Goal: Complete application form: Complete application form

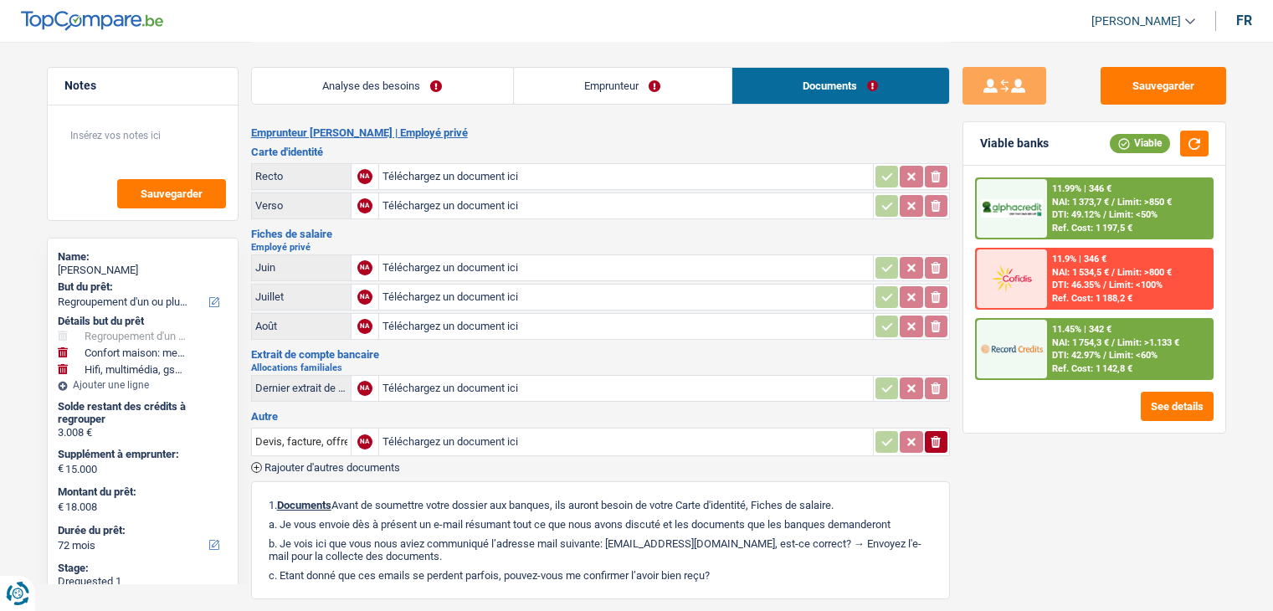
select select "refinancing"
select select "household"
select select "tech"
select select "72"
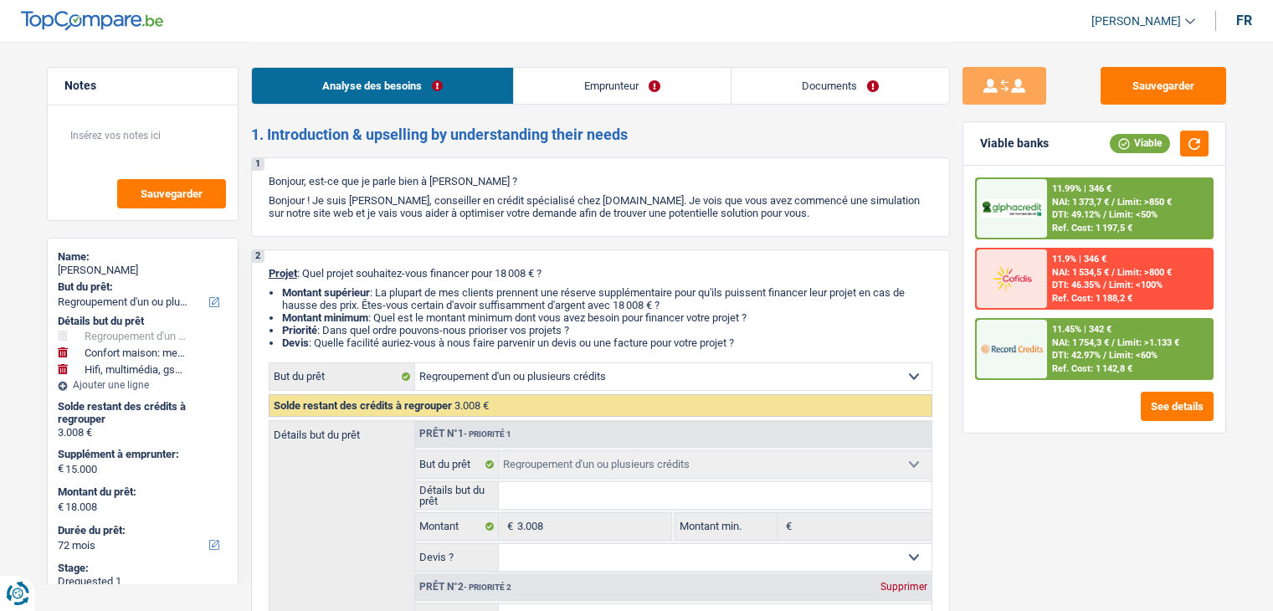
select select "refinancing"
select select "household"
select select "tech"
select select "72"
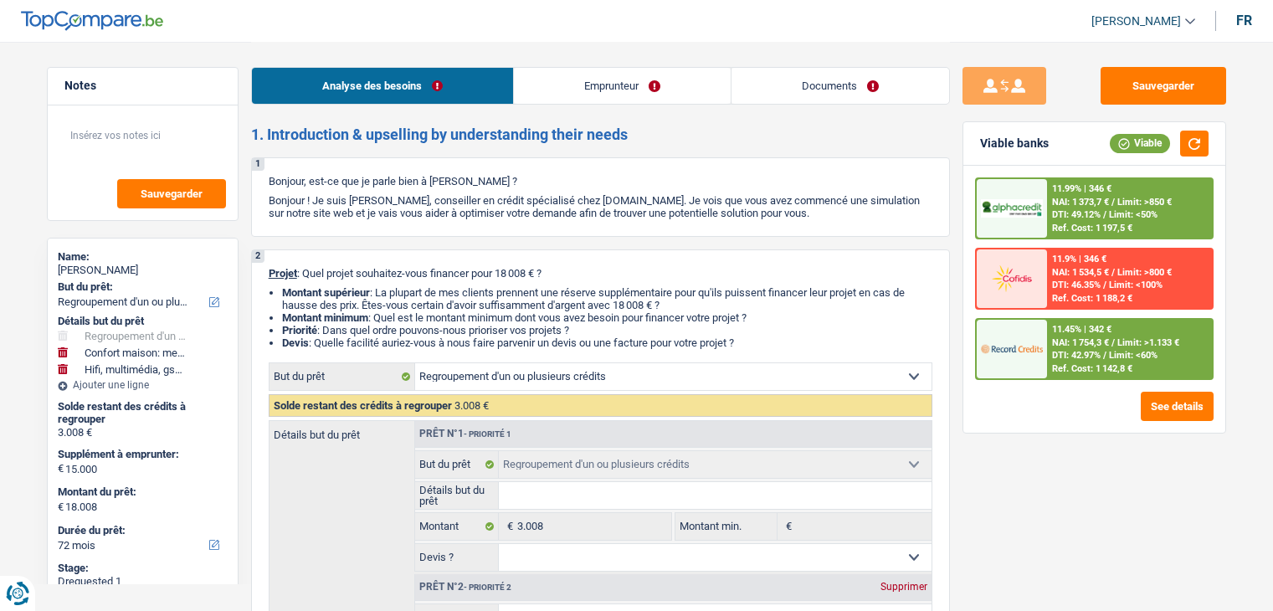
select select "refinancing"
select select "household"
select select "tech"
select select "72"
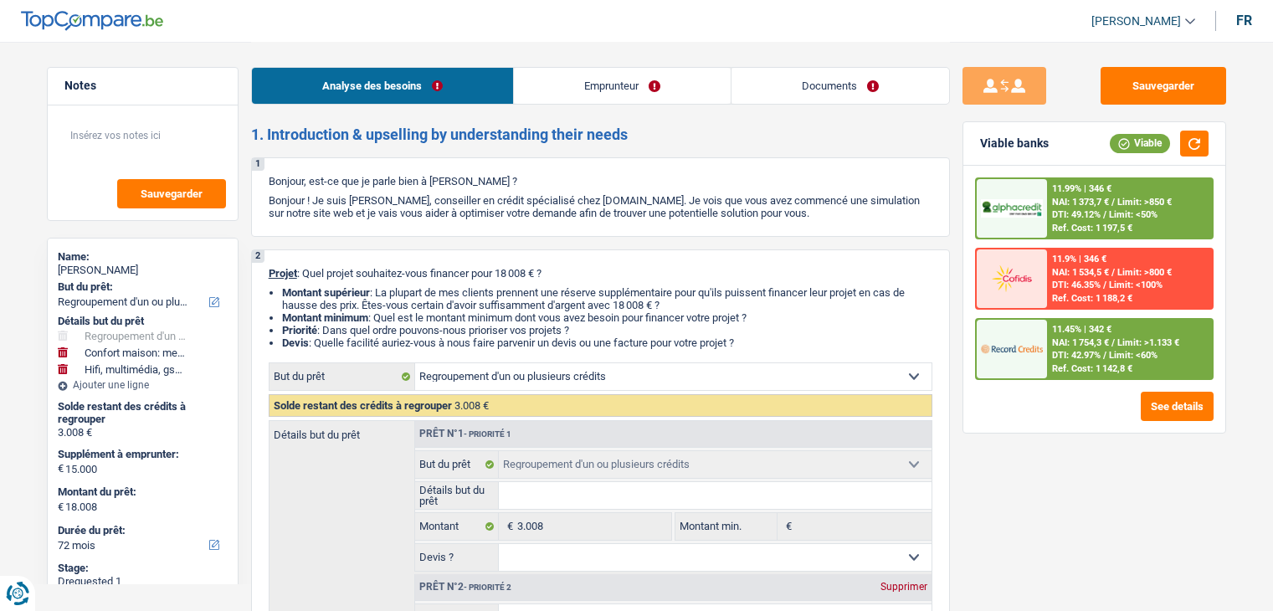
select select "privateEmployee"
select select "netSalary"
select select "mealVouchers"
select select "familyAllowances"
select select "rents"
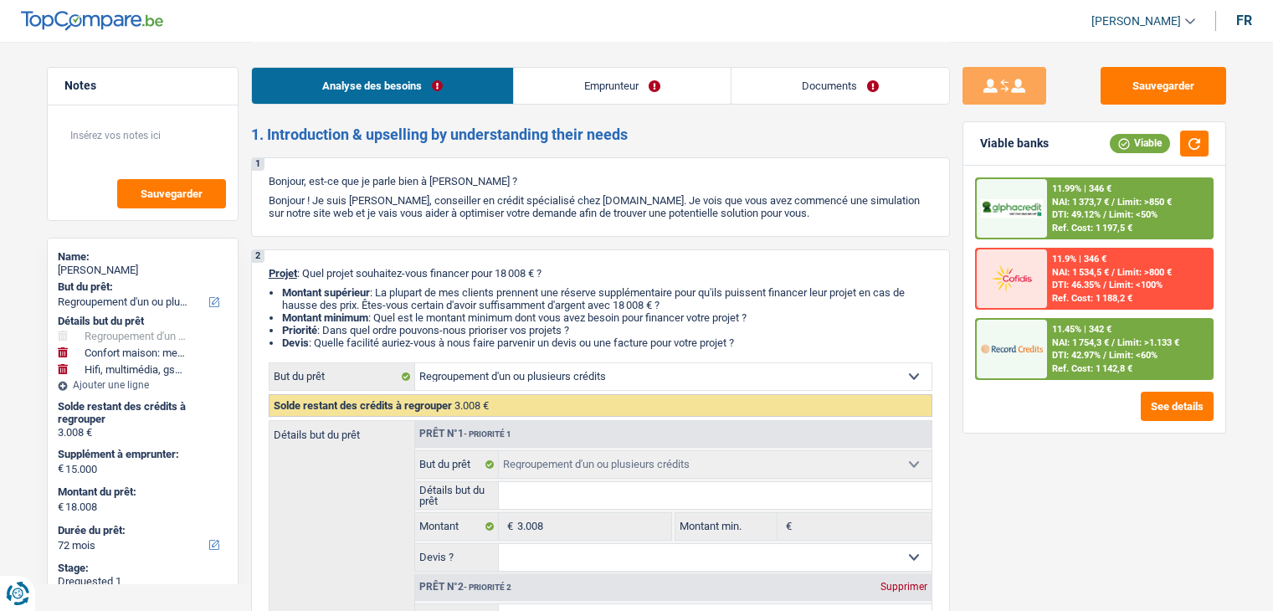
select select "carLoan"
select select "60"
select select "refinancing"
select select "household"
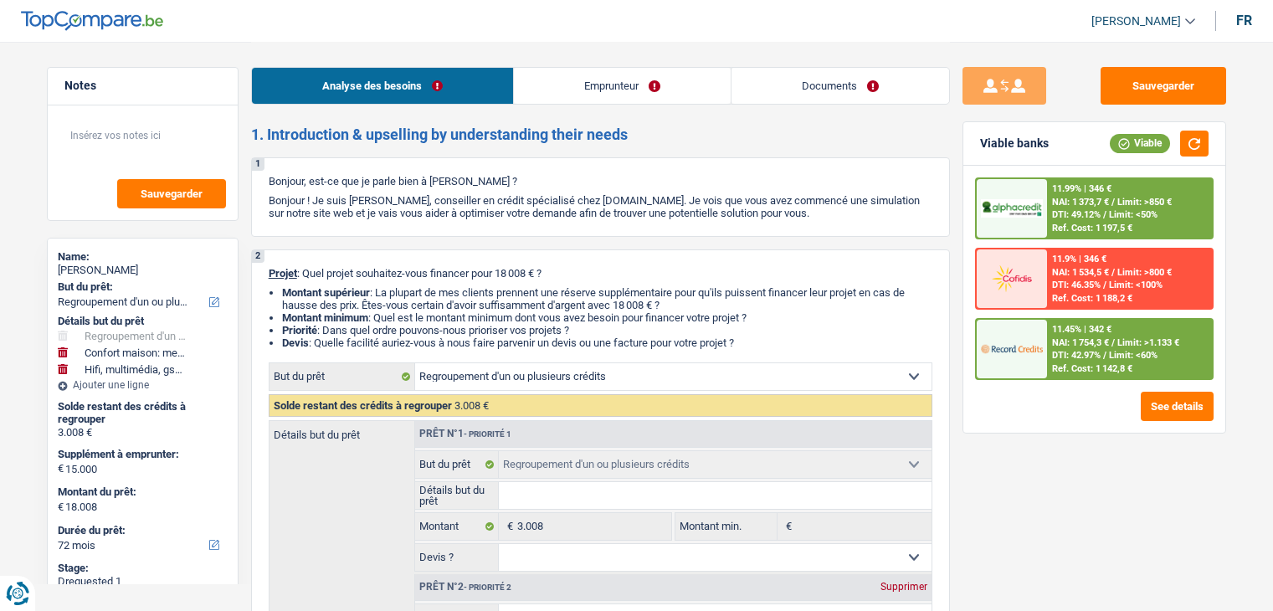
select select "tech"
select select "72"
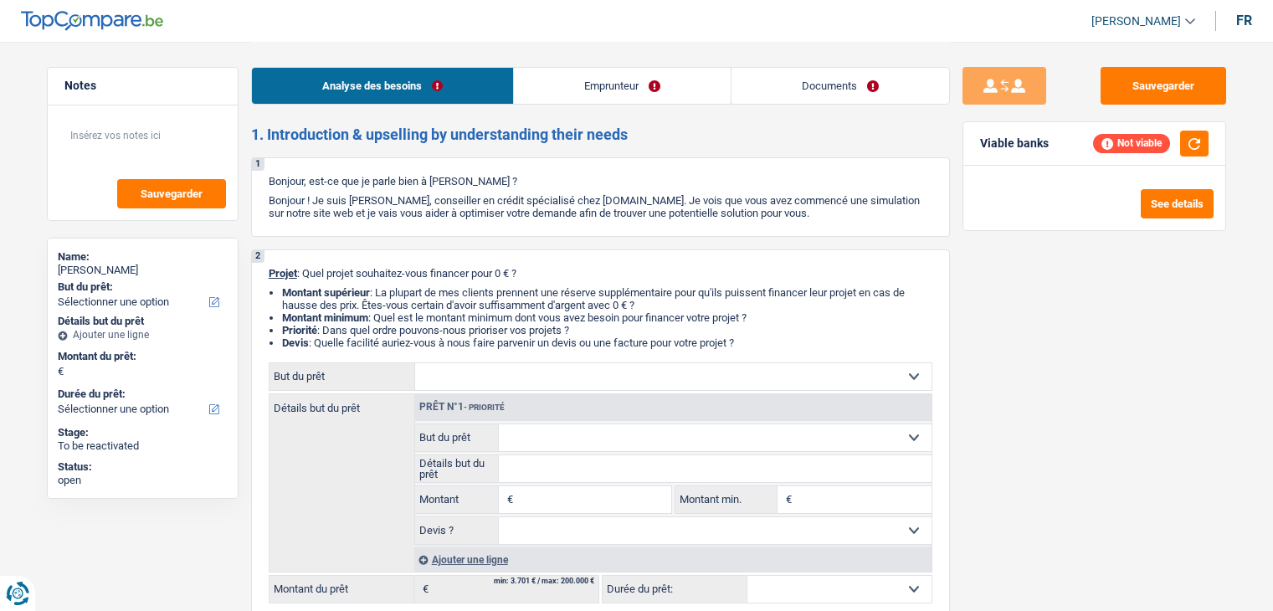
select select "worker"
select select "netSalary"
select select "rents"
select select "creditConsolidation"
select select "120"
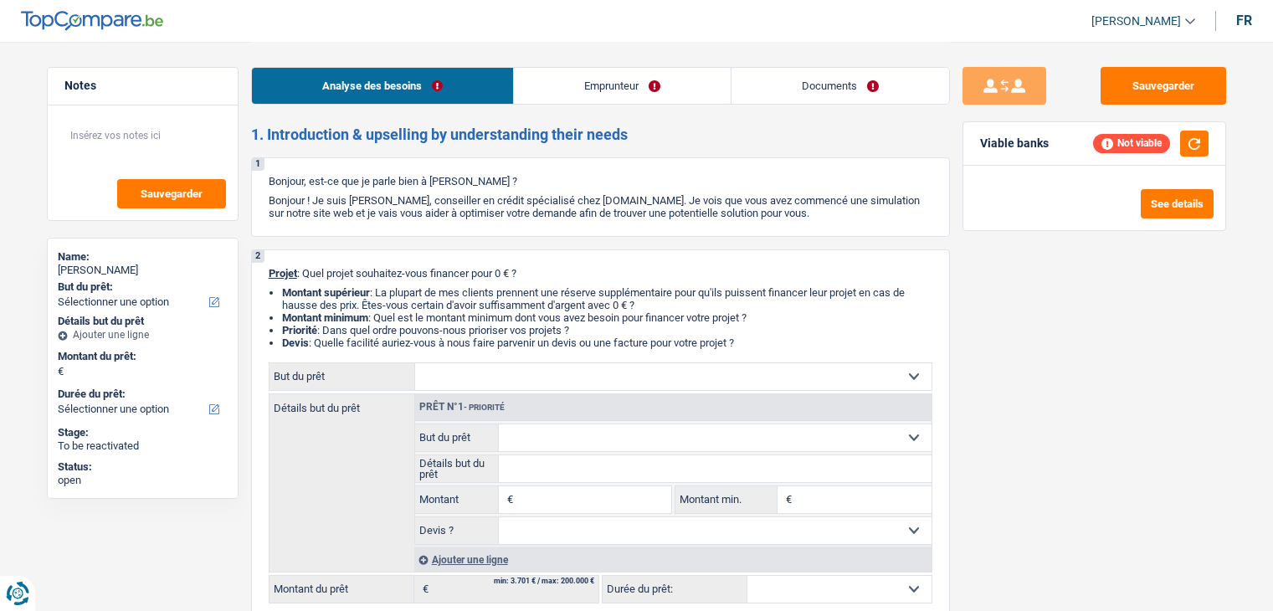
select select "personalLoan"
select select "other"
select select "48"
select select "cardOrCredit"
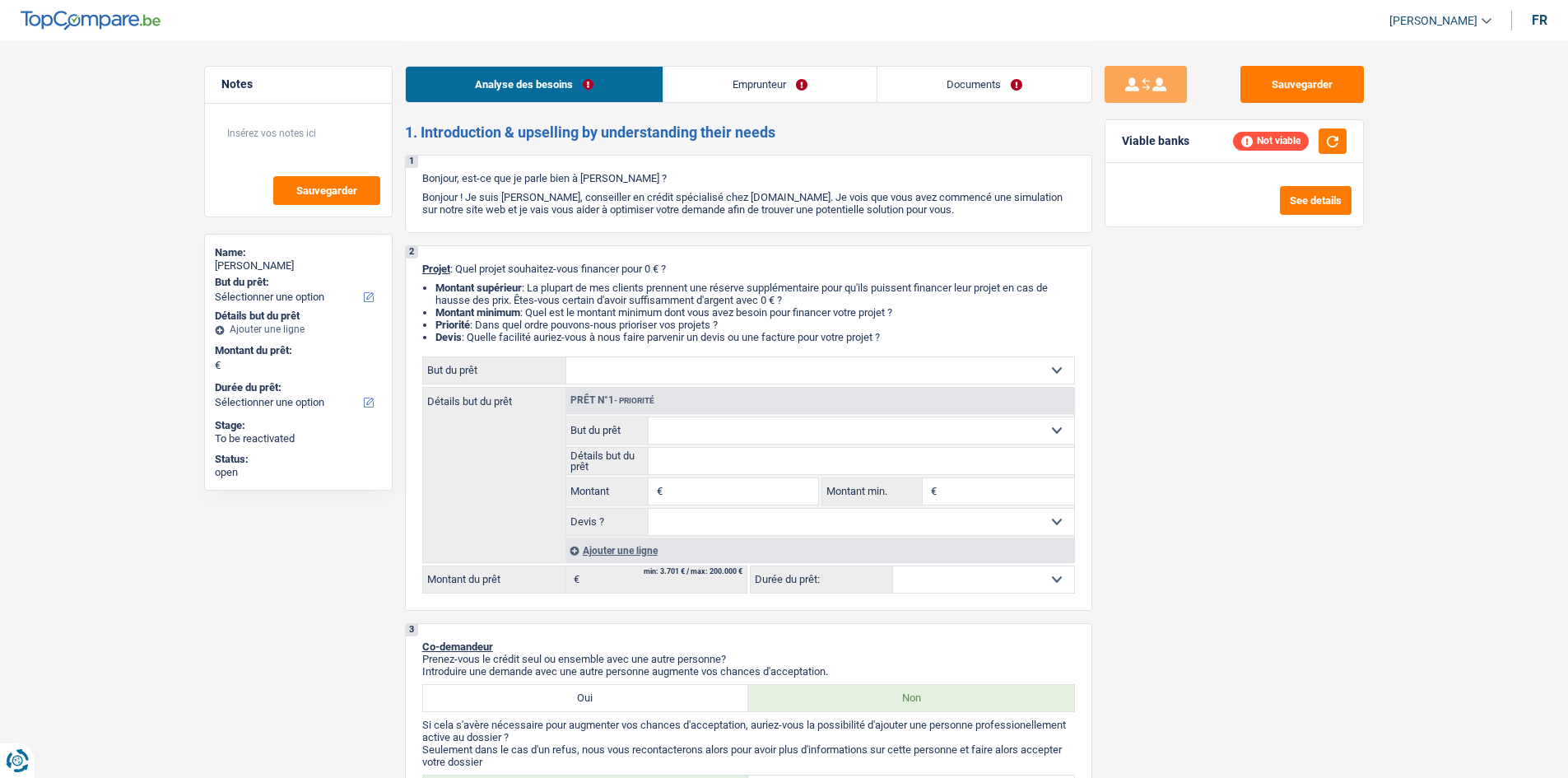
select select "worker"
select select "netSalary"
select select "rents"
select select "creditConsolidation"
select select "120"
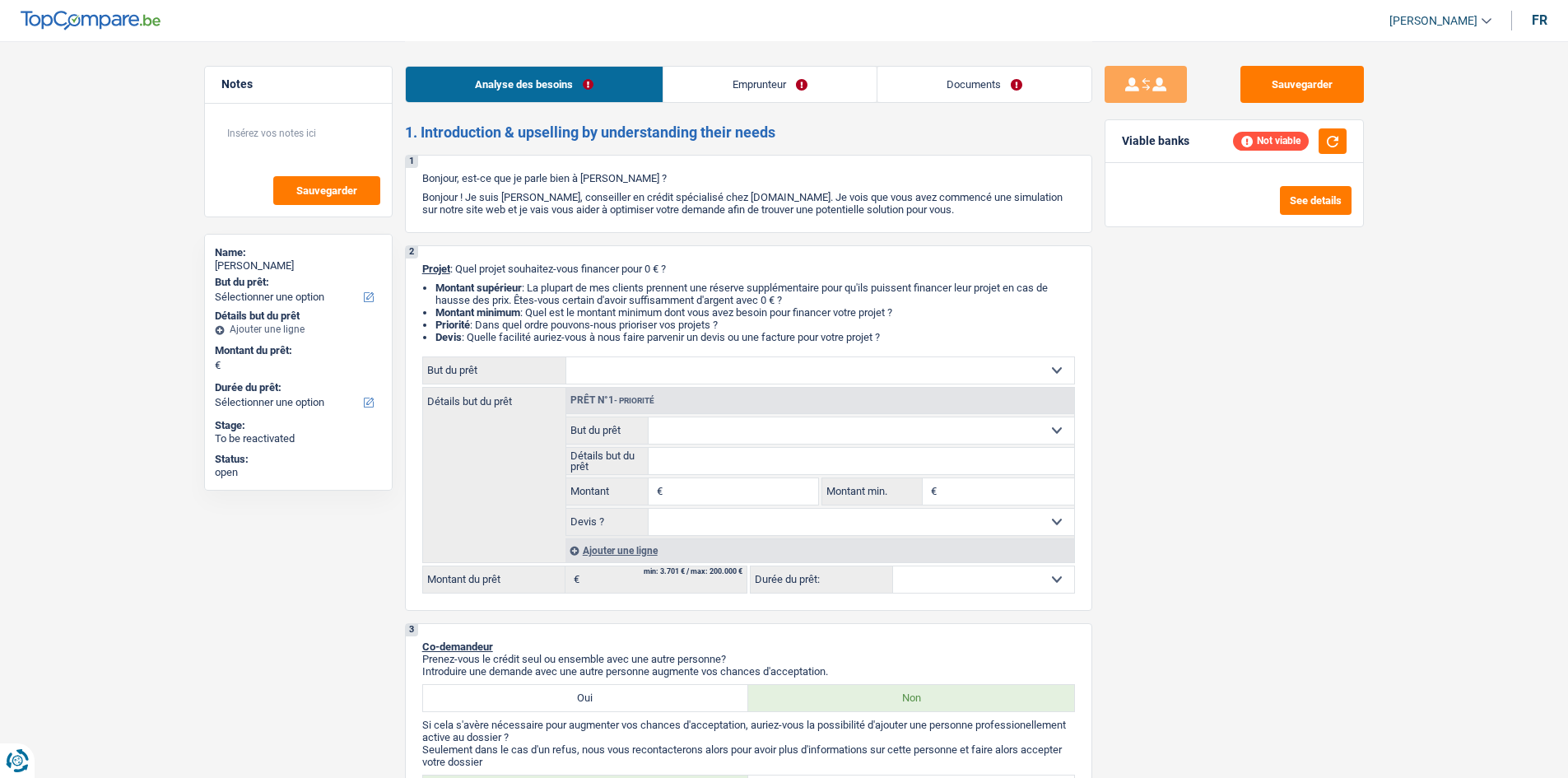
select select "personalLoan"
select select "other"
select select "48"
select select "cardOrCredit"
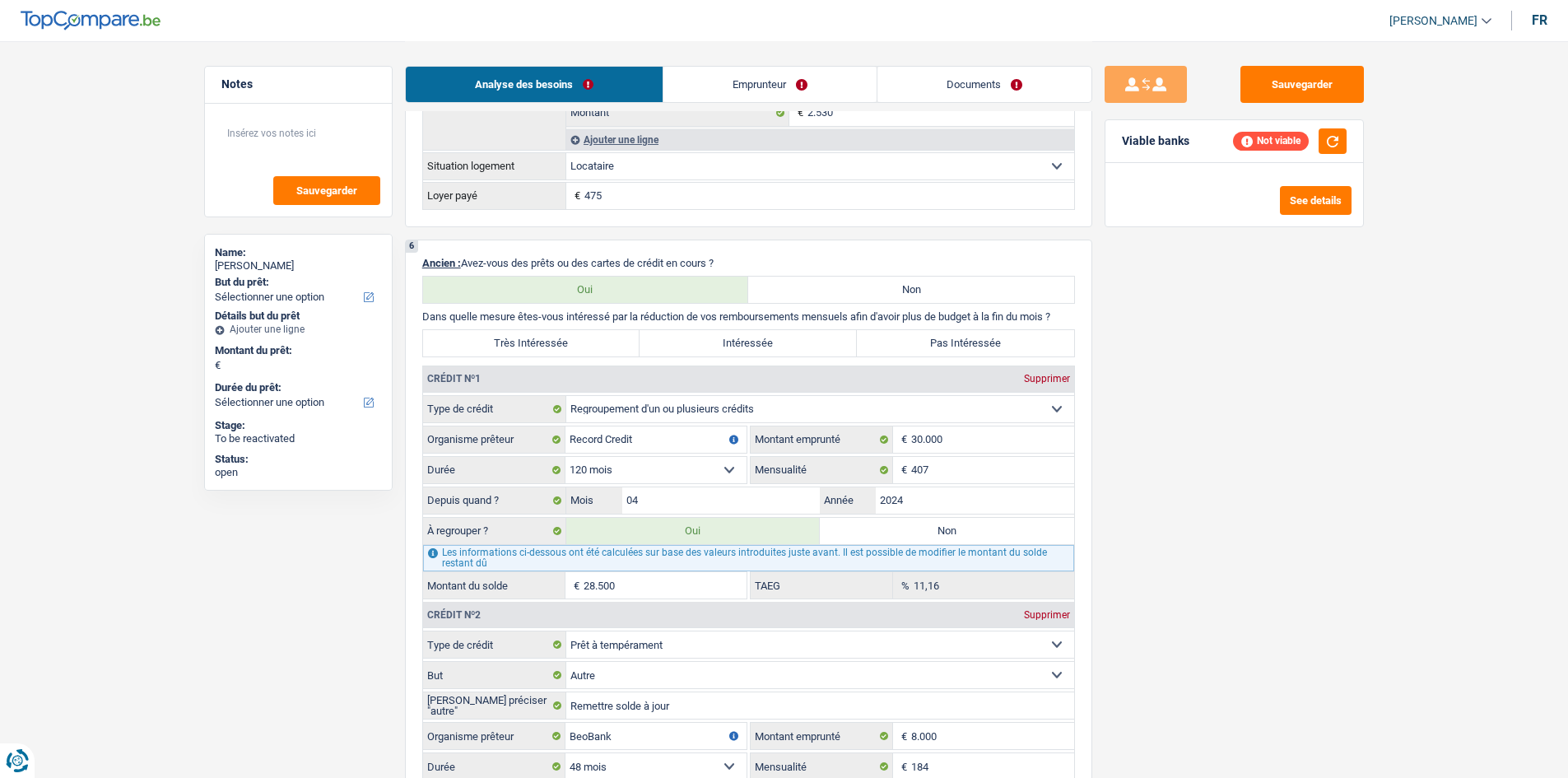
scroll to position [1152, 0]
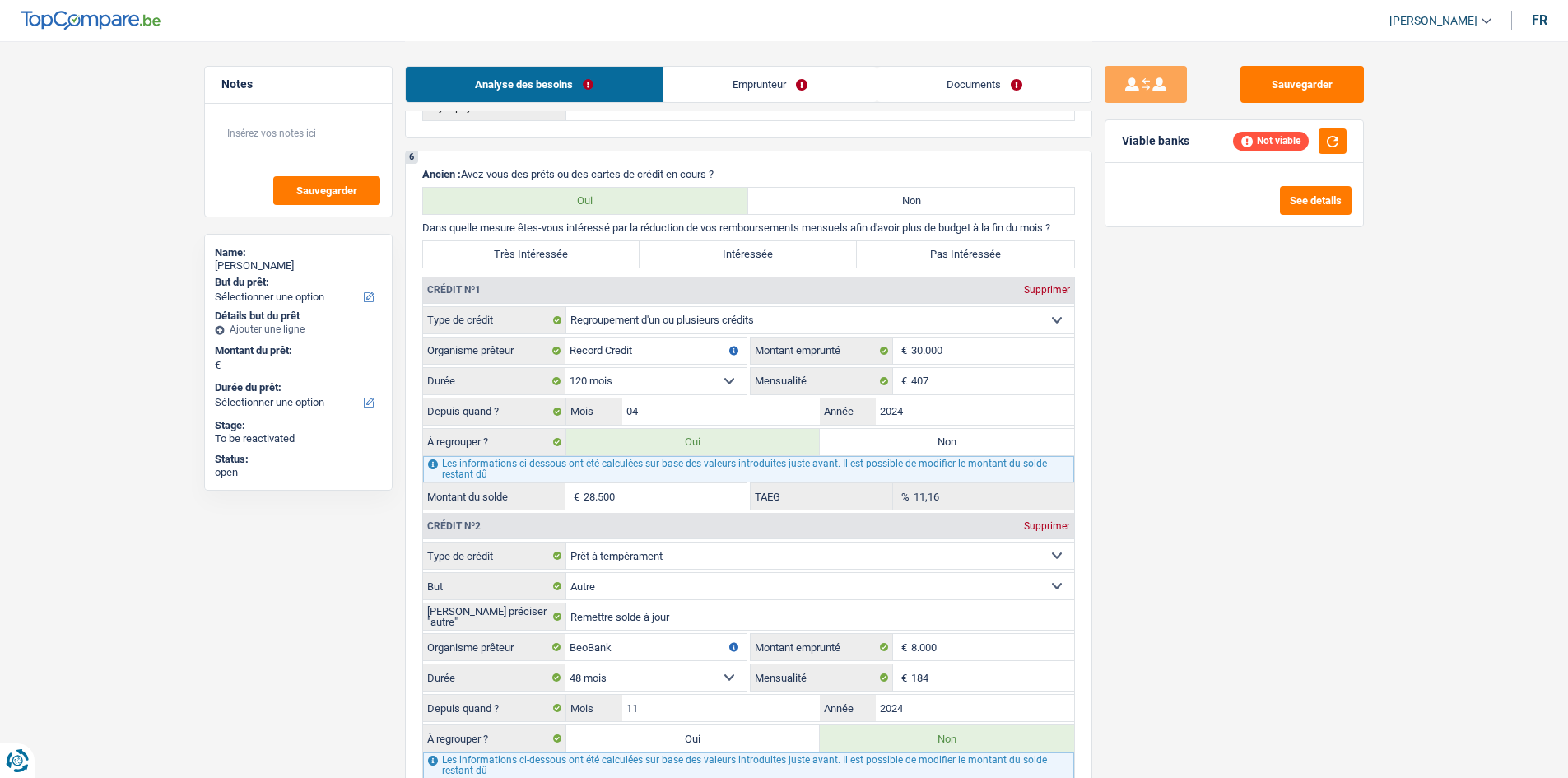
click at [526, 258] on label "Très Intéressée" at bounding box center [531, 254] width 217 height 27
click at [526, 258] on input "Très Intéressée" at bounding box center [531, 254] width 217 height 27
radio input "true"
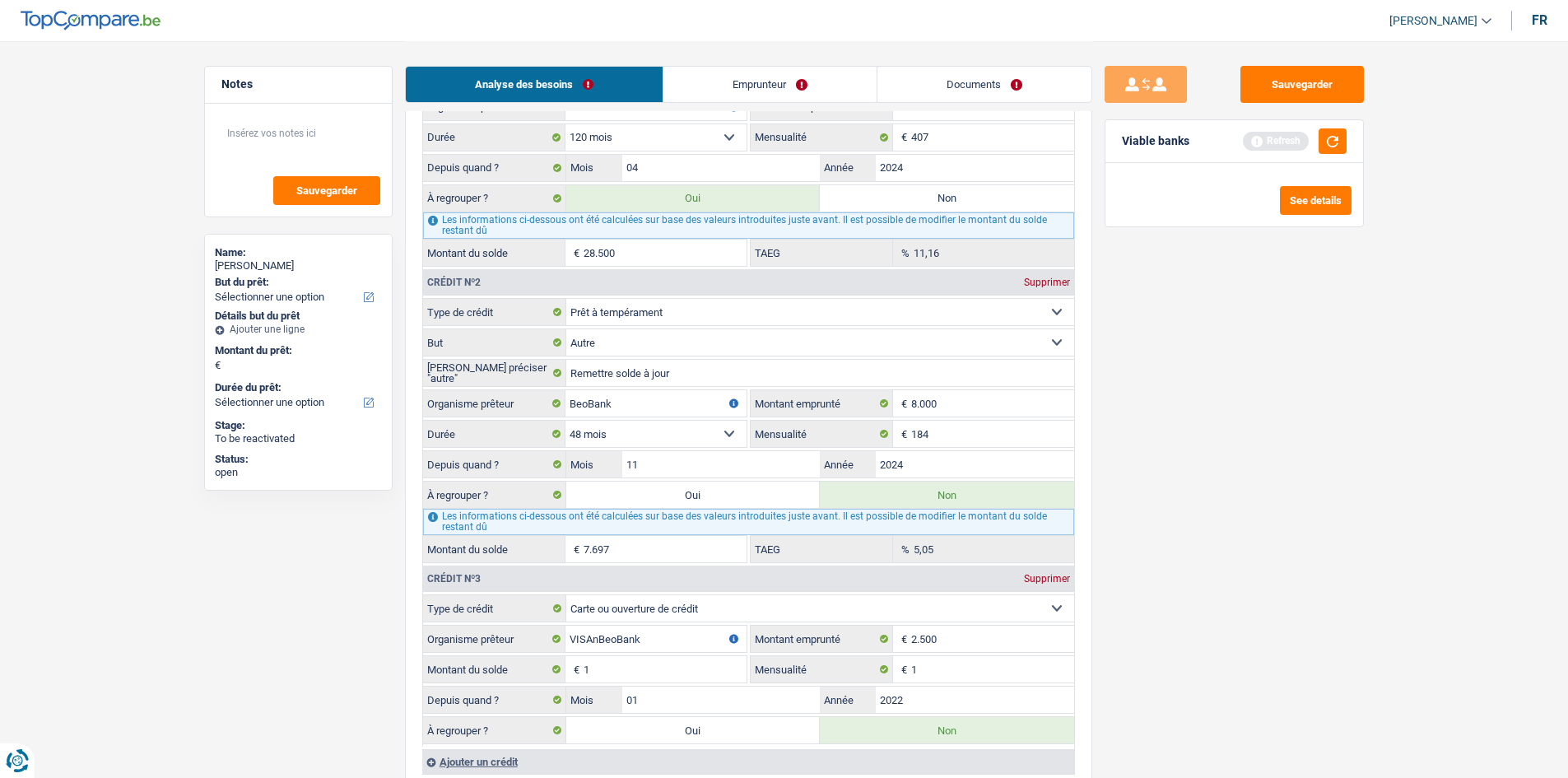
scroll to position [1564, 0]
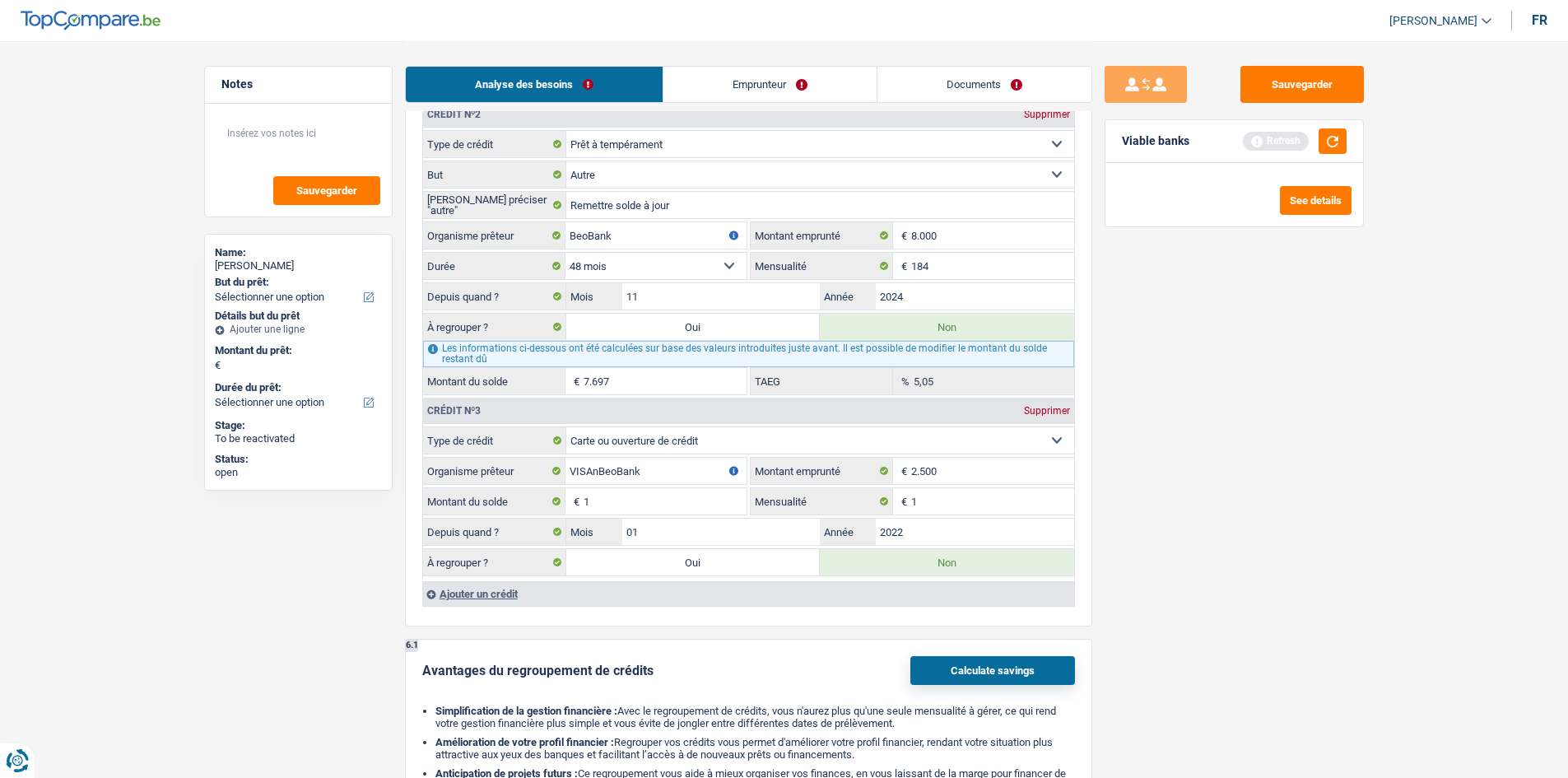
click at [478, 585] on div "Ajouter un crédit" at bounding box center [748, 593] width 652 height 25
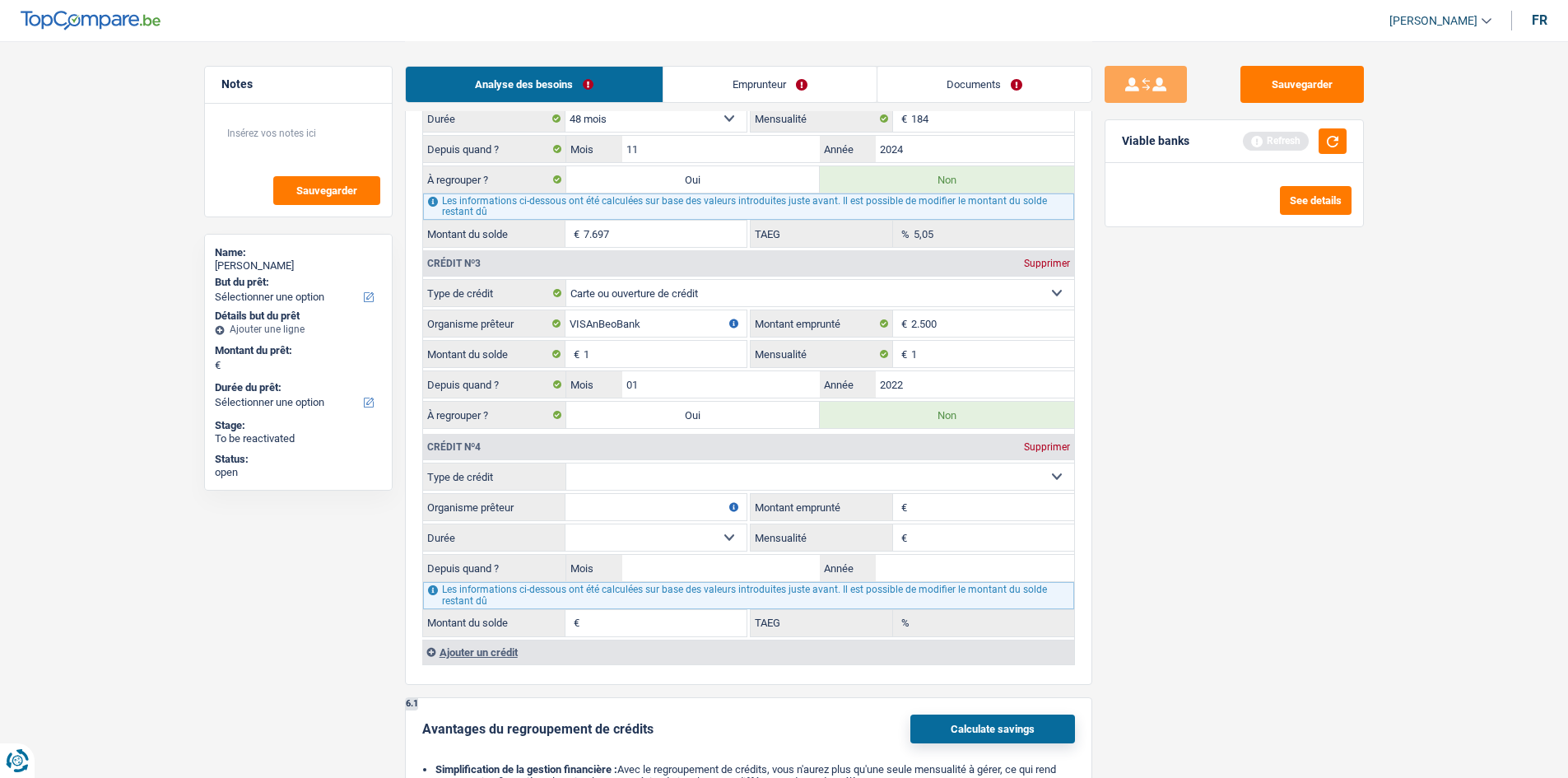
scroll to position [1728, 0]
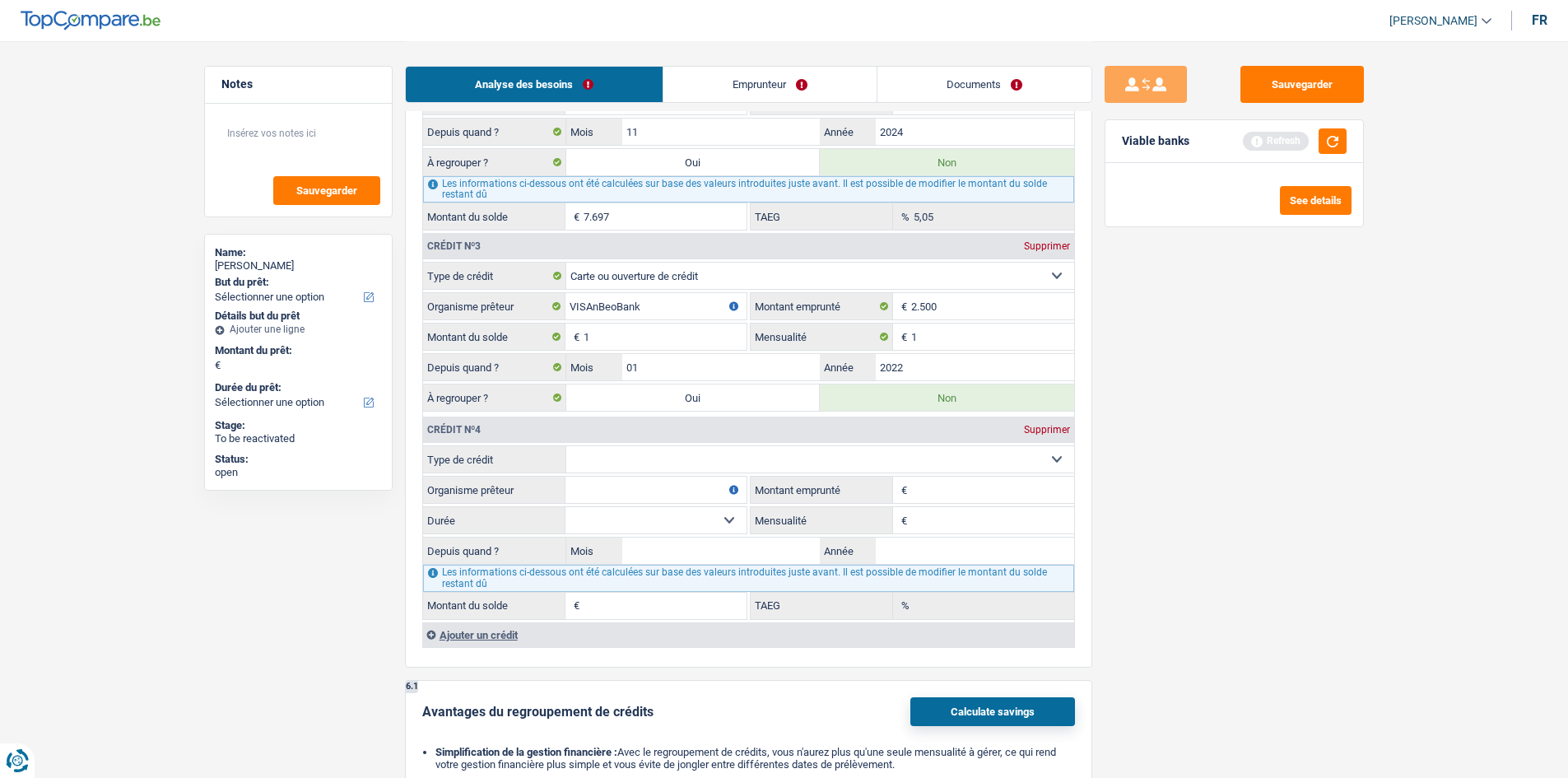
drag, startPoint x: 694, startPoint y: 449, endPoint x: 673, endPoint y: 459, distance: 23.3
click at [694, 449] on select "Carte ou ouverture de crédit Prêt hypothécaire Vente à tempérament Prêt à tempé…" at bounding box center [820, 458] width 508 height 27
select select "cardOrCredit"
type input "0"
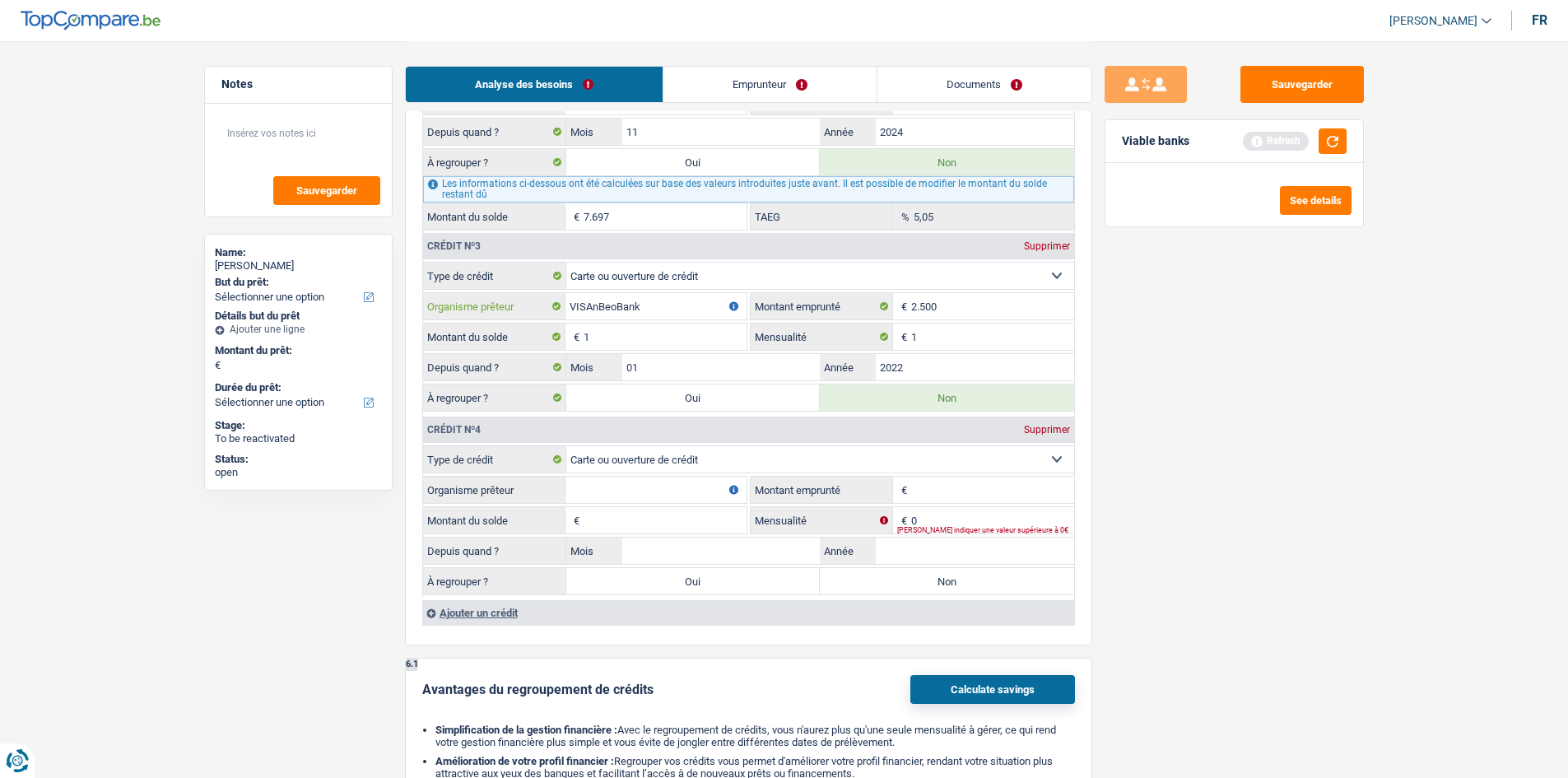
click at [672, 305] on input "VISAnBeoBank" at bounding box center [656, 306] width 181 height 27
type input "V"
click at [578, 307] on input "bebank" at bounding box center [656, 306] width 181 height 27
type input "beobank"
click at [641, 496] on input "Organisme prêteur" at bounding box center [656, 489] width 181 height 27
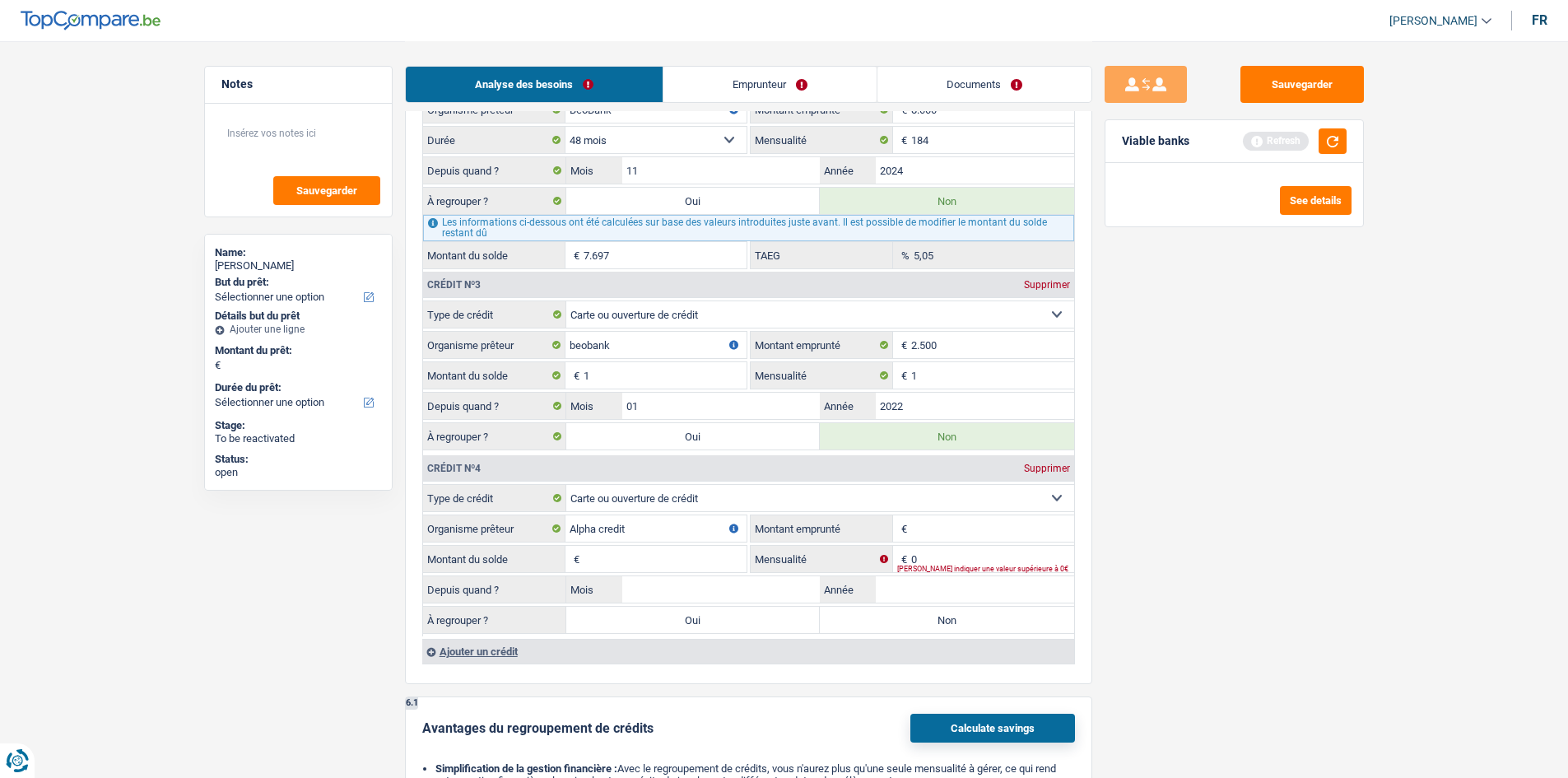
scroll to position [1811, 0]
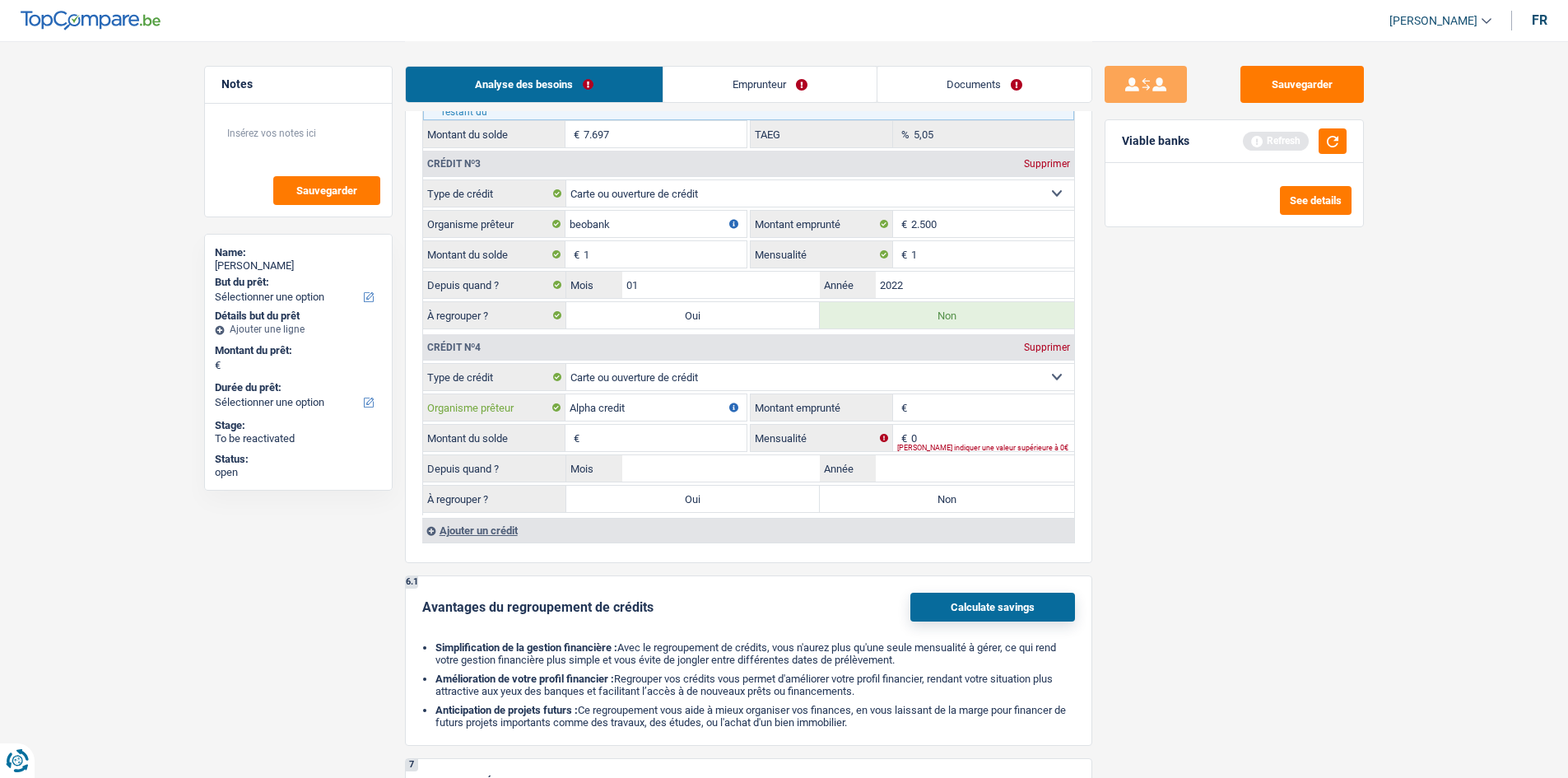
click at [643, 412] on input "Alpha credit" at bounding box center [656, 407] width 181 height 27
type input "A"
type input "ING"
drag, startPoint x: 1171, startPoint y: 454, endPoint x: 1154, endPoint y: 417, distance: 40.7
click at [1167, 430] on div "Sauvegarder Viable banks Refresh See details" at bounding box center [1234, 408] width 284 height 686
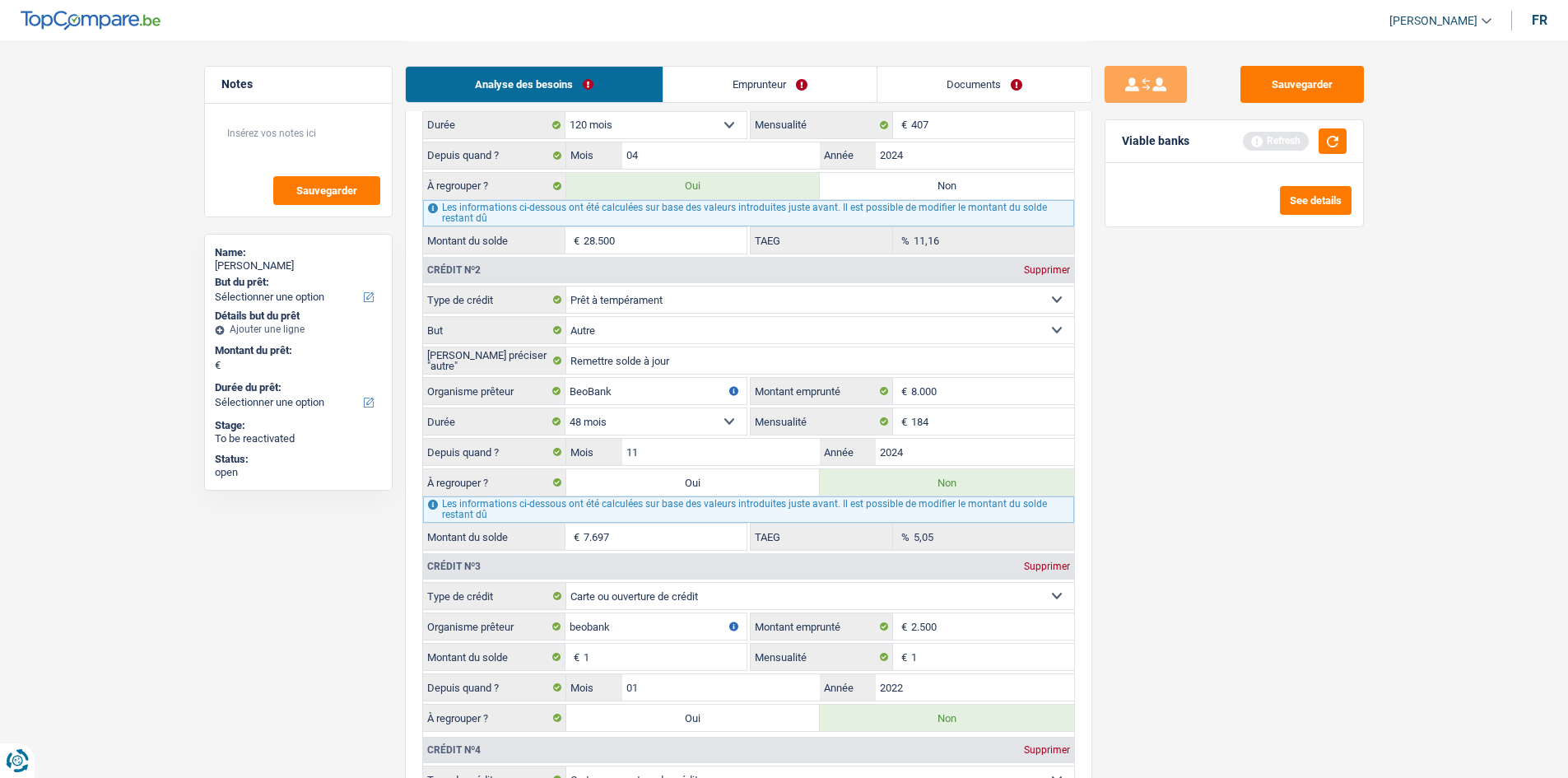
scroll to position [1399, 0]
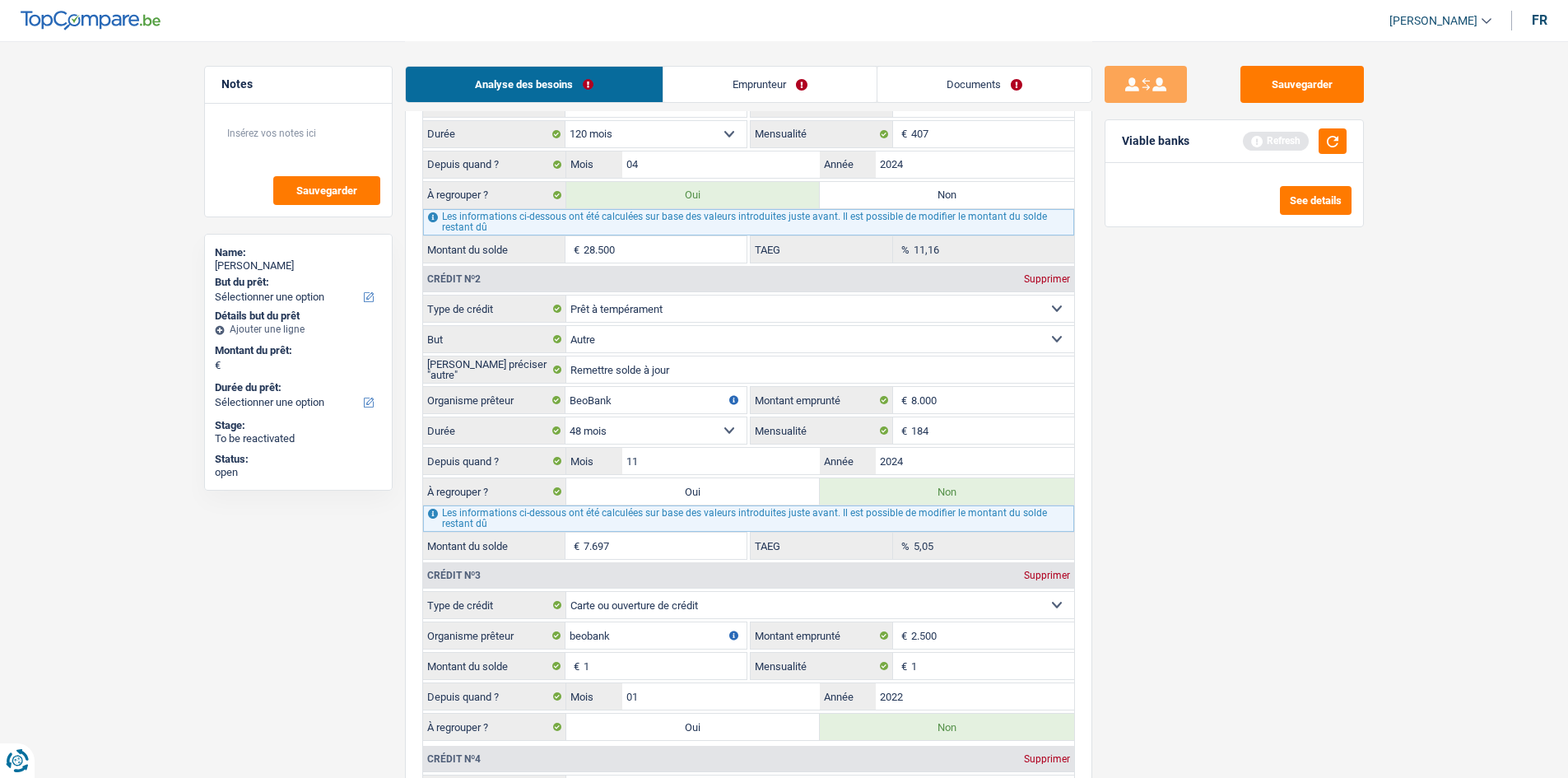
drag, startPoint x: 947, startPoint y: 187, endPoint x: 1143, endPoint y: 193, distance: 196.1
click at [947, 187] on label "Non" at bounding box center [946, 195] width 255 height 27
click at [947, 187] on input "Non" at bounding box center [946, 195] width 255 height 27
radio input "true"
radio input "false"
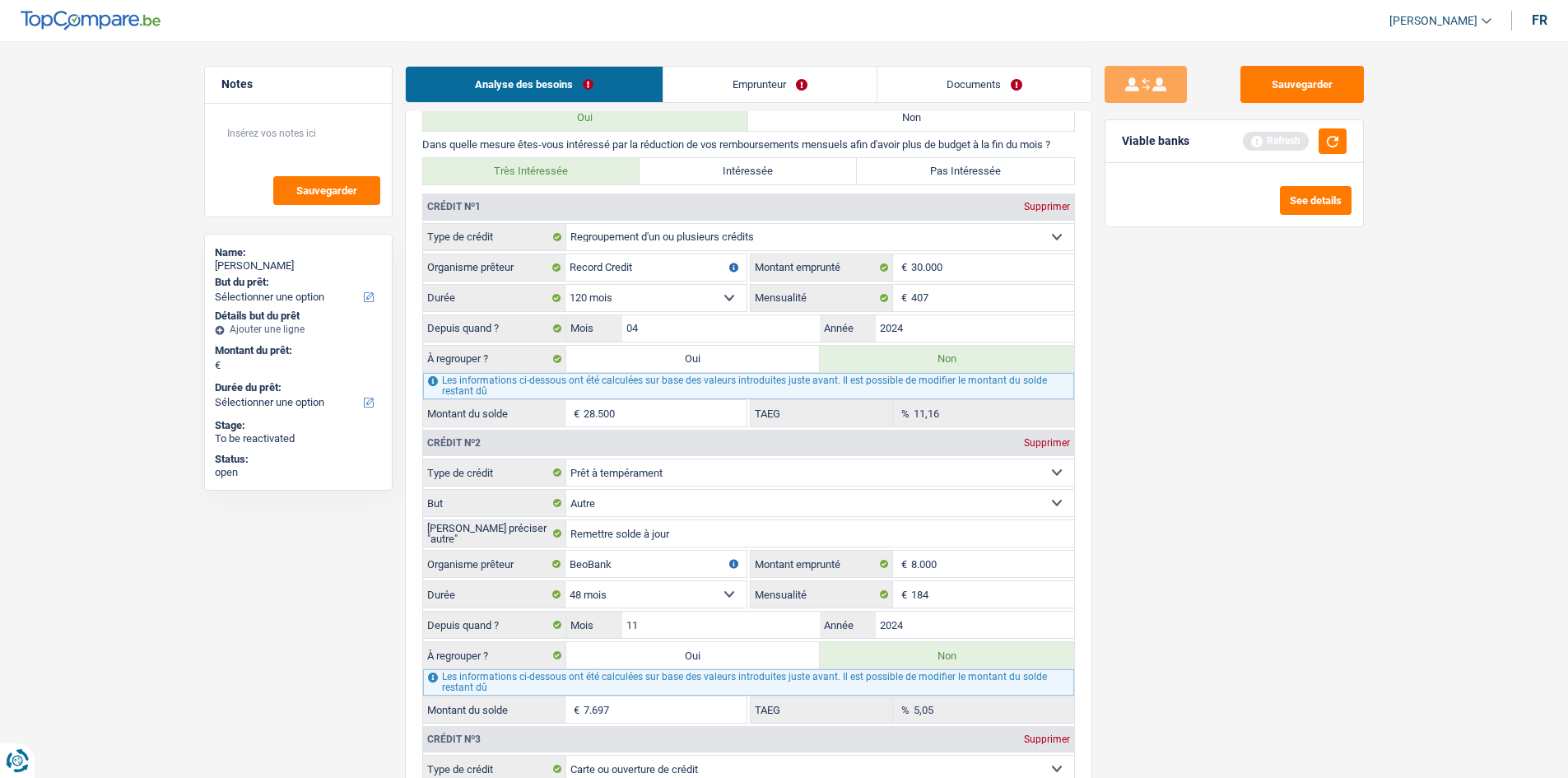
scroll to position [1234, 0]
click at [1008, 322] on input "2024" at bounding box center [975, 329] width 199 height 27
click at [1289, 370] on div "Sauvegarder Viable banks Refresh See details" at bounding box center [1234, 408] width 284 height 686
type input "27.422"
click at [662, 430] on div "Crédit nº2 Supprimer Carte ou ouverture de crédit Prêt hypothécaire Vente à tem…" at bounding box center [748, 575] width 652 height 296
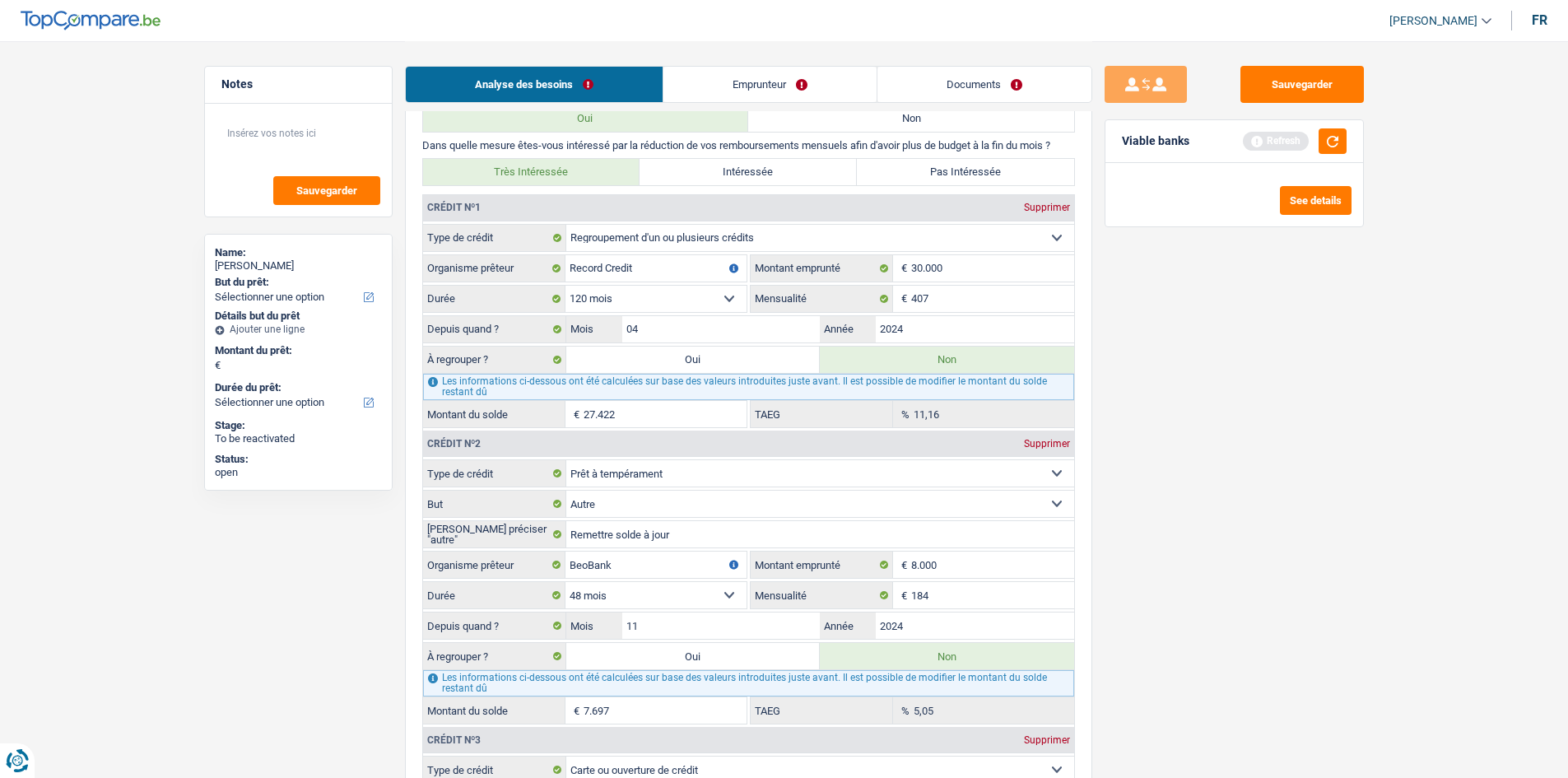
click at [683, 408] on input "27.422" at bounding box center [665, 413] width 163 height 27
click at [966, 327] on input "2024" at bounding box center [975, 329] width 199 height 27
click at [1021, 297] on input "407" at bounding box center [993, 298] width 163 height 27
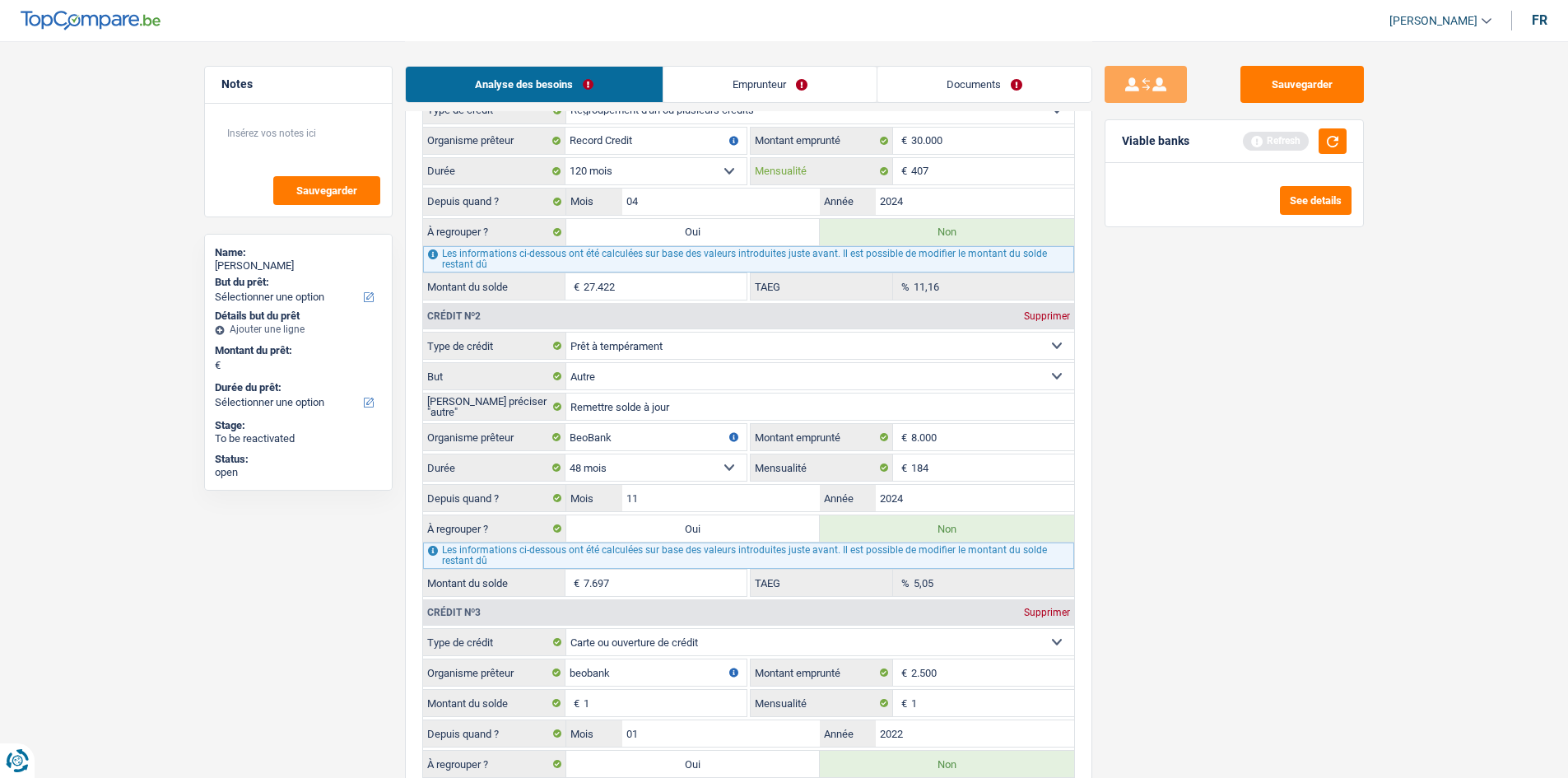
scroll to position [1481, 0]
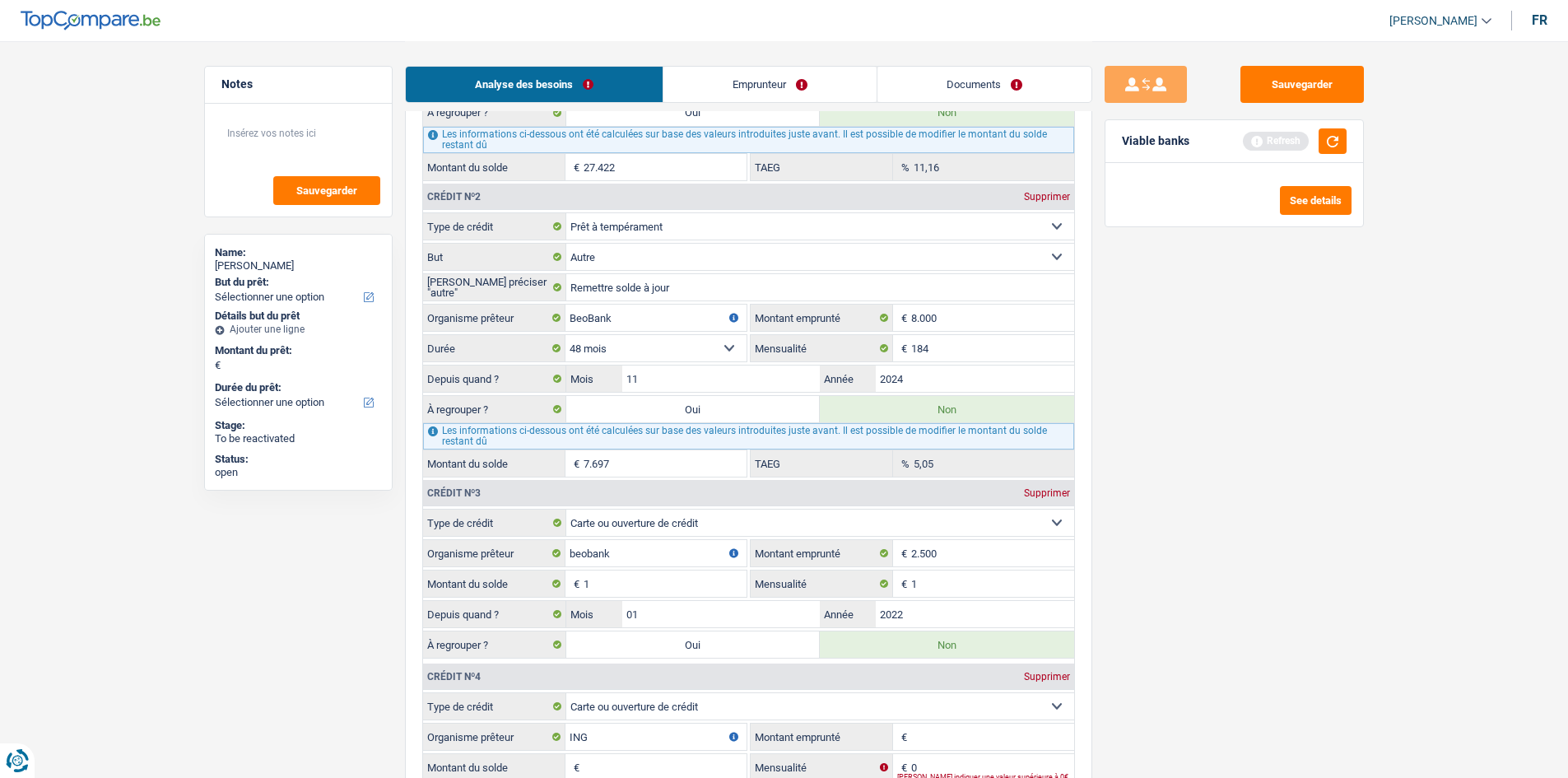
click at [1256, 484] on div "Sauvegarder Viable banks Refresh See details" at bounding box center [1234, 408] width 284 height 686
click at [583, 348] on select "12 mois 18 mois 24 mois 30 mois 36 mois 42 mois 48 mois Sélectionner une option" at bounding box center [656, 348] width 181 height 27
click at [581, 348] on select "12 mois 18 mois 24 mois 30 mois 36 mois 42 mois 48 mois Sélectionner une option" at bounding box center [656, 348] width 181 height 27
click at [935, 381] on input "2024" at bounding box center [975, 378] width 199 height 27
click at [692, 474] on input "7.697" at bounding box center [665, 463] width 163 height 27
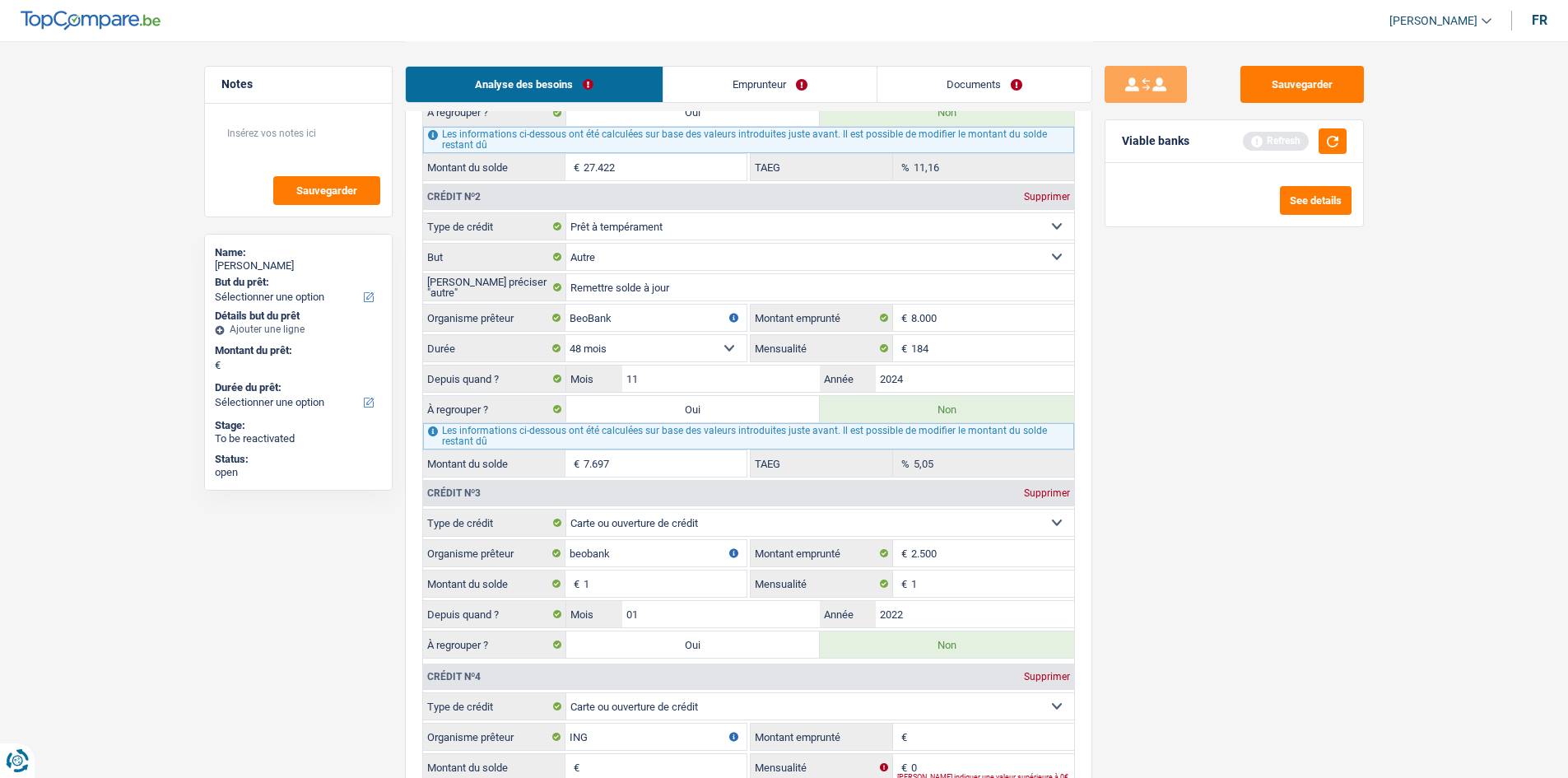
type input "6.461"
drag, startPoint x: 1232, startPoint y: 520, endPoint x: 1222, endPoint y: 525, distance: 11.2
click at [1232, 521] on div "Sauvegarder Viable banks Refresh See details" at bounding box center [1234, 408] width 284 height 686
click at [983, 340] on input "184" at bounding box center [993, 348] width 163 height 27
type input "1"
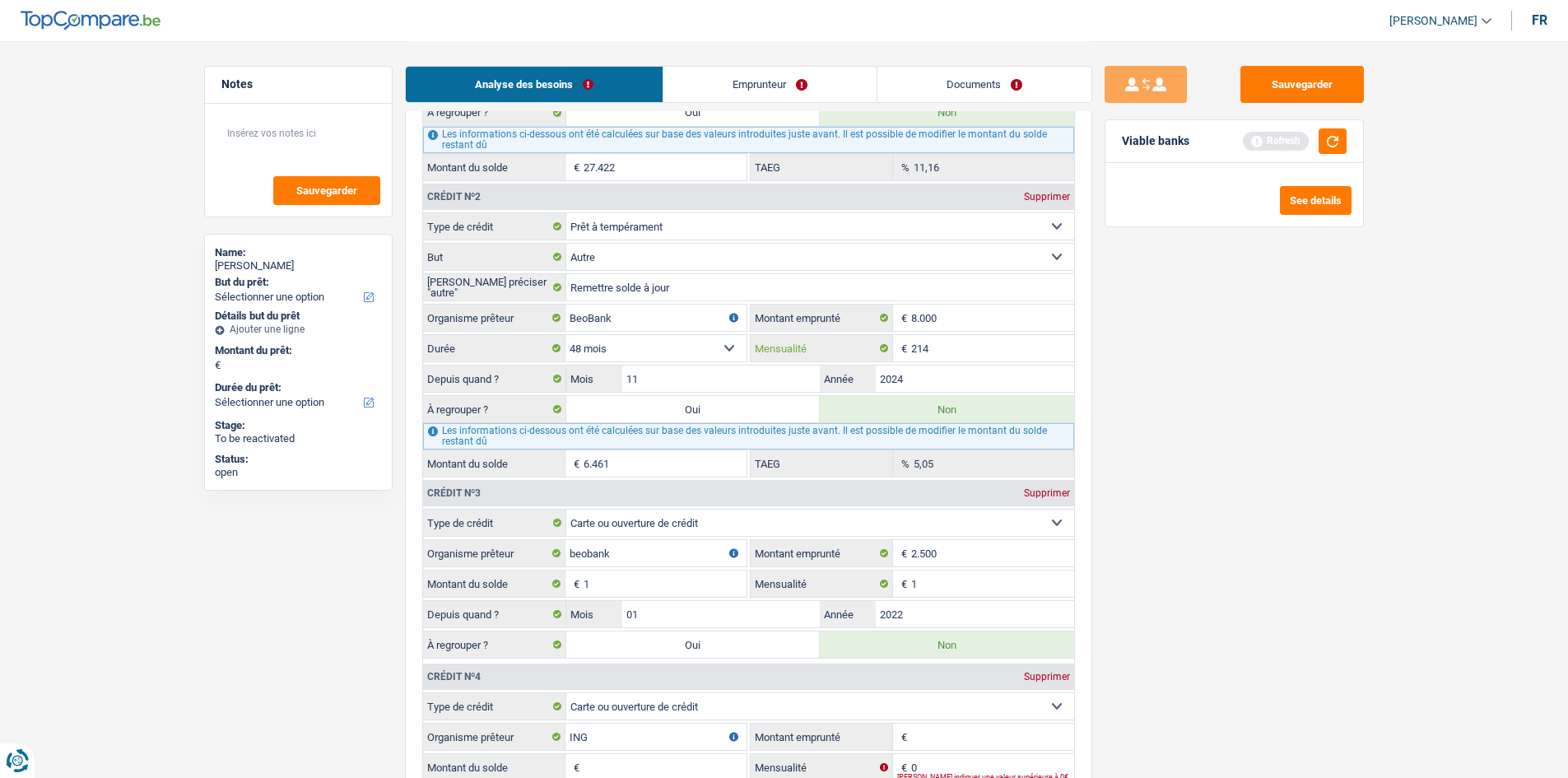
type input "214"
click at [1276, 410] on div "Sauvegarder Viable banks Refresh See details" at bounding box center [1234, 408] width 284 height 686
type input "6.653"
type input "13,63"
click at [954, 379] on input "2024" at bounding box center [975, 378] width 199 height 27
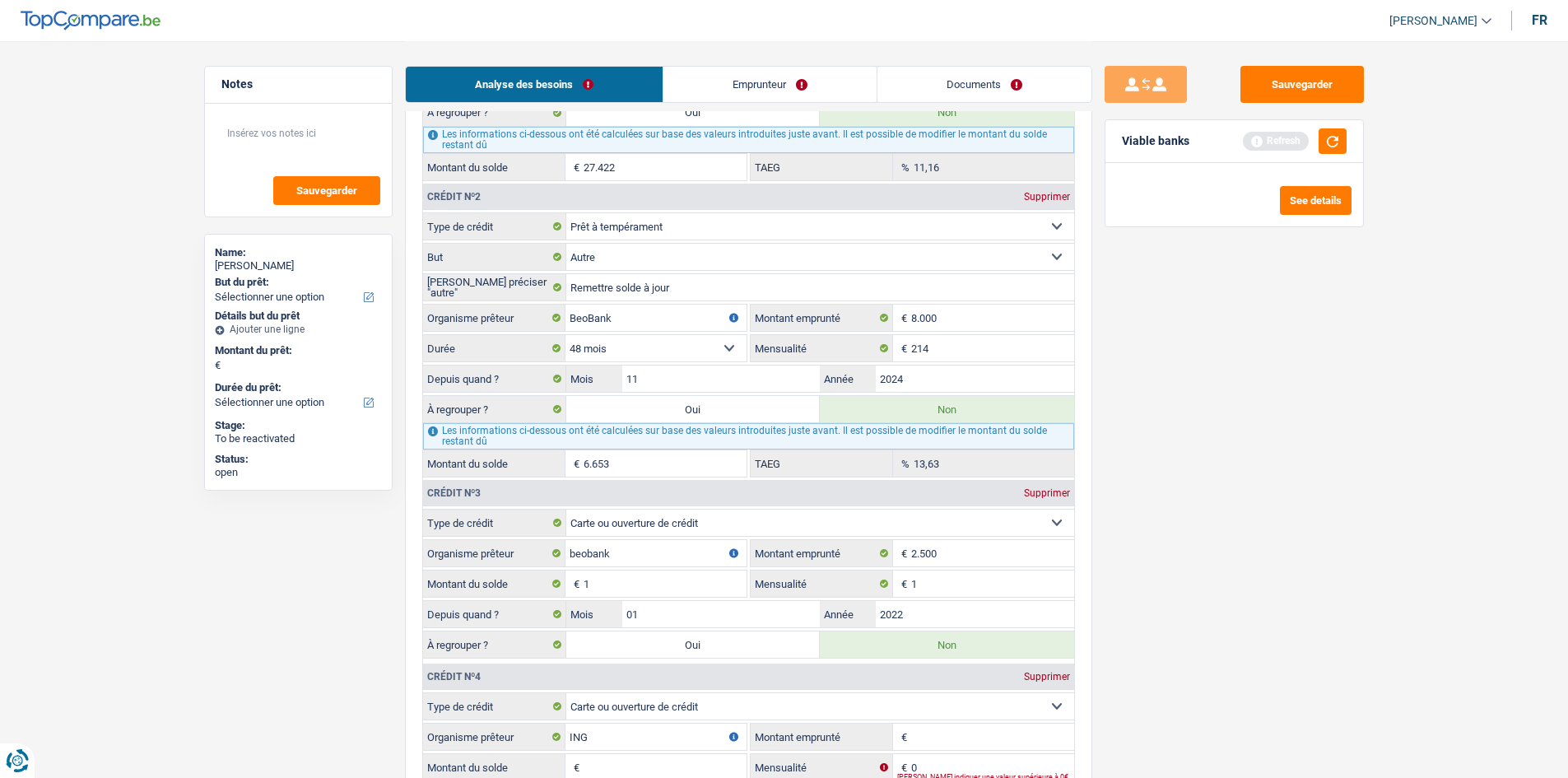
click at [1135, 395] on div "Sauvegarder Viable banks Refresh See details" at bounding box center [1234, 408] width 284 height 686
click at [1008, 359] on input "214" at bounding box center [993, 348] width 163 height 27
click at [1163, 370] on div "Sauvegarder Viable banks Refresh See details" at bounding box center [1234, 408] width 284 height 686
click at [928, 376] on input "2024" at bounding box center [975, 378] width 199 height 27
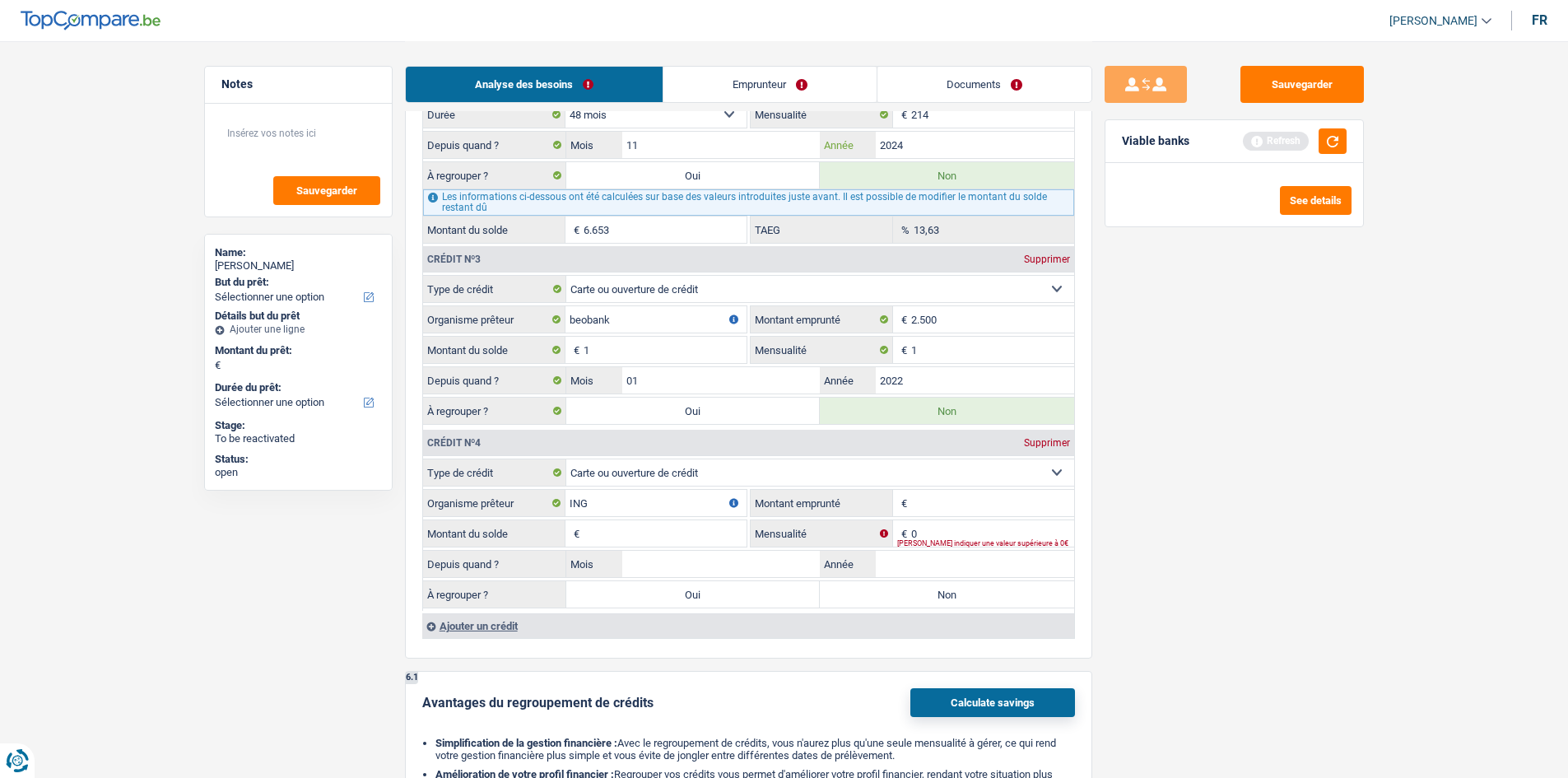
scroll to position [1811, 0]
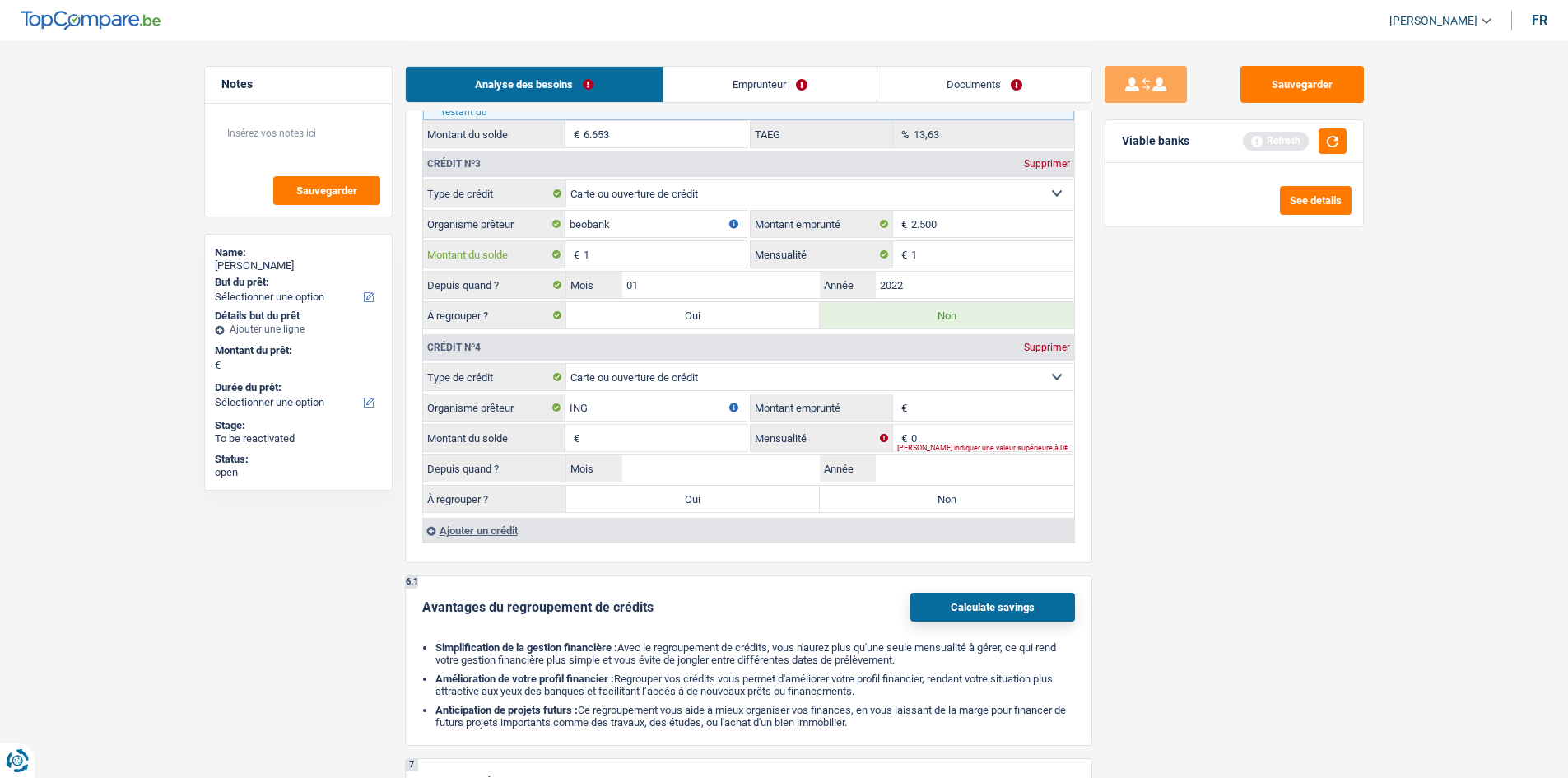
click at [693, 244] on input "1" at bounding box center [665, 254] width 163 height 27
type input "2.500"
click at [617, 431] on input "Montant du solde" at bounding box center [665, 438] width 163 height 27
type input "2.500"
drag, startPoint x: 961, startPoint y: 405, endPoint x: 970, endPoint y: 405, distance: 9.0
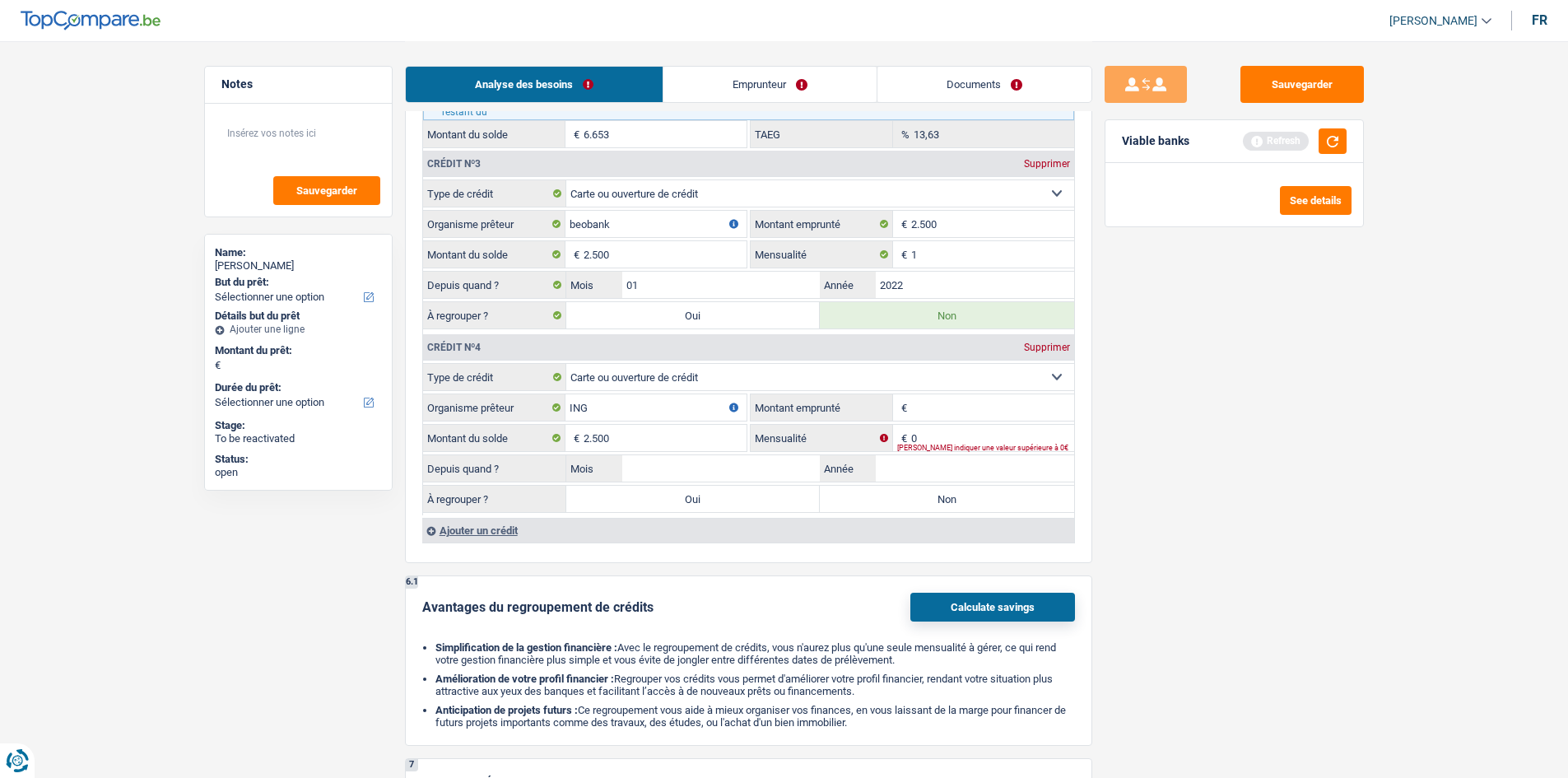
click at [962, 405] on input "Montant emprunté" at bounding box center [993, 407] width 163 height 27
type input "2.500"
click at [983, 446] on div "Veuillez indiquer une valeur supérieure à 0€" at bounding box center [986, 448] width 177 height 7
click at [1018, 442] on input "0" at bounding box center [993, 438] width 163 height 27
type input "75"
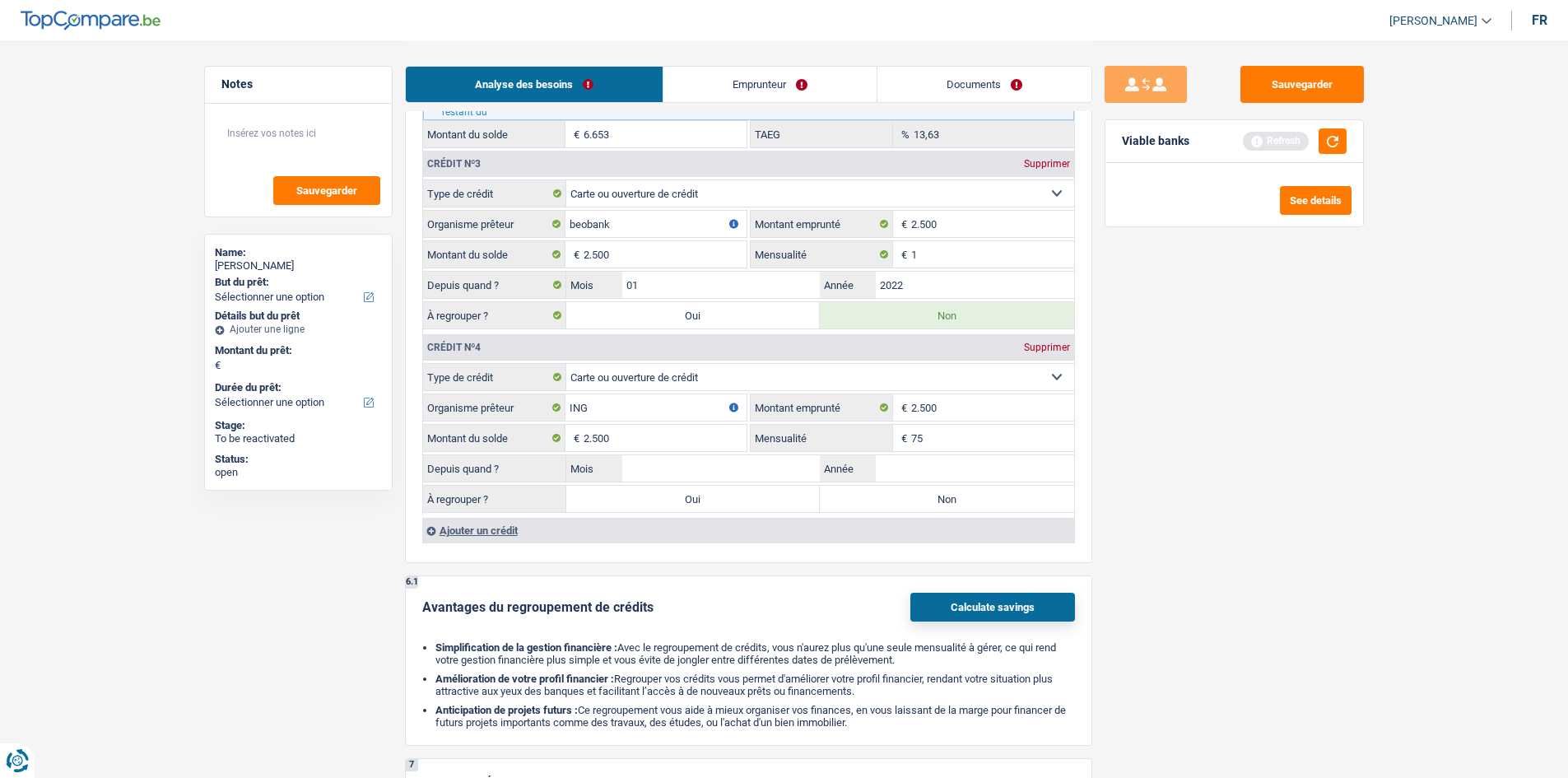
drag, startPoint x: 1449, startPoint y: 495, endPoint x: 1292, endPoint y: 504, distance: 157.3
click at [970, 445] on input "75" at bounding box center [993, 438] width 163 height 27
click at [1013, 476] on input "Année" at bounding box center [975, 468] width 199 height 27
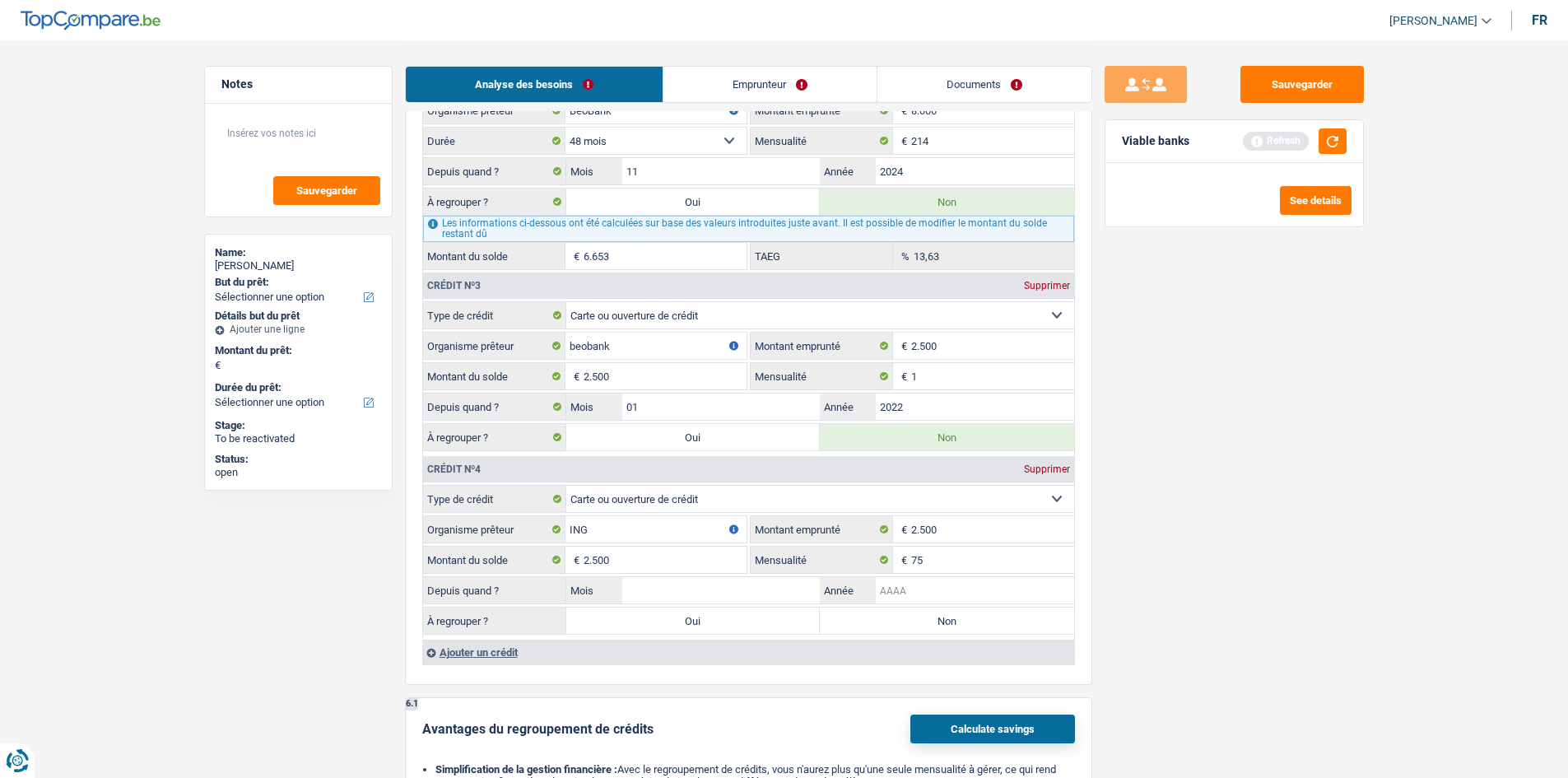
scroll to position [1728, 0]
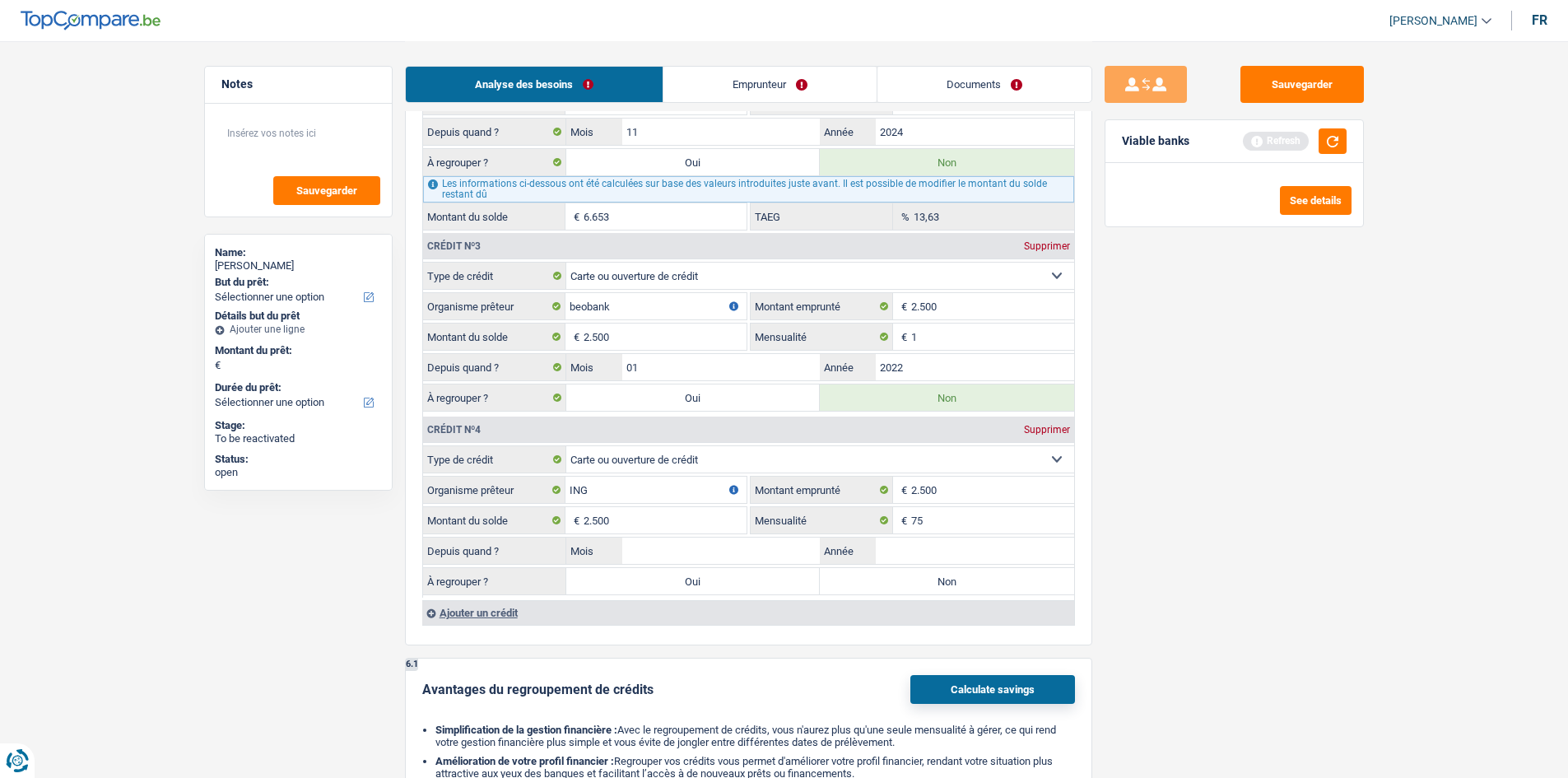
click at [668, 536] on div "Depuis quand ? Mois / Année" at bounding box center [749, 550] width 651 height 28
click at [672, 536] on div "Depuis quand ? Mois / Année" at bounding box center [749, 550] width 651 height 28
click at [728, 544] on input "Mois" at bounding box center [721, 550] width 199 height 27
type input "11"
type input "2024"
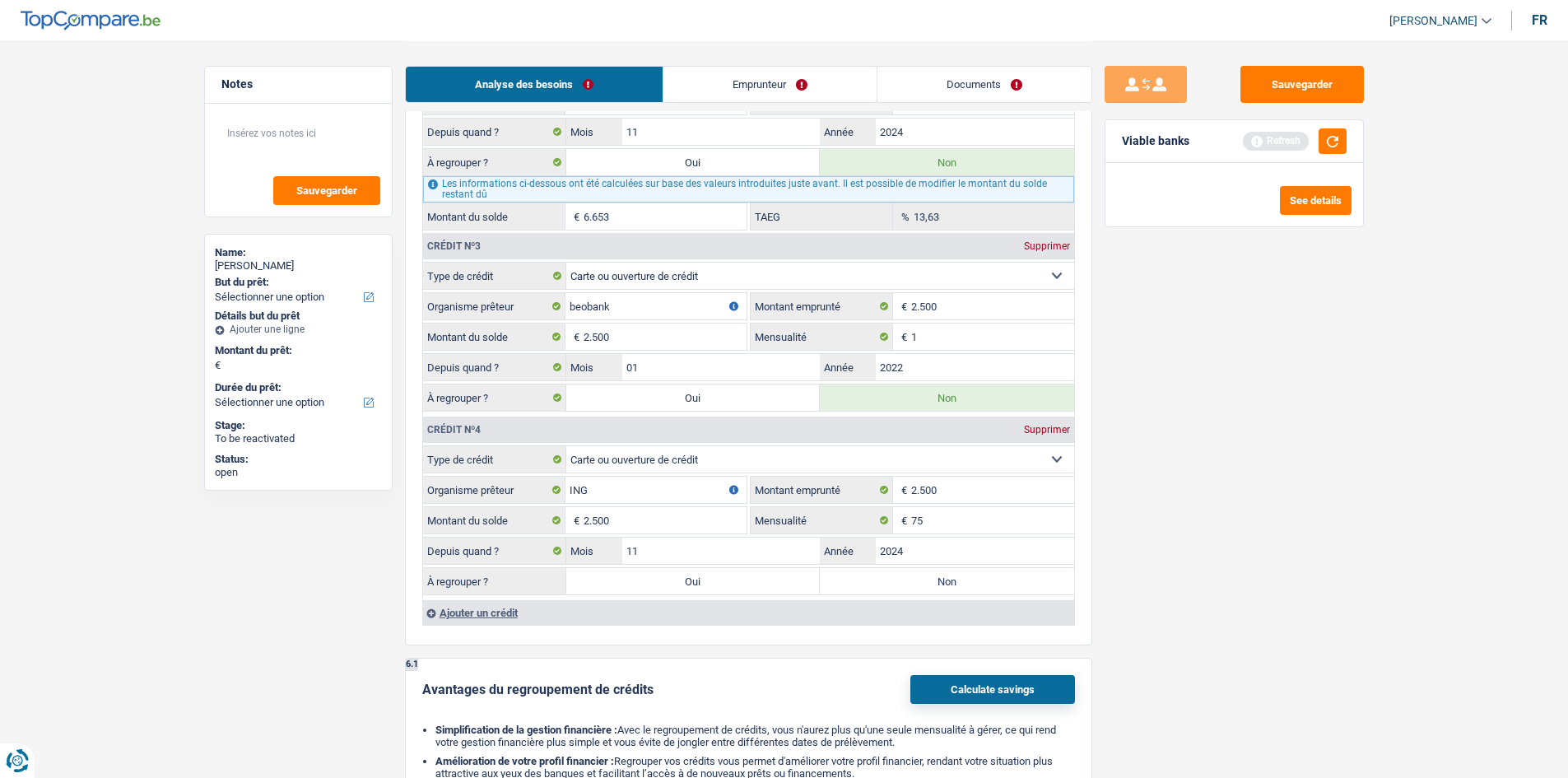
click at [1279, 624] on div "Sauvegarder Viable banks Refresh See details" at bounding box center [1234, 408] width 284 height 686
drag, startPoint x: 1000, startPoint y: 582, endPoint x: 1167, endPoint y: 588, distance: 167.1
click at [999, 582] on label "Non" at bounding box center [946, 580] width 255 height 27
click at [999, 582] on input "Non" at bounding box center [946, 580] width 255 height 27
radio input "true"
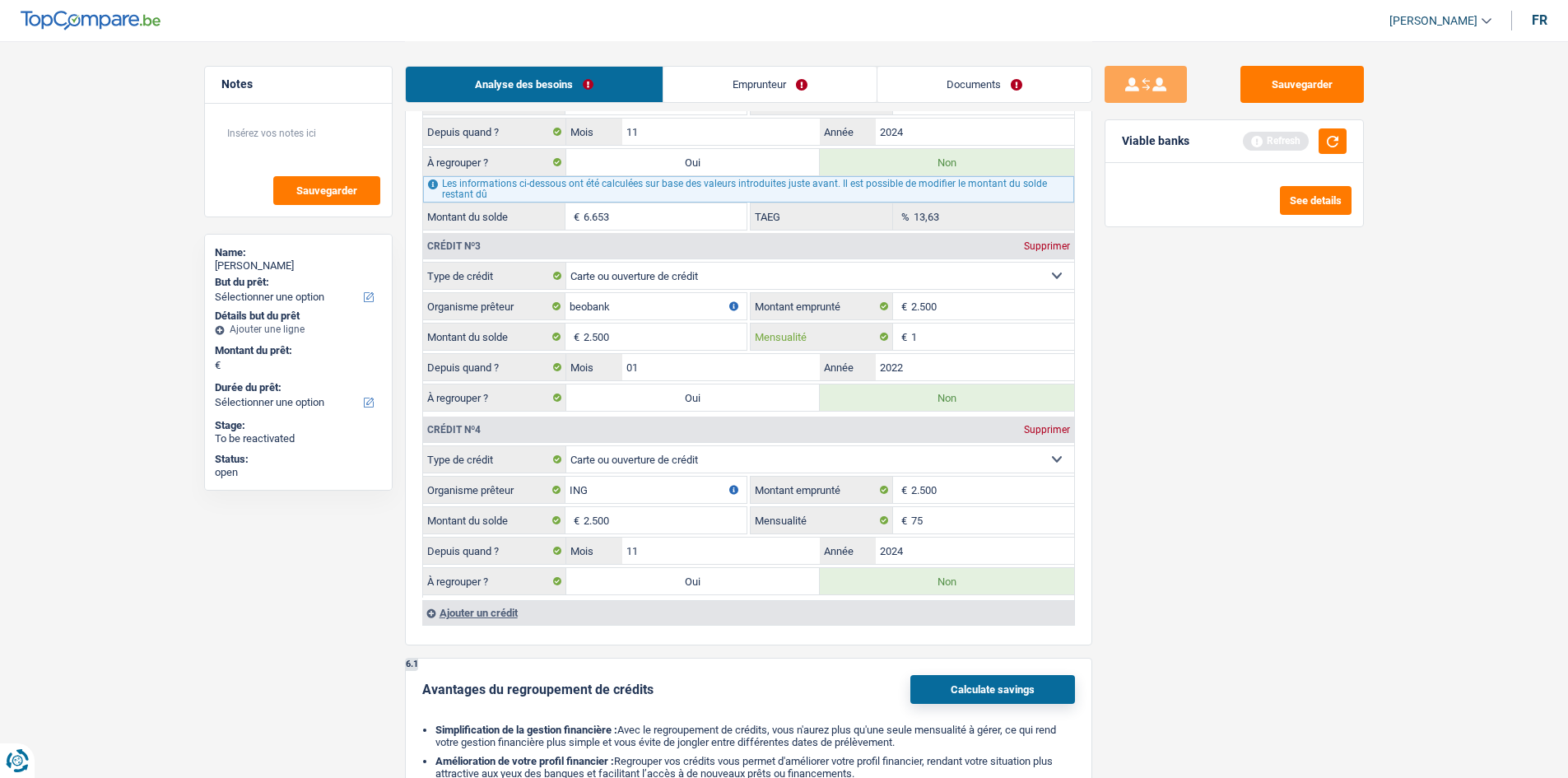
click at [931, 330] on input "1" at bounding box center [993, 336] width 163 height 27
type input "75"
click at [1352, 448] on div "Sauvegarder Viable banks Refresh See details" at bounding box center [1234, 408] width 284 height 686
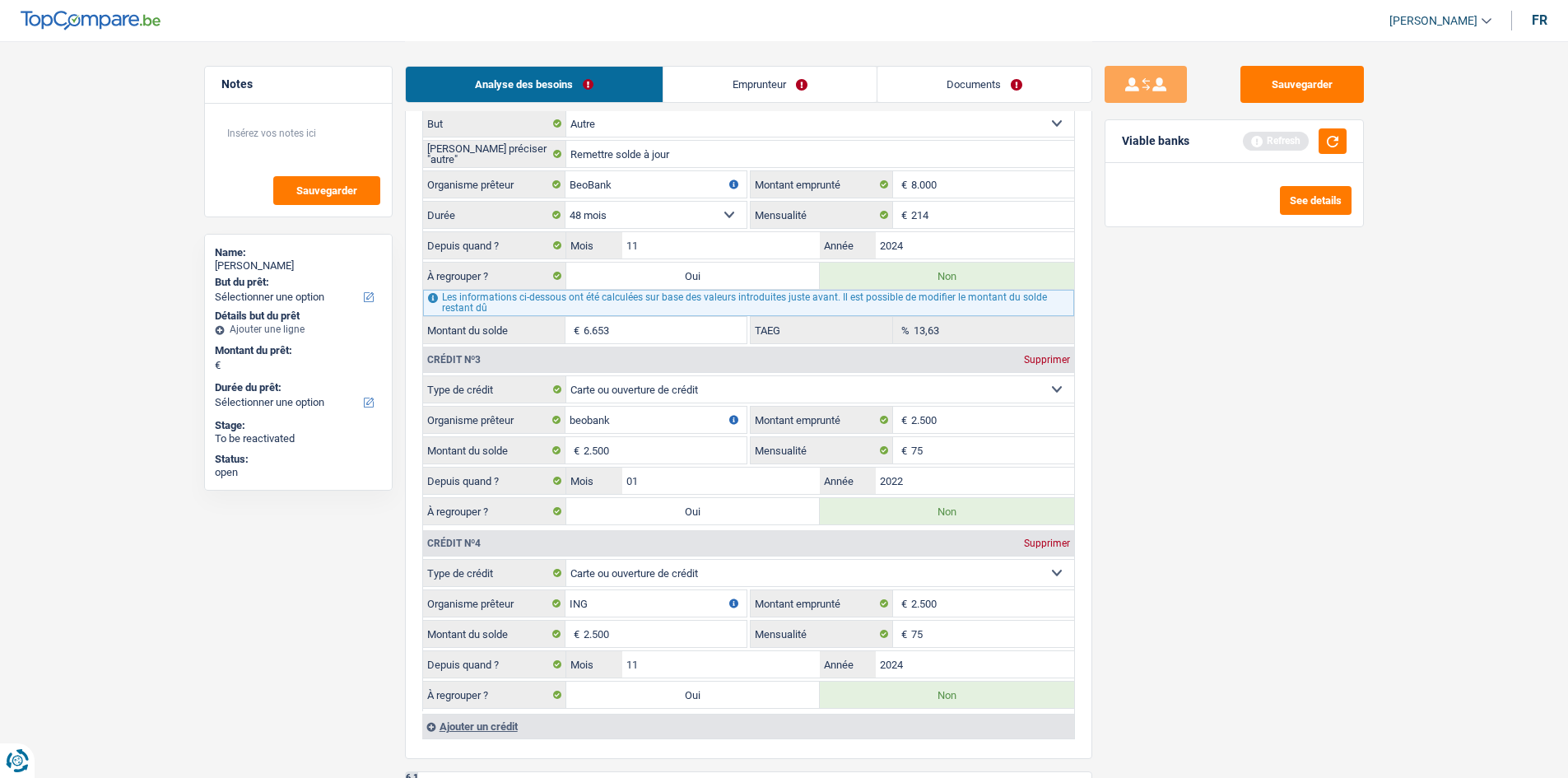
scroll to position [1892, 0]
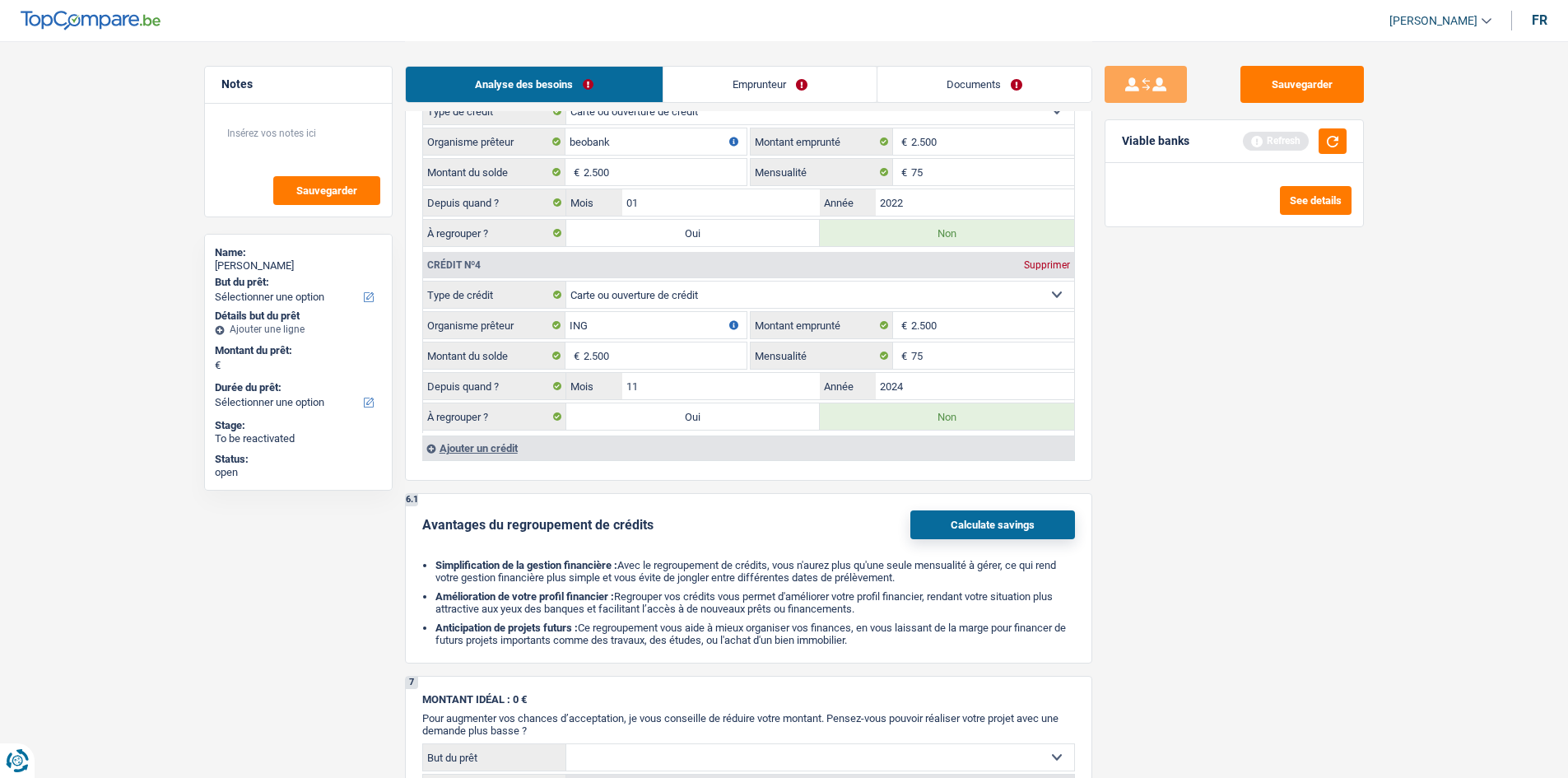
click at [489, 439] on div "Ajouter un crédit" at bounding box center [748, 448] width 652 height 25
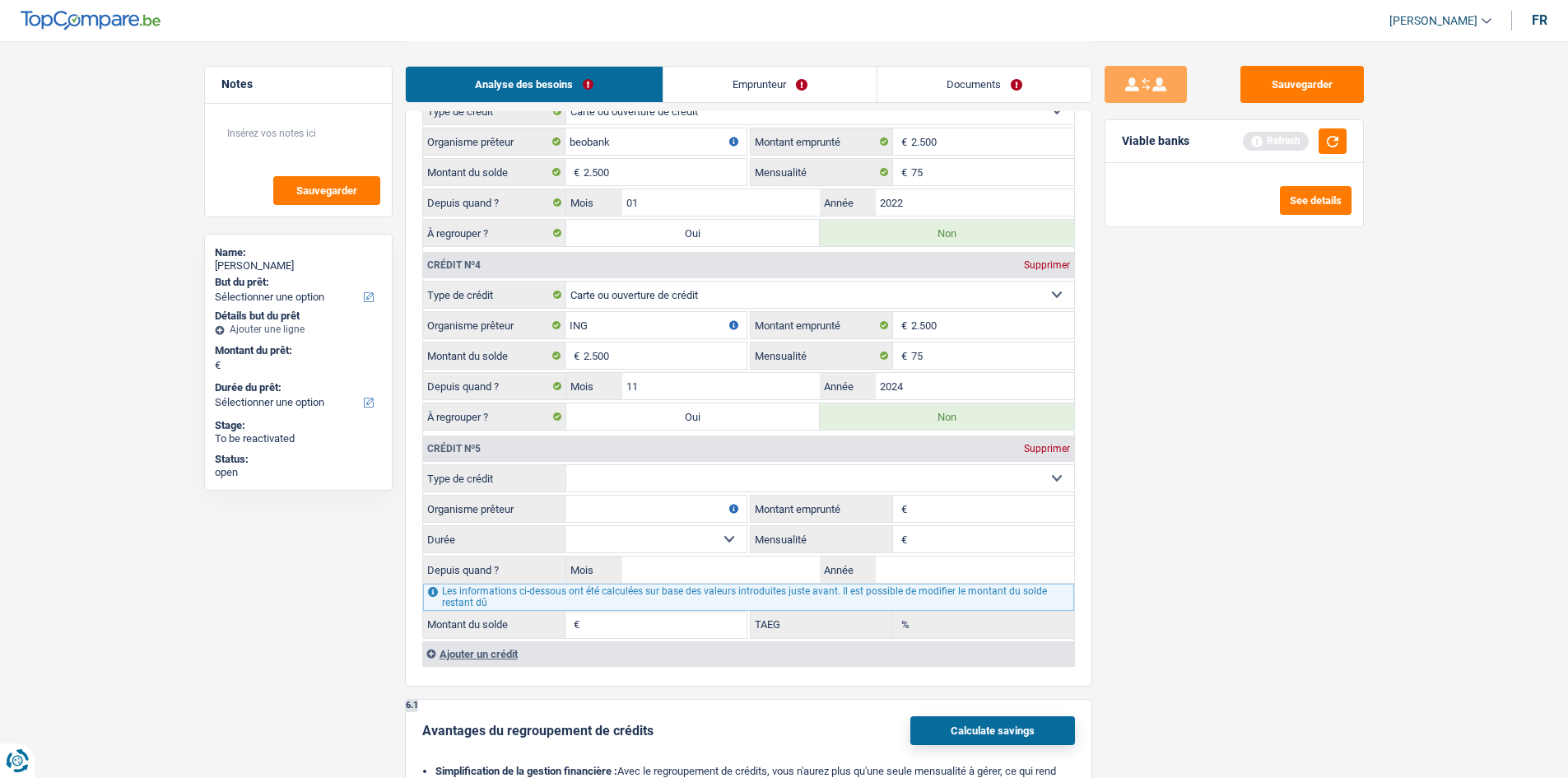
click at [686, 466] on select "Carte ou ouverture de crédit Prêt hypothécaire Vente à tempérament Prêt à tempé…" at bounding box center [820, 478] width 508 height 27
select select "personalLoan"
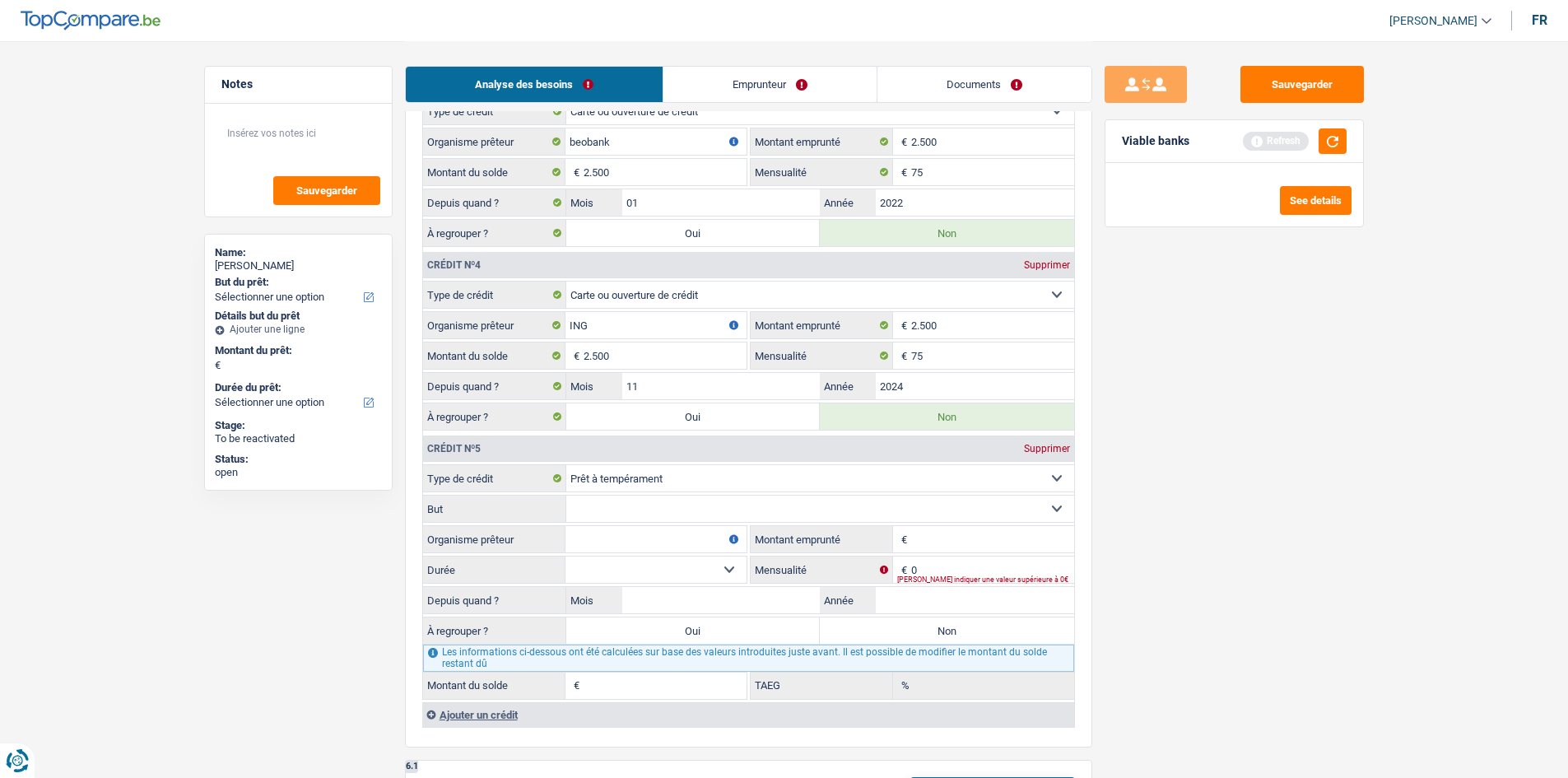
drag, startPoint x: 790, startPoint y: 509, endPoint x: 828, endPoint y: 508, distance: 38.0
click at [790, 509] on select "Confort maison: meubles, textile, peinture, électroménager, outillage non-profe…" at bounding box center [820, 509] width 508 height 27
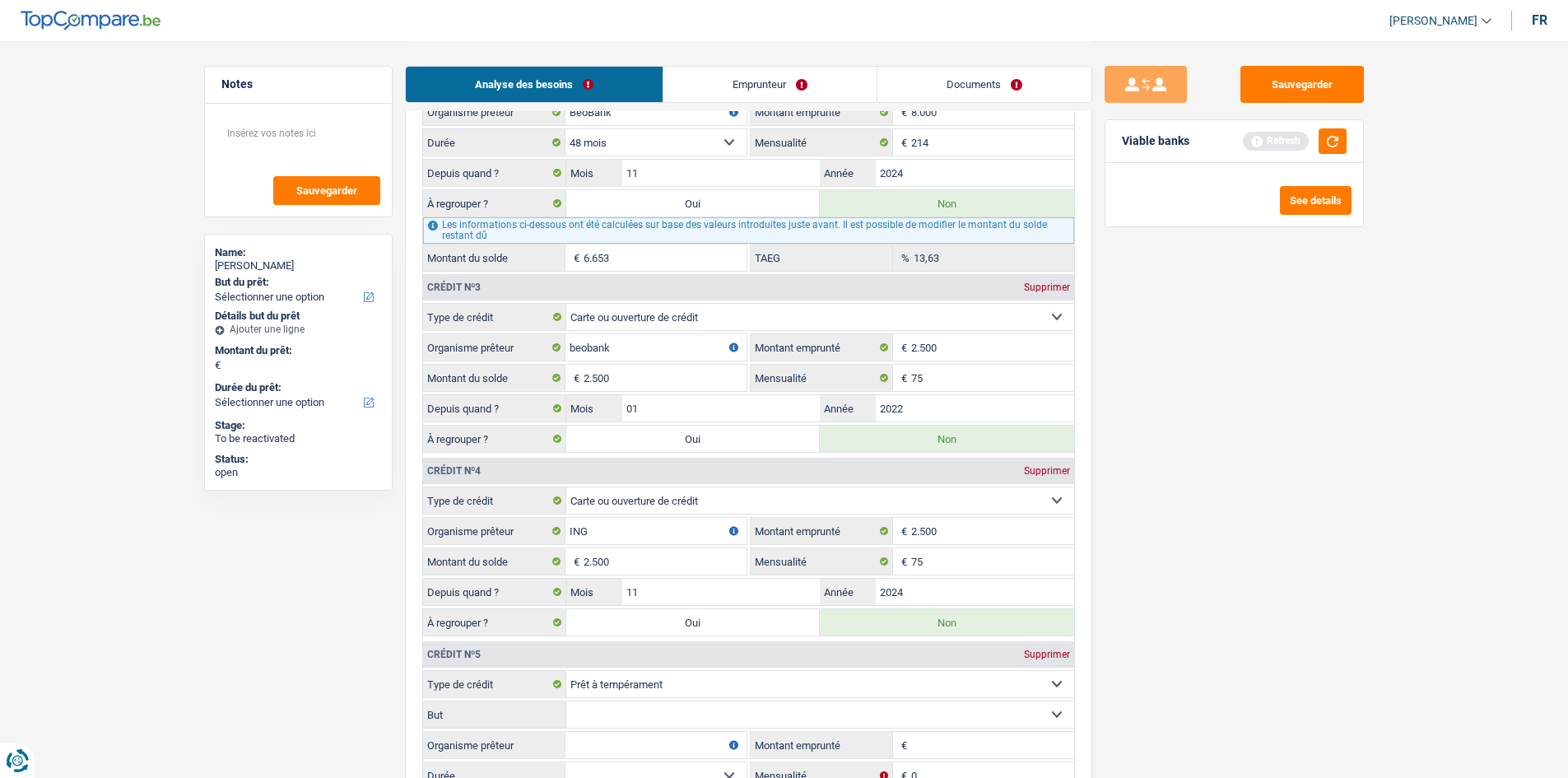
scroll to position [1975, 0]
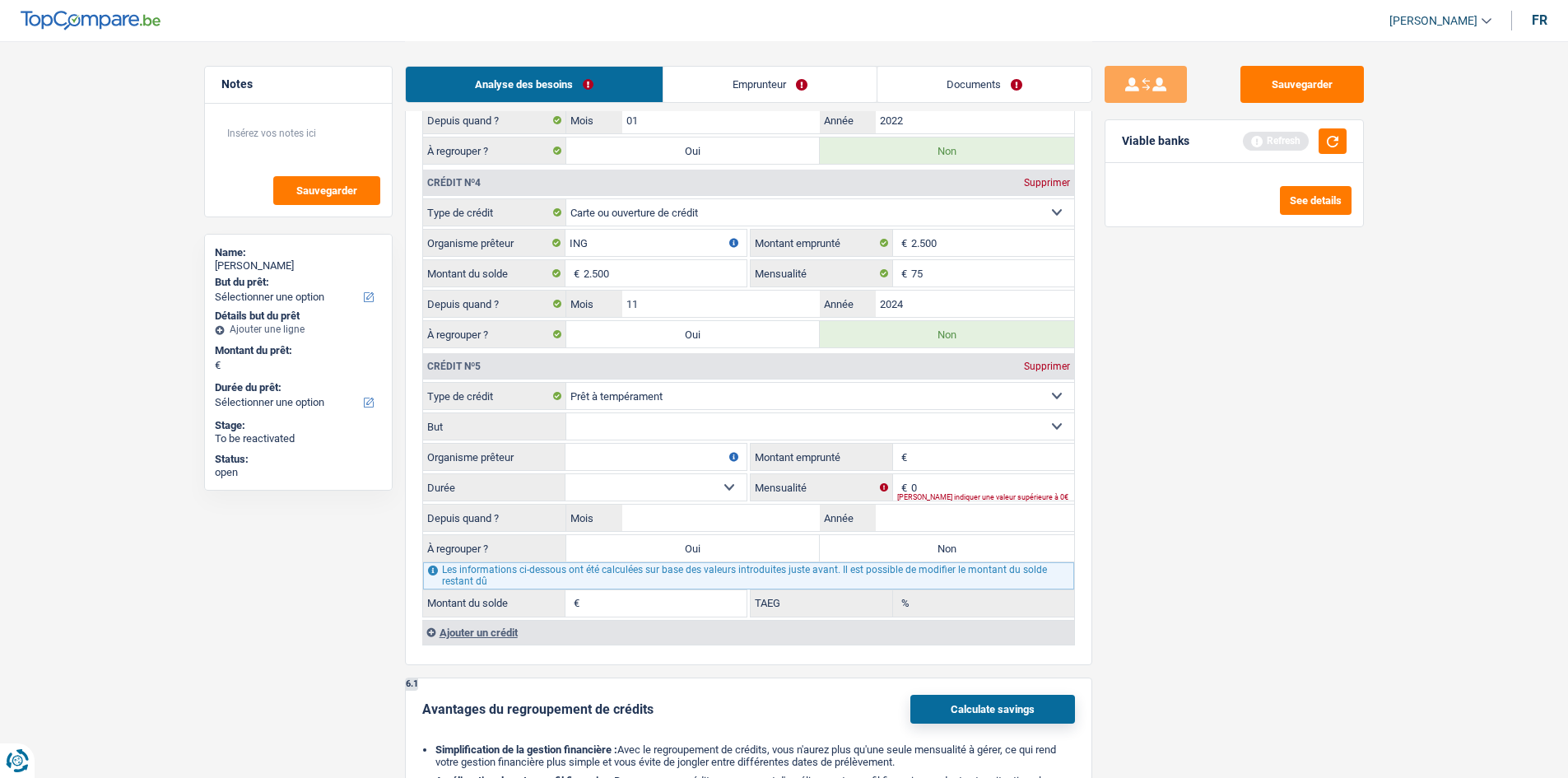
click at [738, 421] on select "Confort maison: meubles, textile, peinture, électroménager, outillage non-profe…" at bounding box center [820, 426] width 508 height 27
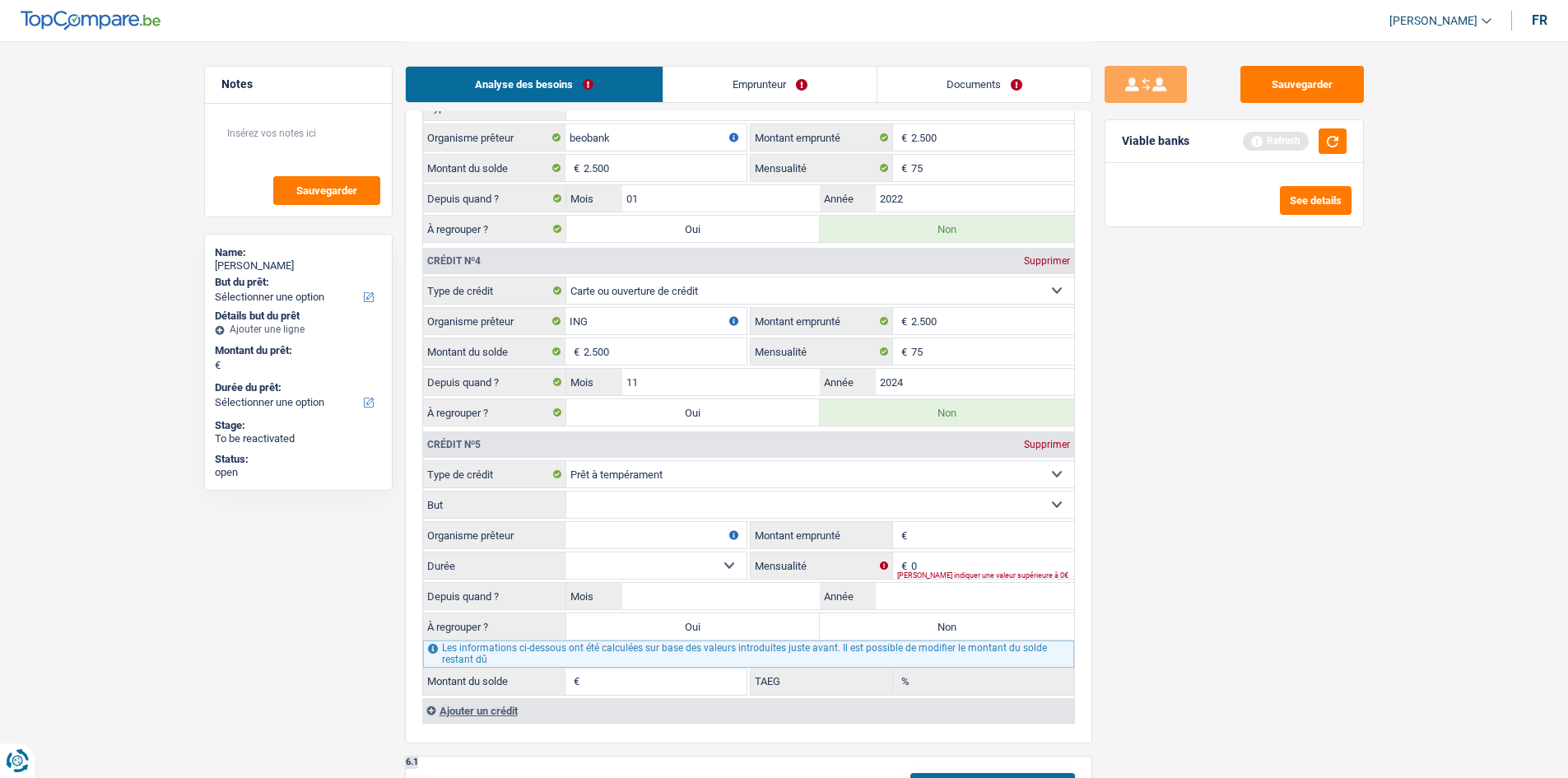
scroll to position [2058, 0]
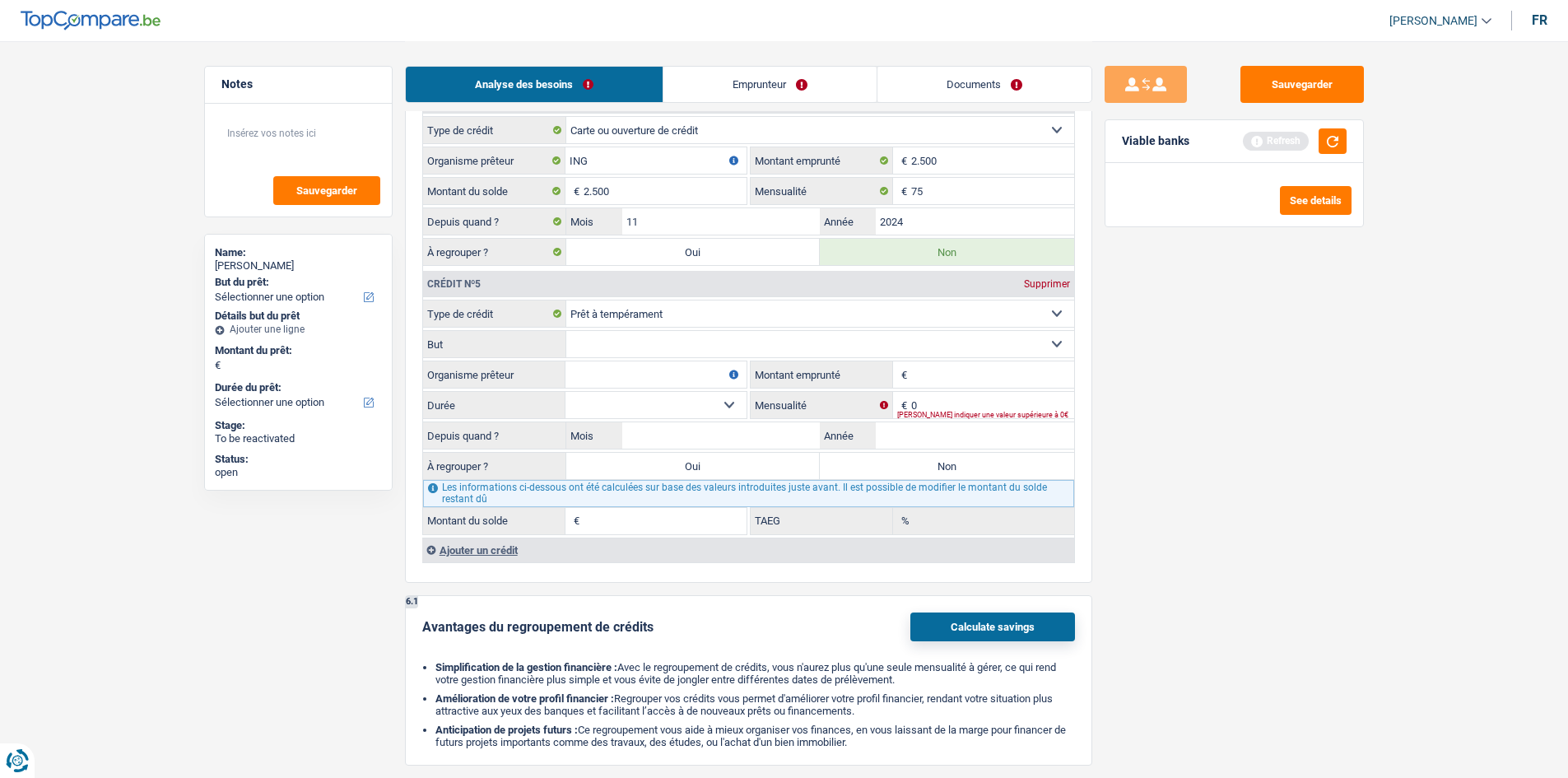
drag, startPoint x: 934, startPoint y: 370, endPoint x: 1313, endPoint y: 409, distance: 381.0
click at [938, 370] on input "Montant emprunté" at bounding box center [993, 374] width 163 height 27
click at [944, 408] on input "0" at bounding box center [993, 404] width 163 height 27
type input "360"
click at [1179, 418] on div "Sauvegarder Viable banks Refresh See details" at bounding box center [1234, 408] width 284 height 686
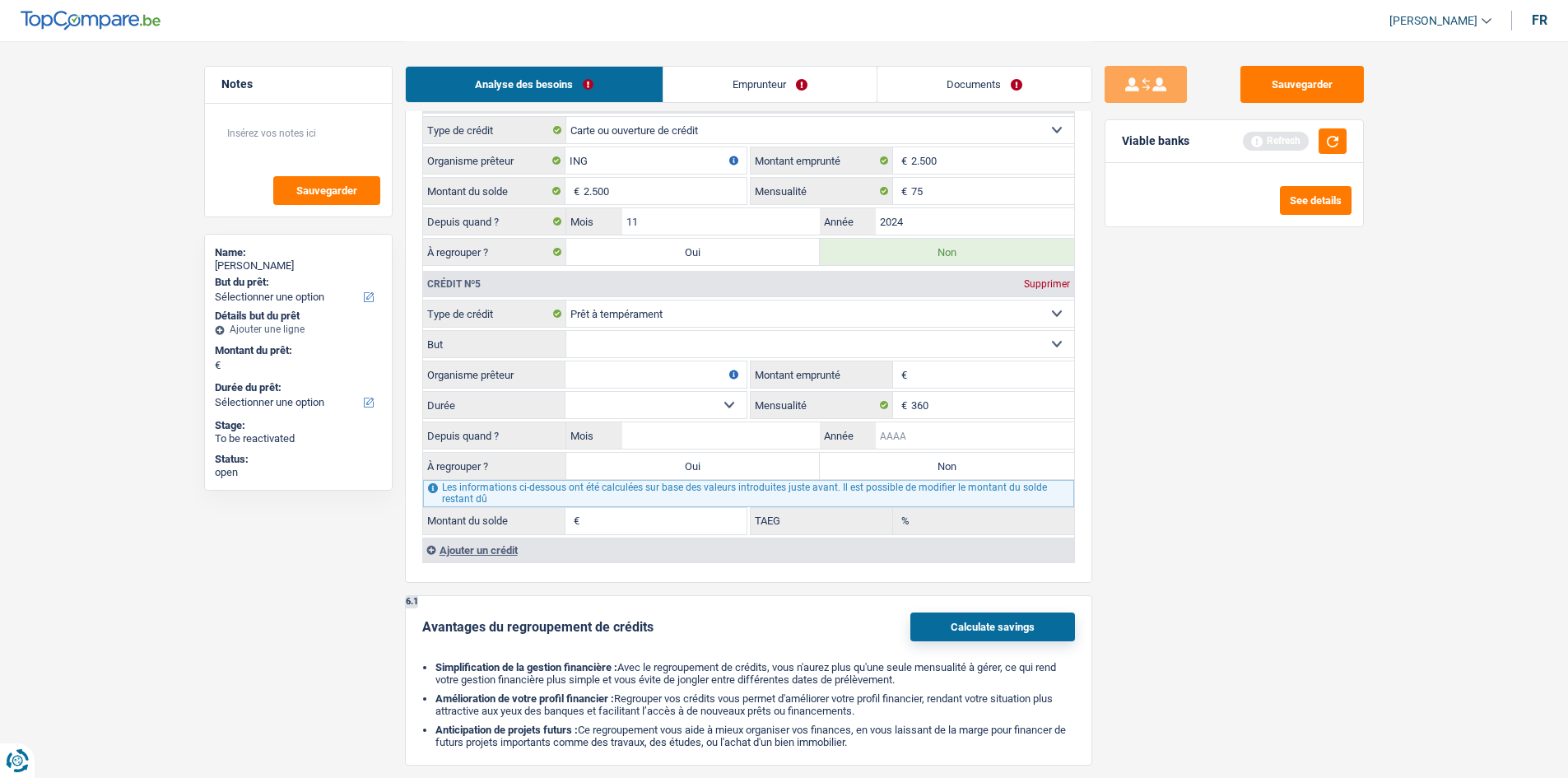
click at [1009, 448] on input "Année" at bounding box center [975, 435] width 199 height 27
type input "2024"
click at [758, 433] on input "Mois" at bounding box center [721, 435] width 199 height 27
type input "9"
click at [1156, 415] on div "Sauvegarder Viable banks Refresh See details" at bounding box center [1234, 408] width 284 height 686
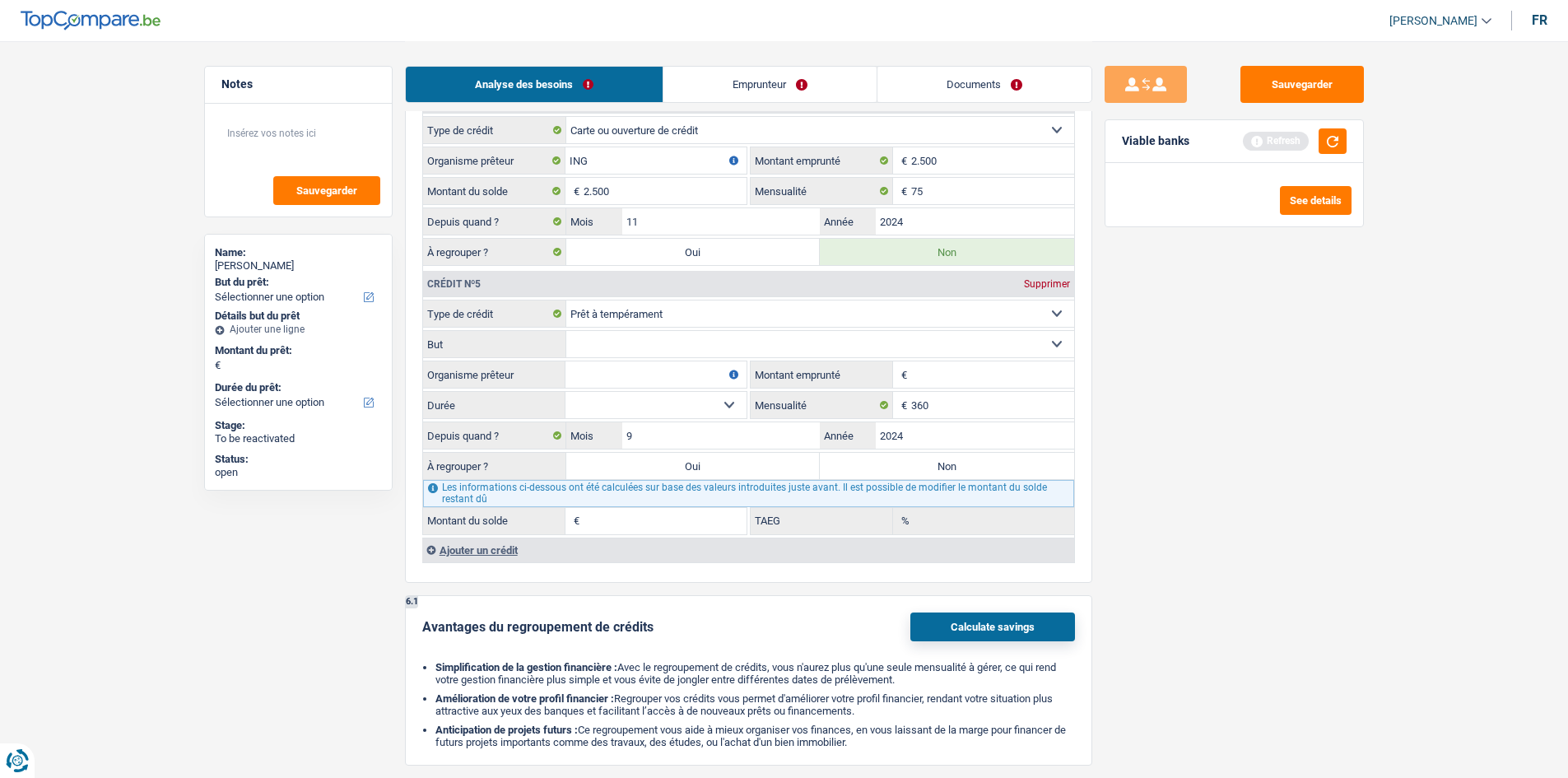
click at [967, 385] on input "Montant emprunté" at bounding box center [993, 374] width 163 height 27
type input "15.000"
click at [1307, 555] on div "Sauvegarder Viable banks Refresh See details" at bounding box center [1234, 408] width 284 height 686
click at [671, 405] on select "12 mois 18 mois 24 mois 30 mois 36 mois 42 mois 48 mois 60 mois Sélectionner un…" at bounding box center [656, 404] width 181 height 27
select select "60"
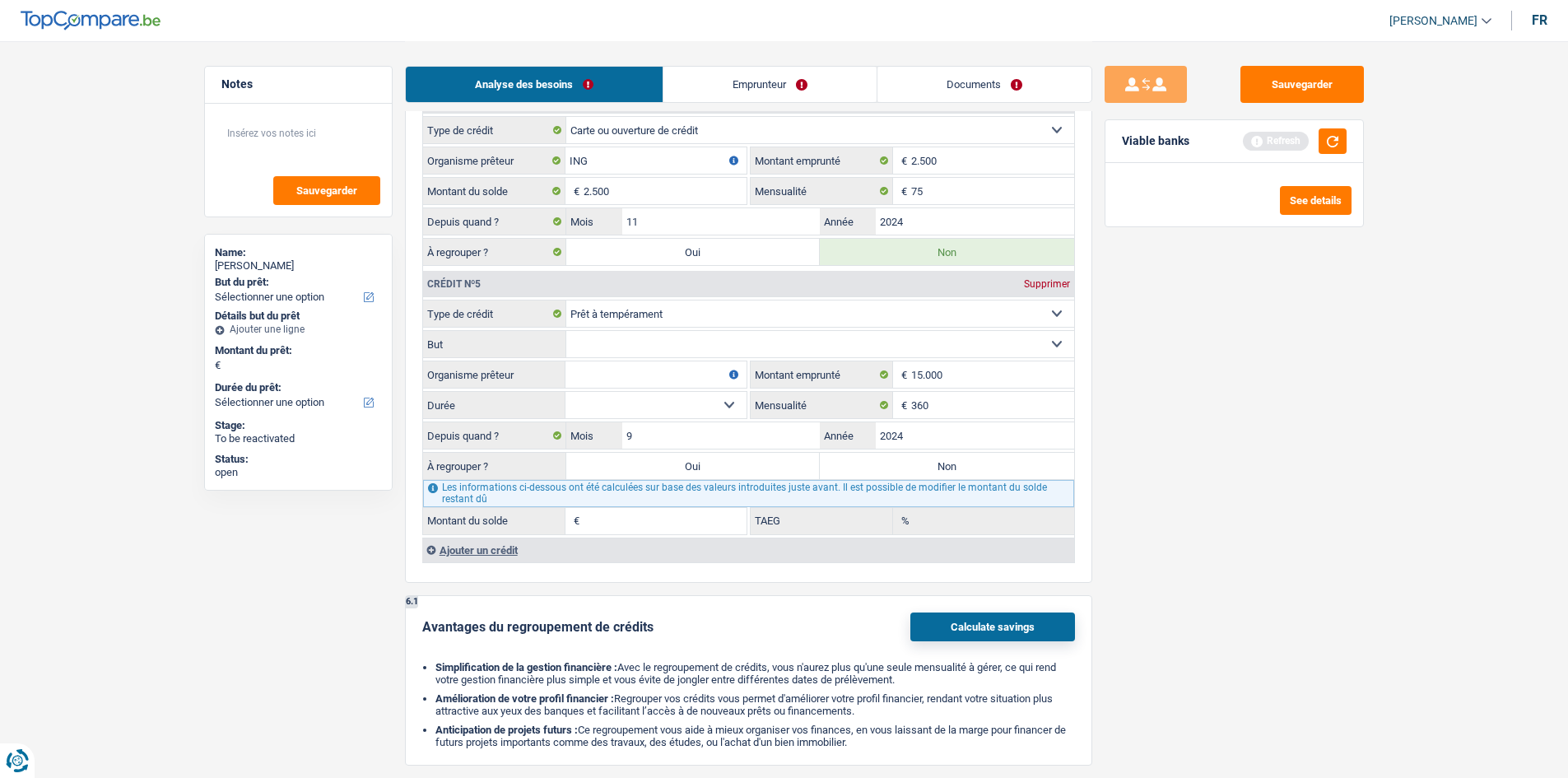
click at [566, 391] on select "12 mois 18 mois 24 mois 30 mois 36 mois 42 mois 48 mois 60 mois Sélectionner un…" at bounding box center [656, 404] width 181 height 27
type input "12.842"
type input "16,53"
click at [988, 385] on input "15.000" at bounding box center [993, 374] width 163 height 27
type input "1.500"
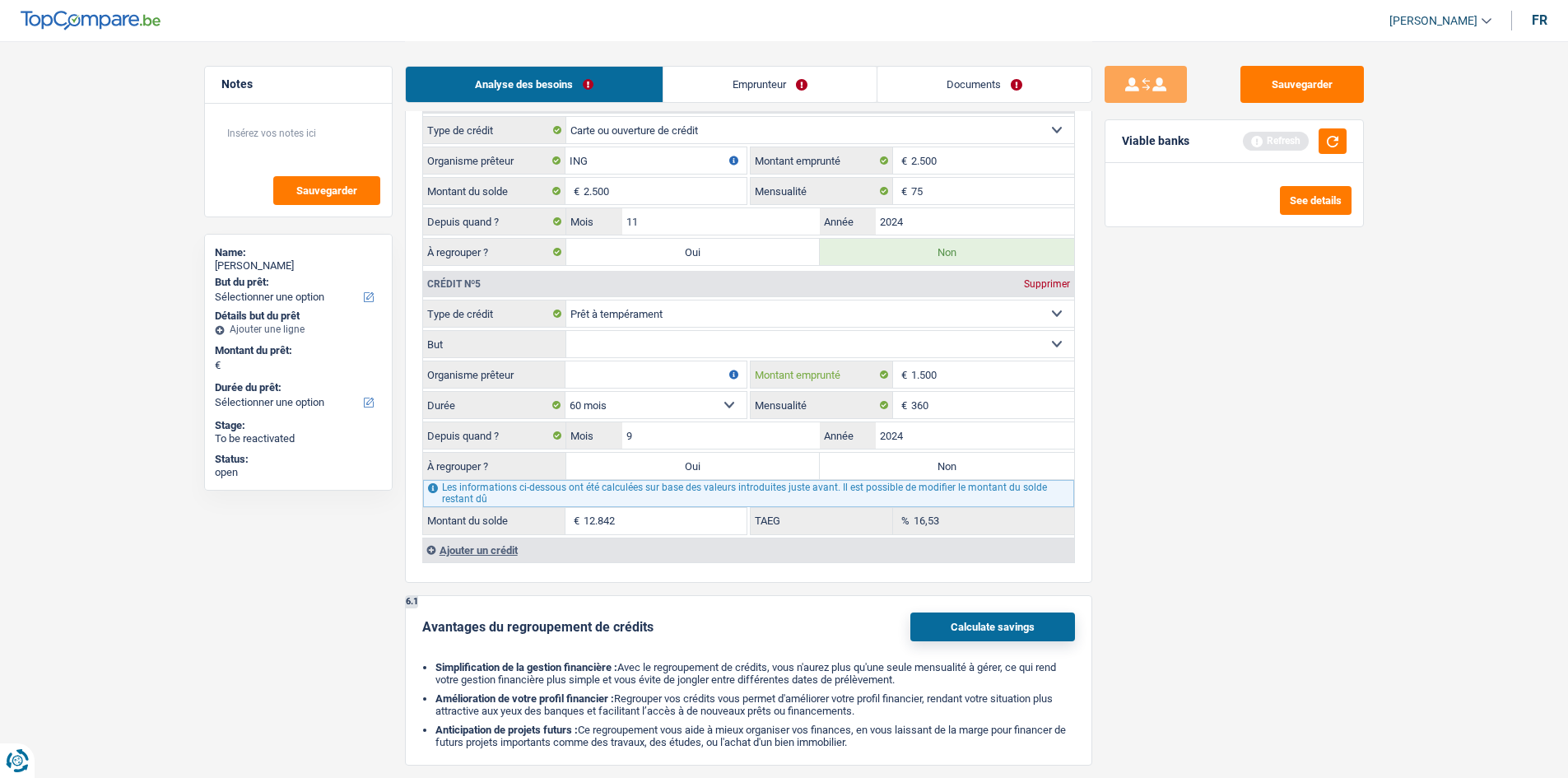
select select
type input "15.001"
click at [1351, 460] on div "Sauvegarder Viable banks Refresh See details" at bounding box center [1234, 408] width 284 height 686
drag, startPoint x: 587, startPoint y: 396, endPoint x: 608, endPoint y: 405, distance: 22.8
click at [591, 398] on select "12 mois 18 mois 24 mois 30 mois 36 mois 42 mois 48 mois 60 mois 72 mois 84 mois…" at bounding box center [656, 404] width 181 height 27
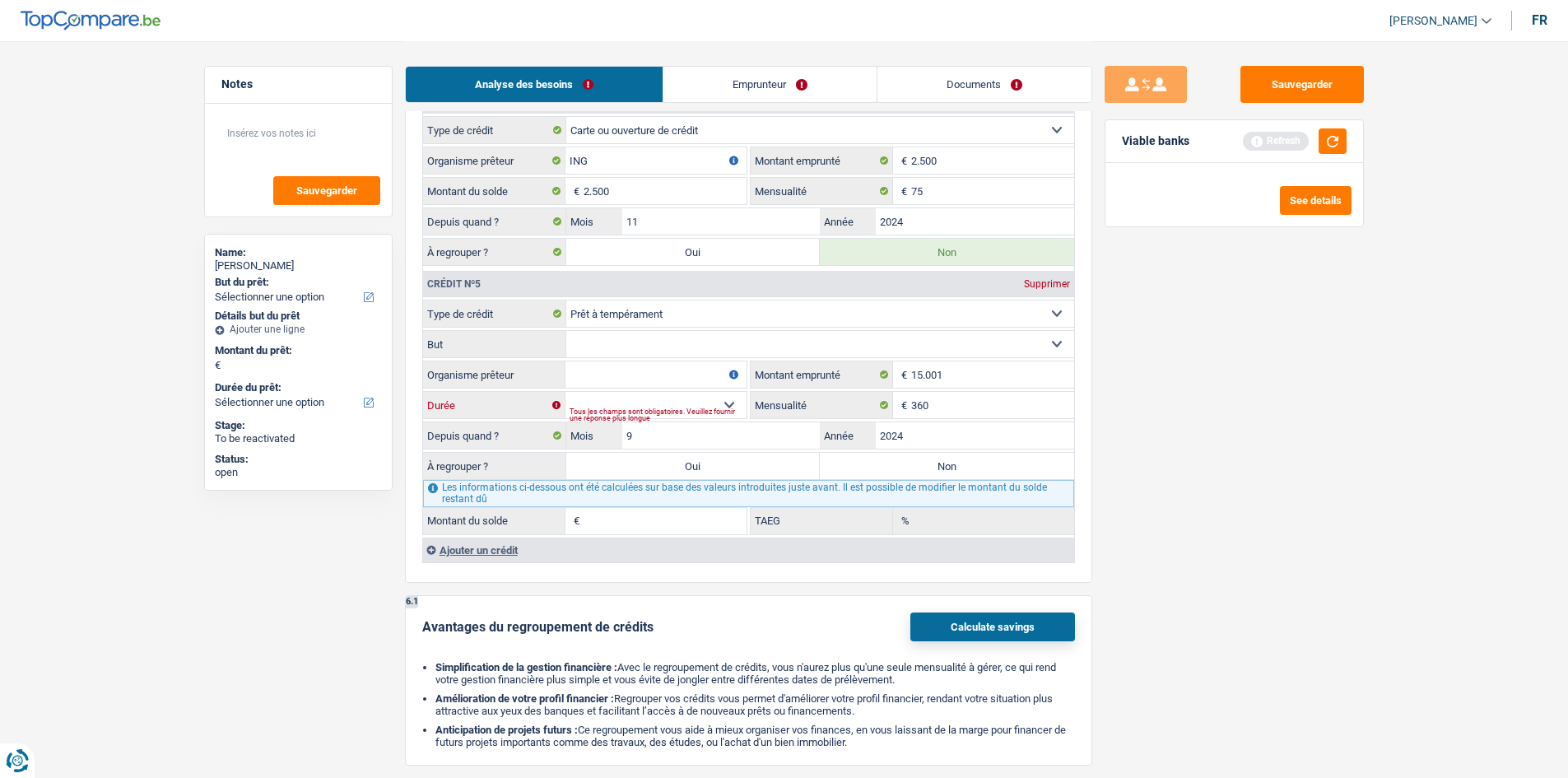
select select "84"
click at [566, 391] on select "12 mois 18 mois 24 mois 30 mois 36 mois 42 mois 48 mois 60 mois 72 mois 84 mois…" at bounding box center [656, 404] width 181 height 27
type input "14.021"
type input "25,49"
click at [983, 385] on input "15.001" at bounding box center [993, 374] width 163 height 27
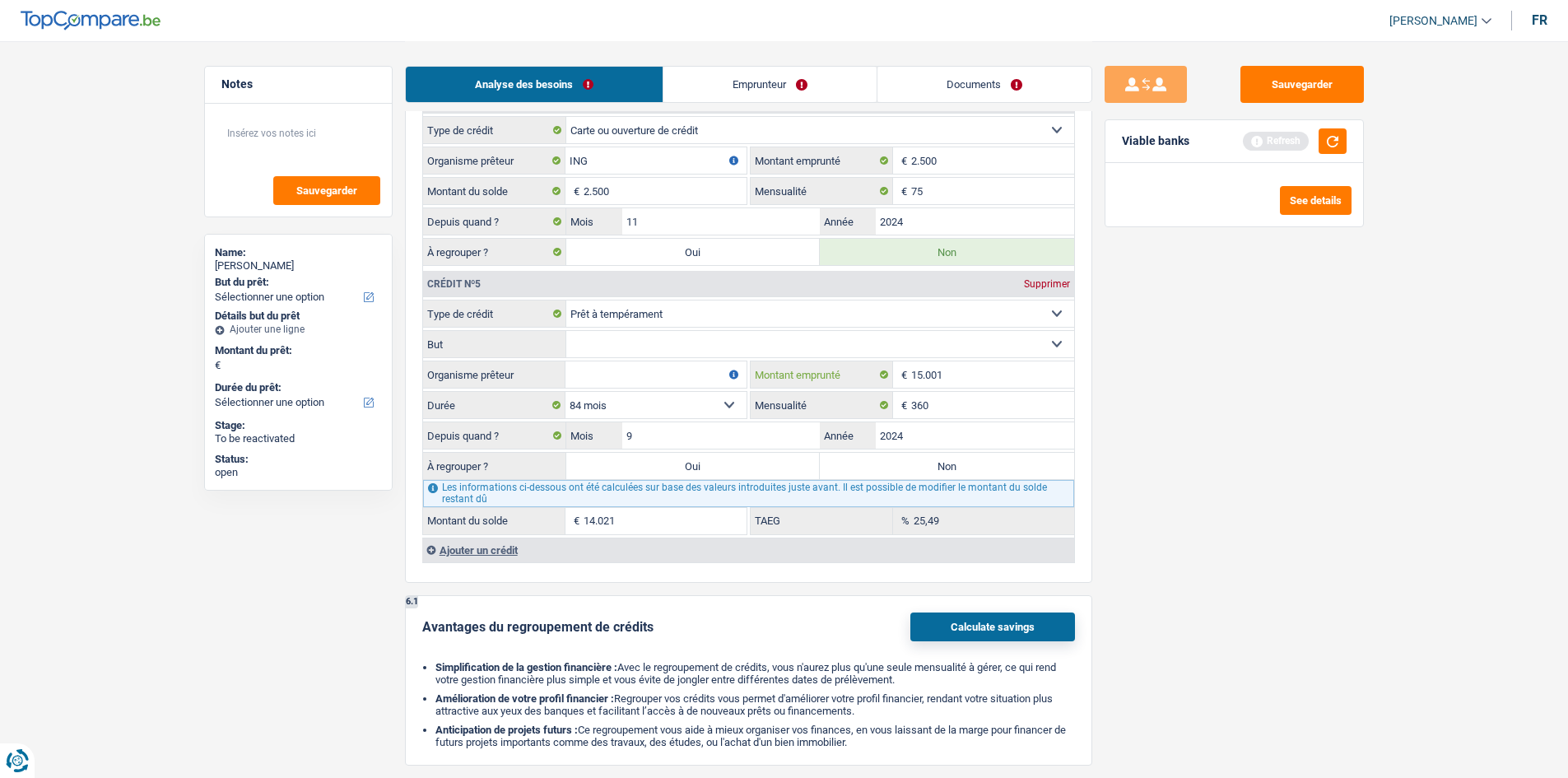
type input "1.500"
select select
type input "15.000"
click at [1222, 507] on div "Sauvegarder Viable banks Refresh See details" at bounding box center [1234, 408] width 284 height 686
click at [656, 389] on fieldset "Carte ou ouverture de crédit Prêt hypothécaire Vente à tempérament Prêt à tempé…" at bounding box center [749, 417] width 651 height 234
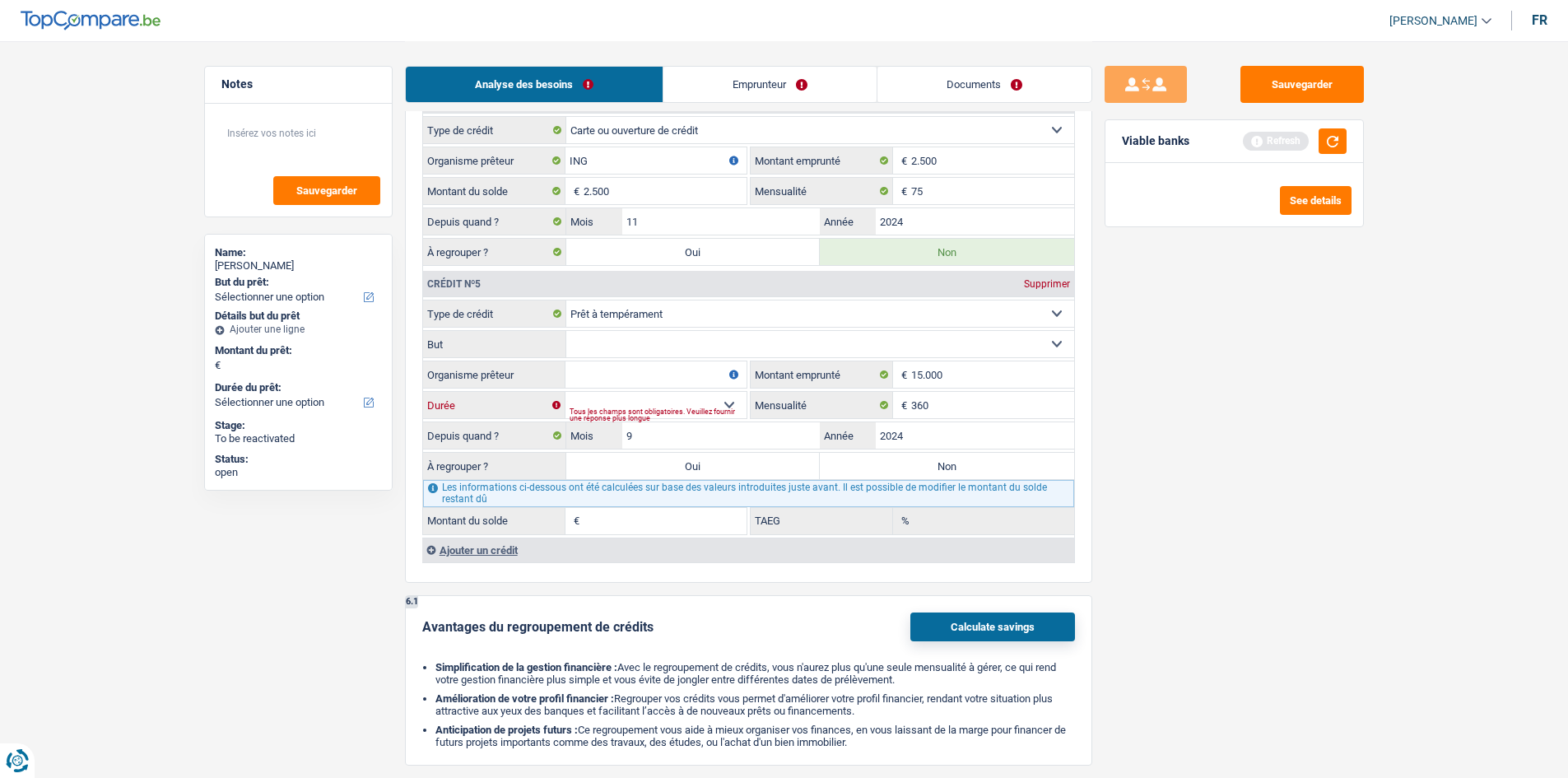
click at [654, 400] on select "12 mois 18 mois 24 mois 30 mois 36 mois 42 mois 48 mois 60 mois Sélectionner un…" at bounding box center [656, 404] width 181 height 27
select select "48"
click at [566, 391] on select "12 mois 18 mois 24 mois 30 mois 36 mois 42 mois 48 mois 60 mois Sélectionner un…" at bounding box center [656, 404] width 181 height 27
type input "11.640"
type input "7,35"
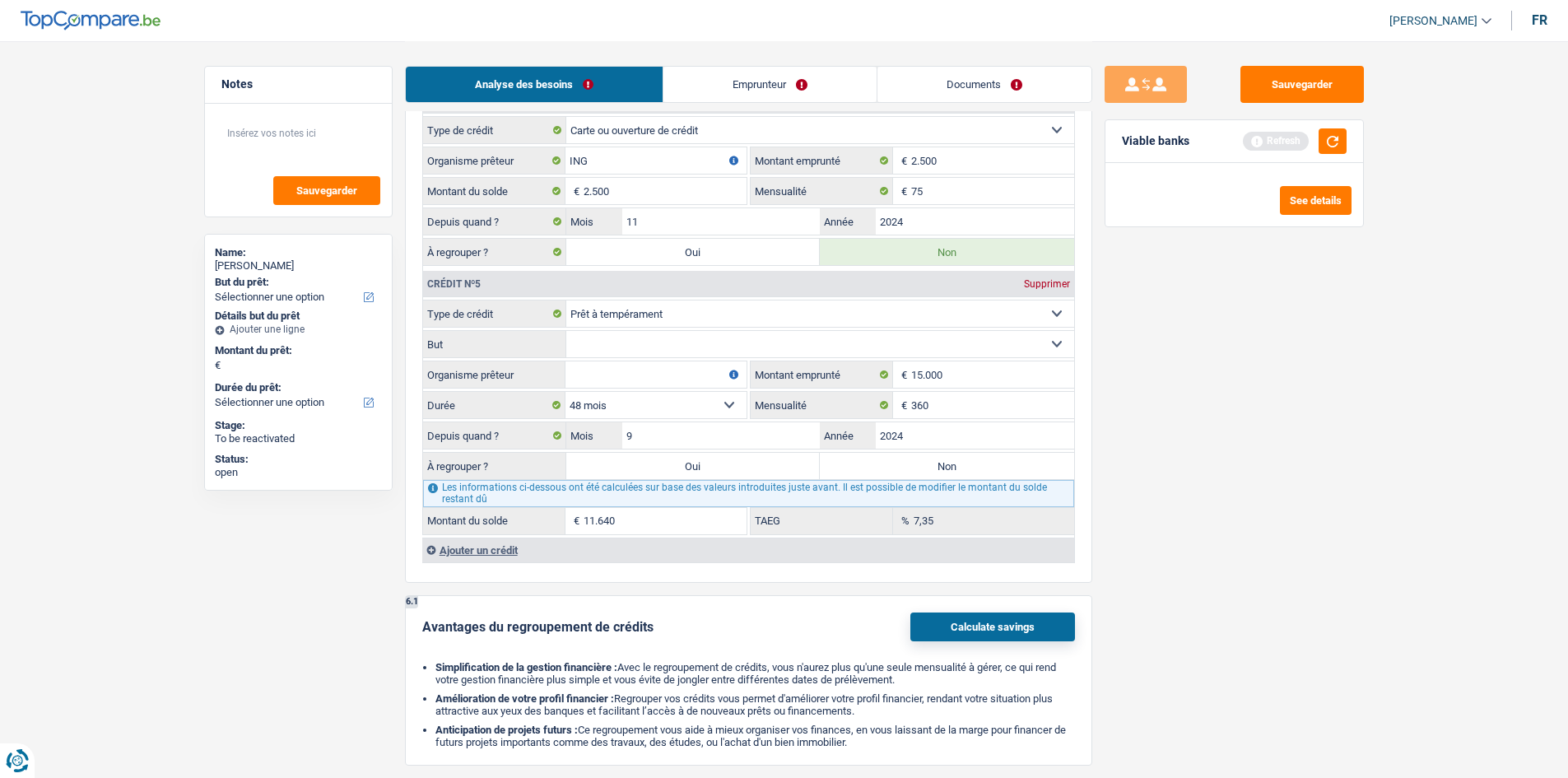
click at [665, 408] on select "12 mois 18 mois 24 mois 30 mois 36 mois 42 mois 48 mois 60 mois Sélectionner un…" at bounding box center [656, 404] width 181 height 27
select select "60"
click at [566, 391] on select "12 mois 18 mois 24 mois 30 mois 36 mois 42 mois 48 mois 60 mois Sélectionner un…" at bounding box center [656, 404] width 181 height 27
type input "12.842"
type input "16,53"
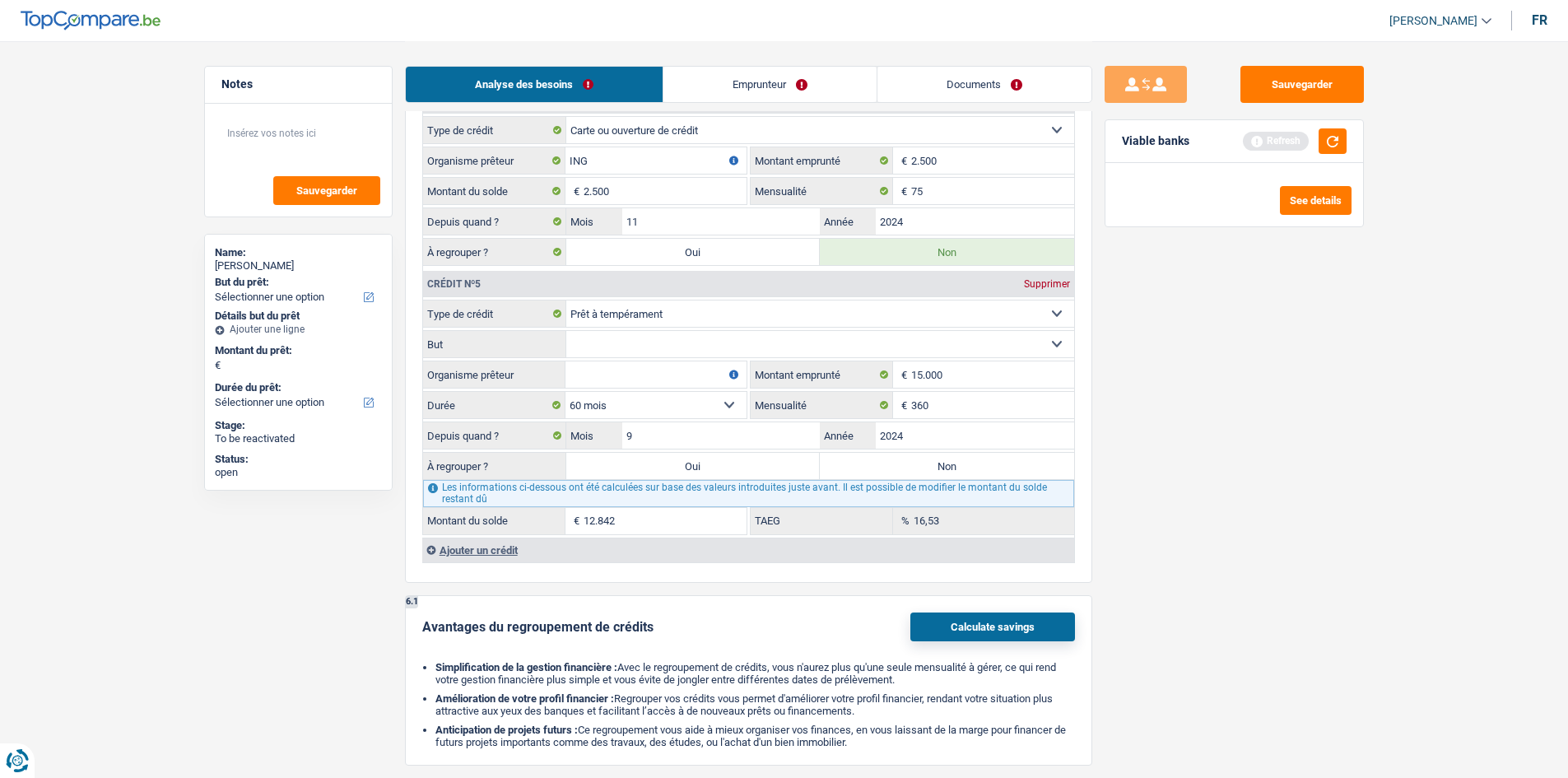
drag, startPoint x: 616, startPoint y: 367, endPoint x: 1458, endPoint y: 343, distance: 842.3
click at [617, 368] on input "Organisme prêteur" at bounding box center [656, 374] width 181 height 27
type input "Alpha credit"
click at [1324, 562] on div "Sauvegarder Viable banks Refresh See details" at bounding box center [1234, 408] width 284 height 686
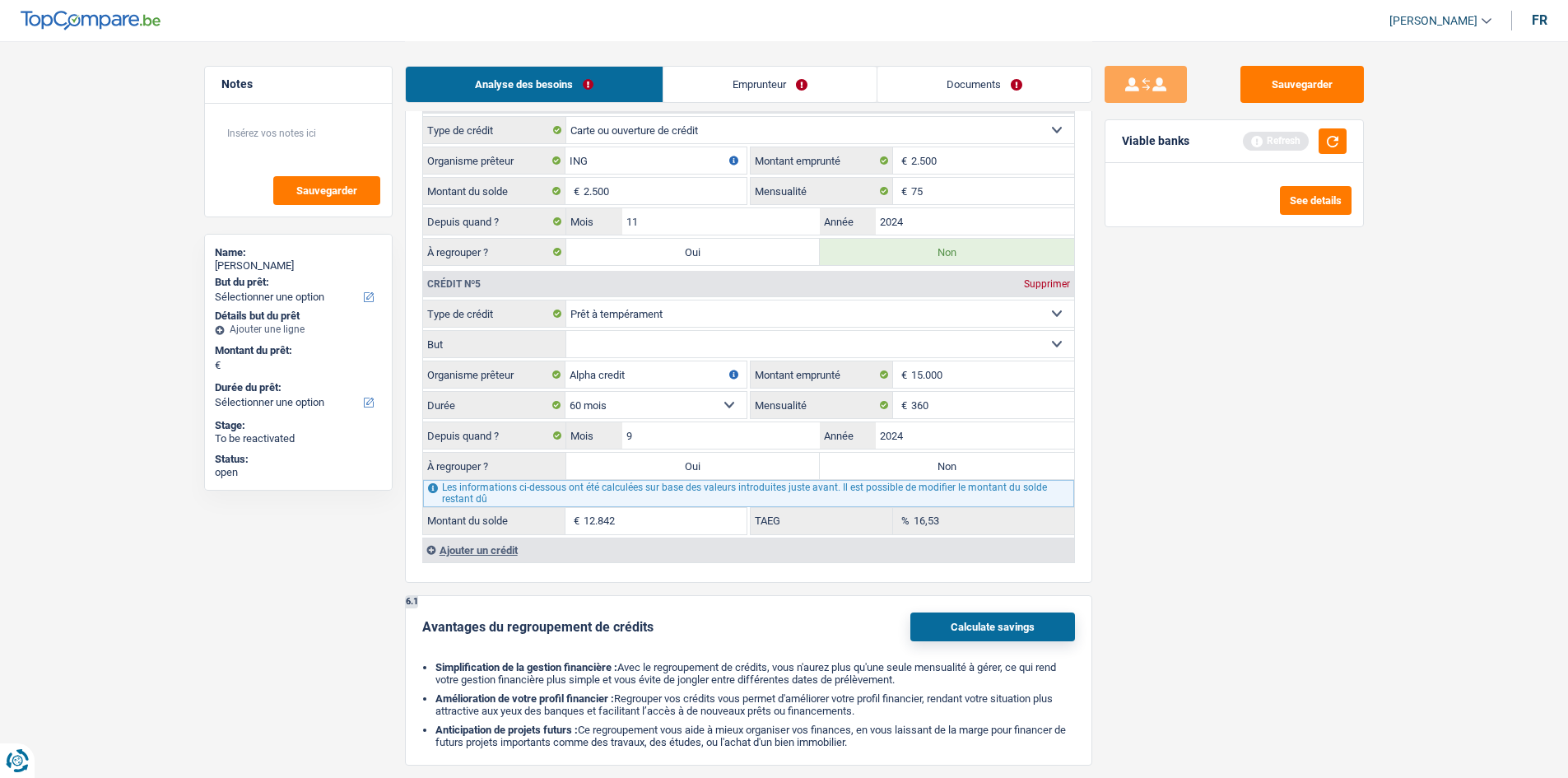
click at [766, 330] on select "Confort maison: meubles, textile, peinture, électroménager, outillage non-profe…" at bounding box center [820, 343] width 508 height 27
select select "other"
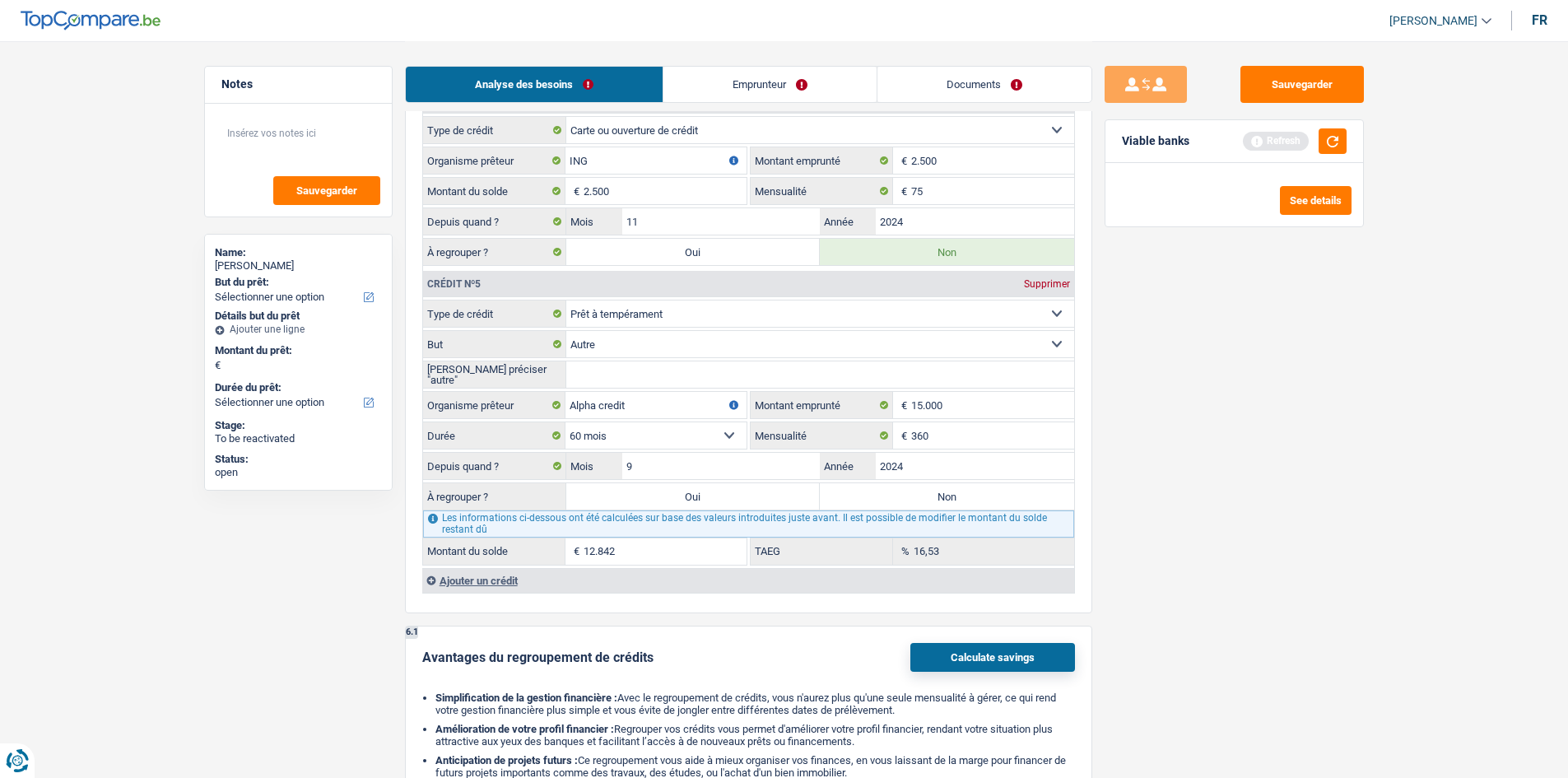
click at [680, 345] on select "Confort maison: meubles, textile, peinture, électroménager, outillage non-profe…" at bounding box center [820, 343] width 508 height 27
click at [977, 405] on input "15.000" at bounding box center [993, 404] width 163 height 27
type input "1.500"
select select
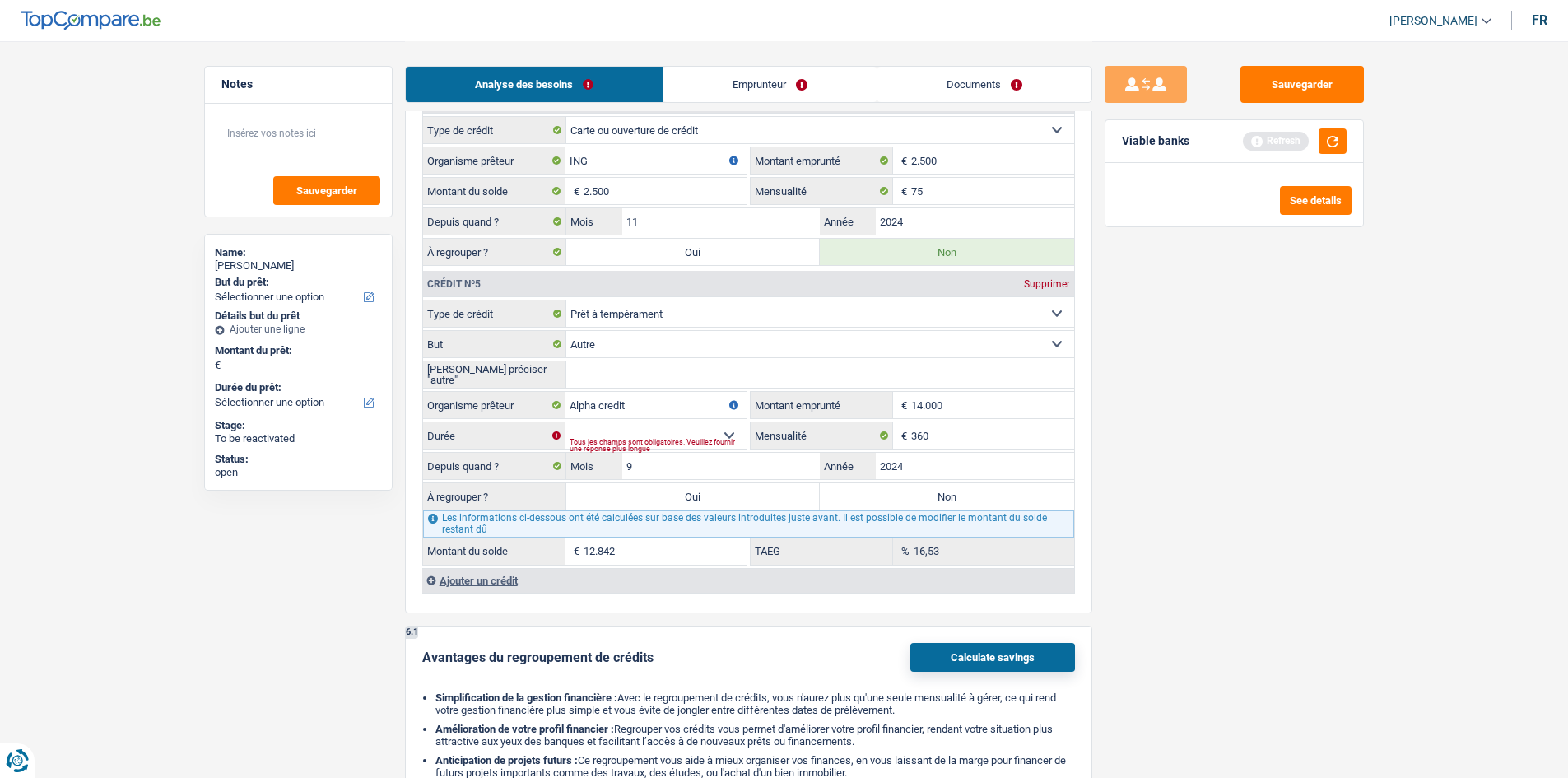
type input "14.000"
click at [1120, 420] on div "Sauvegarder Viable banks Refresh See details" at bounding box center [1234, 408] width 284 height 686
click at [588, 426] on select "12 mois 18 mois 24 mois 30 mois 36 mois 42 mois 48 mois 60 mois Sélectionner un…" at bounding box center [656, 435] width 181 height 27
select select "60"
click at [566, 422] on select "12 mois 18 mois 24 mois 30 mois 36 mois 42 mois 48 mois 60 mois Sélectionner un…" at bounding box center [656, 435] width 181 height 27
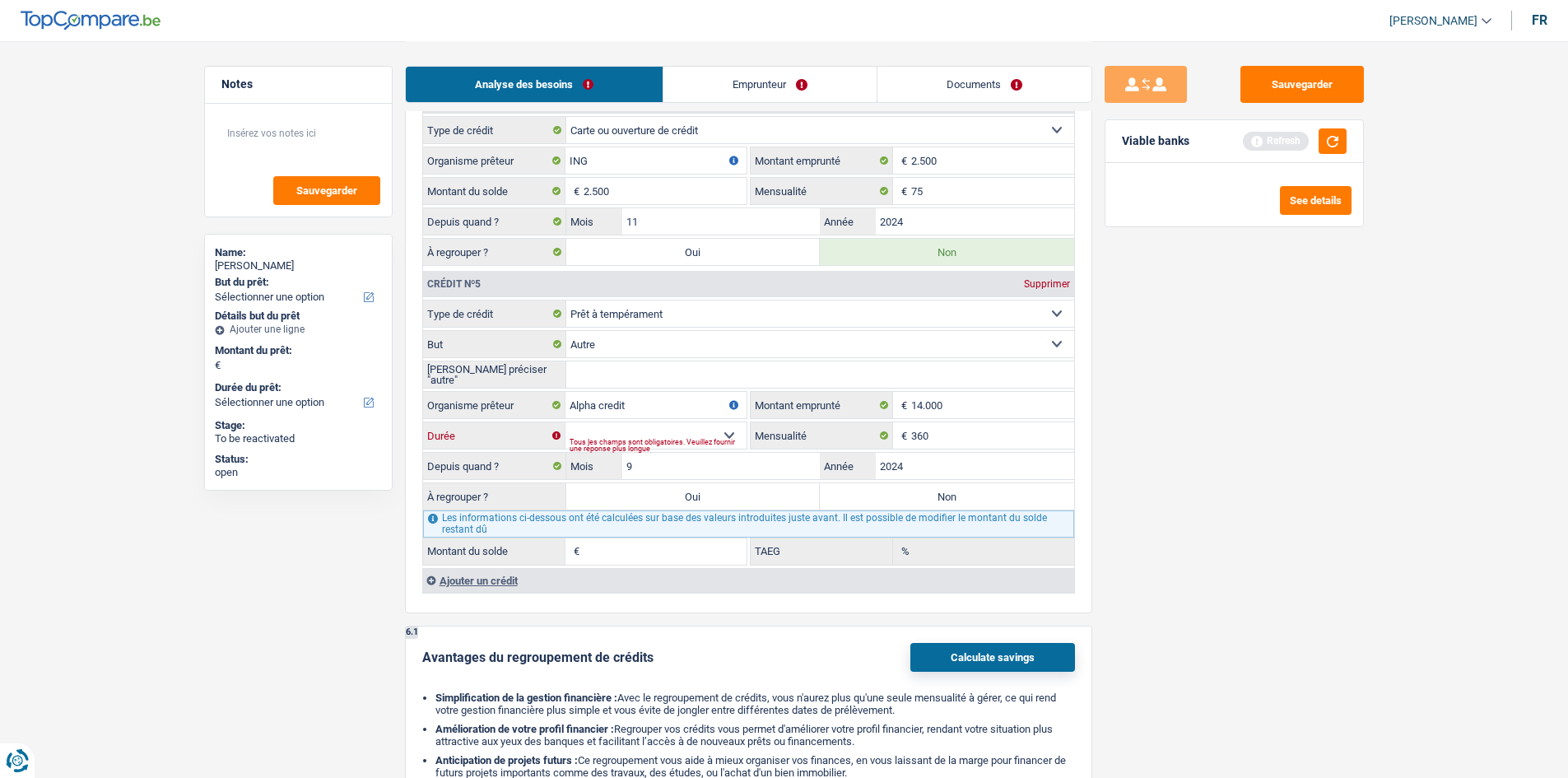
type input "12.129"
type input "20,26"
click at [1188, 510] on div "Sauvegarder Viable banks Refresh See details" at bounding box center [1234, 408] width 284 height 686
click at [977, 406] on input "14.000" at bounding box center [993, 404] width 163 height 27
type input "1.400"
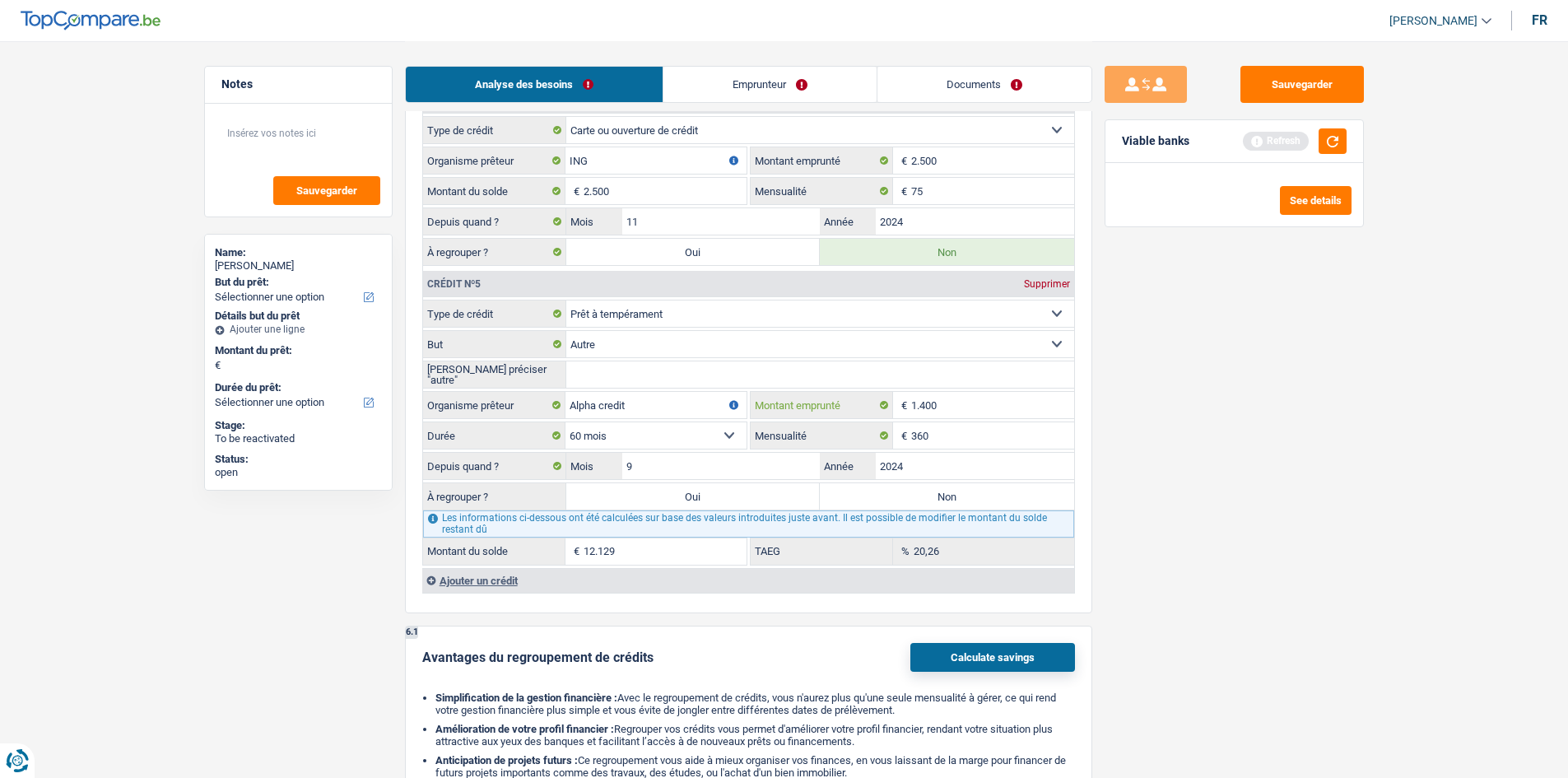
select select
type input "16.000"
click at [1216, 507] on div "Sauvegarder Viable banks Refresh See details" at bounding box center [1234, 408] width 284 height 686
click at [639, 430] on select "12 mois 18 mois 24 mois 30 mois 36 mois 42 mois 48 mois 60 mois 72 mois 84 mois…" at bounding box center [656, 435] width 181 height 27
select select "60"
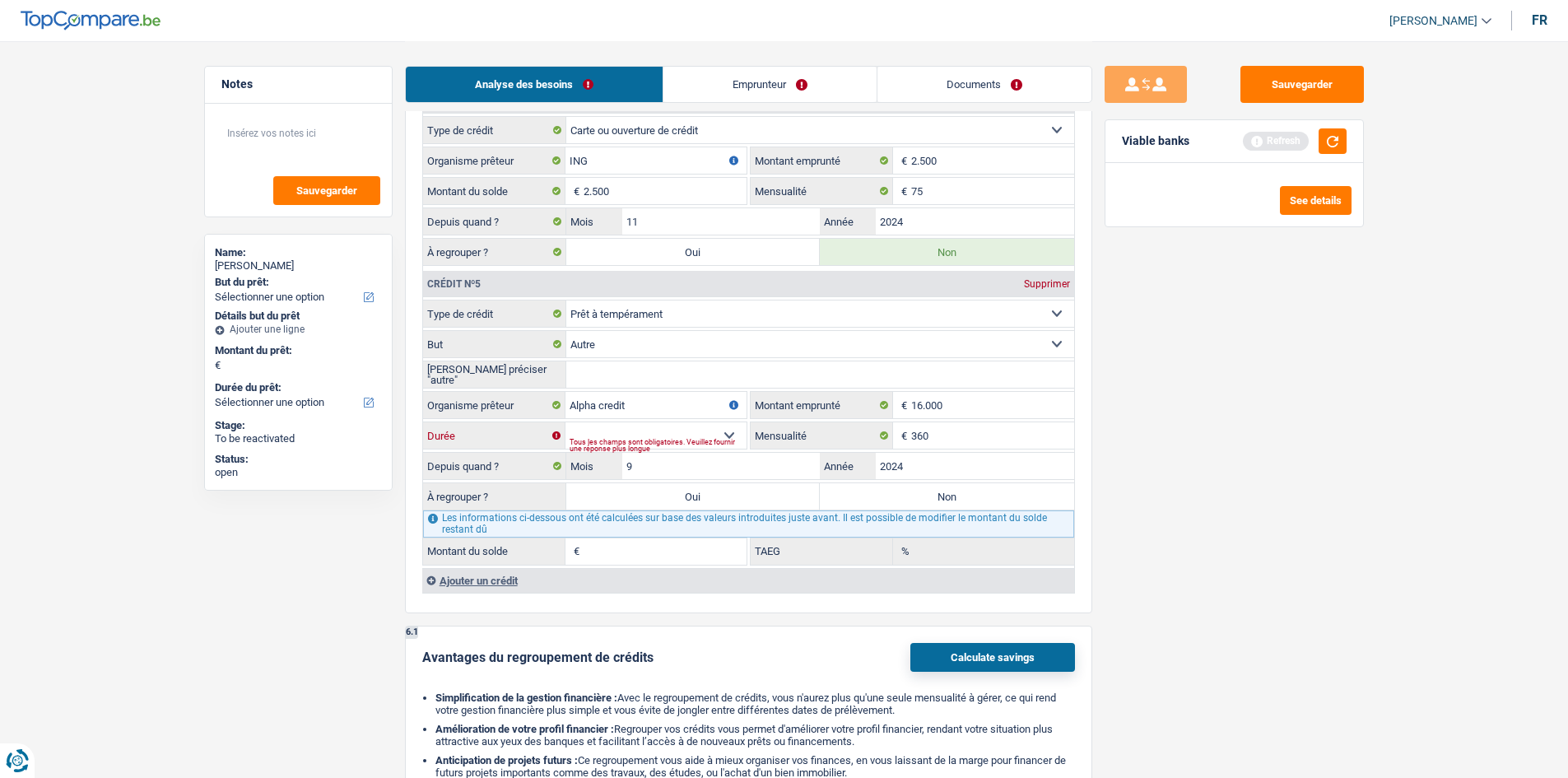
click at [566, 422] on select "12 mois 18 mois 24 mois 30 mois 36 mois 42 mois 48 mois 60 mois 72 mois 84 mois…" at bounding box center [656, 435] width 181 height 27
type input "13.543"
type input "13,25"
click at [662, 350] on select "Confort maison: meubles, textile, peinture, électroménager, outillage non-profe…" at bounding box center [820, 343] width 508 height 27
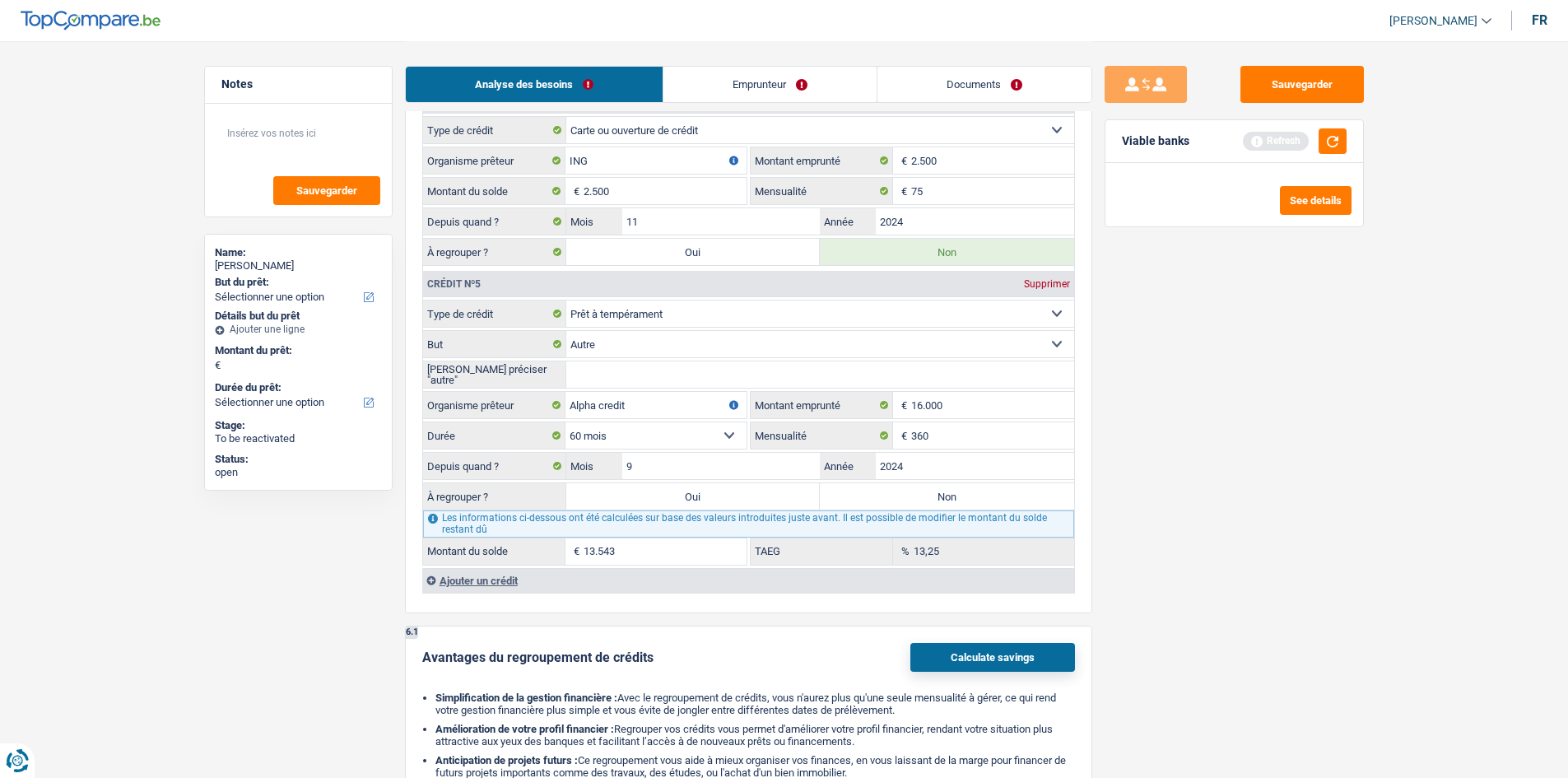
click at [1053, 353] on select "Confort maison: meubles, textile, peinture, électroménager, outillage non-profe…" at bounding box center [820, 343] width 508 height 27
click at [1215, 305] on div "Sauvegarder Viable banks Refresh See details" at bounding box center [1234, 408] width 284 height 686
click at [1006, 448] on input "360" at bounding box center [993, 435] width 163 height 27
click at [799, 335] on select "Confort maison: meubles, textile, peinture, électroménager, outillage non-profe…" at bounding box center [820, 343] width 508 height 27
select select "familyEvent"
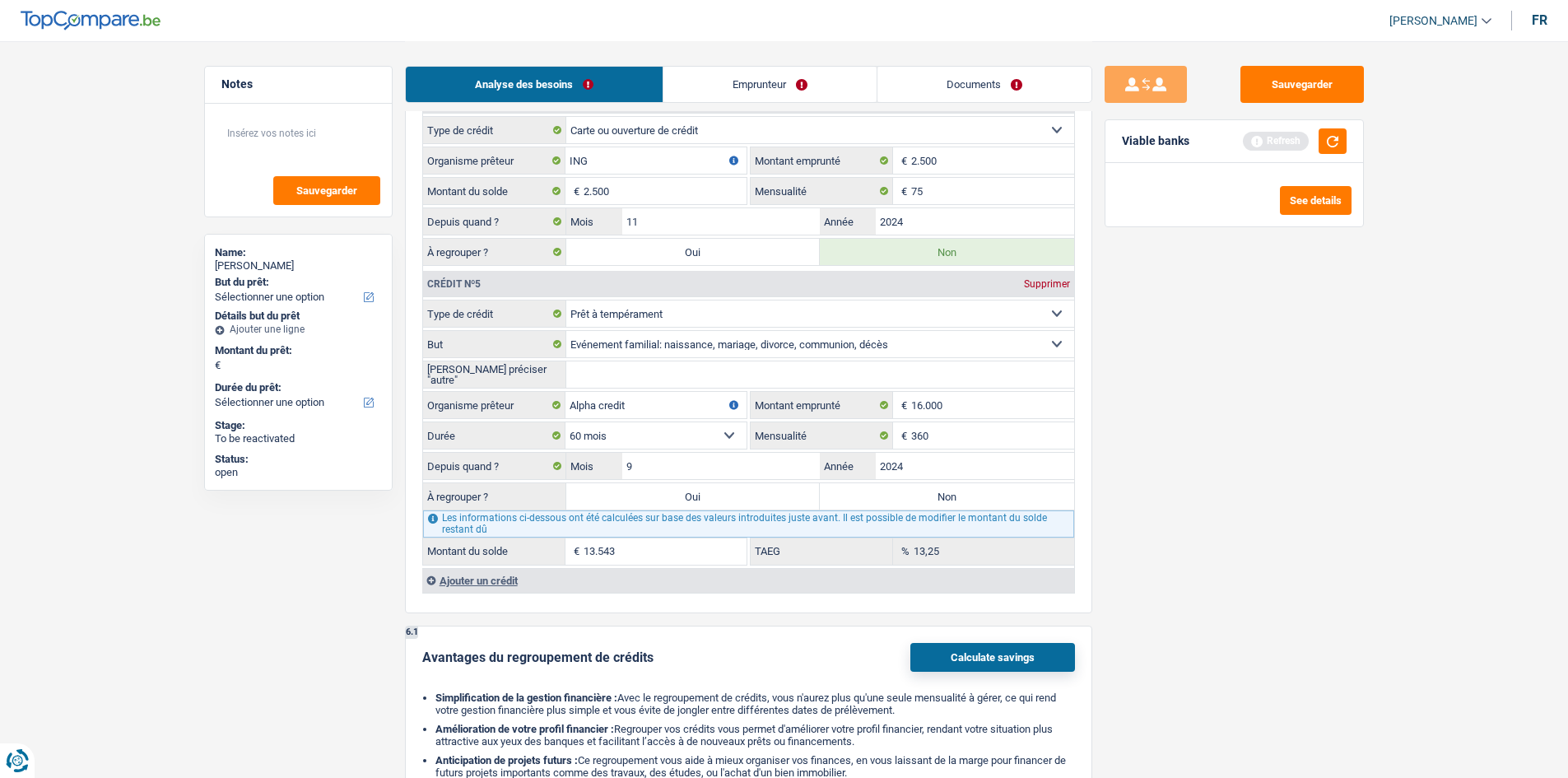
click at [567, 330] on select "Confort maison: meubles, textile, peinture, électroménager, outillage non-profe…" at bounding box center [820, 343] width 508 height 27
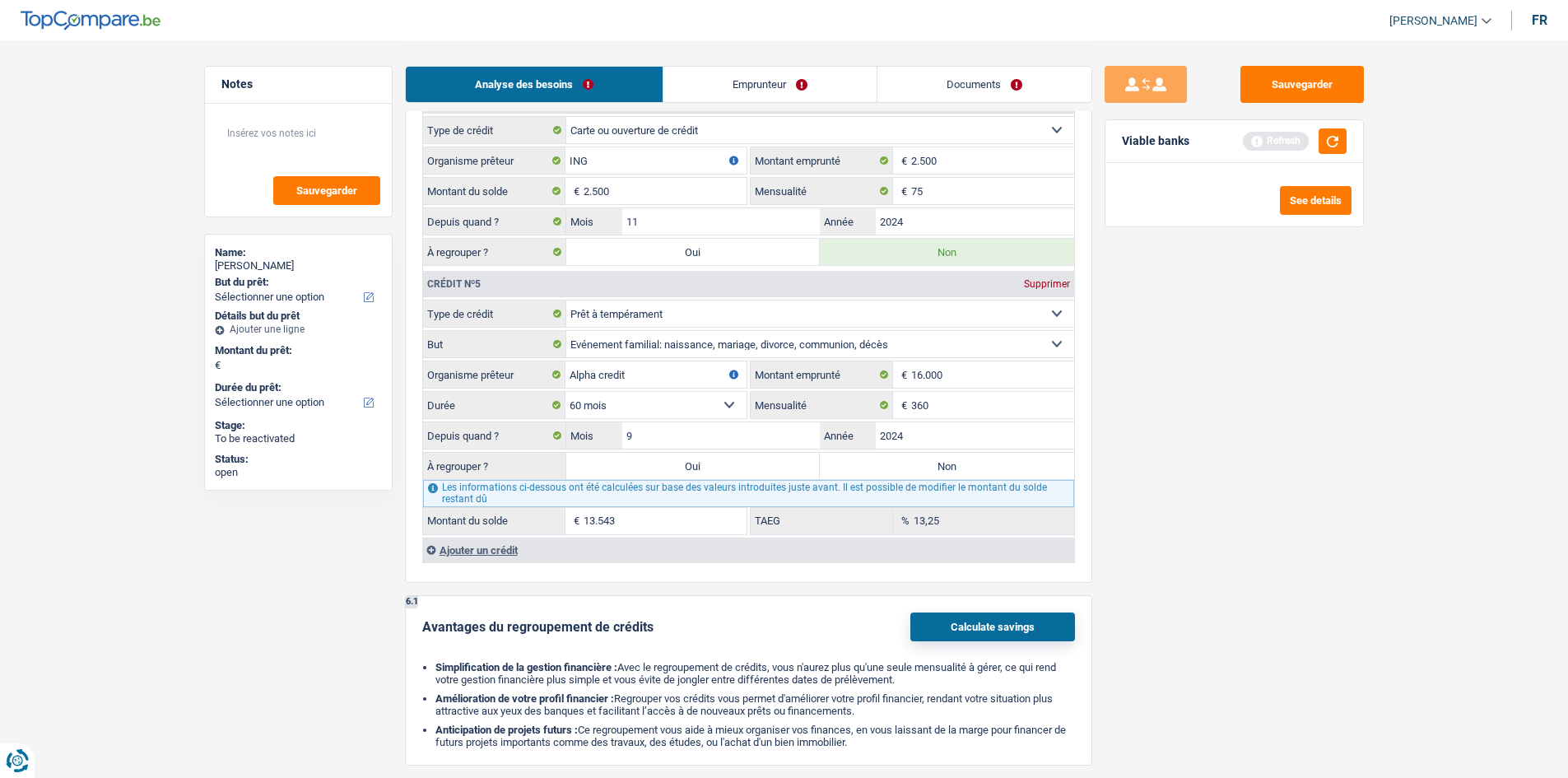
click at [999, 468] on label "Non" at bounding box center [946, 465] width 255 height 27
click at [999, 468] on input "Non" at bounding box center [946, 465] width 255 height 27
radio input "true"
click at [771, 474] on label "Oui" at bounding box center [694, 465] width 255 height 27
click at [771, 474] on input "Oui" at bounding box center [694, 465] width 255 height 27
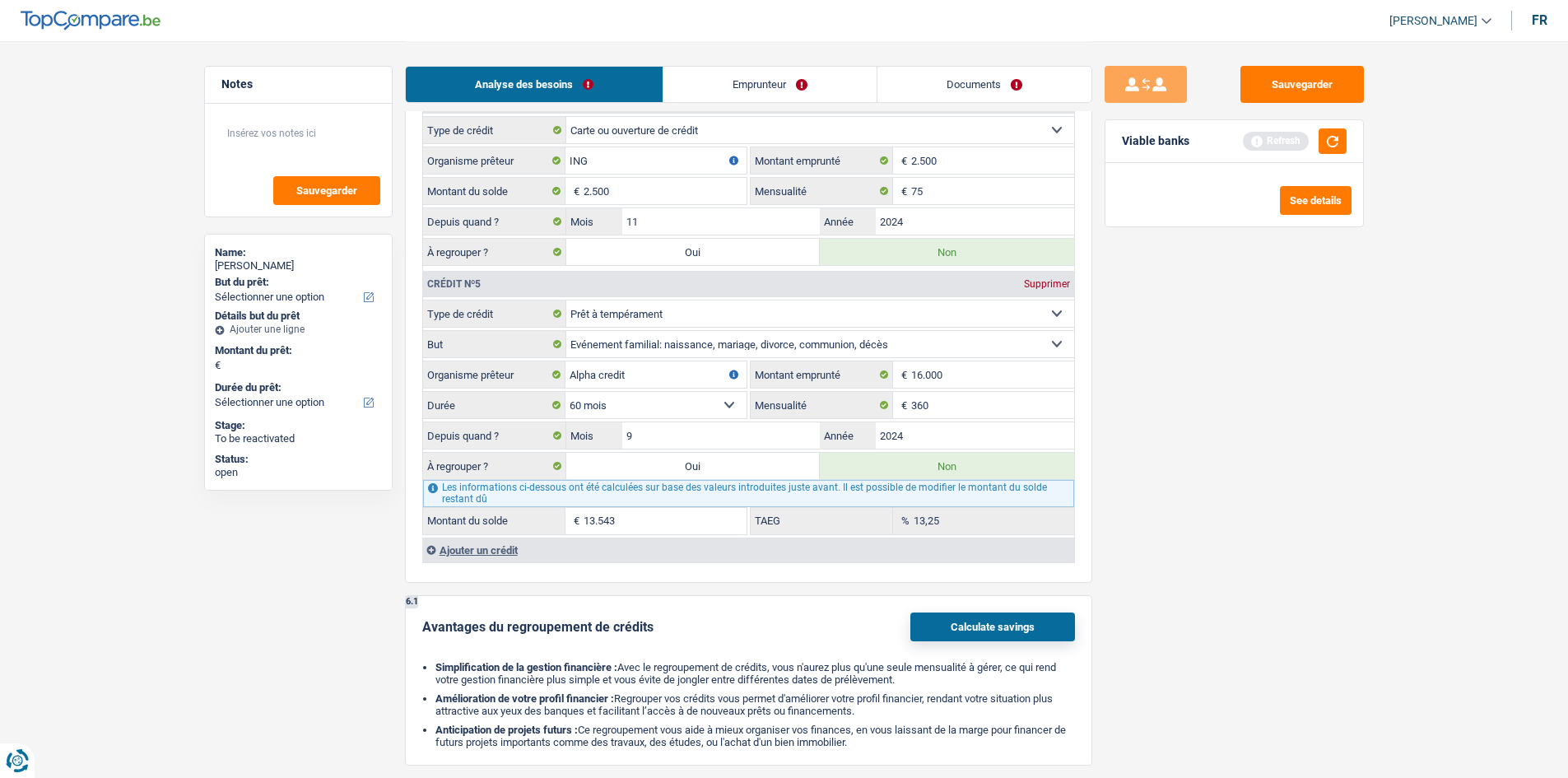
radio input "true"
type input "13.543"
radio input "false"
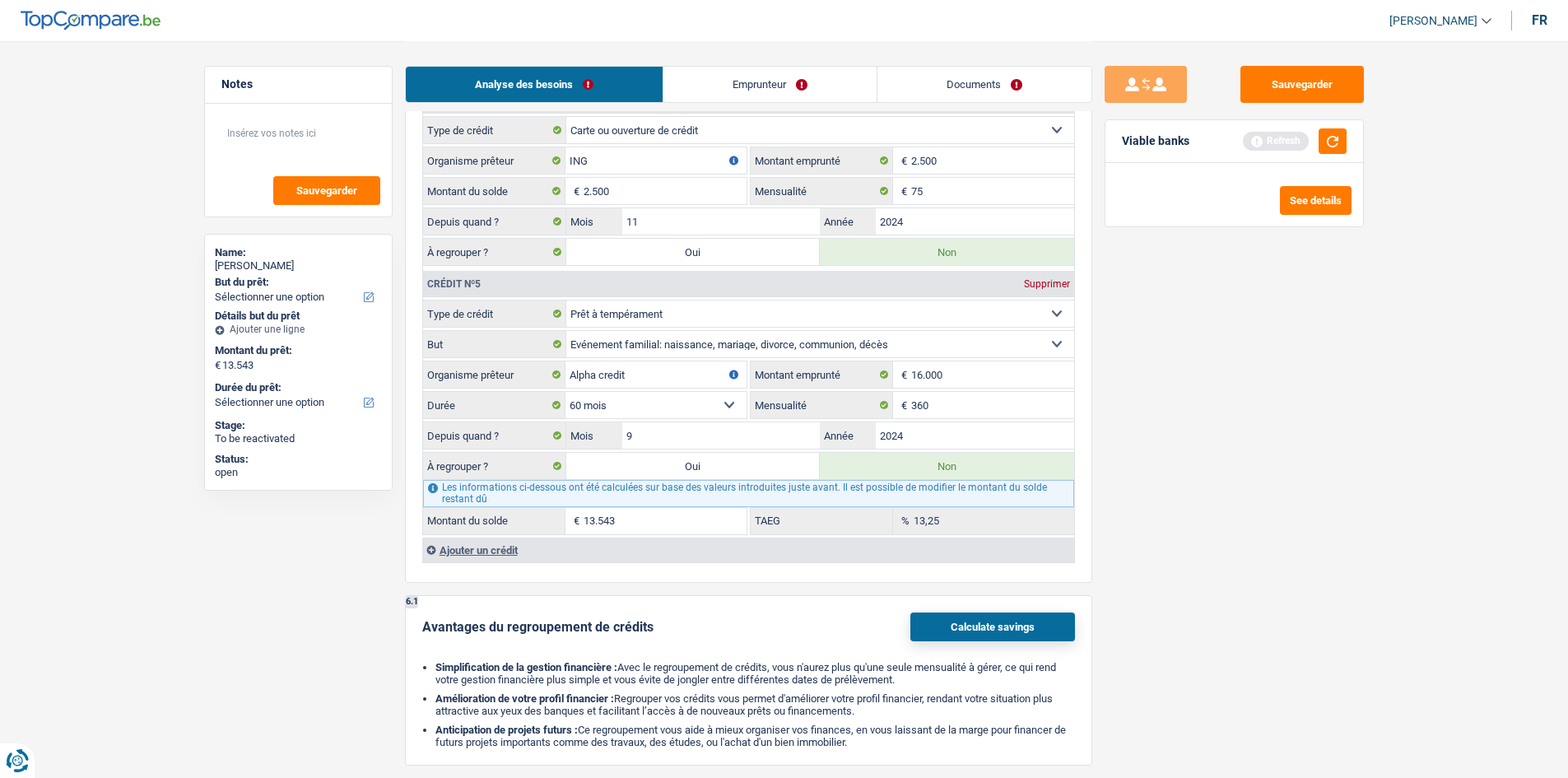
select select "refinancing"
select select "60"
select select "refinancing"
select select "60"
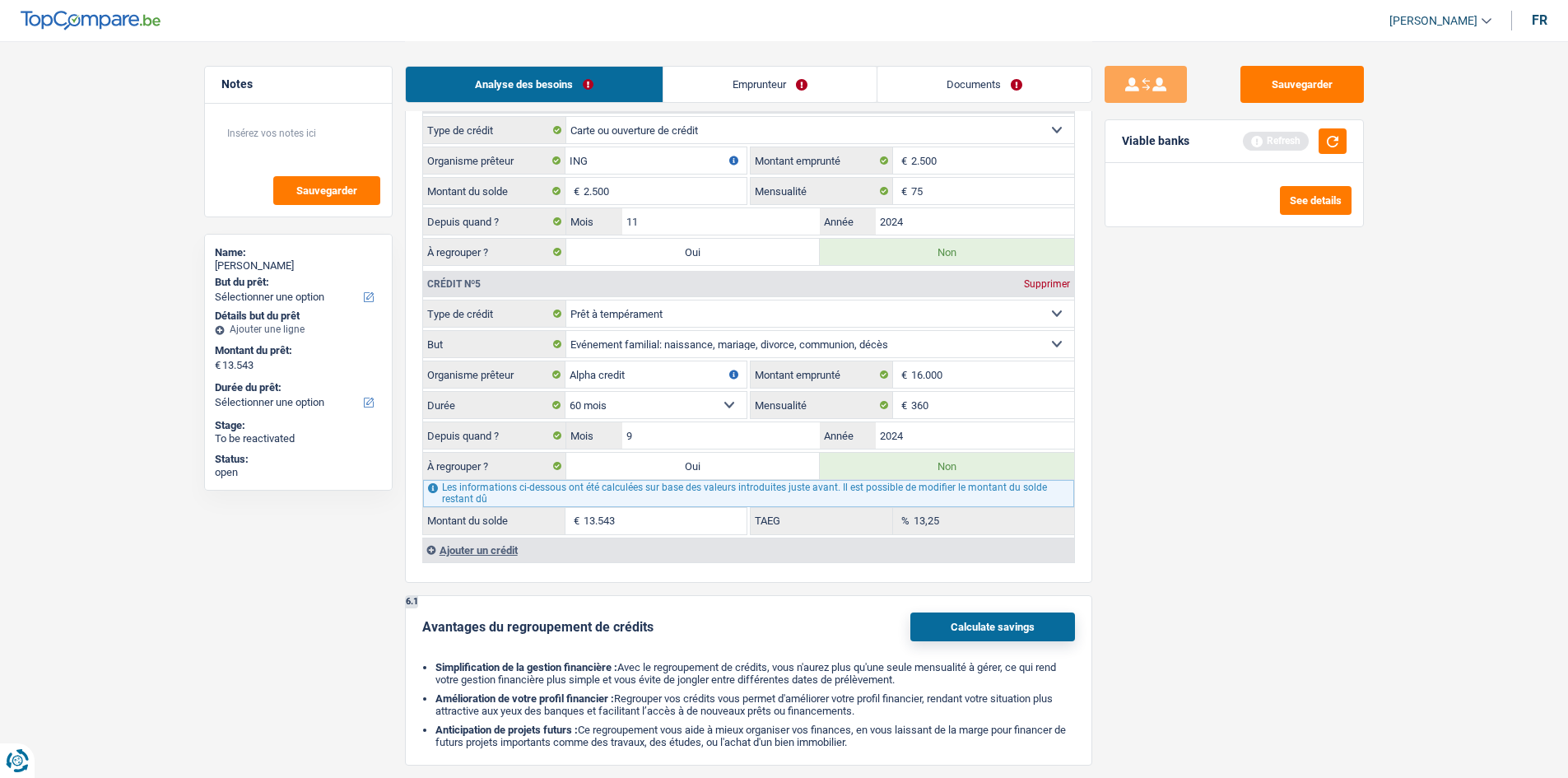
select select "refinancing"
select select "60"
select select "refinancing"
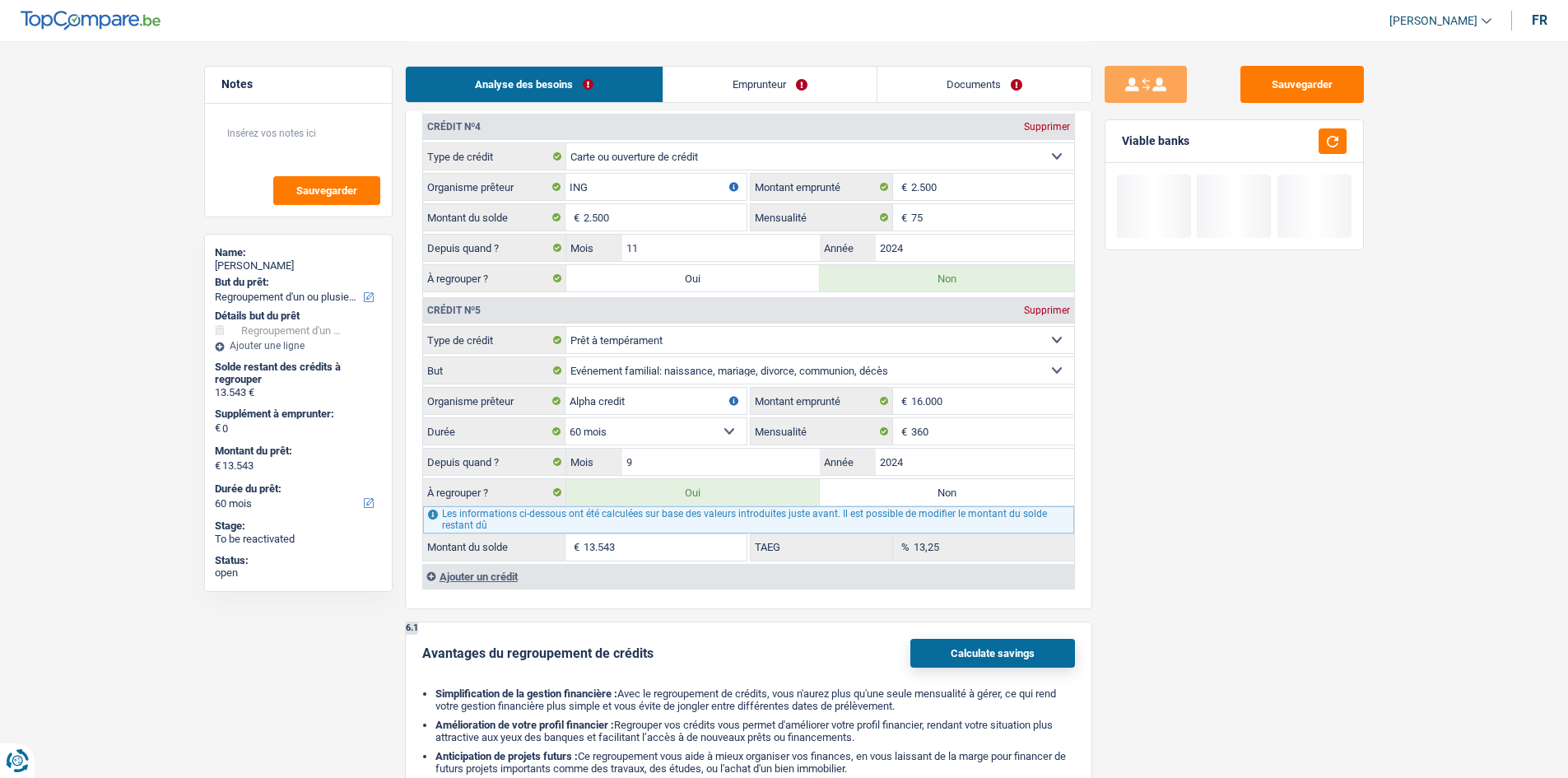
click at [754, 278] on label "Oui" at bounding box center [694, 277] width 255 height 27
click at [754, 278] on input "Oui" at bounding box center [694, 277] width 255 height 27
radio input "true"
type input "16.043"
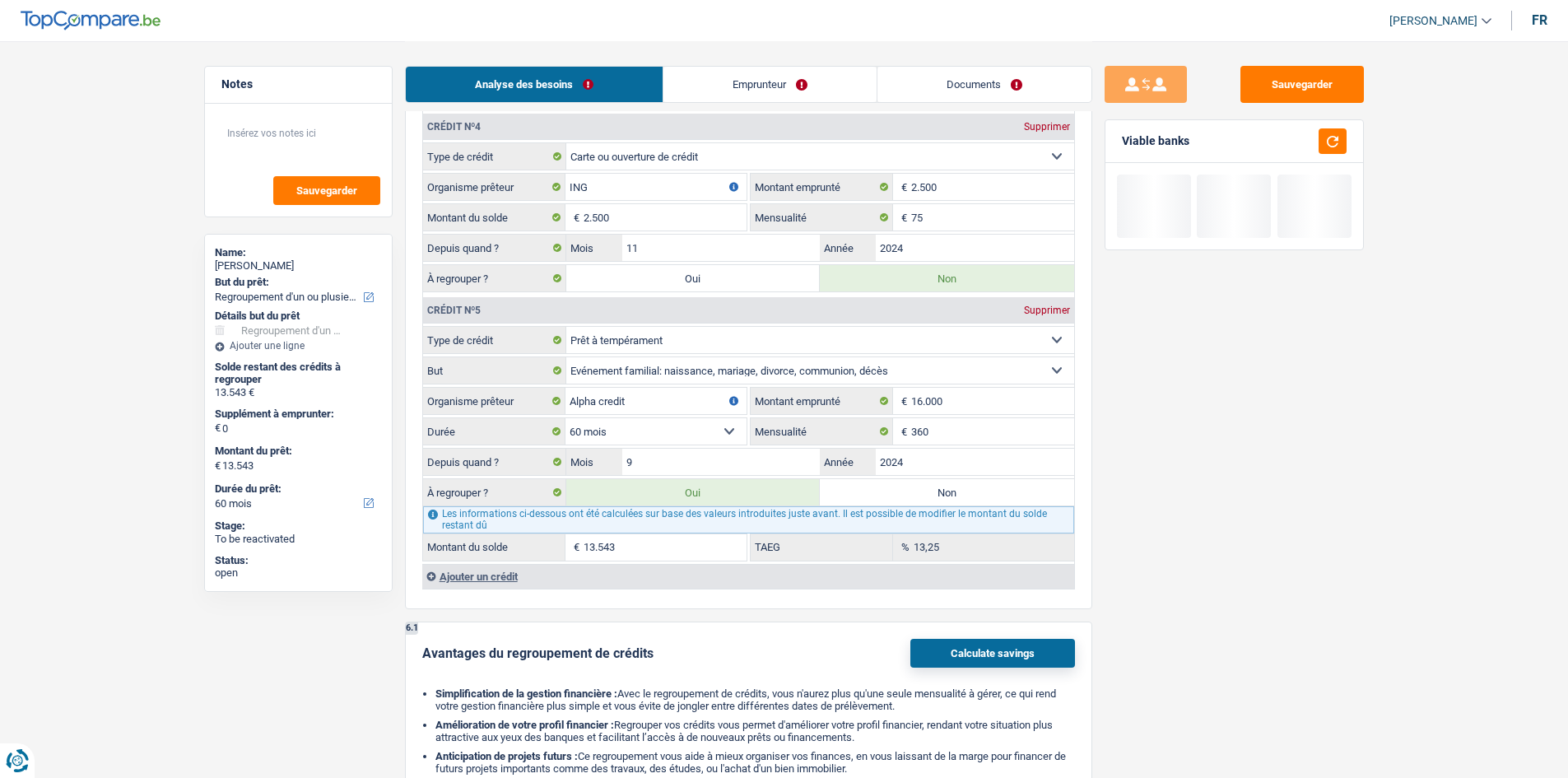
type input "16.043"
radio input "false"
type input "16.043"
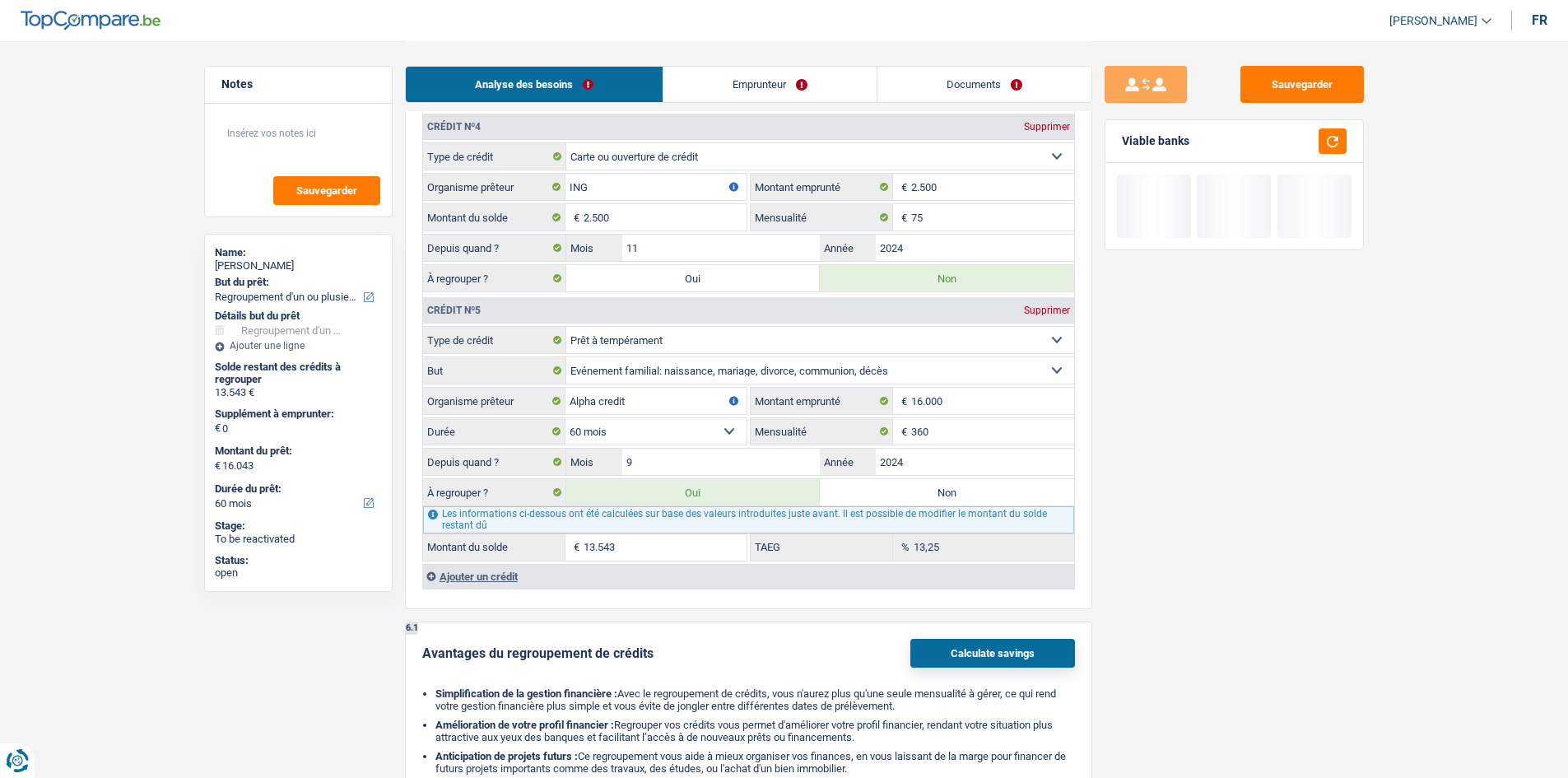
select select "84"
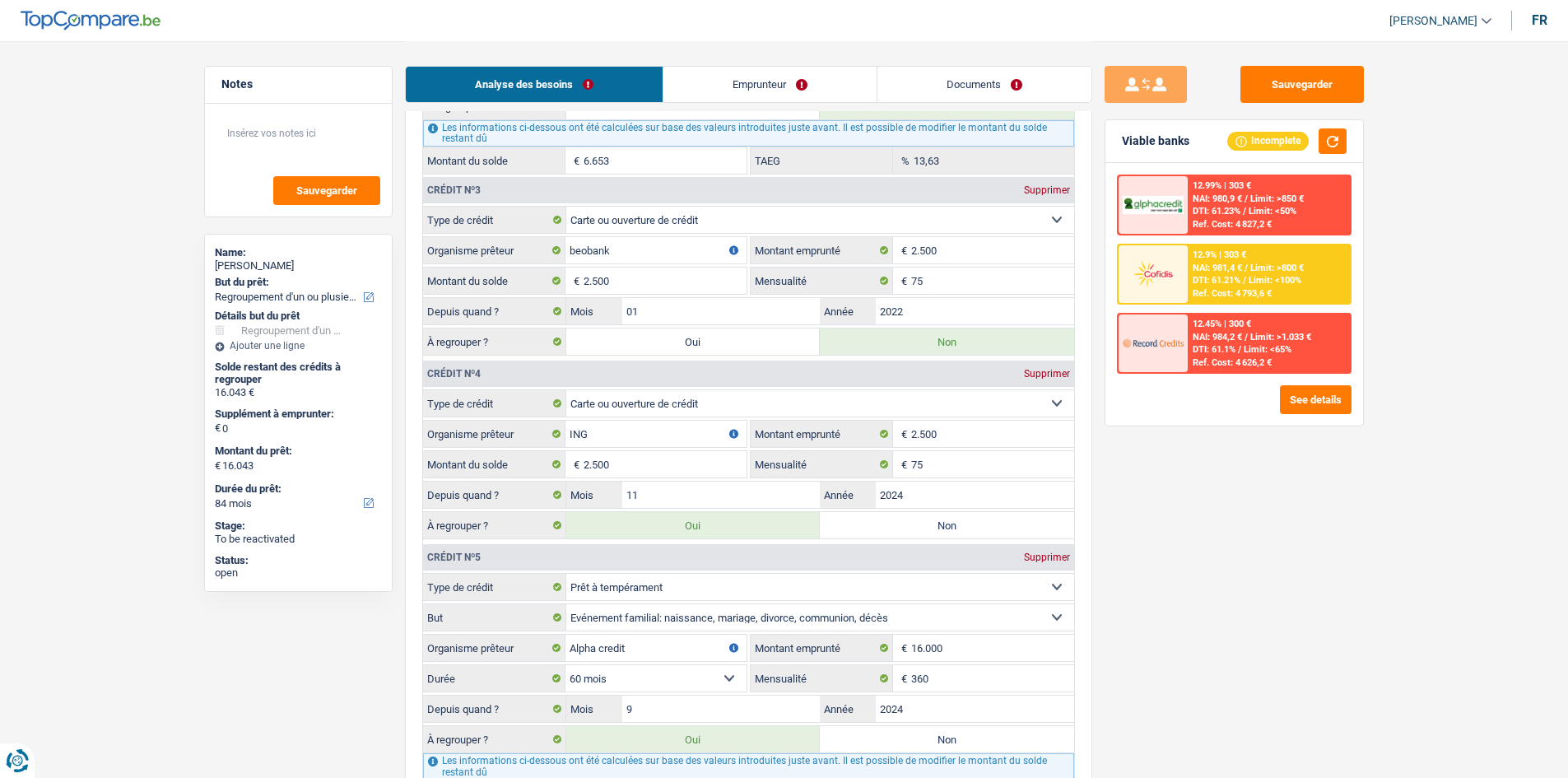
click at [704, 337] on label "Oui" at bounding box center [694, 341] width 255 height 27
click at [704, 337] on input "Oui" at bounding box center [694, 341] width 255 height 27
radio input "true"
type input "18.543"
radio input "false"
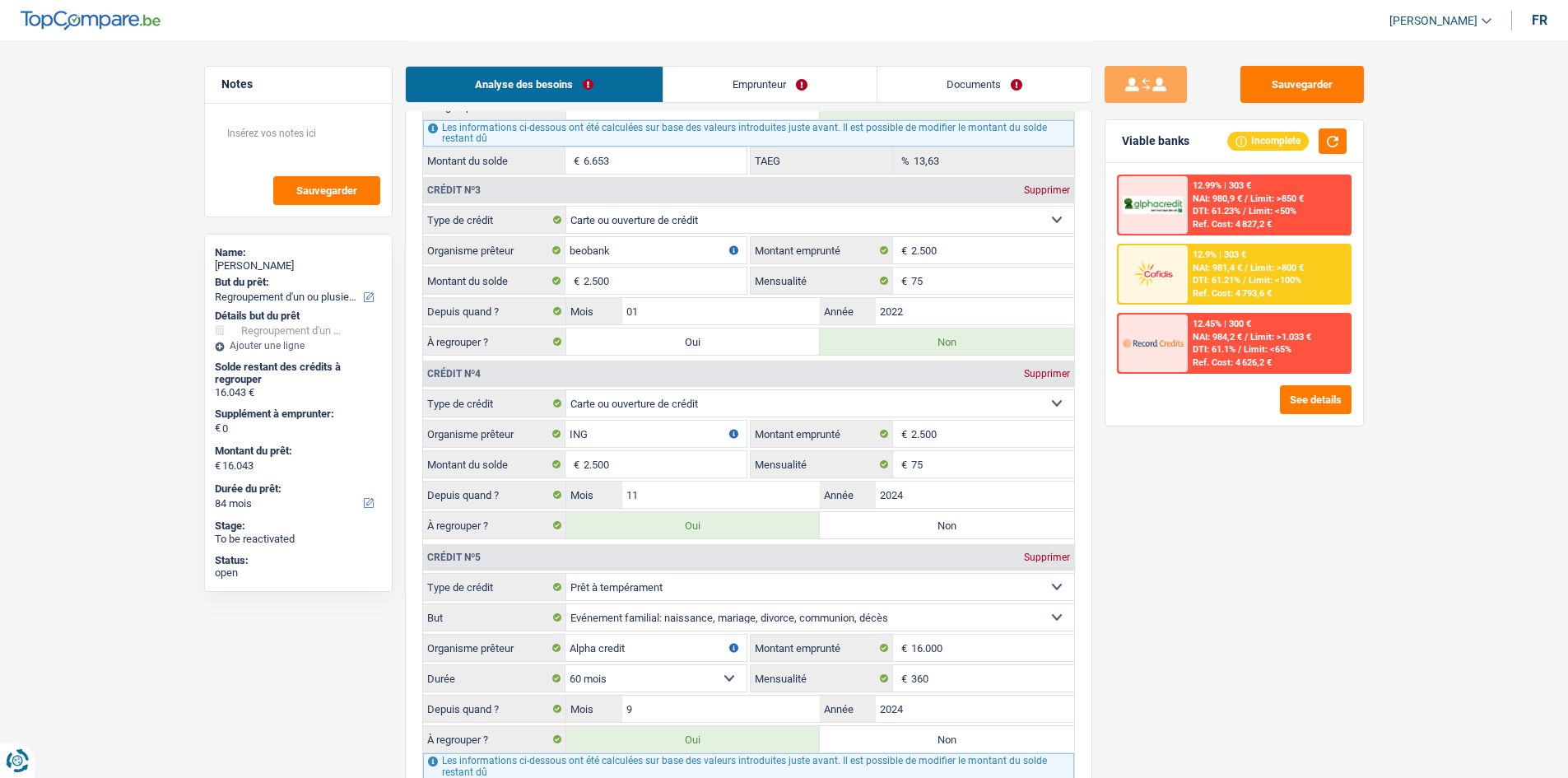
type input "18.543"
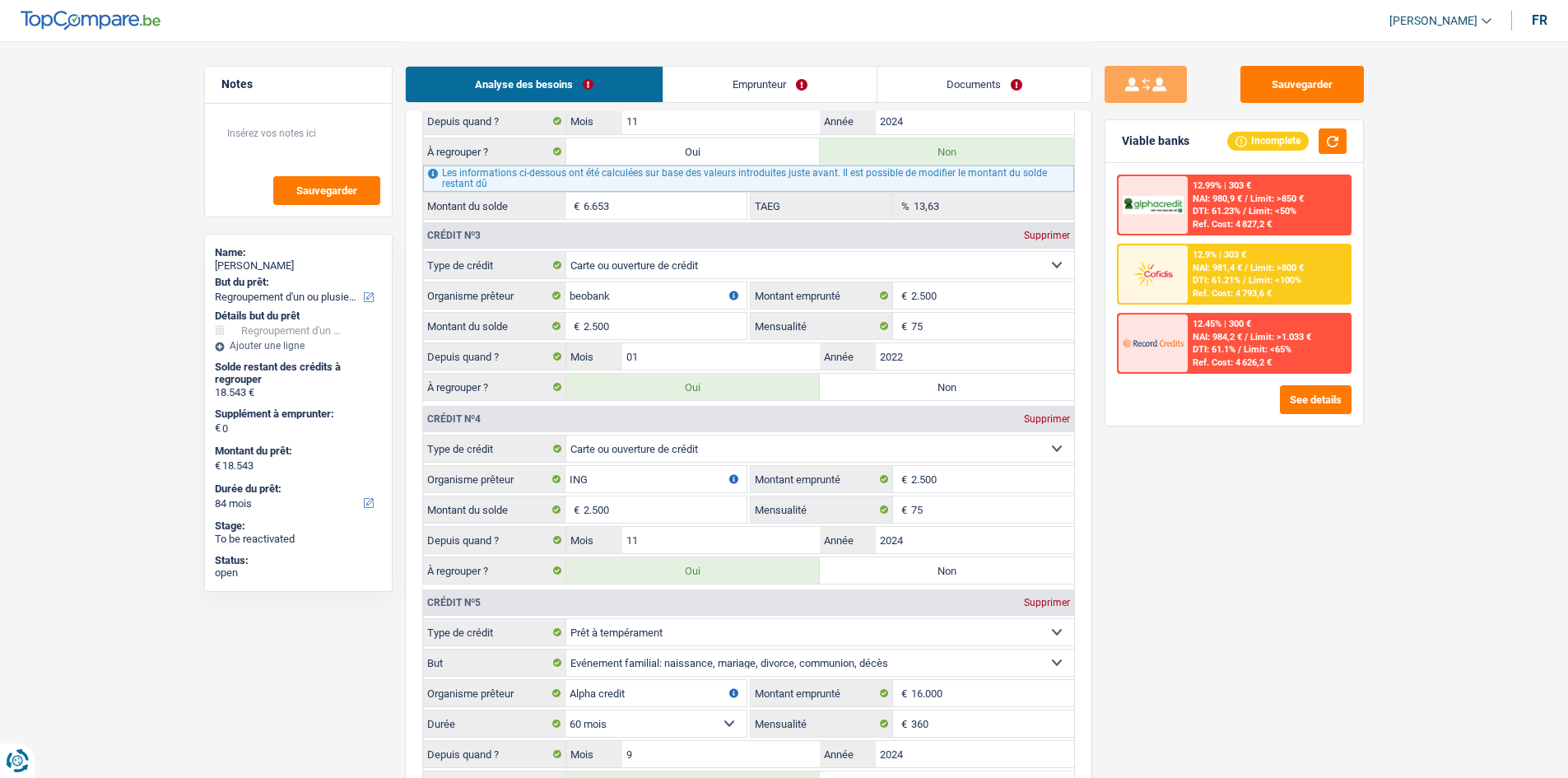
scroll to position [1646, 0]
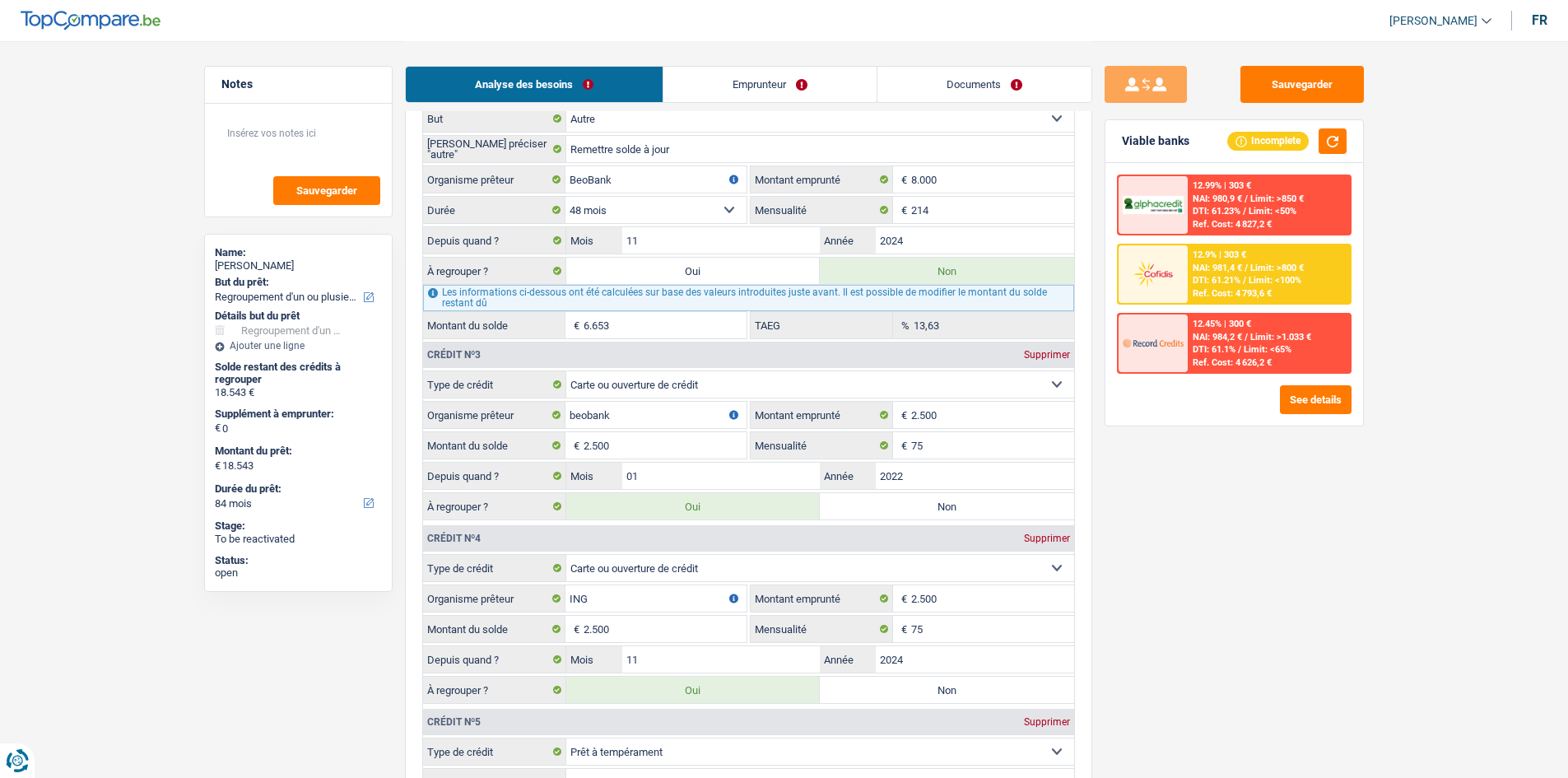
click at [713, 257] on div "À regrouper ? Oui Non" at bounding box center [749, 270] width 651 height 28
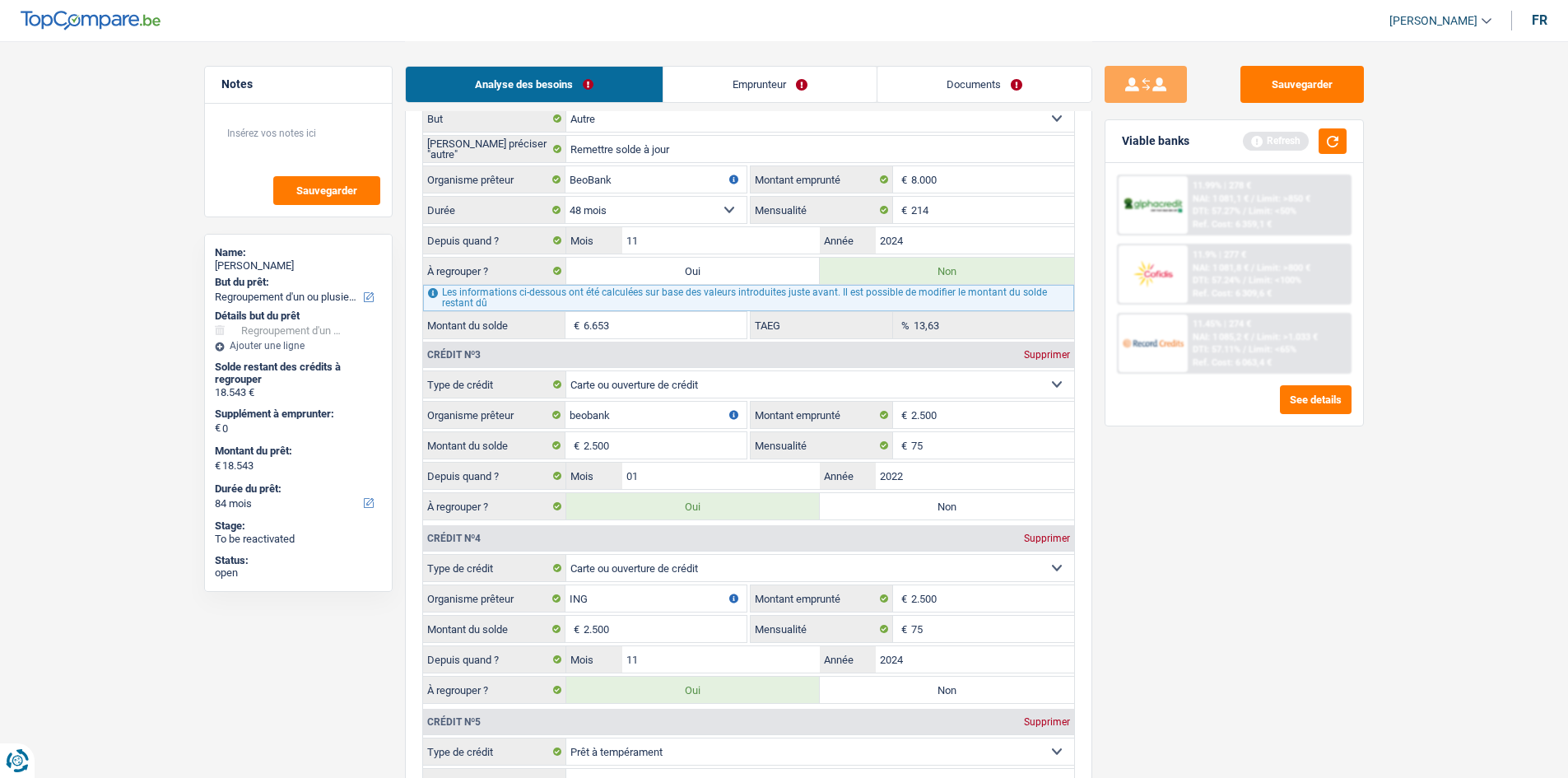
click at [711, 269] on label "Oui" at bounding box center [694, 270] width 255 height 27
click at [711, 269] on input "Oui" at bounding box center [694, 270] width 255 height 27
radio input "true"
type input "25.196"
radio input "false"
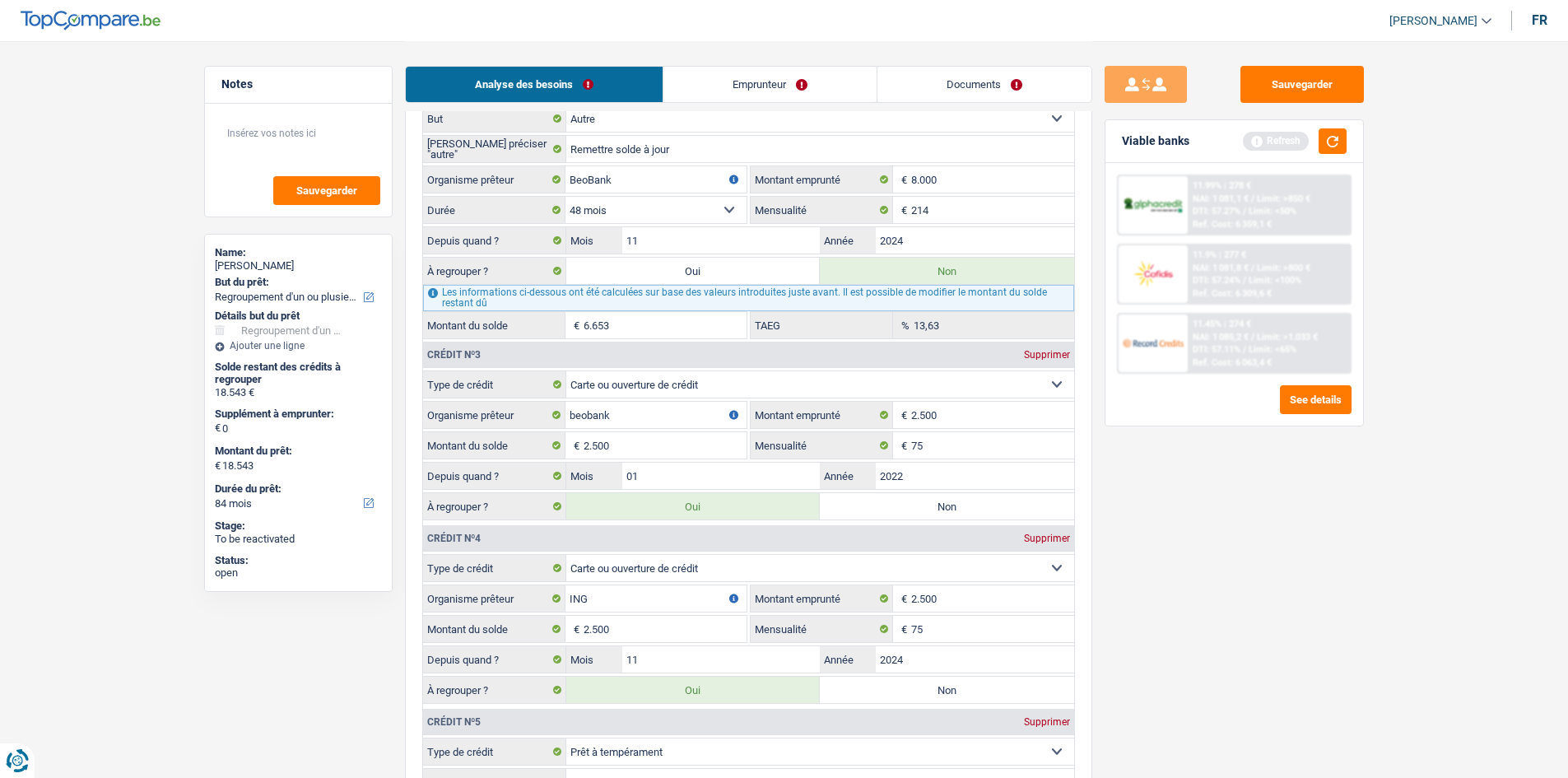
type input "25.196"
select select "120"
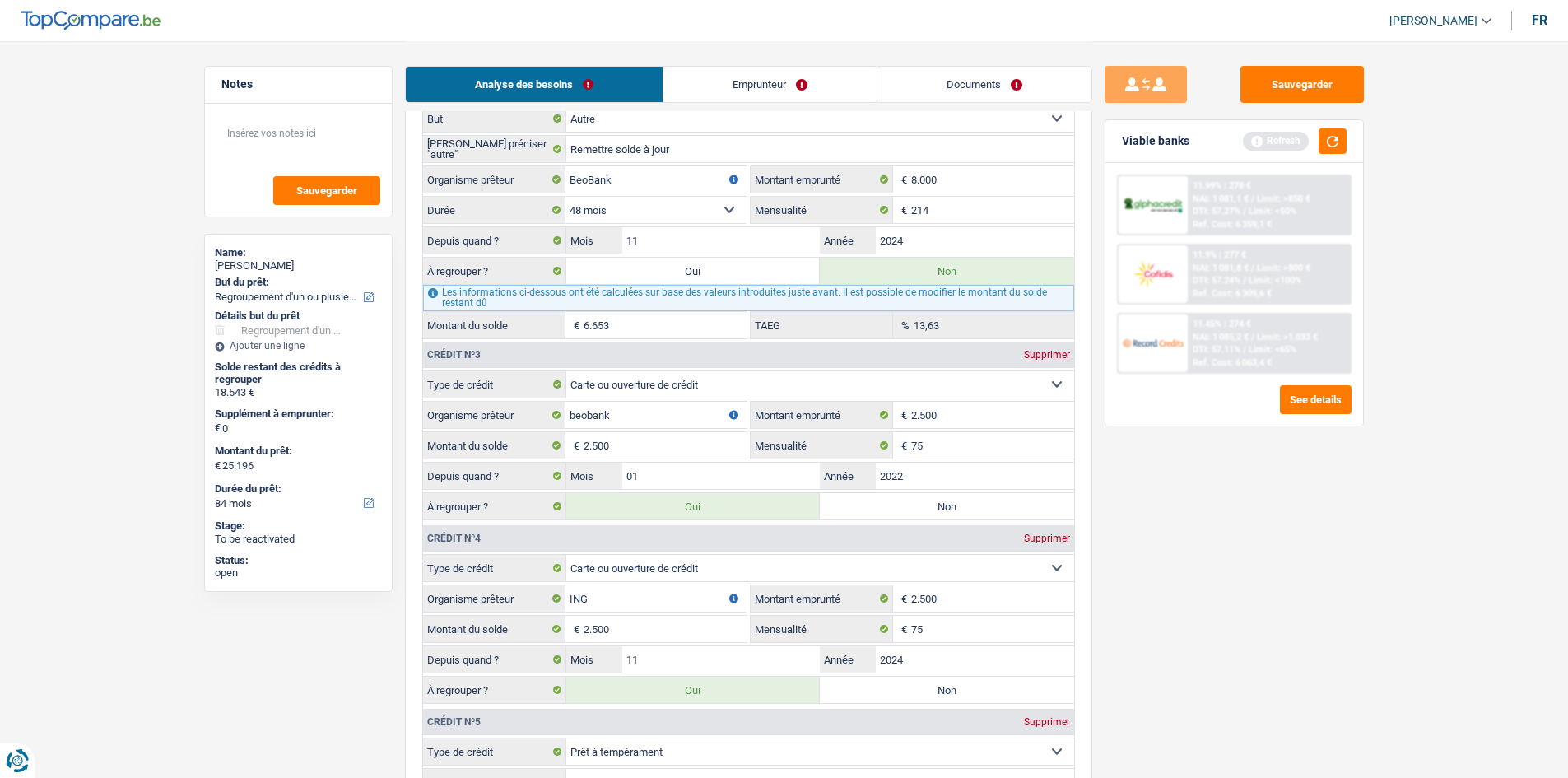
select select "120"
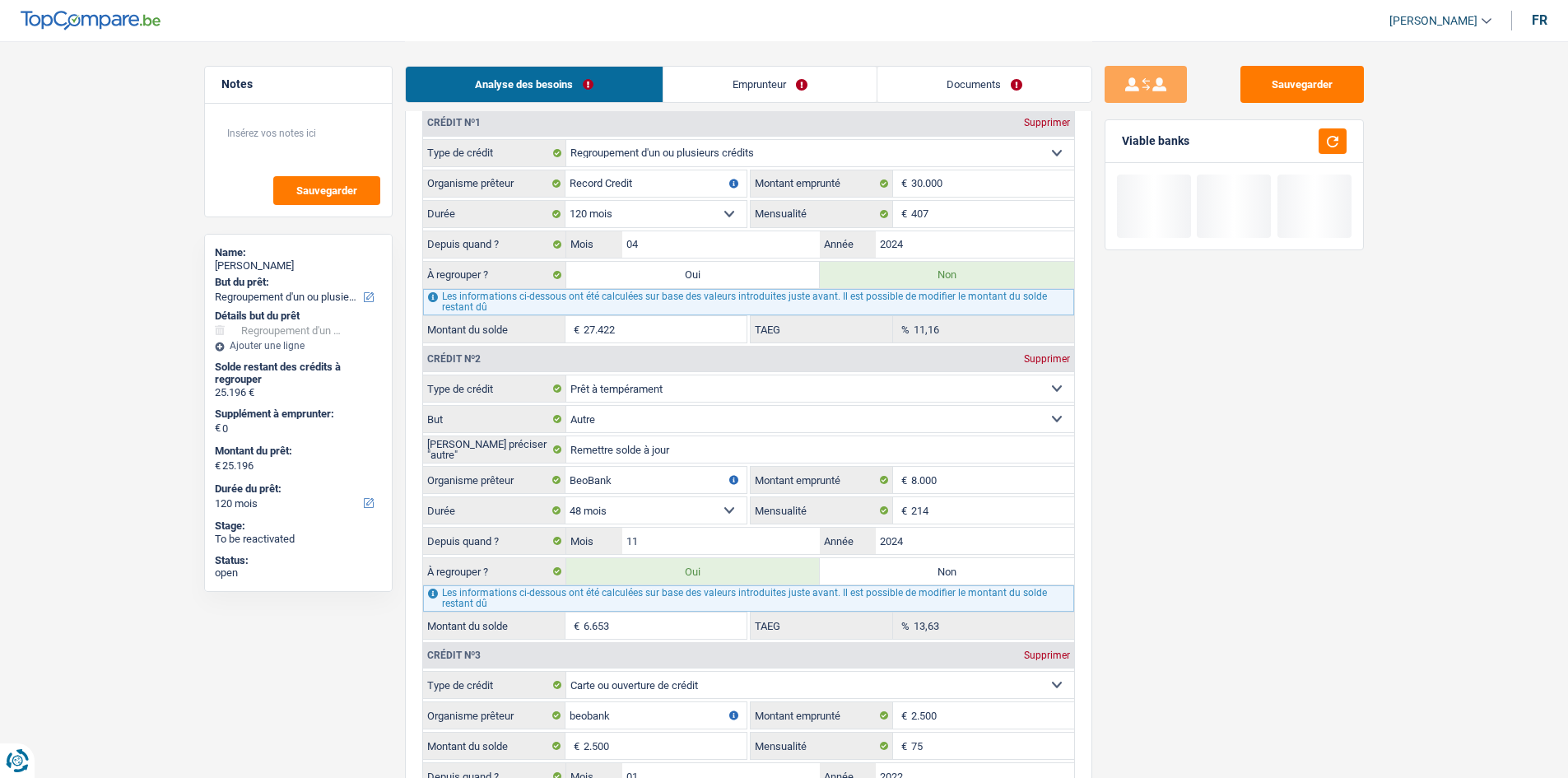
scroll to position [1317, 0]
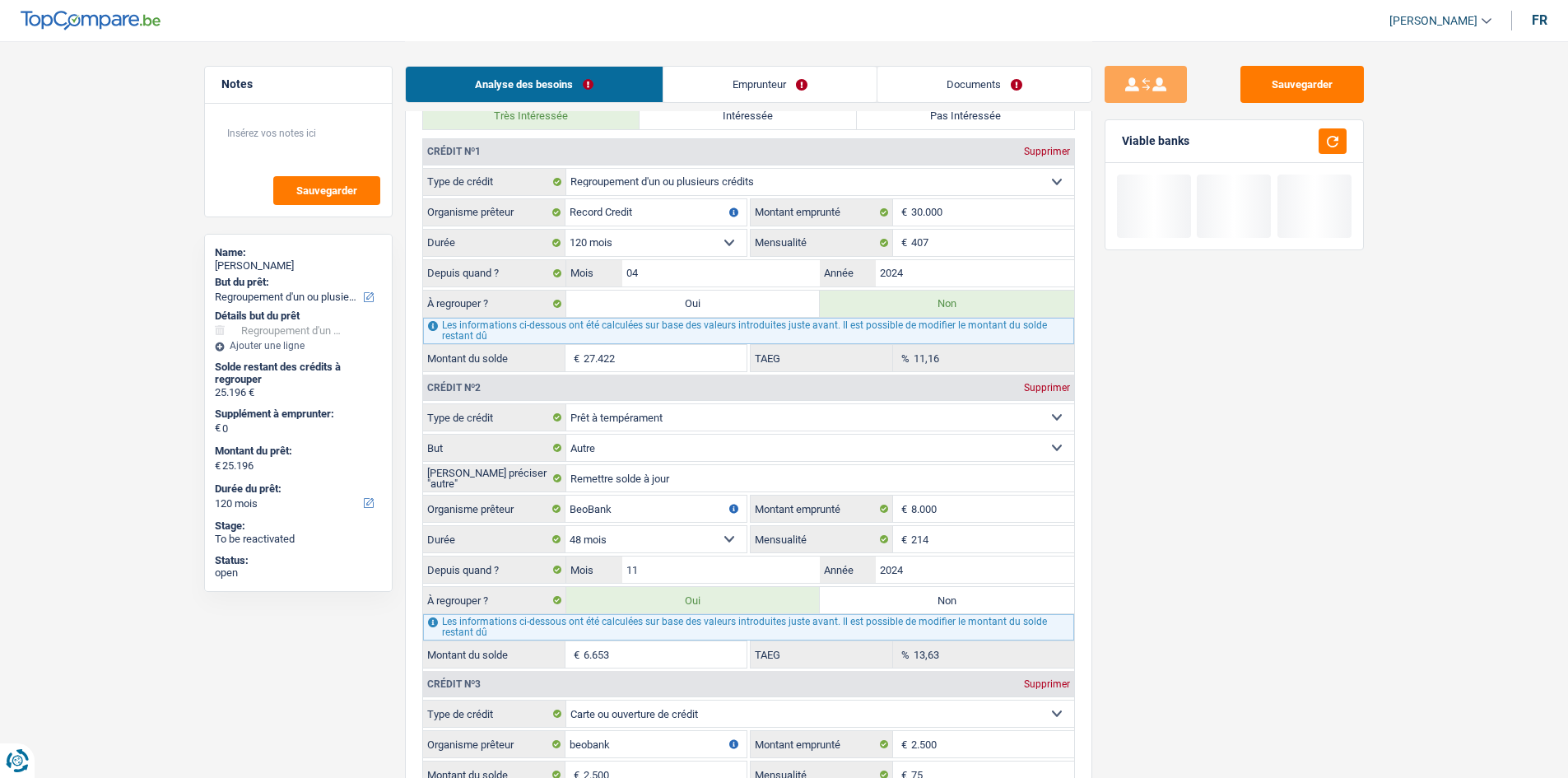
drag, startPoint x: 740, startPoint y: 305, endPoint x: 1266, endPoint y: 449, distance: 545.4
click at [741, 305] on label "Oui" at bounding box center [694, 303] width 255 height 27
click at [741, 305] on input "Oui" at bounding box center [694, 303] width 255 height 27
radio input "true"
type input "52.618"
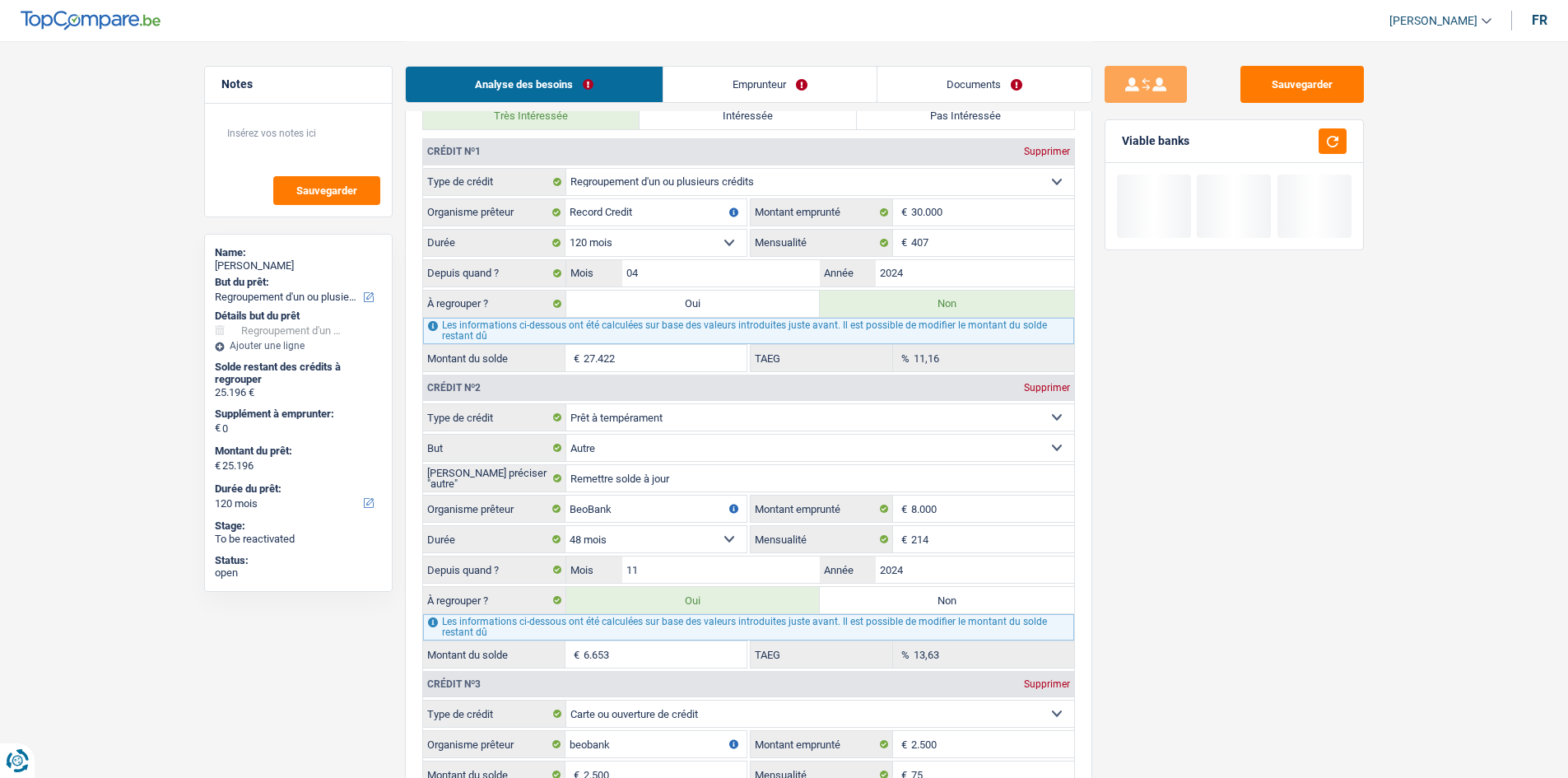
radio input "false"
type input "52.618"
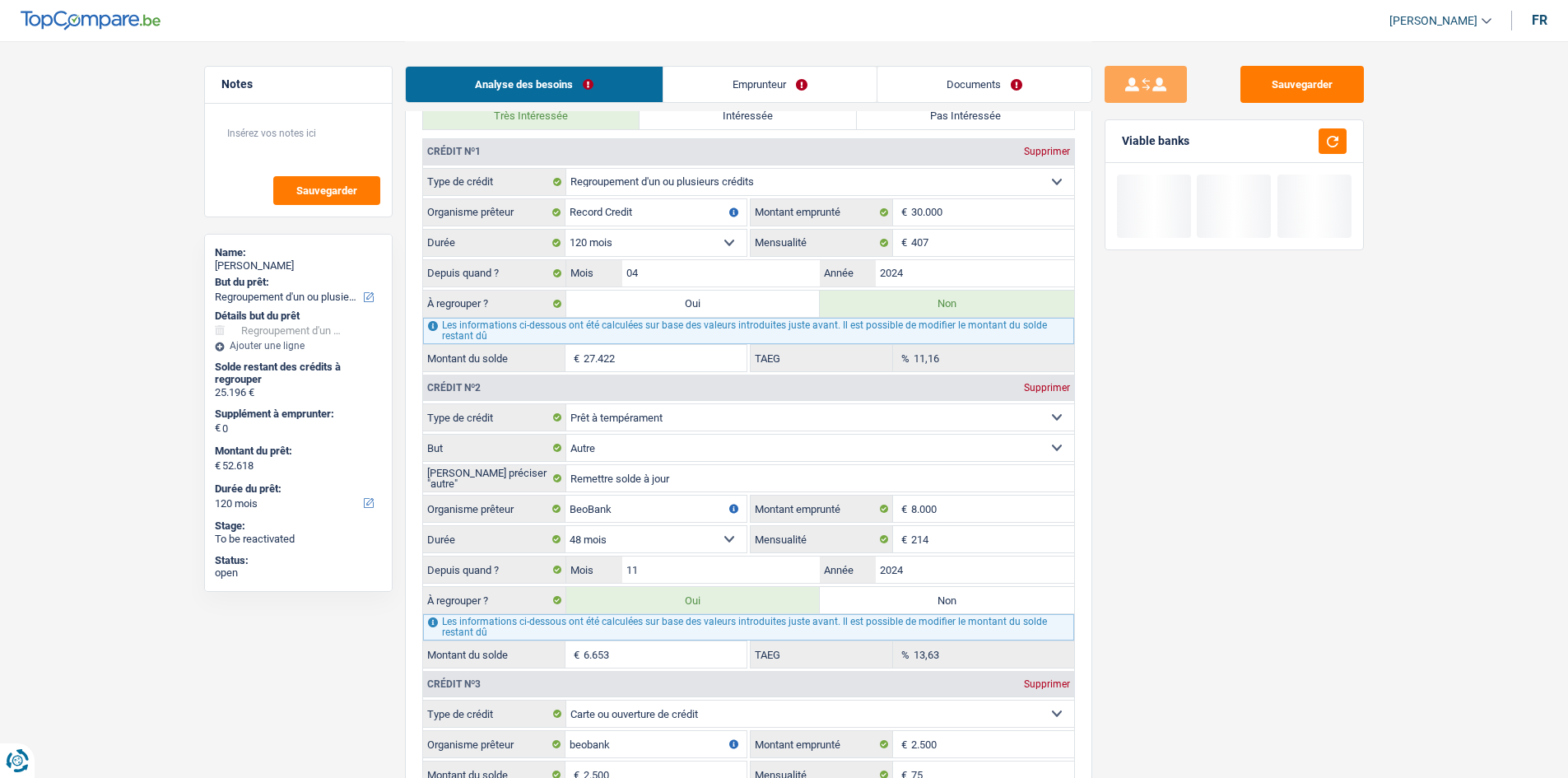
select select "144"
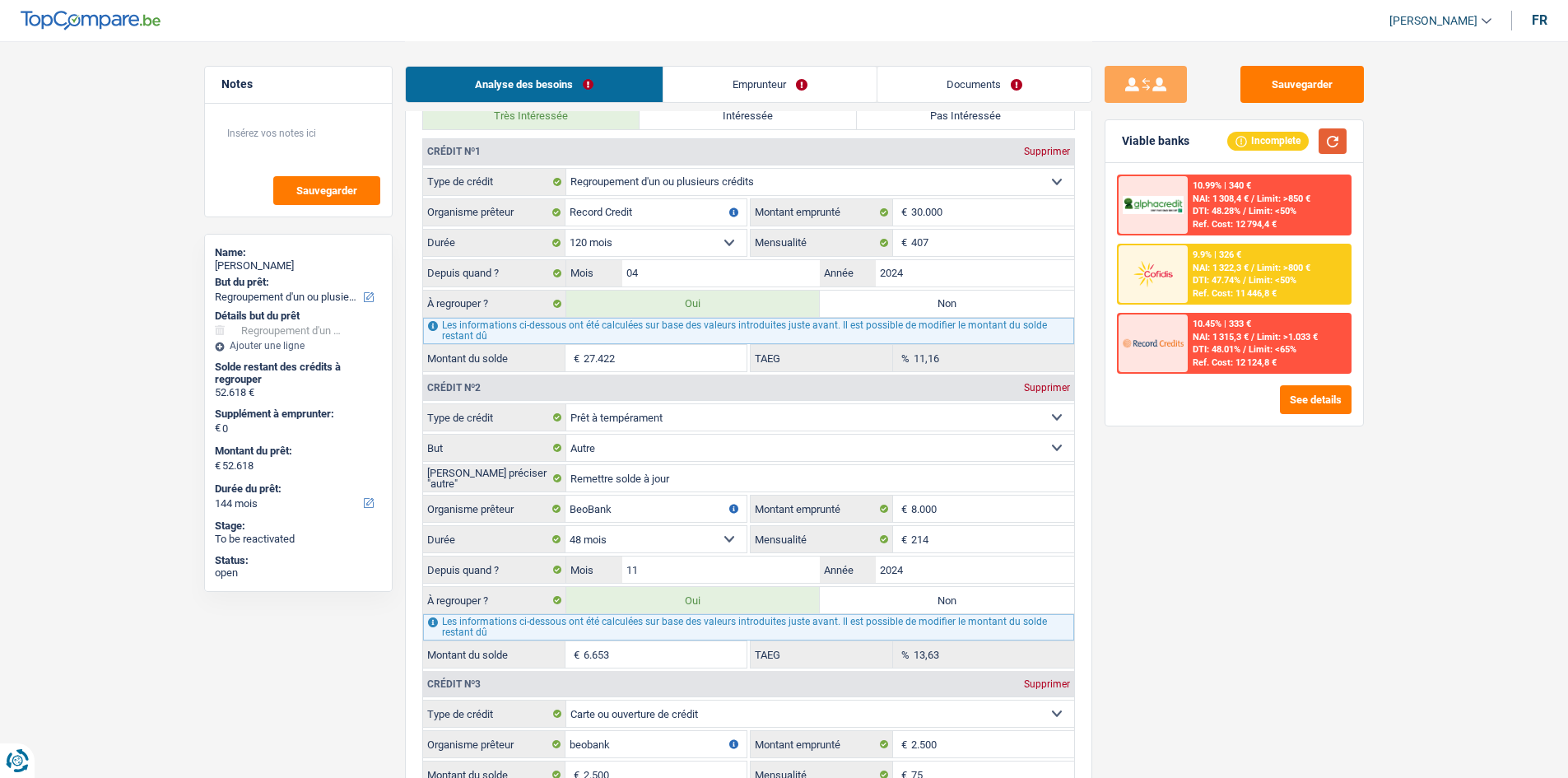
click at [1343, 149] on button "button" at bounding box center [1332, 142] width 28 height 26
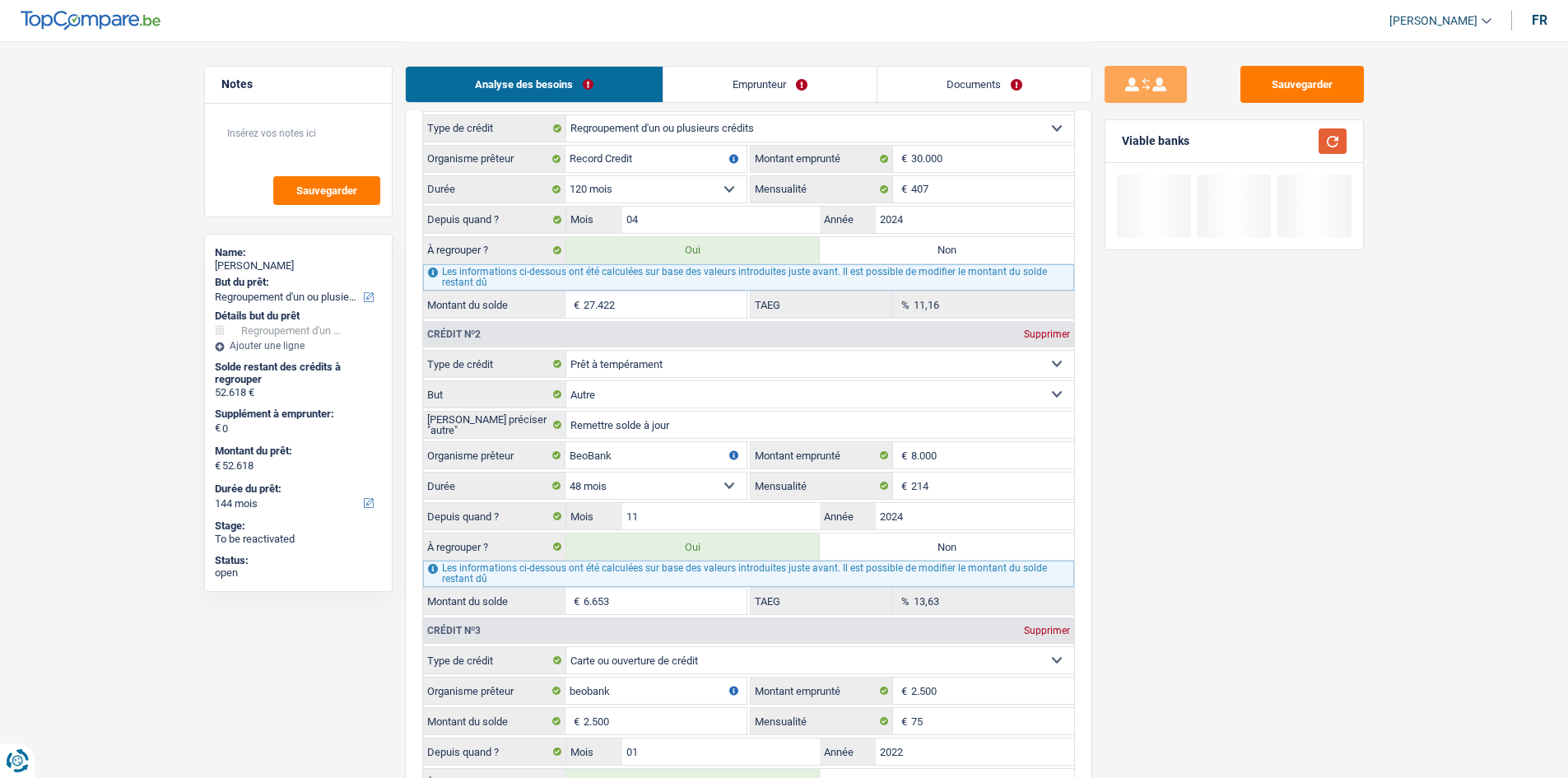
scroll to position [1399, 0]
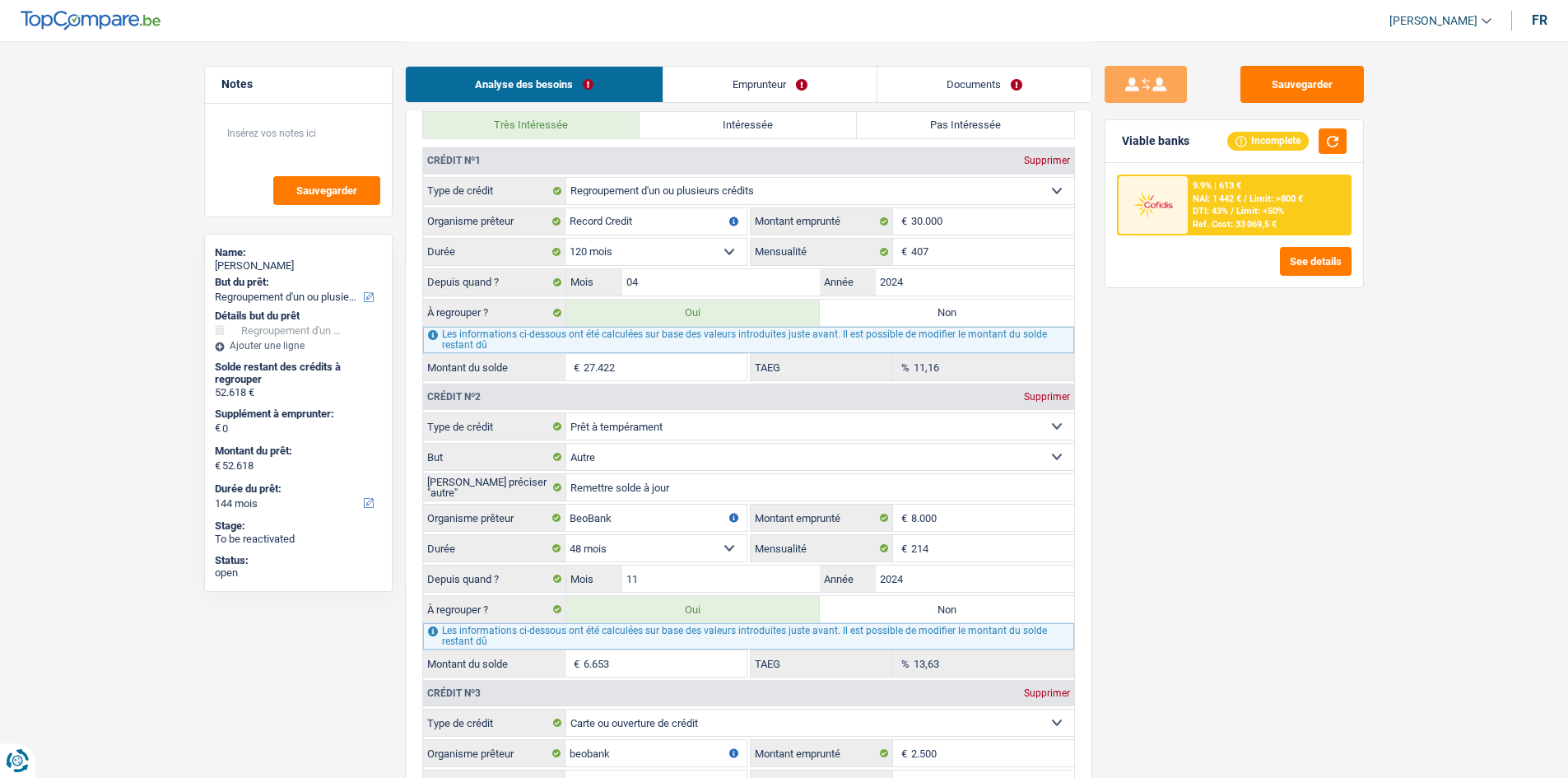
drag, startPoint x: 1116, startPoint y: 290, endPoint x: 1092, endPoint y: 287, distance: 24.2
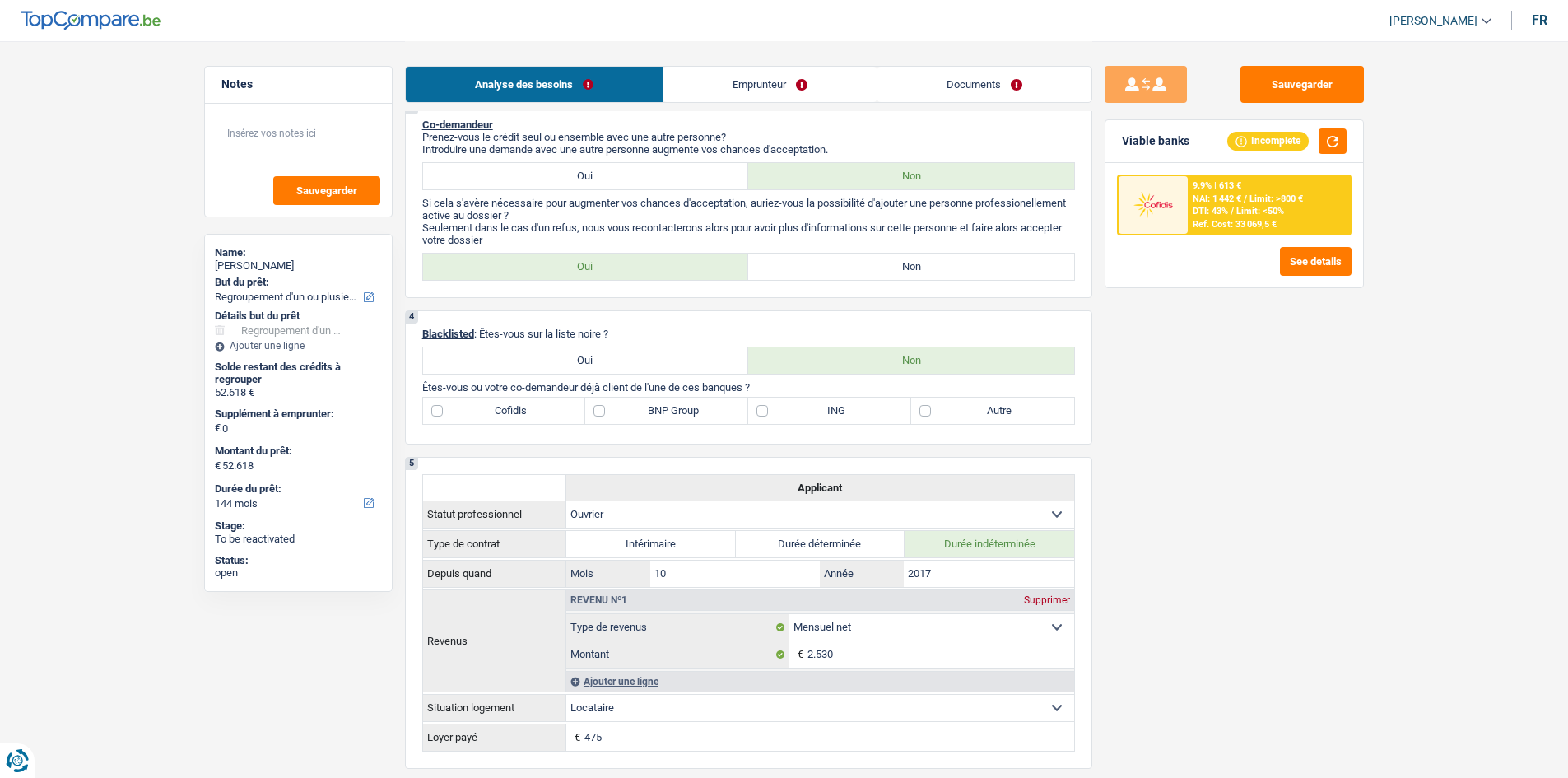
scroll to position [320, 0]
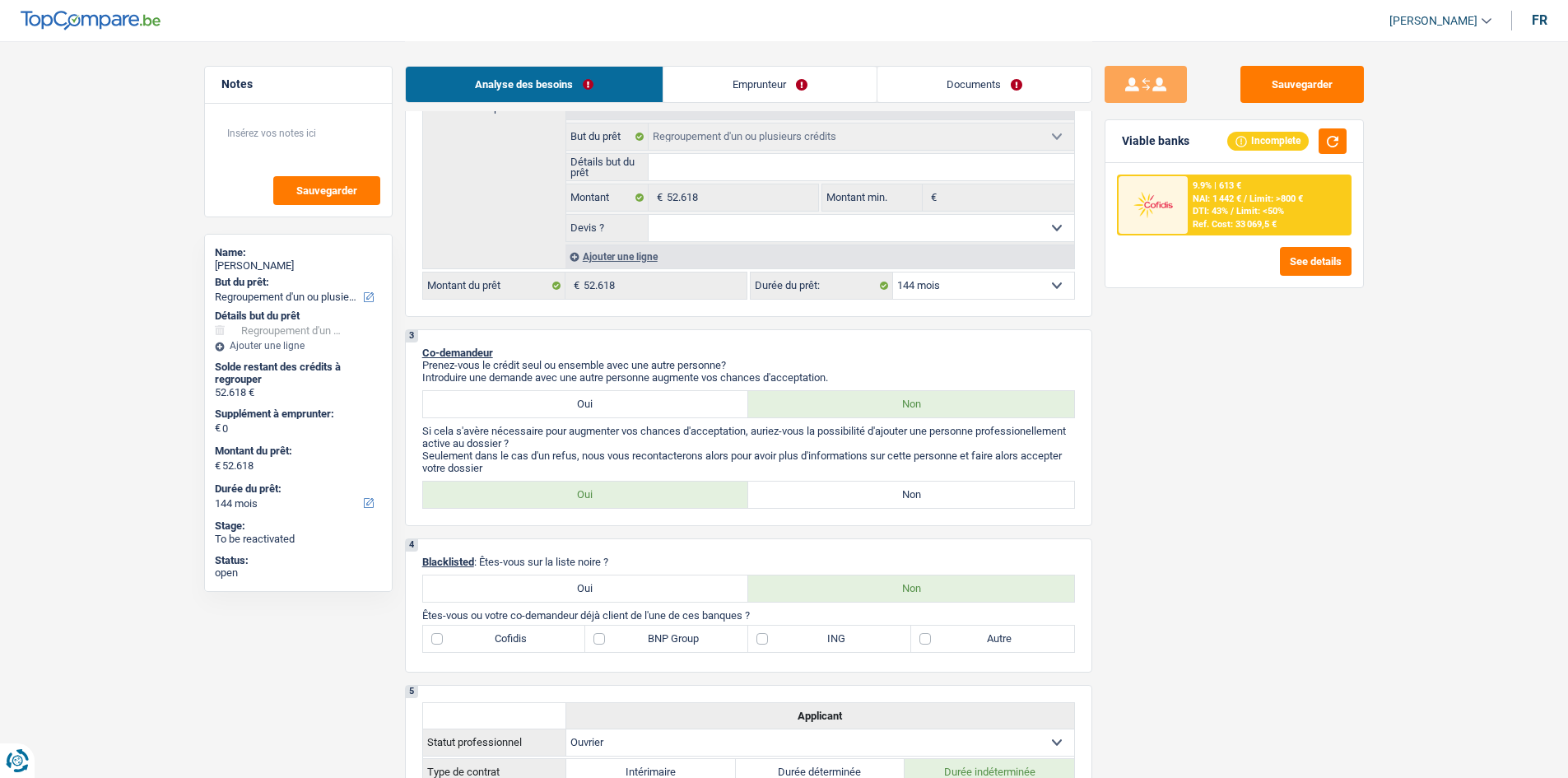
click at [989, 277] on select "12 mois 18 mois 24 mois 30 mois 36 mois 42 mois 48 mois 60 mois 72 mois 84 mois…" at bounding box center [984, 285] width 181 height 27
select select "120"
click at [893, 272] on select "12 mois 18 mois 24 mois 30 mois 36 mois 42 mois 48 mois 60 mois 72 mois 84 mois…" at bounding box center [984, 285] width 181 height 27
select select "120"
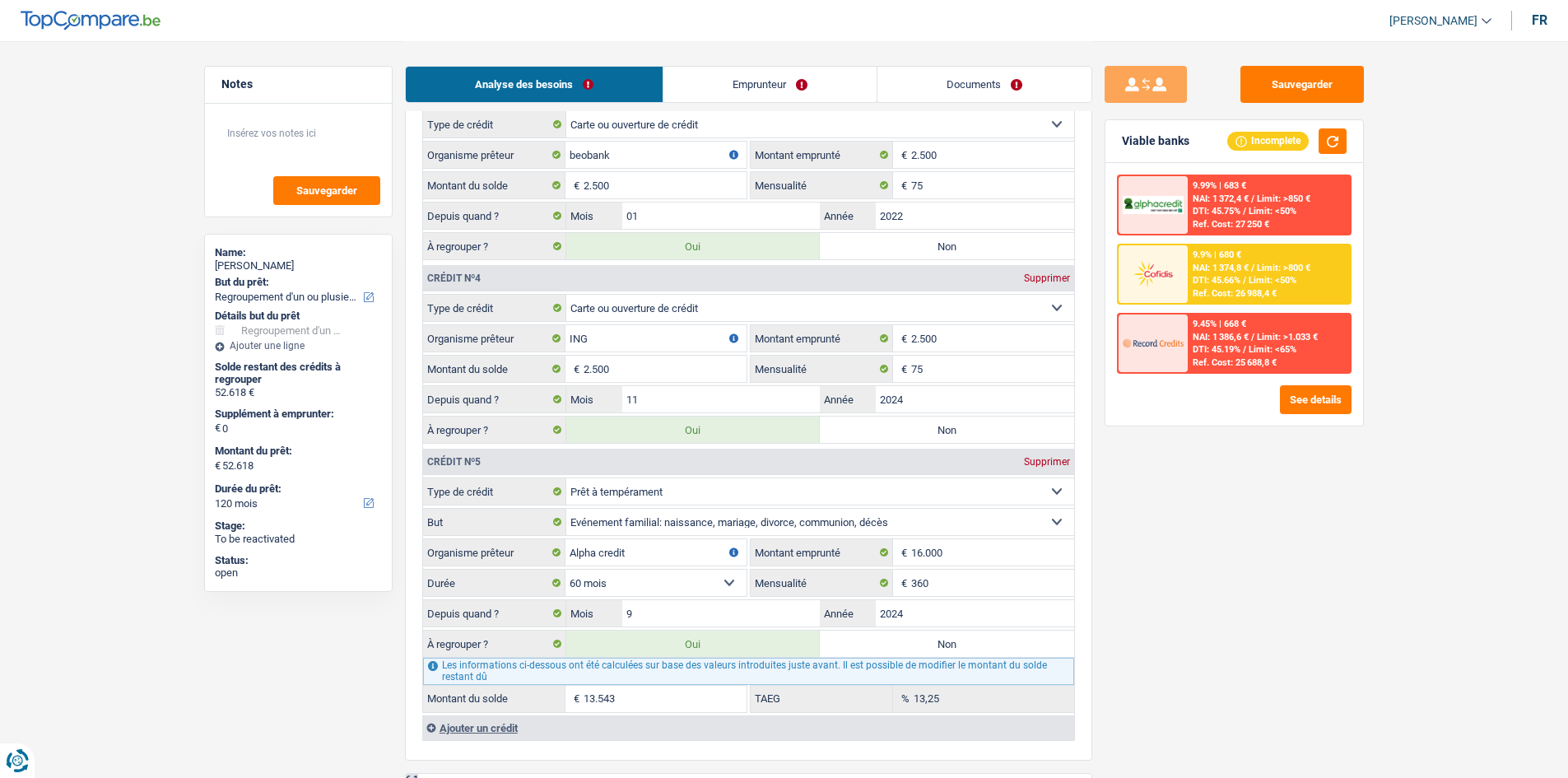
scroll to position [1884, 0]
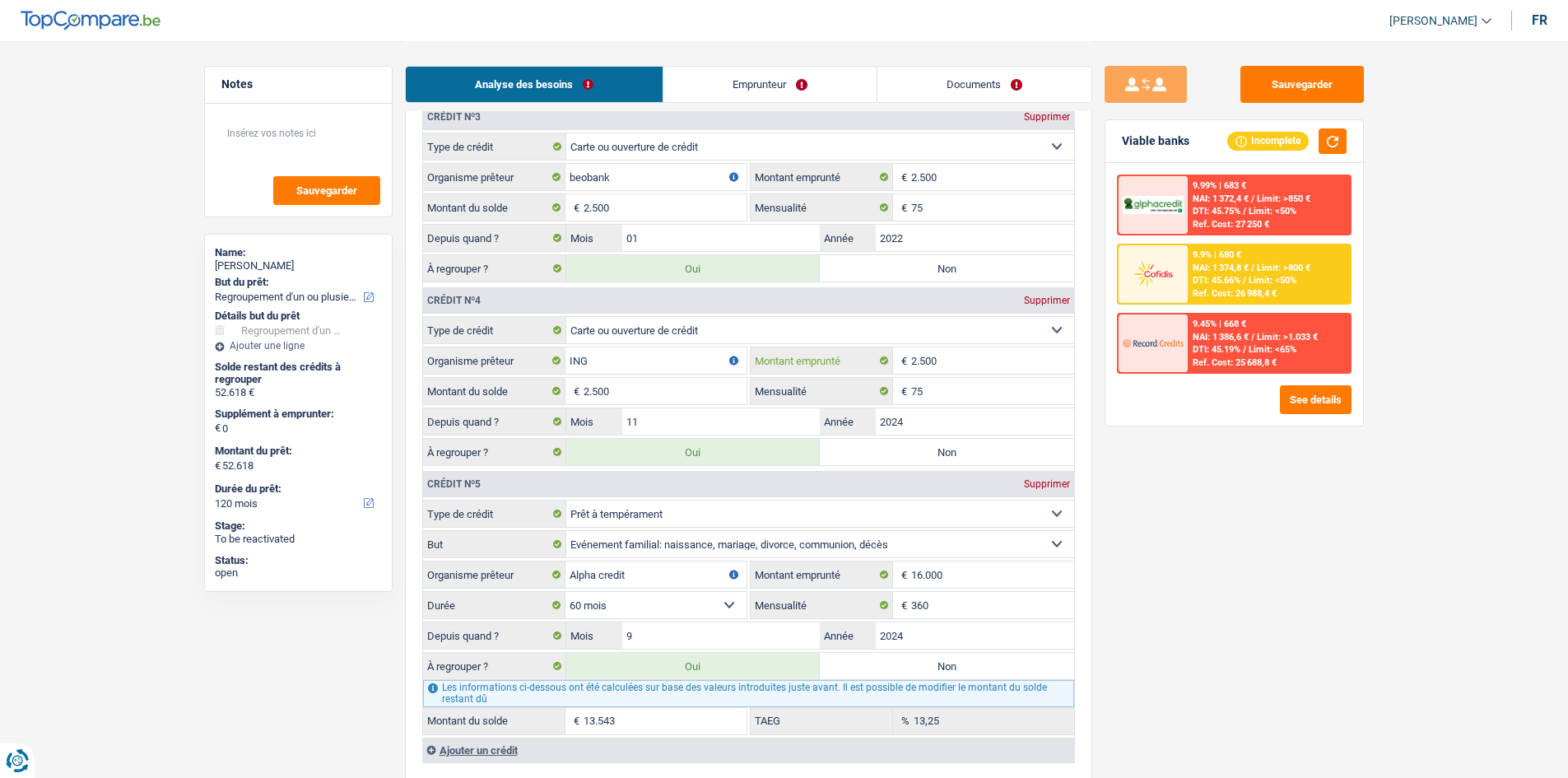
click at [921, 357] on input "2.500" at bounding box center [993, 360] width 163 height 27
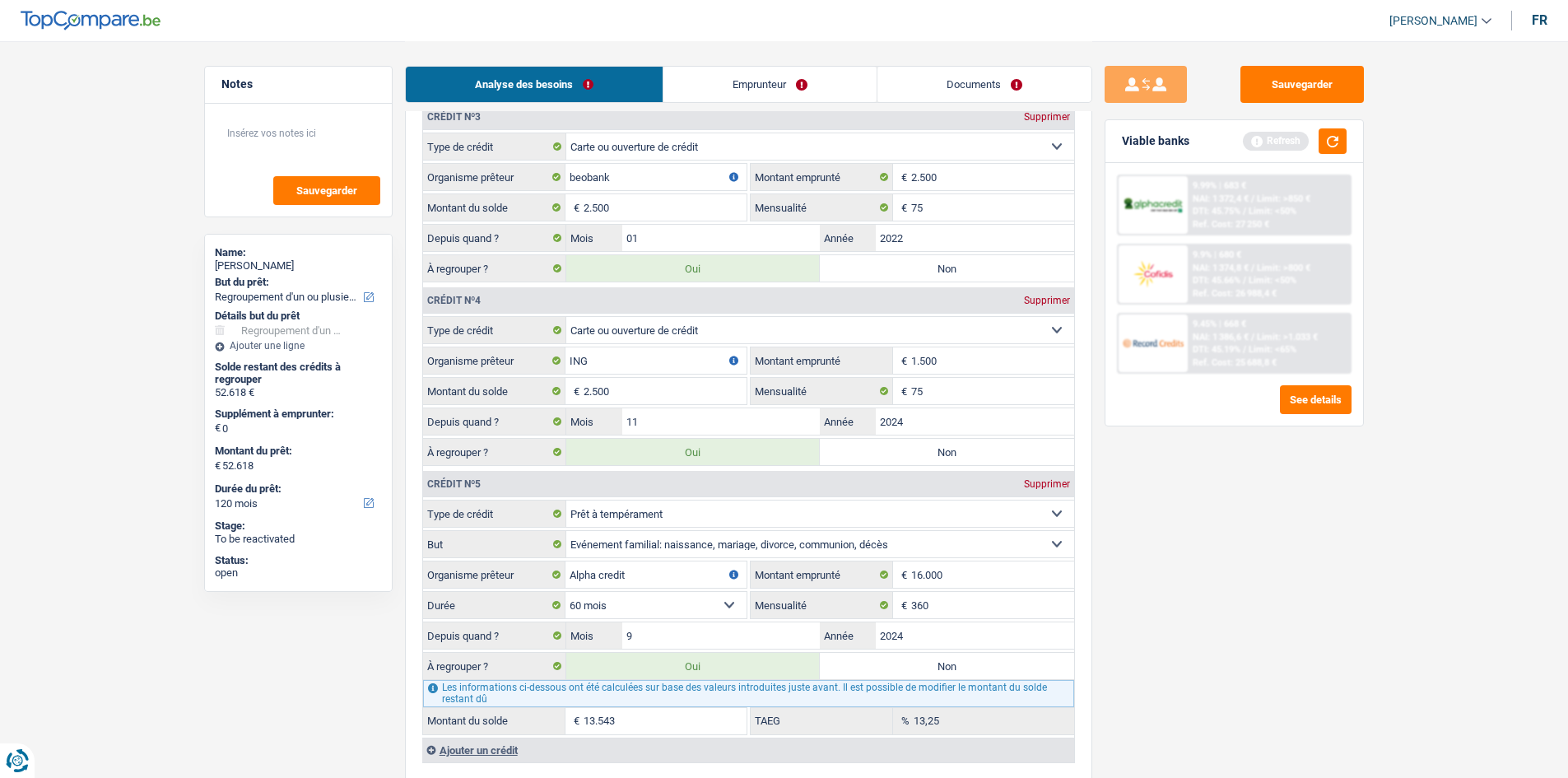
type input "1.500"
click at [1200, 477] on div "Sauvegarder Viable banks Refresh 9.99% | 683 € NAI: 1 372,4 € / Limit: >850 € D…" at bounding box center [1234, 408] width 284 height 686
click at [587, 388] on input "2.500" at bounding box center [665, 390] width 163 height 27
type input "500"
select select "144"
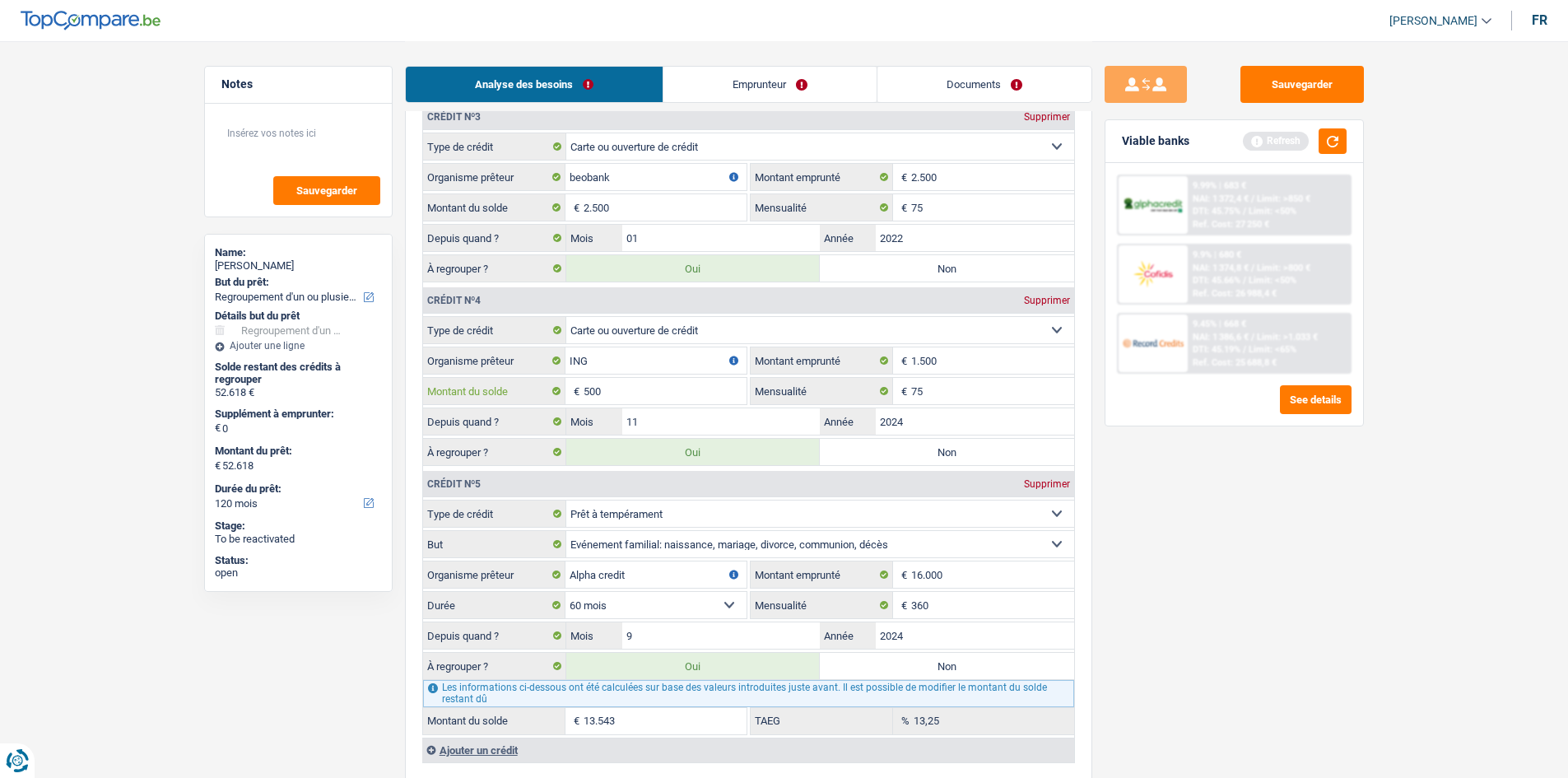
type input "50.618"
select select "144"
type input "50.618"
select select "144"
type input "50.618"
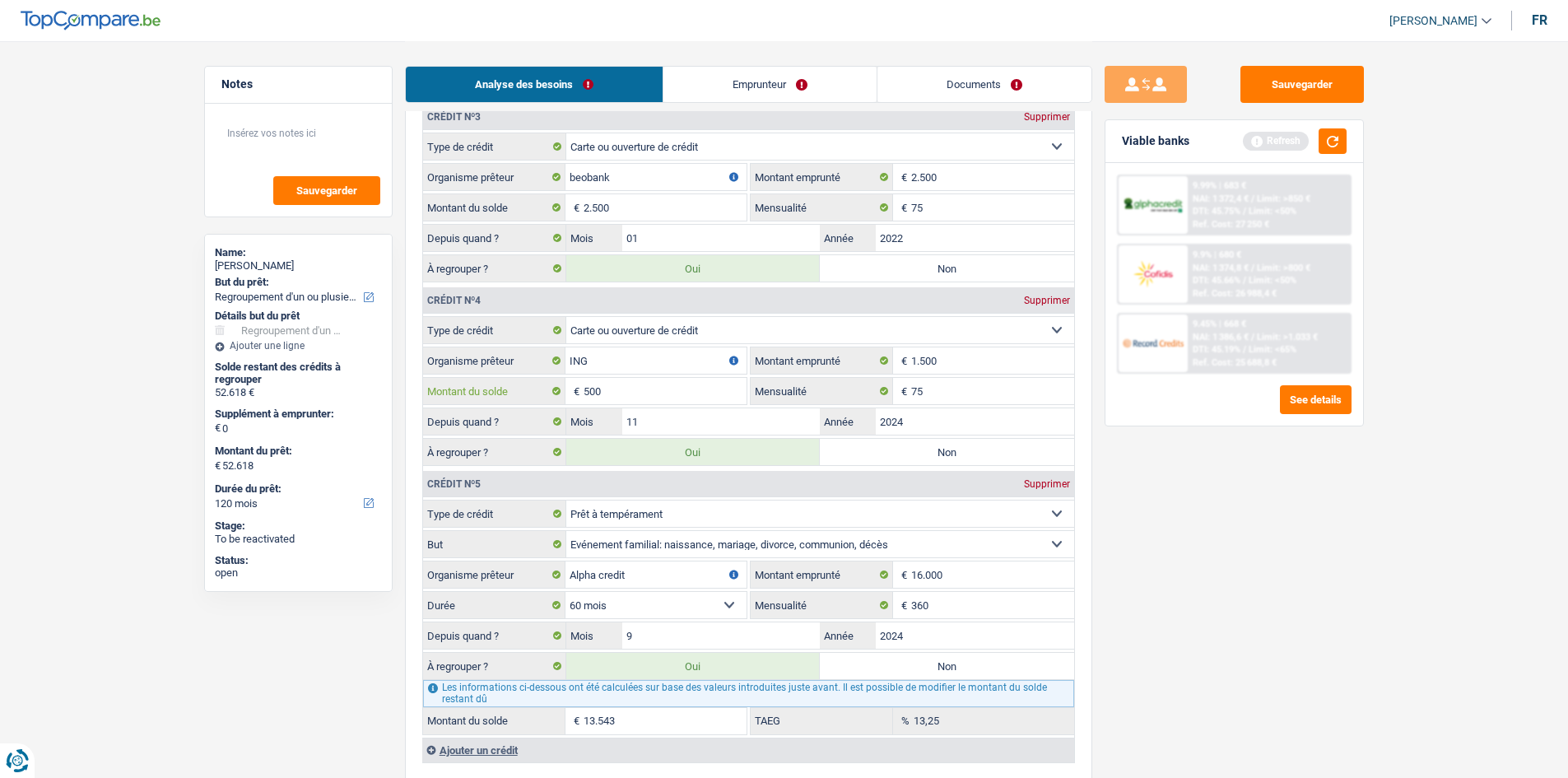
type input "50.618"
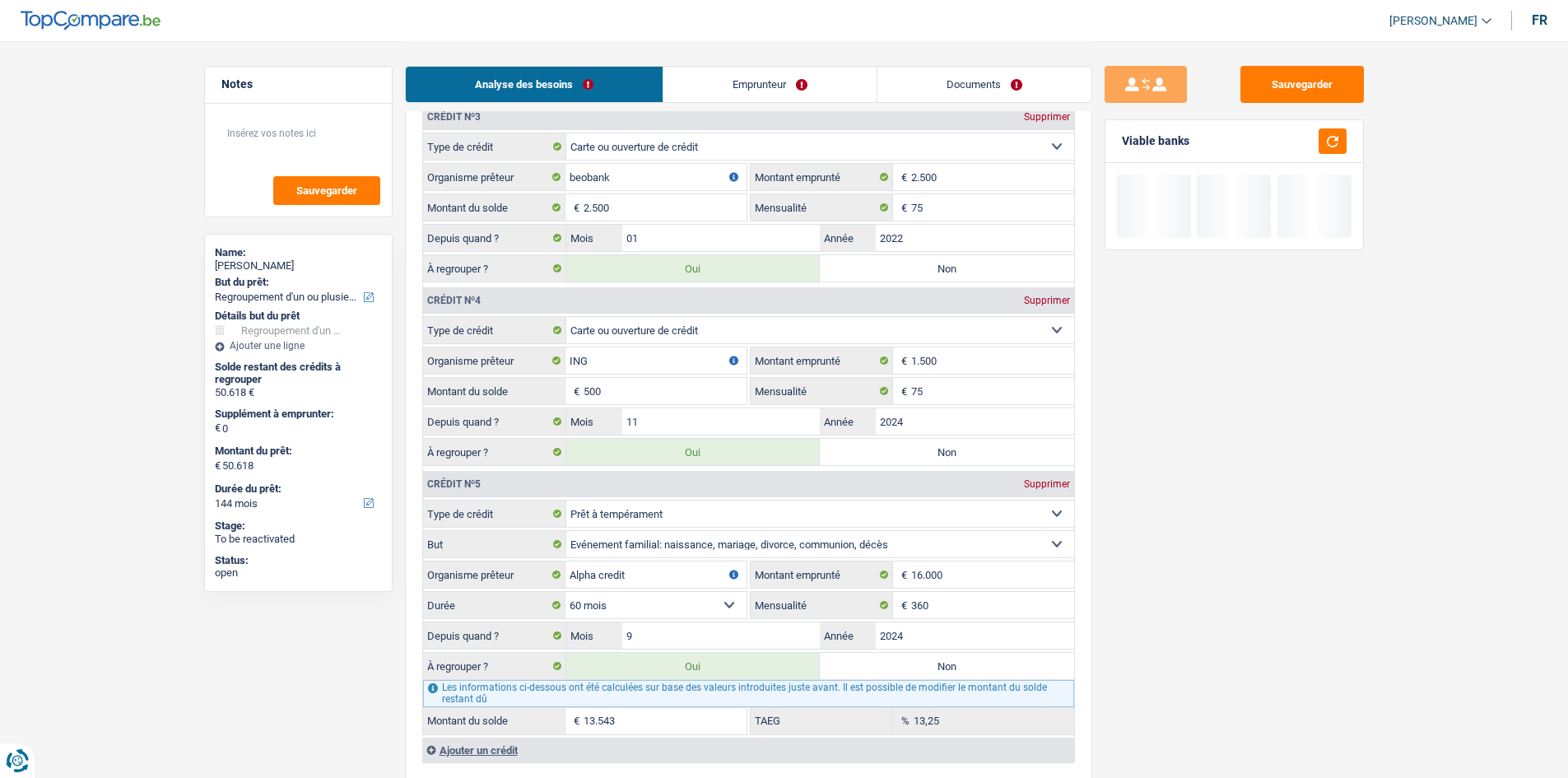
type input "1.500"
type input "51.618"
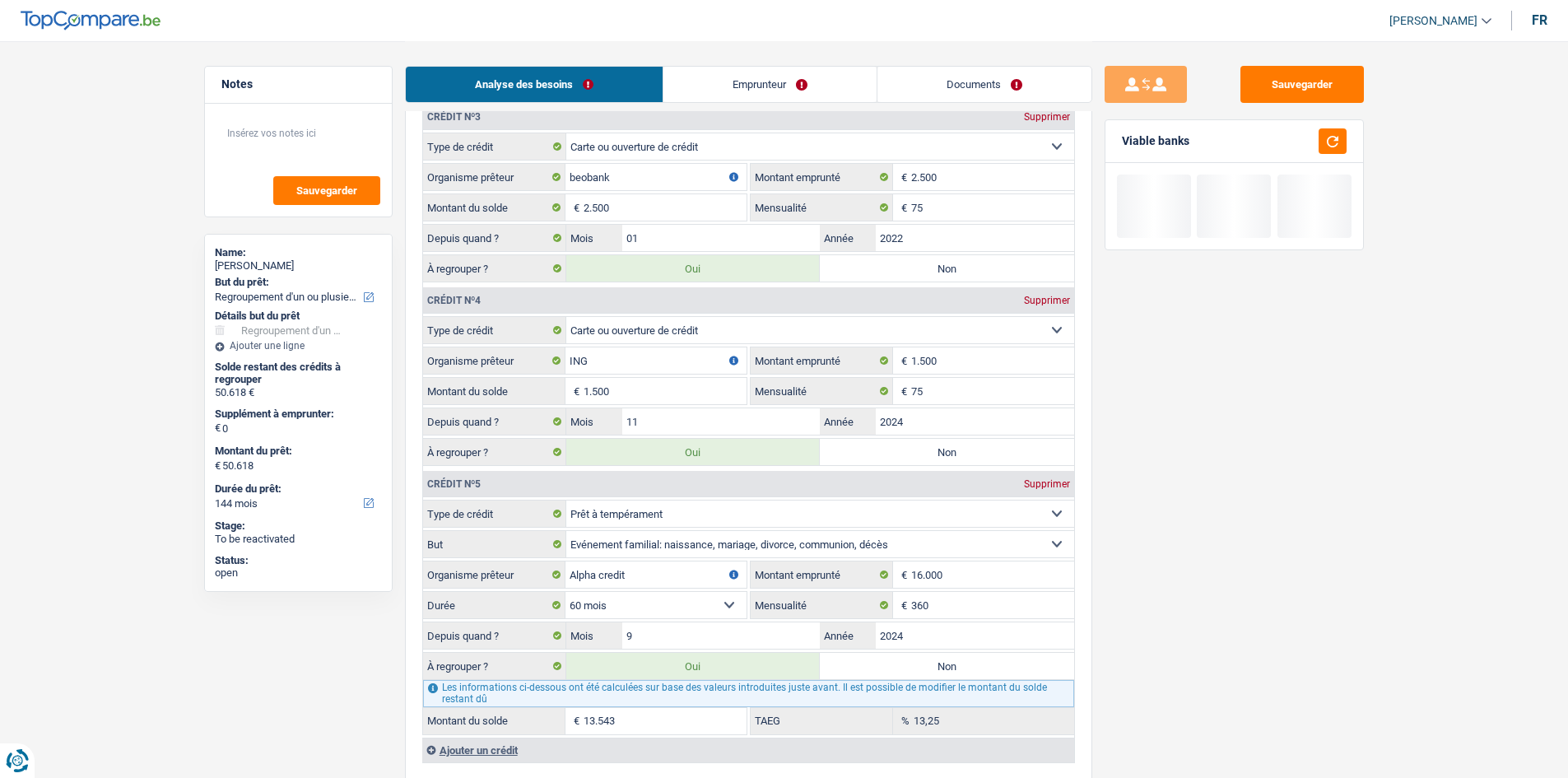
type input "51.618"
type input "1.500"
click at [1296, 536] on div "Sauvegarder Viable banks" at bounding box center [1234, 408] width 284 height 686
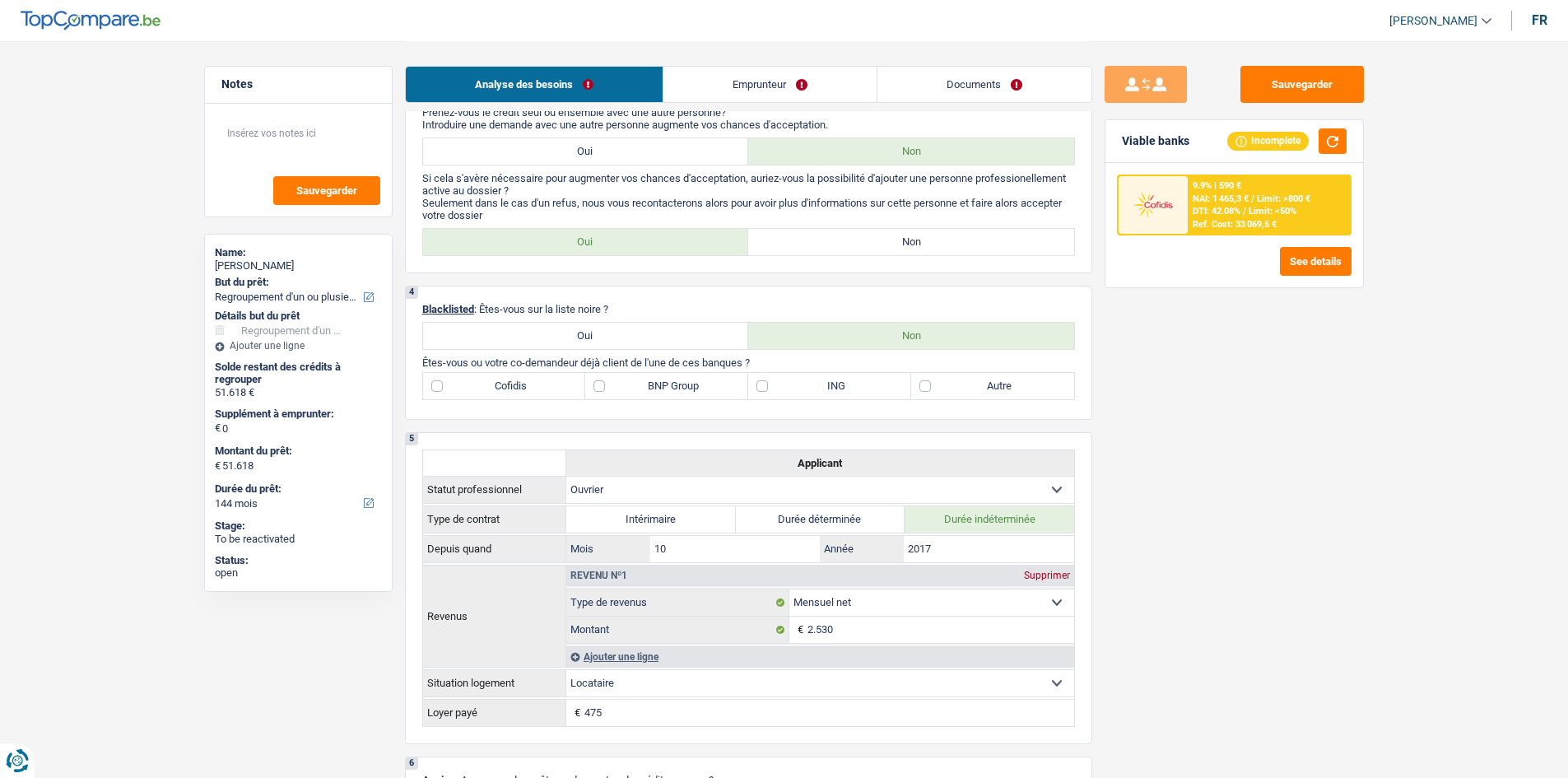
scroll to position [402, 0]
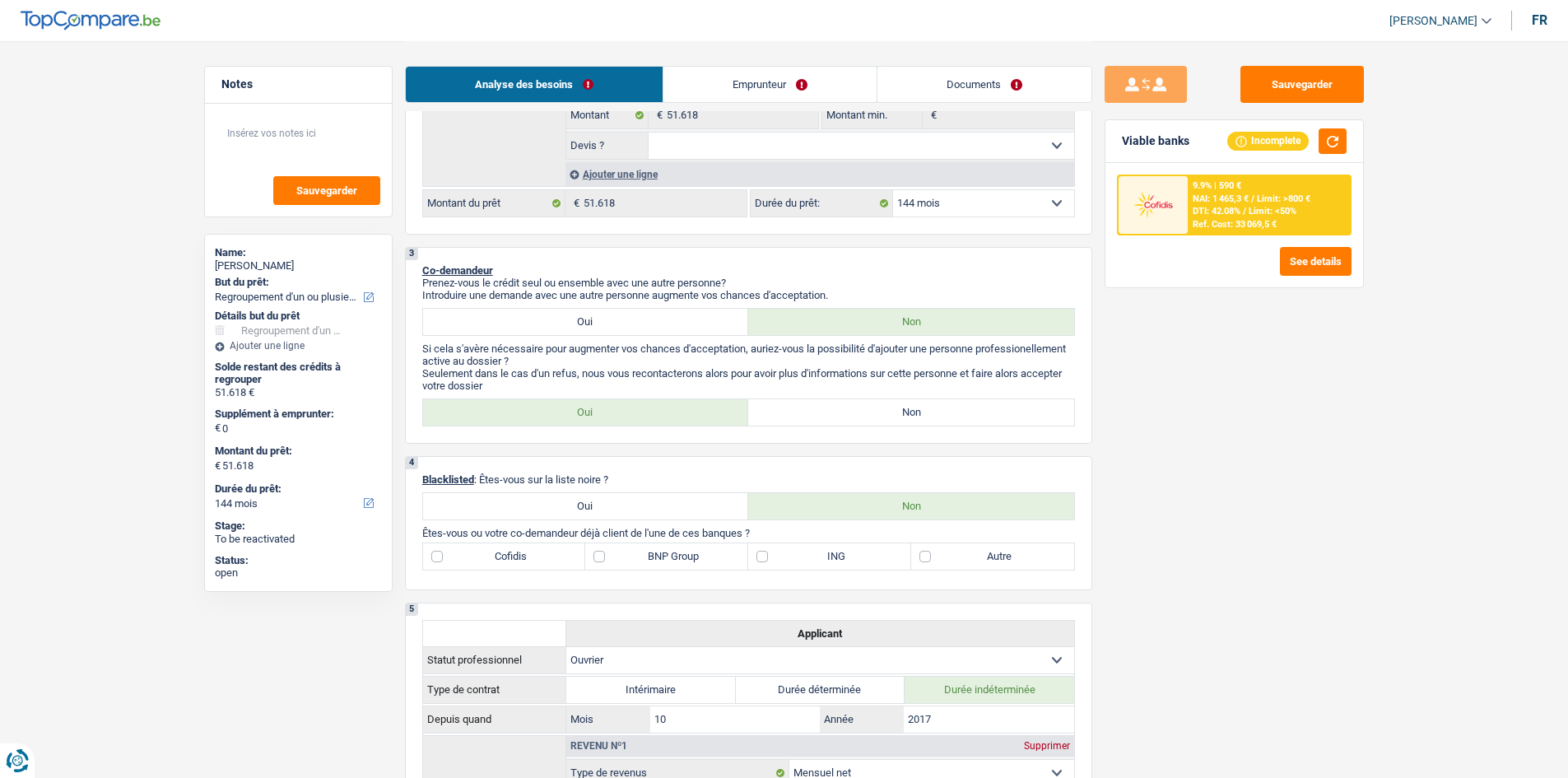
click at [961, 207] on select "12 mois 18 mois 24 mois 30 mois 36 mois 42 mois 48 mois 60 mois 72 mois 84 mois…" at bounding box center [984, 203] width 181 height 27
select select "120"
click at [893, 190] on select "12 mois 18 mois 24 mois 30 mois 36 mois 42 mois 48 mois 60 mois 72 mois 84 mois…" at bounding box center [984, 203] width 181 height 27
select select "120"
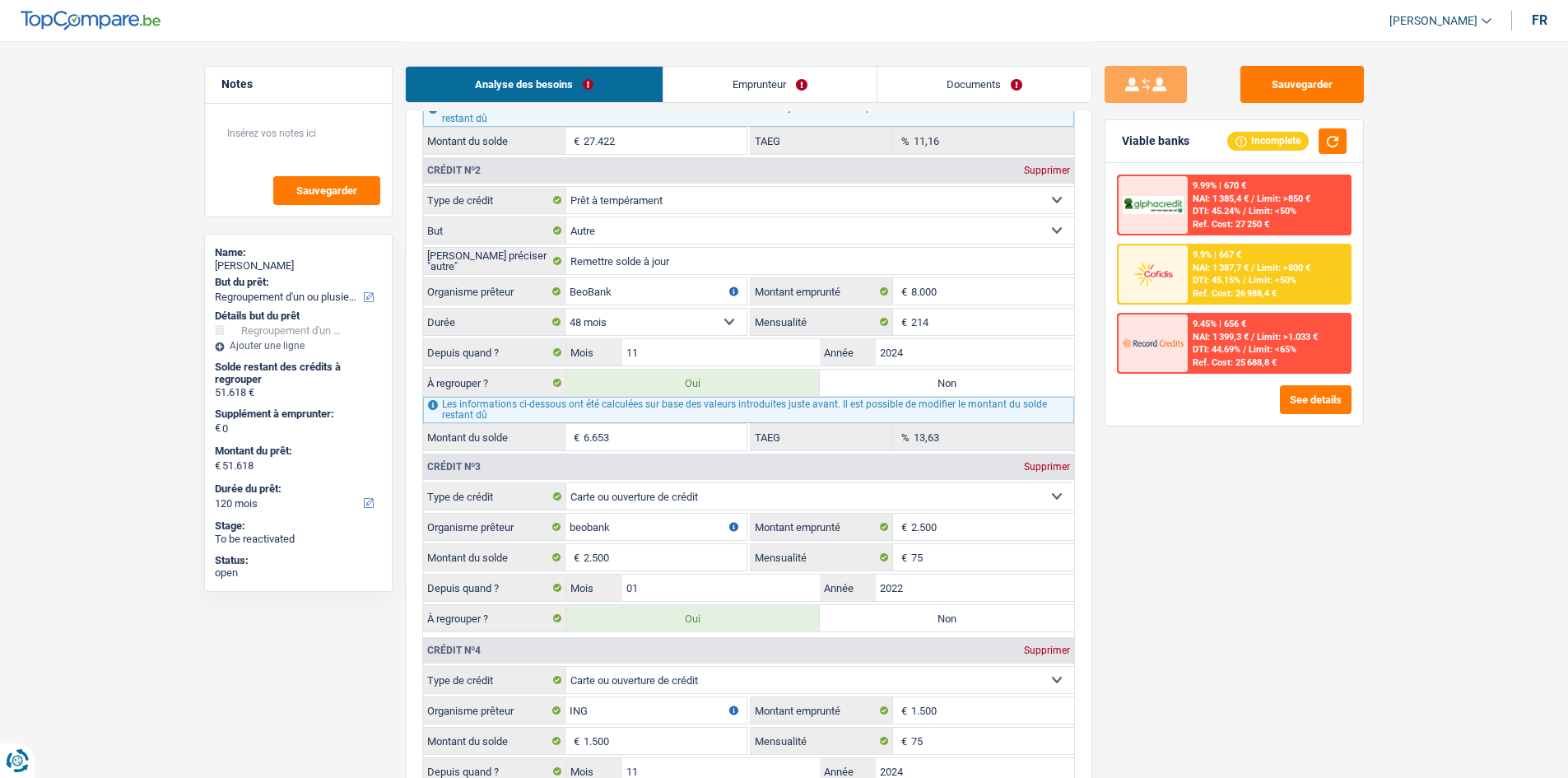
scroll to position [1554, 0]
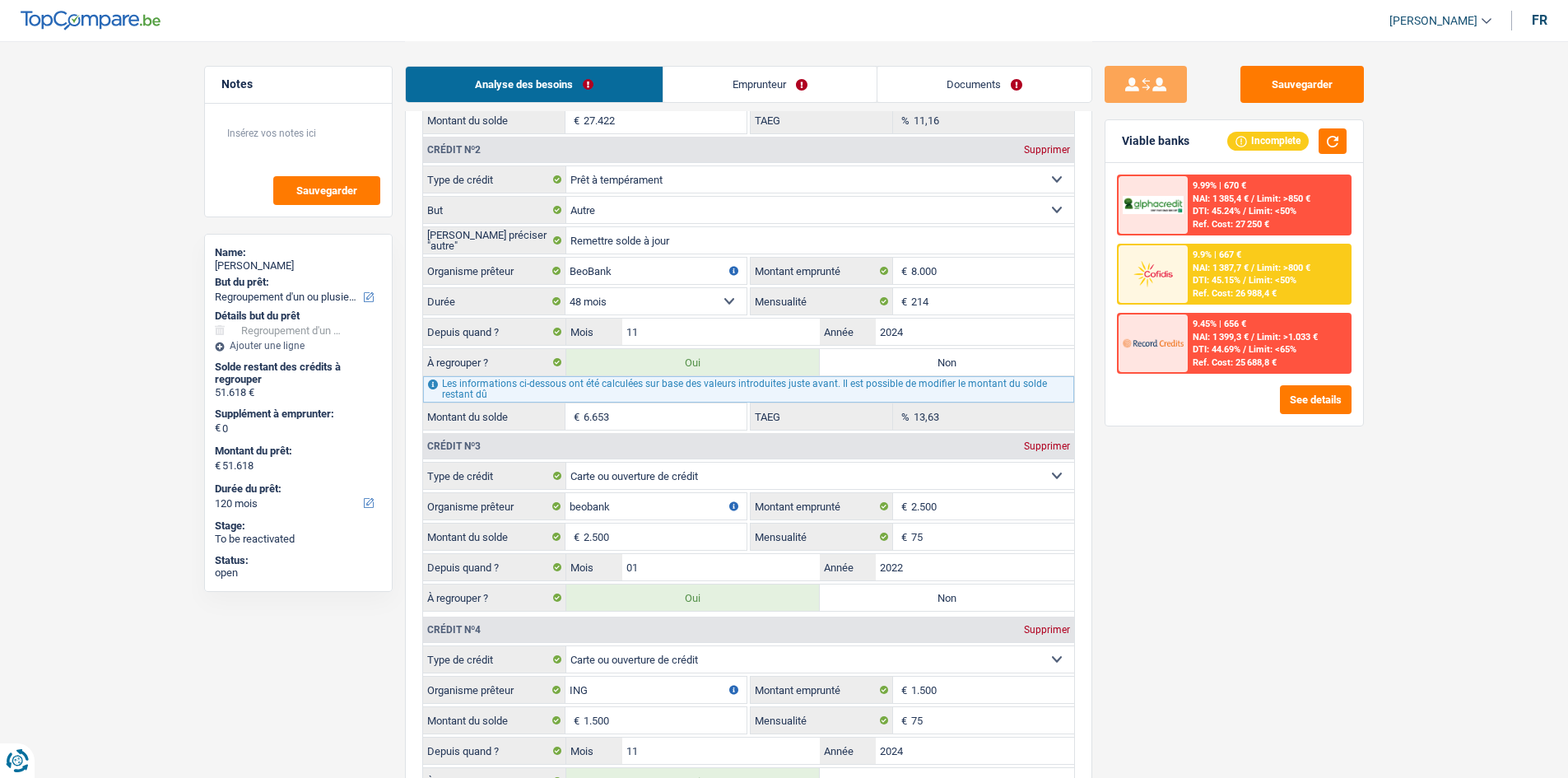
click at [963, 359] on label "Non" at bounding box center [946, 362] width 255 height 27
click at [963, 359] on input "Non" at bounding box center [946, 362] width 255 height 27
radio input "true"
select select "144"
type input "44.965"
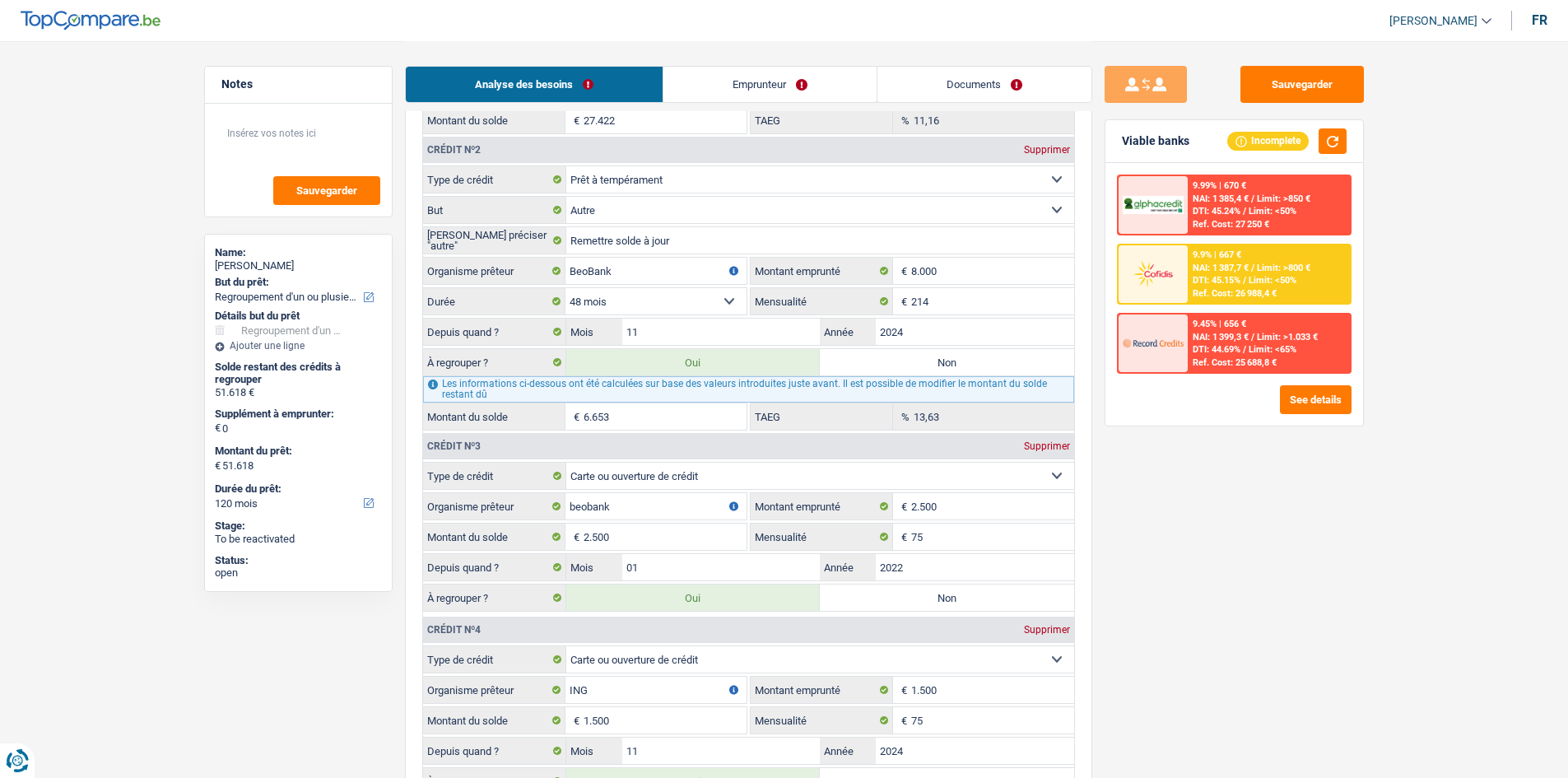
select select "144"
radio input "false"
type input "44.965"
select select "144"
type input "44.965"
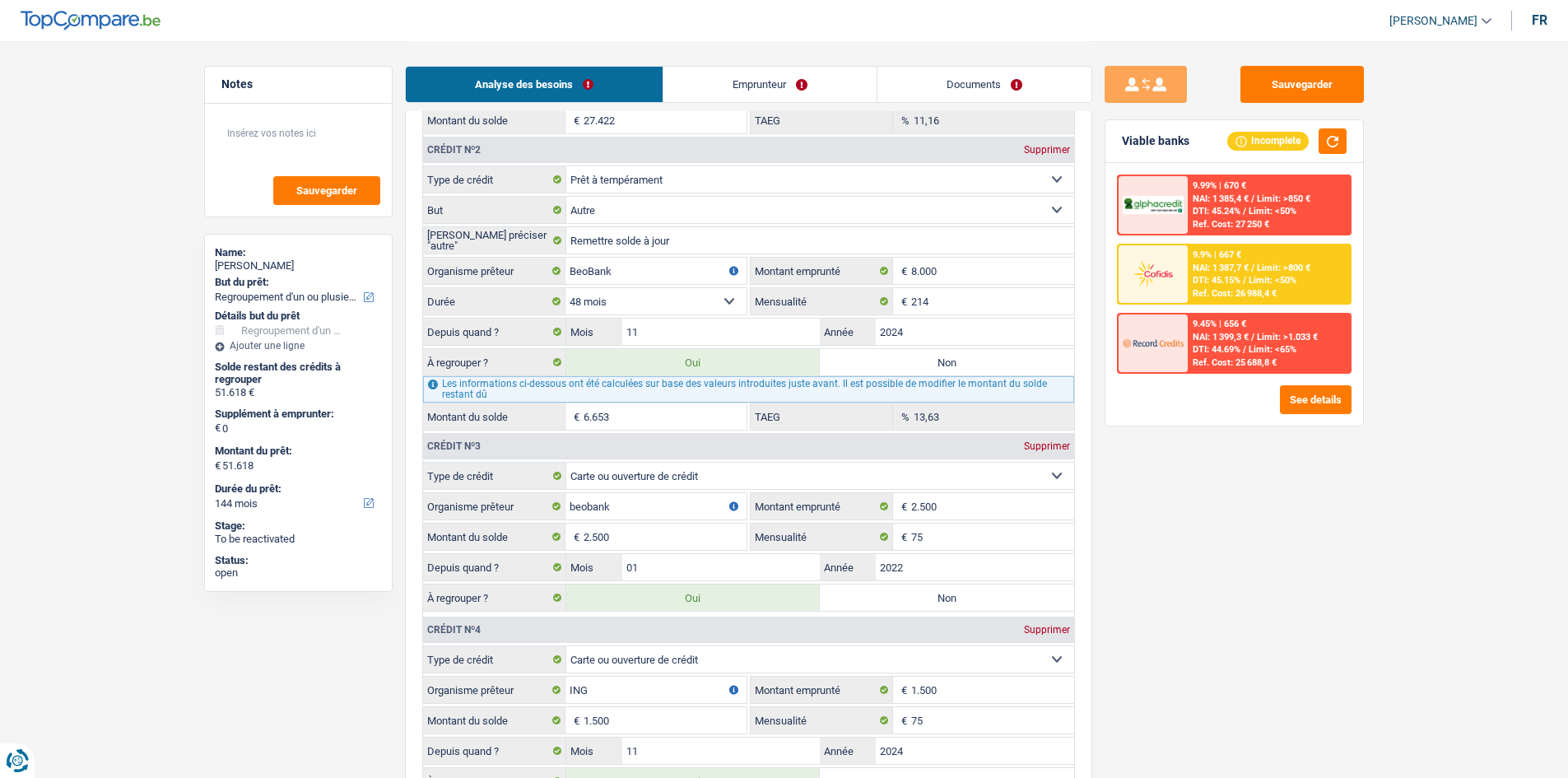
type input "44.965"
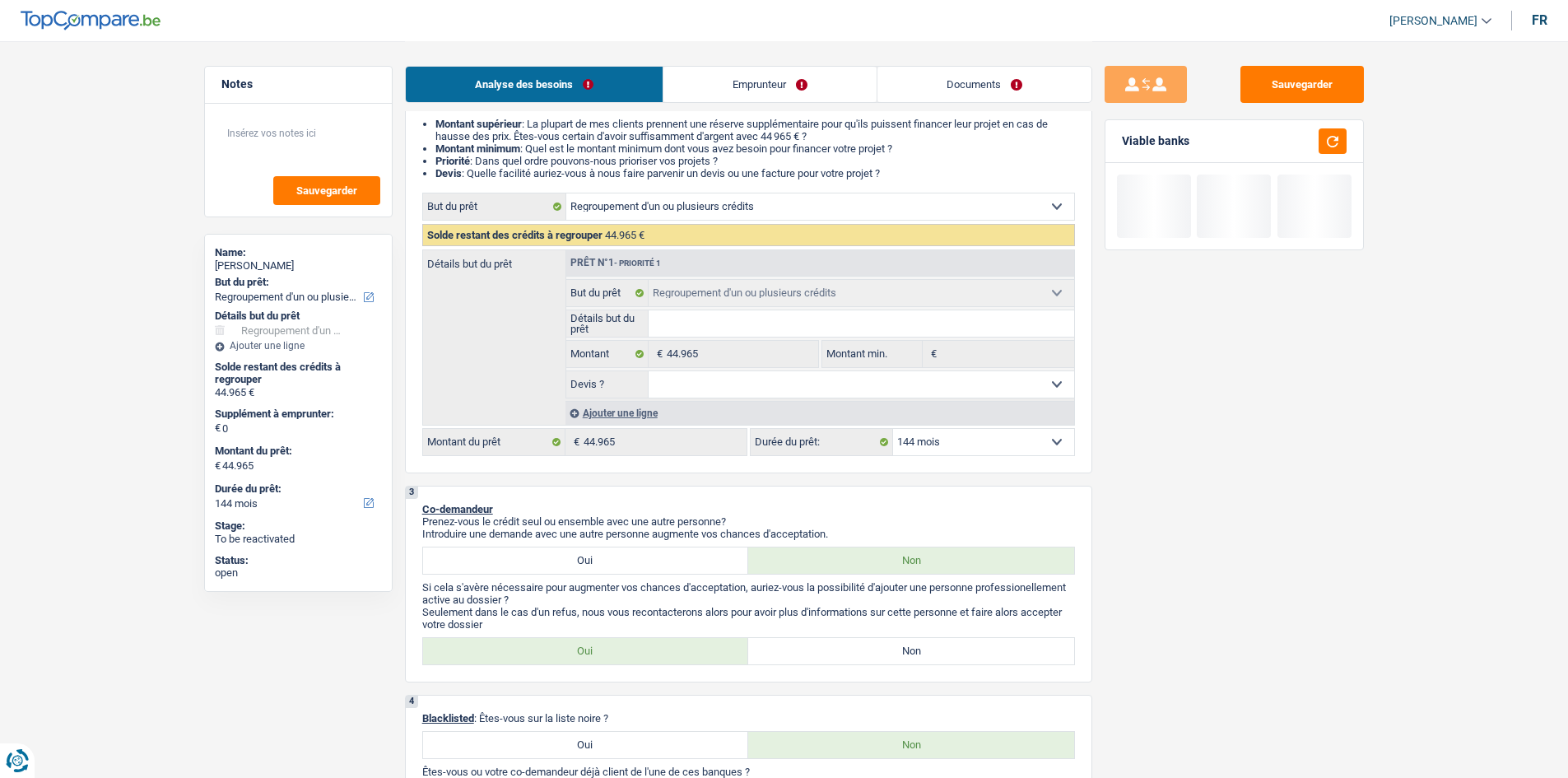
scroll to position [73, 0]
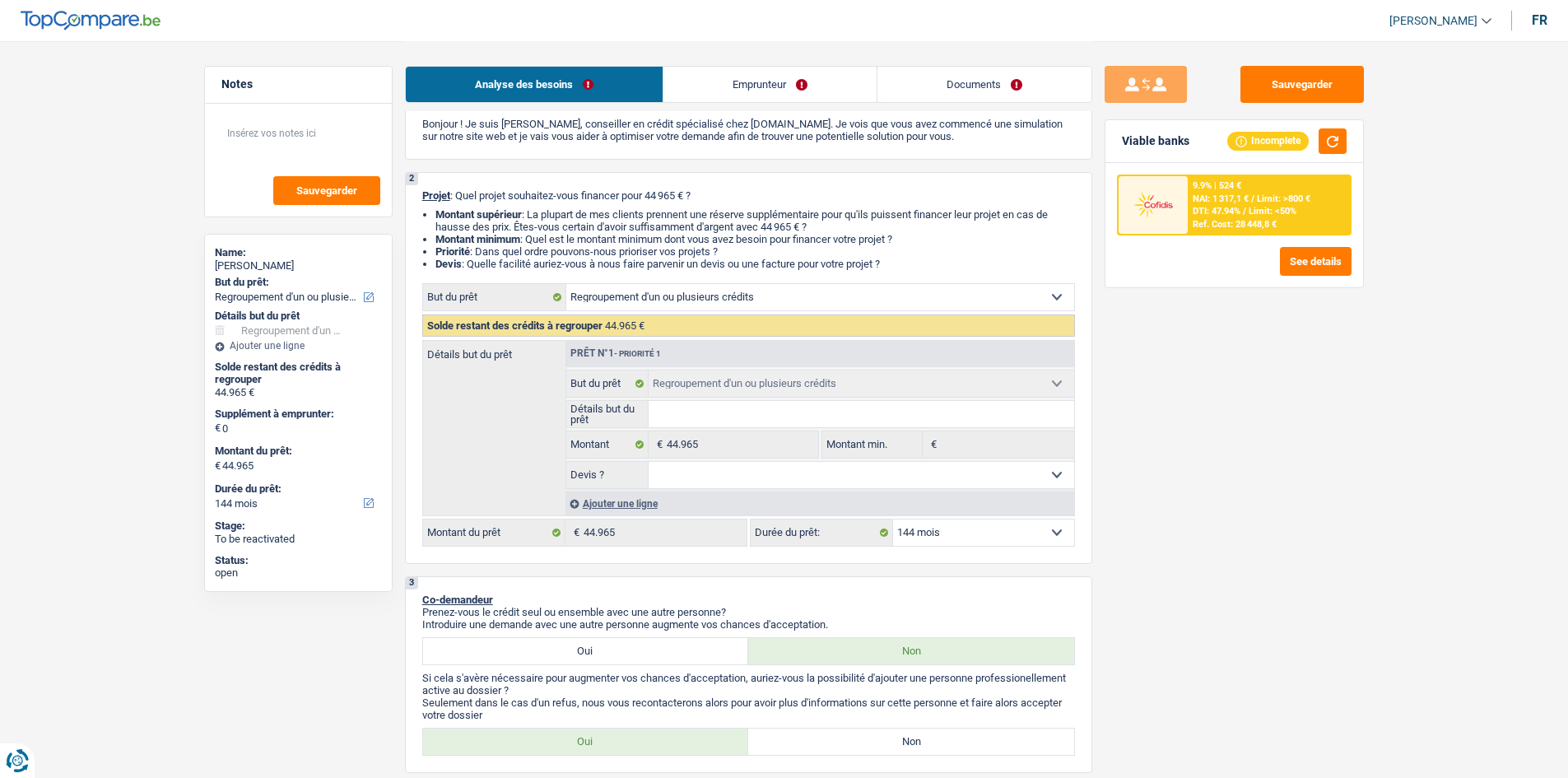
click at [656, 511] on div "Ajouter une ligne" at bounding box center [819, 503] width 509 height 24
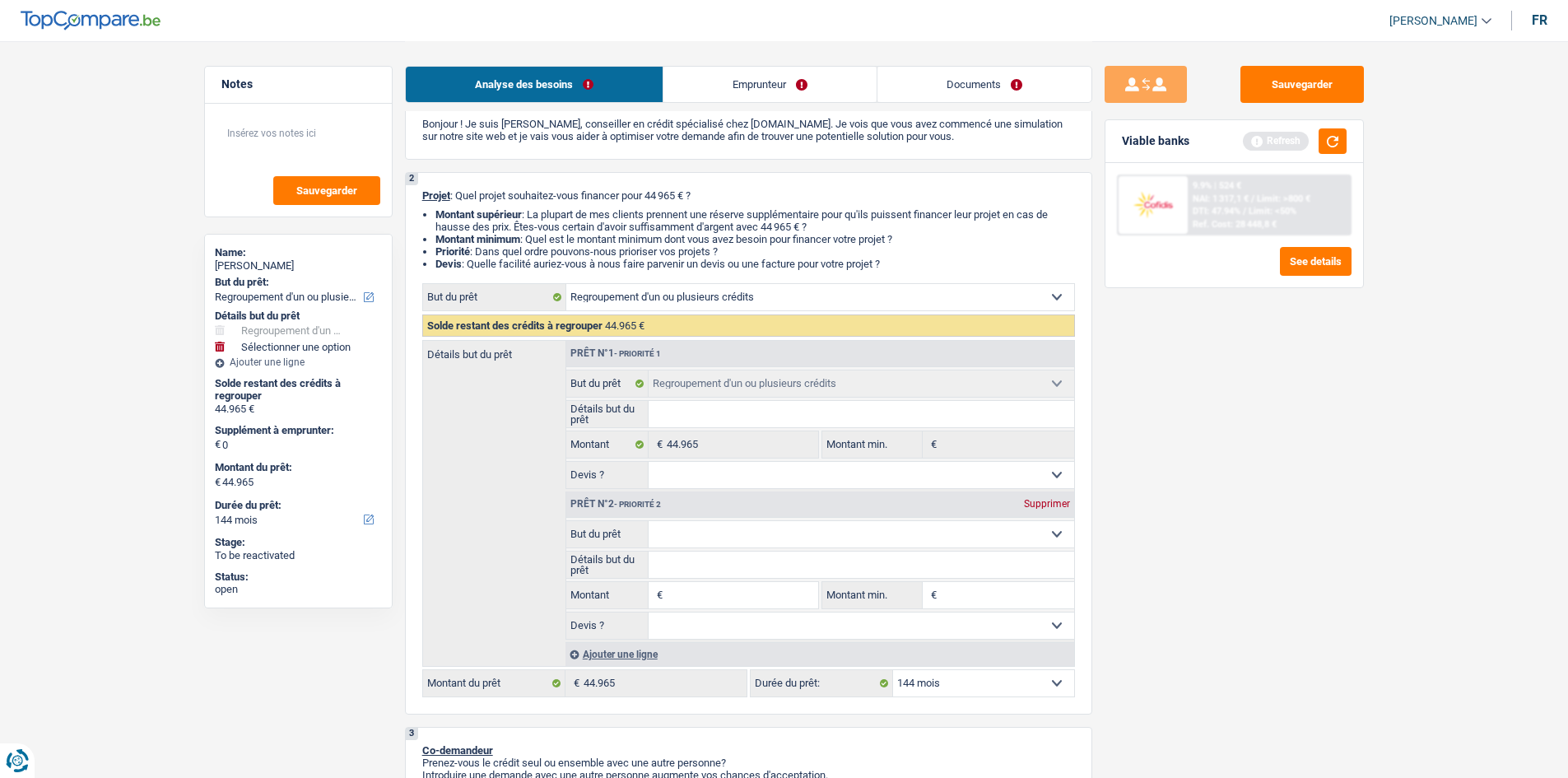
drag, startPoint x: 733, startPoint y: 541, endPoint x: 833, endPoint y: 563, distance: 102.4
click at [733, 541] on select "Confort maison: meubles, textile, peinture, électroménager, outillage non-profe…" at bounding box center [861, 534] width 426 height 27
select select "household"
click at [648, 521] on select "Confort maison: meubles, textile, peinture, électroménager, outillage non-profe…" at bounding box center [861, 534] width 426 height 27
select select "household"
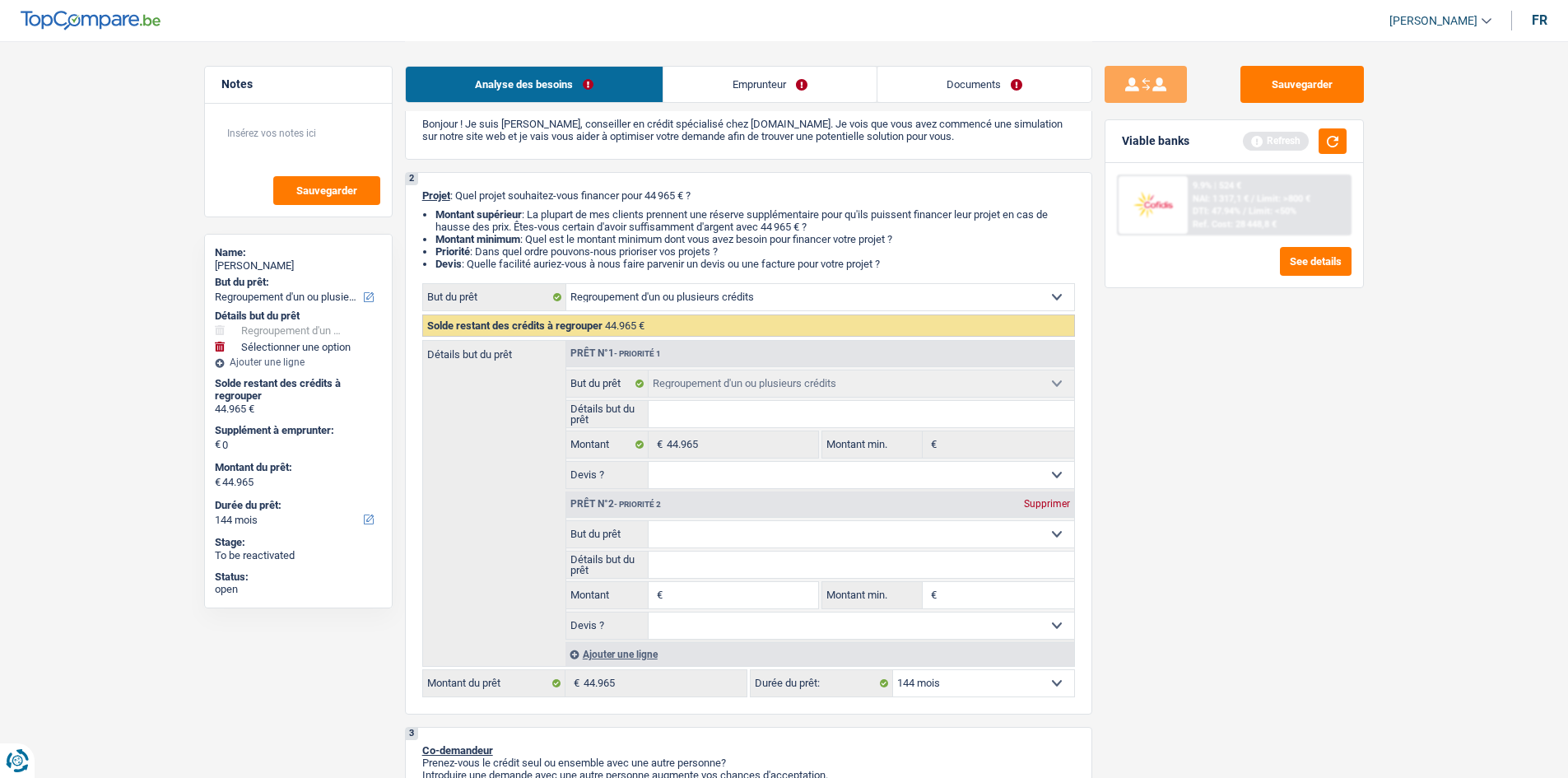
select select "household"
click at [730, 605] on input "Montant" at bounding box center [742, 594] width 151 height 27
type input "7"
type input "70"
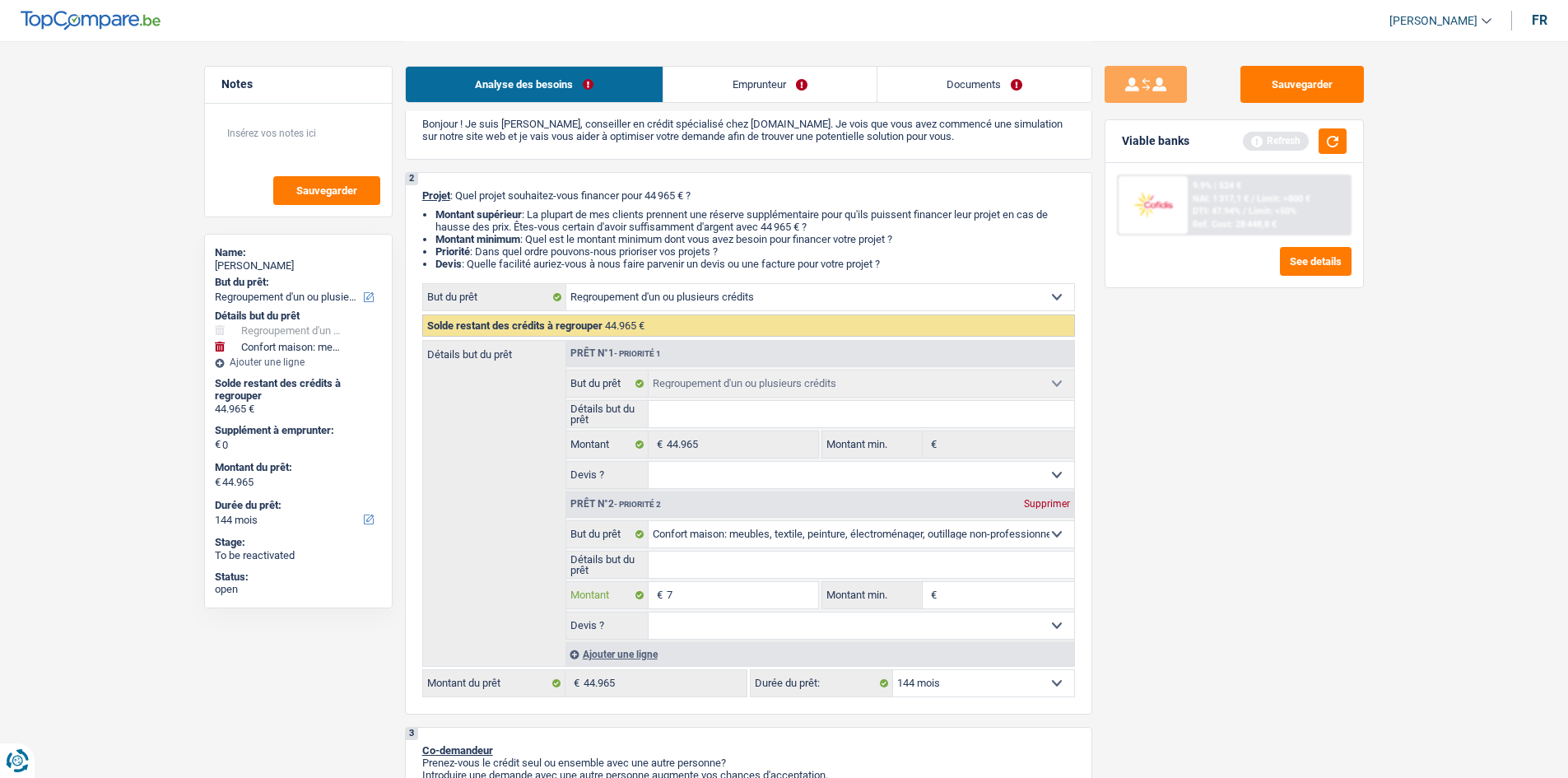
type input "70"
type input "700"
type input "7.000"
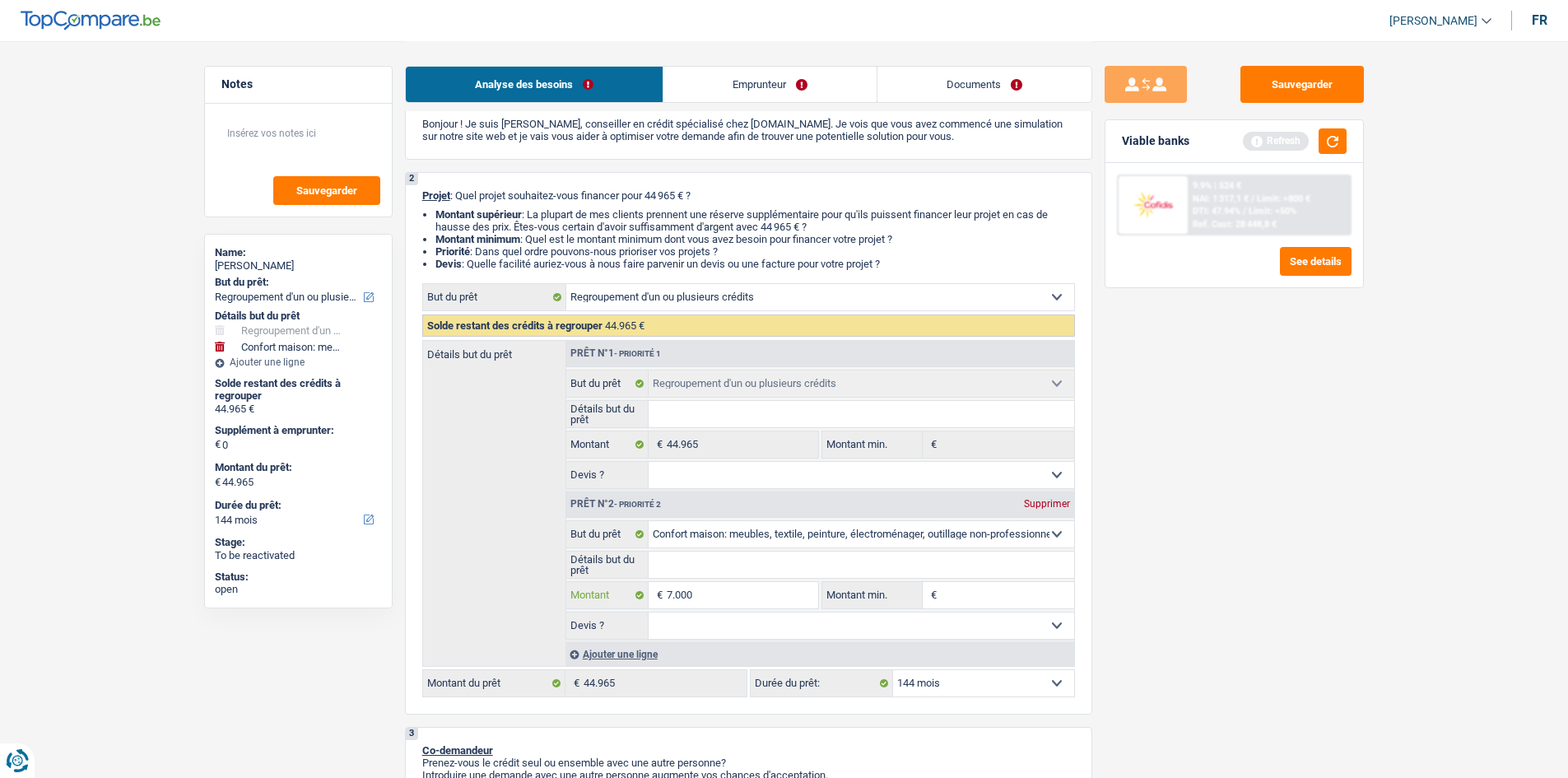
type input "7.000"
click at [1242, 611] on div "Sauvegarder Viable banks Refresh 9.9% | 524 € NAI: 1 317,1 € / Limit: >800 € DT…" at bounding box center [1234, 408] width 284 height 686
type input "7.000"
type input "51.965"
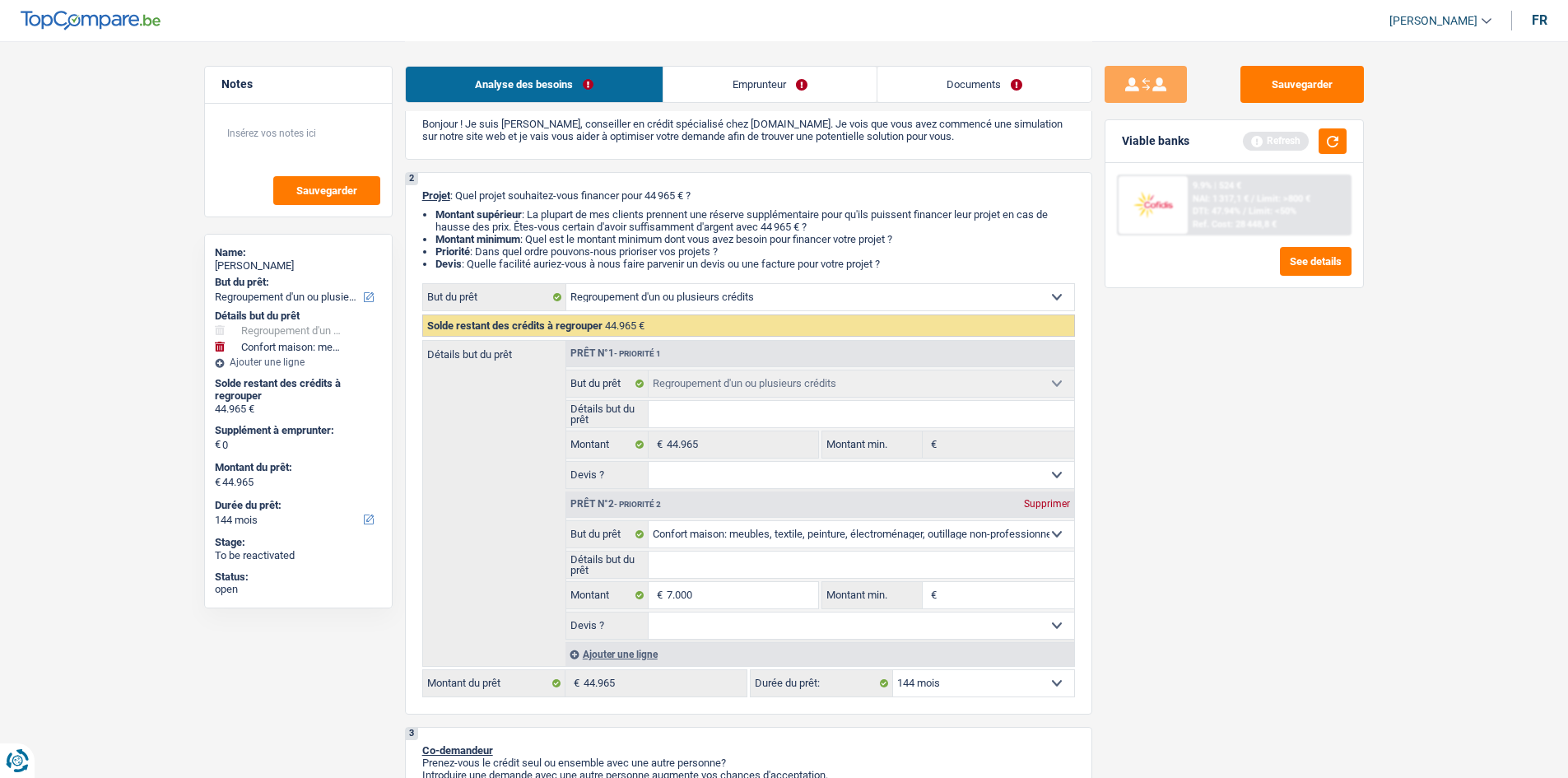
type input "51.965"
drag, startPoint x: 985, startPoint y: 683, endPoint x: 986, endPoint y: 670, distance: 13.0
click at [985, 683] on select "12 mois 18 mois 24 mois 30 mois 36 mois 42 mois 48 mois 60 mois 72 mois 84 mois…" at bounding box center [984, 683] width 181 height 27
select select "120"
click at [893, 670] on select "12 mois 18 mois 24 mois 30 mois 36 mois 42 mois 48 mois 60 mois 72 mois 84 mois…" at bounding box center [984, 683] width 181 height 27
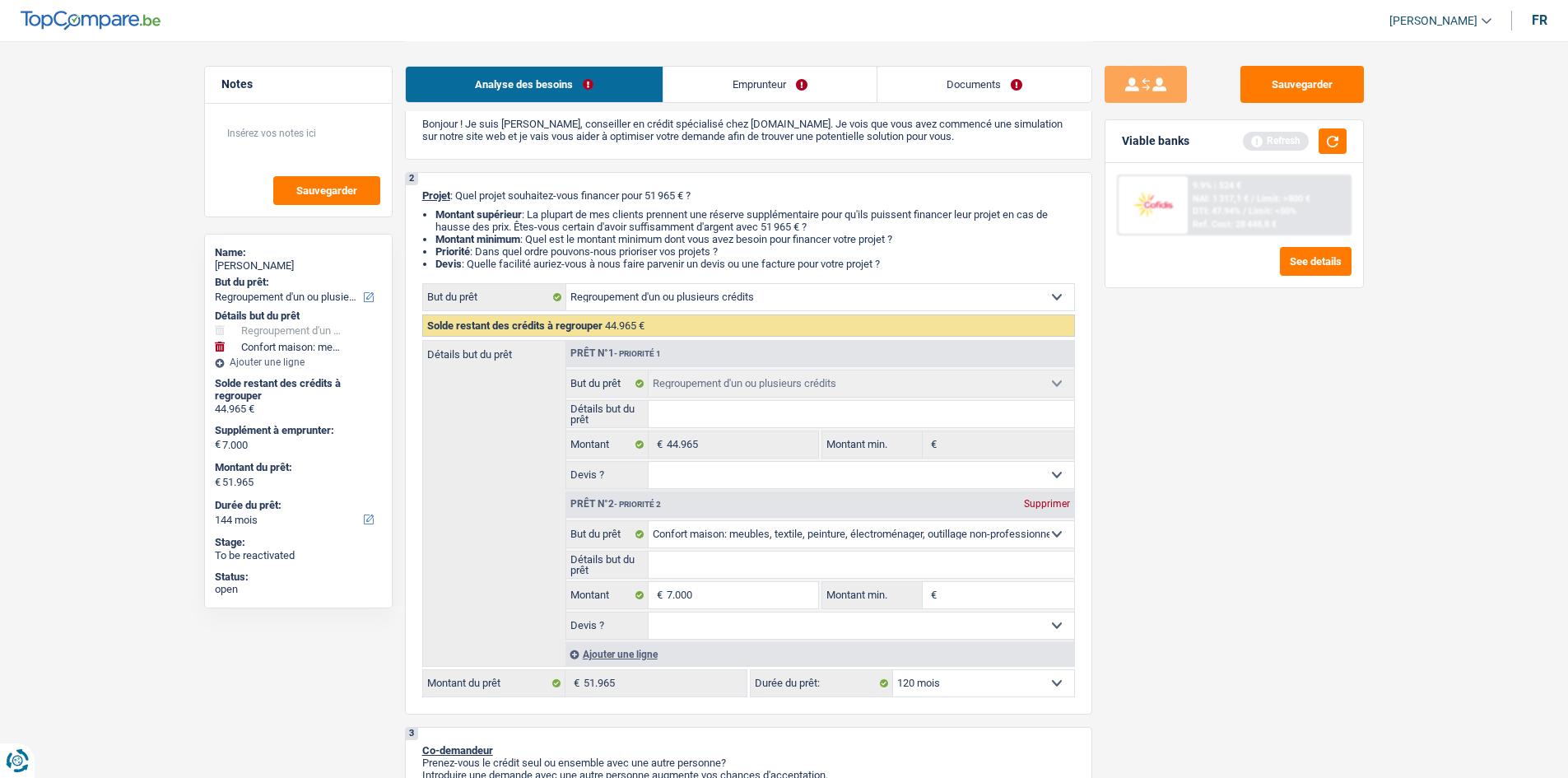
select select "120"
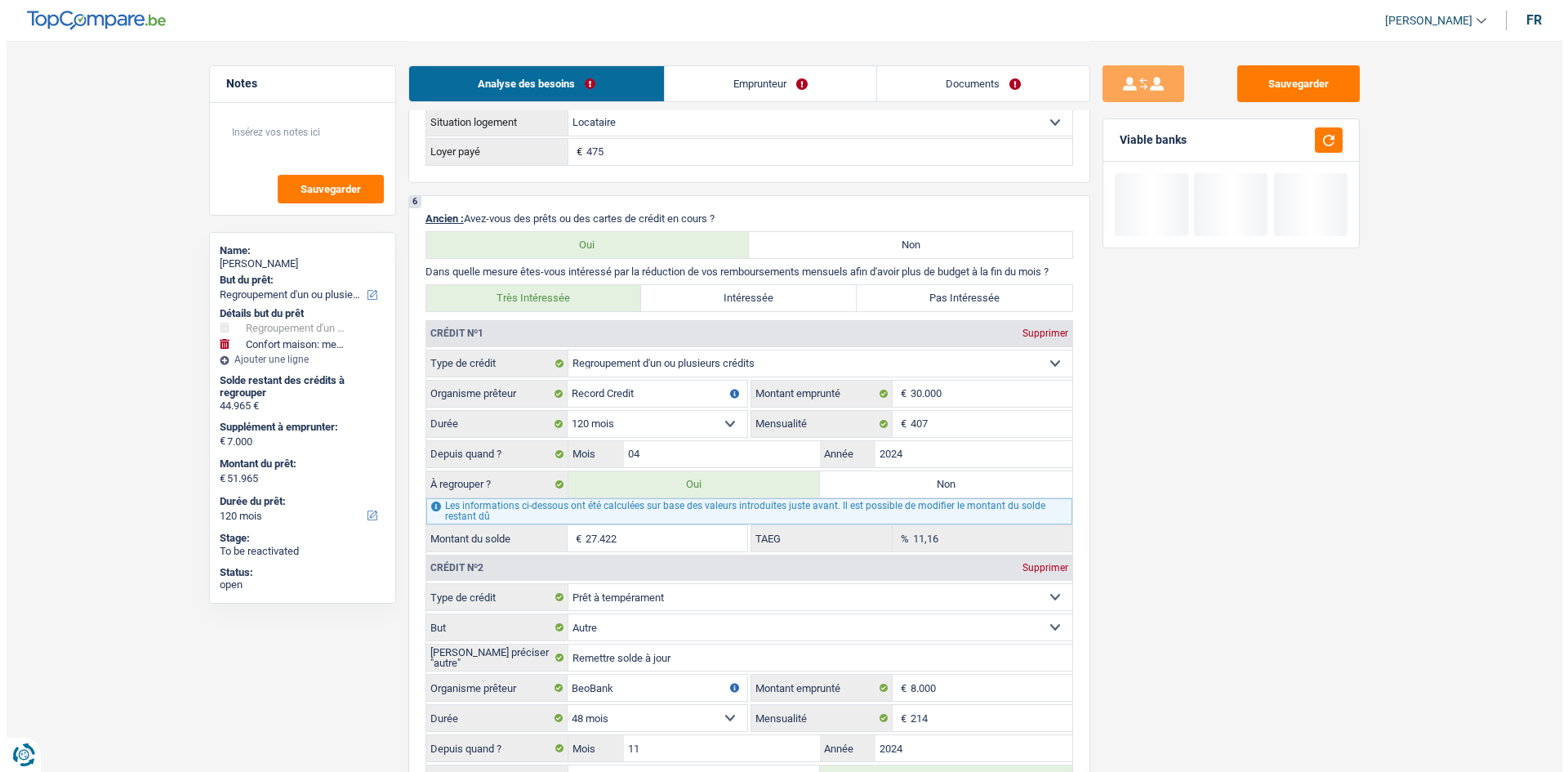
scroll to position [1297, 0]
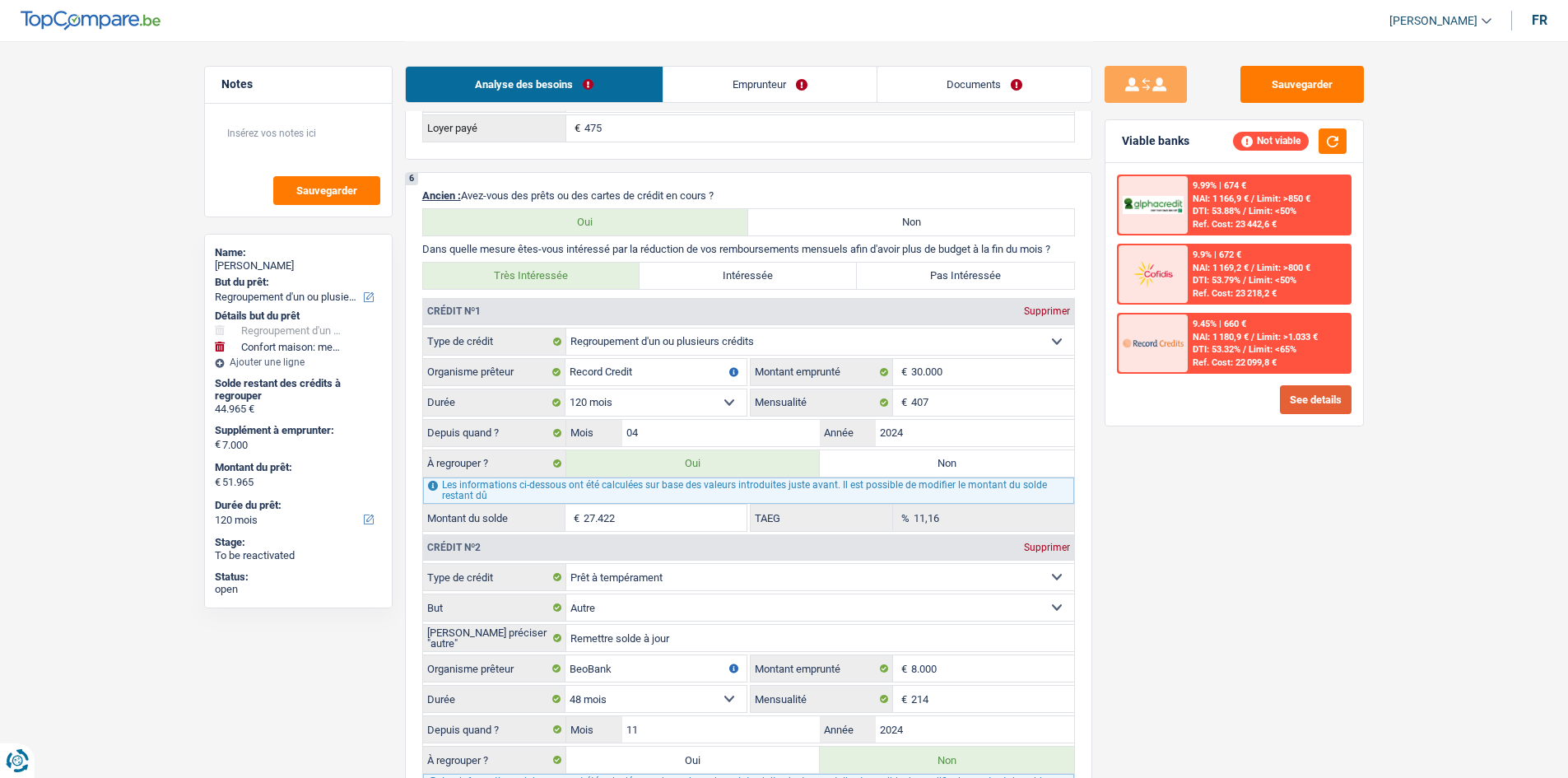
click at [1312, 390] on button "See details" at bounding box center [1315, 399] width 72 height 29
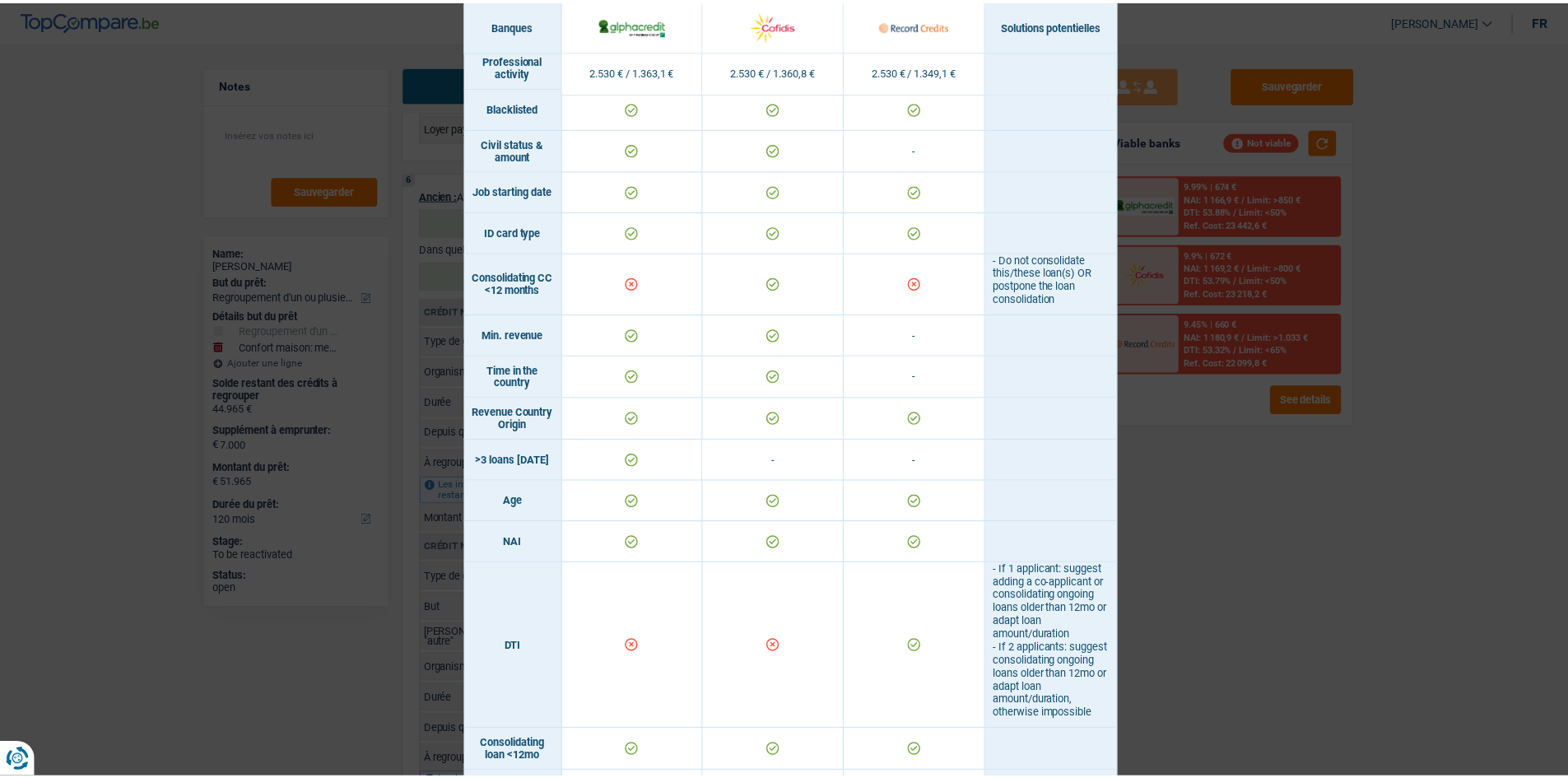
scroll to position [164, 0]
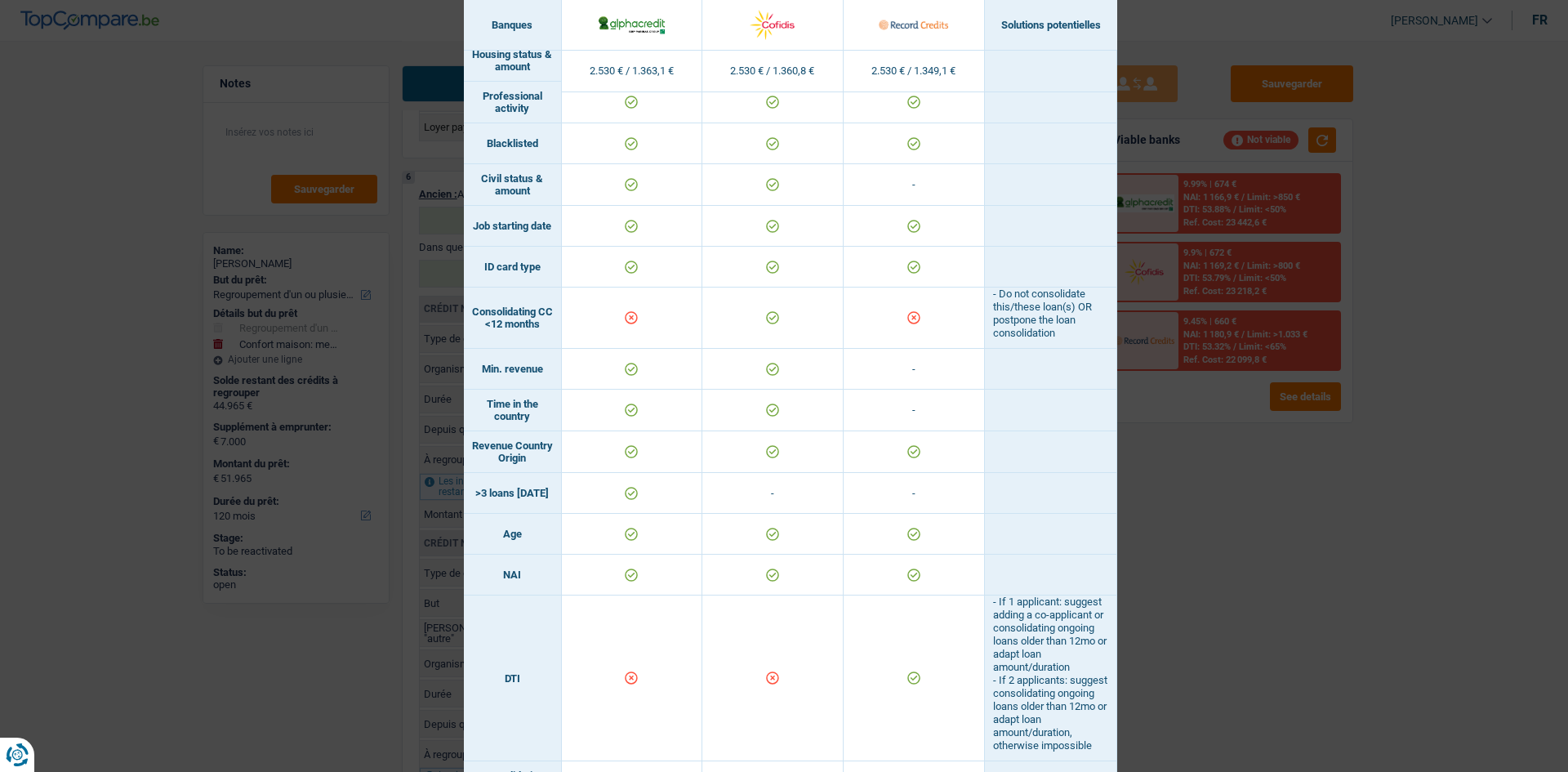
drag, startPoint x: 1338, startPoint y: 556, endPoint x: 1328, endPoint y: 552, distance: 10.8
click at [1338, 556] on div "Banks conditions × Banques Solutions potentielles Revenus / Charges 2.530 € / 1…" at bounding box center [784, 386] width 1568 height 772
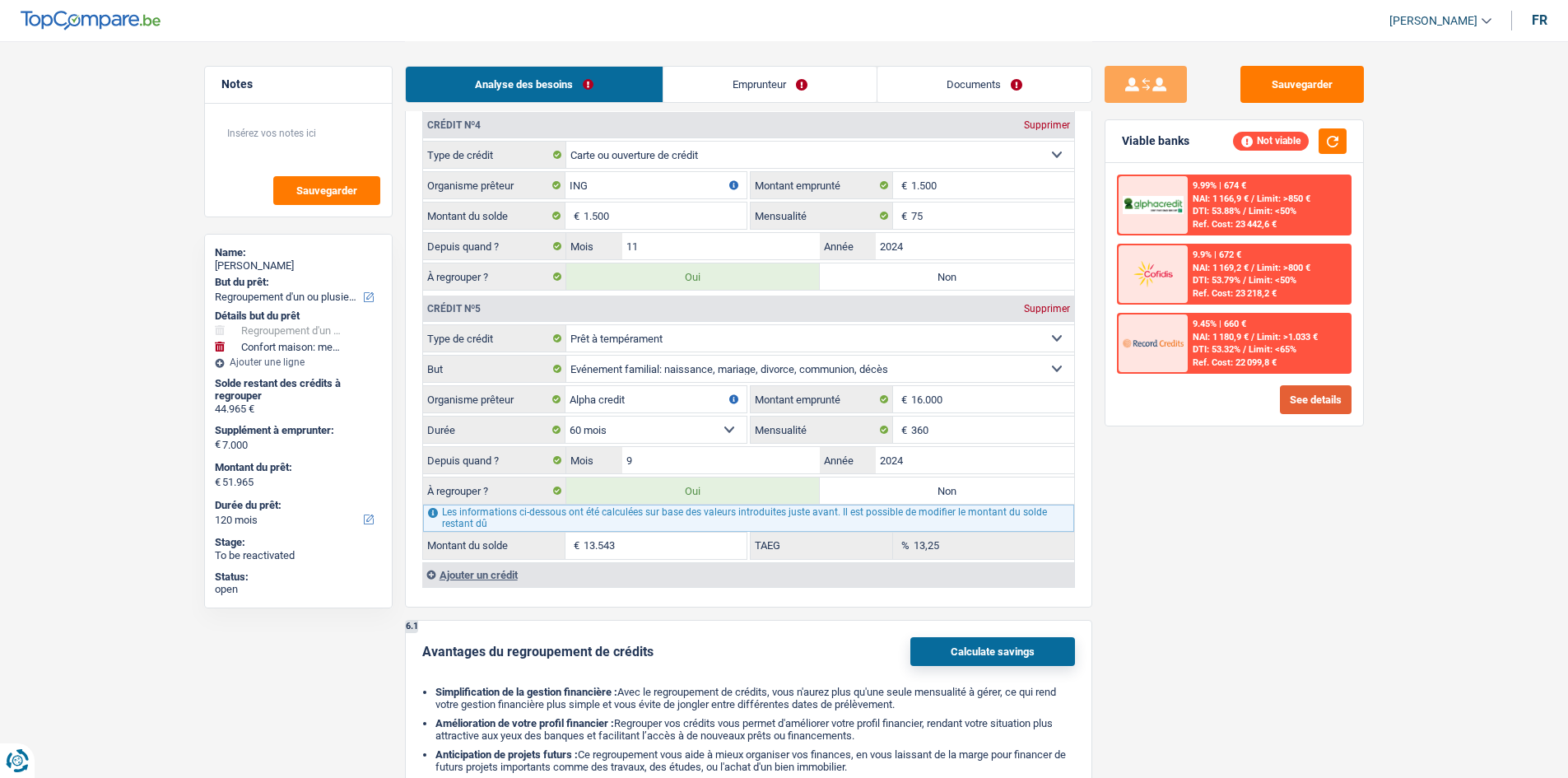
scroll to position [2213, 0]
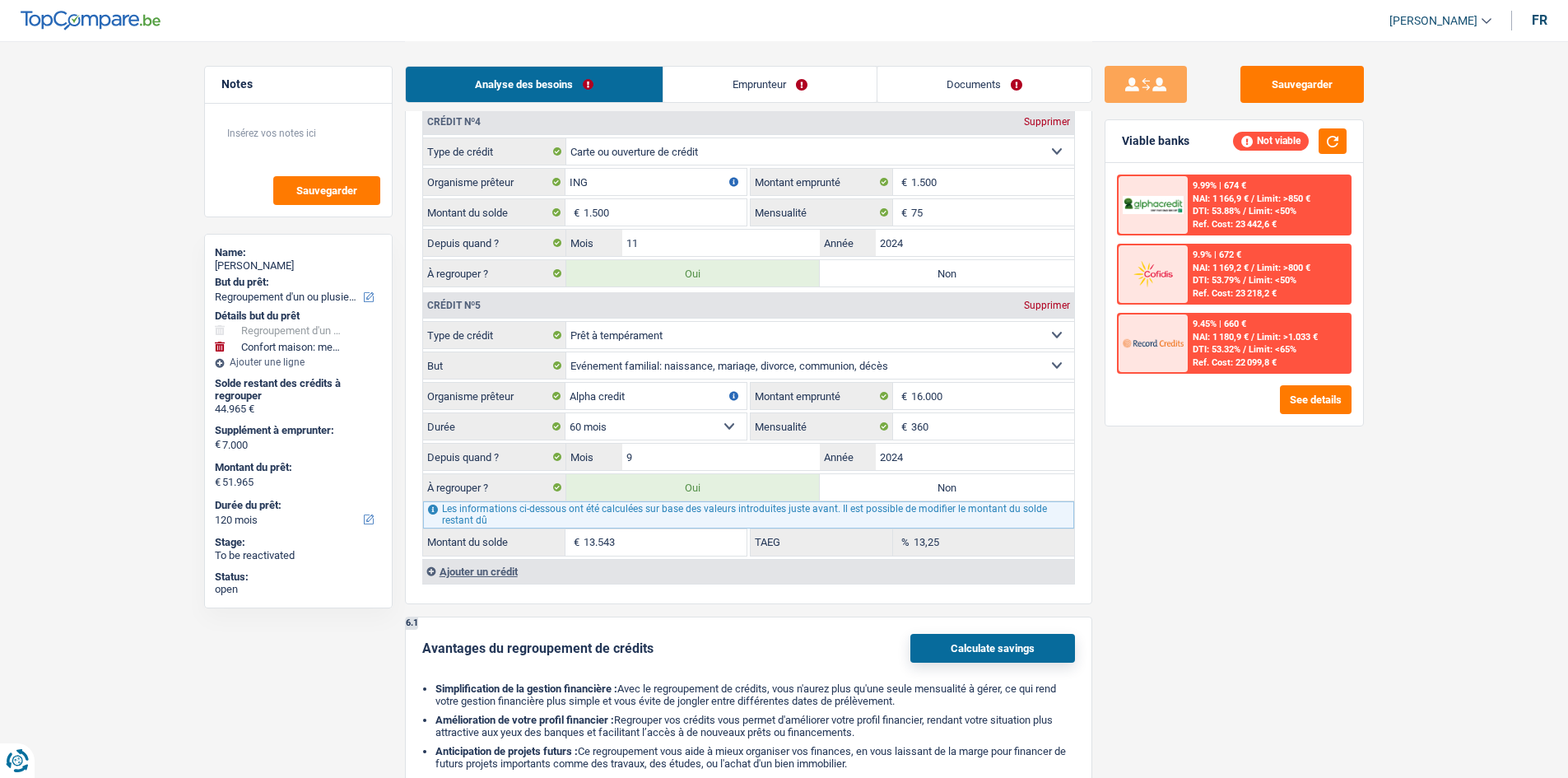
click at [665, 228] on fieldset "Carte ou ouverture de crédit Prêt hypothécaire Vente à tempérament Prêt à tempé…" at bounding box center [749, 213] width 651 height 152
click at [958, 272] on label "Non" at bounding box center [946, 272] width 255 height 27
click at [958, 272] on input "Non" at bounding box center [946, 272] width 255 height 27
radio input "true"
select select "144"
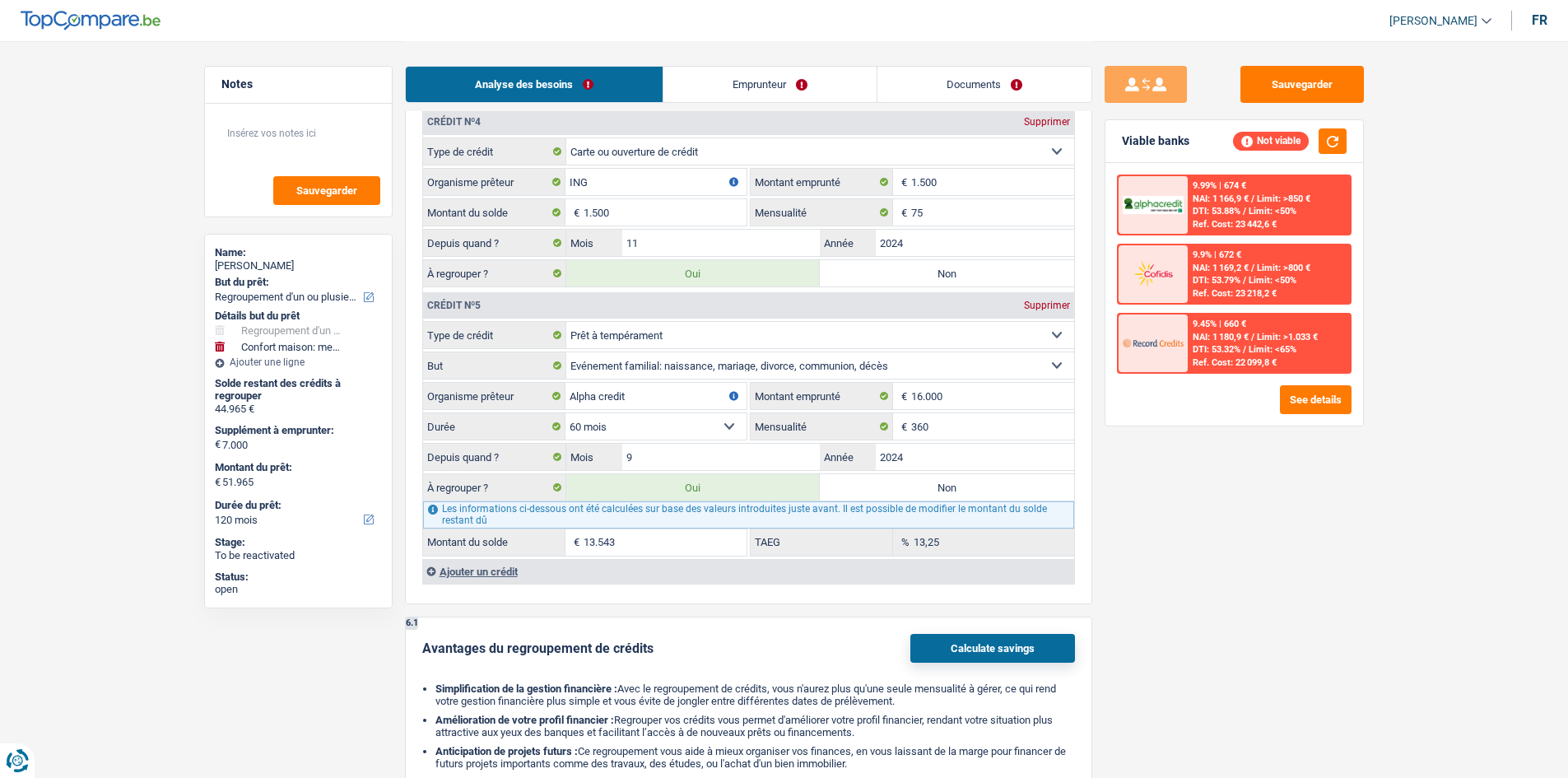
type input "43.465"
select select "144"
type input "43.465"
select select "144"
radio input "false"
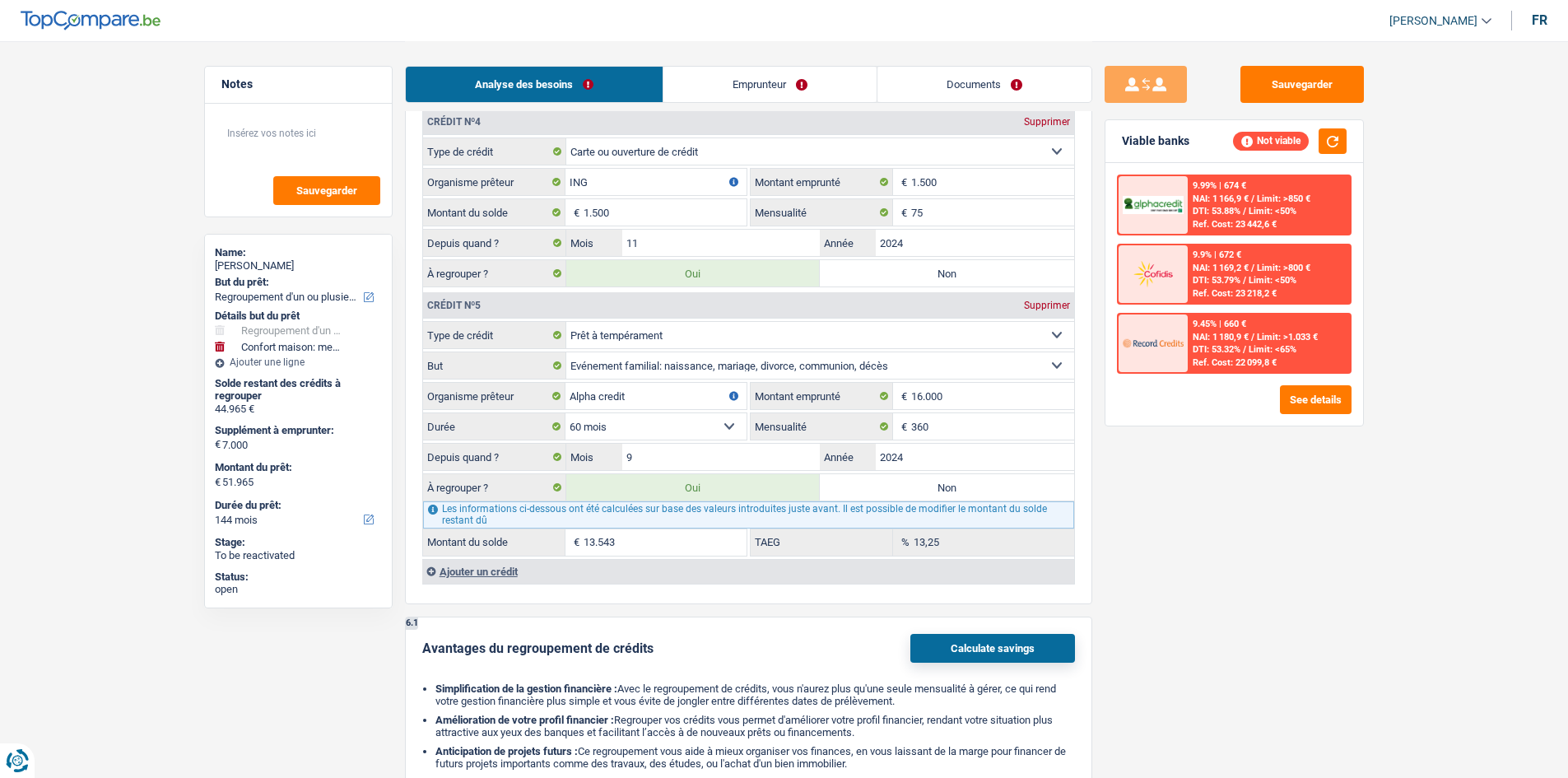
type input "50.465"
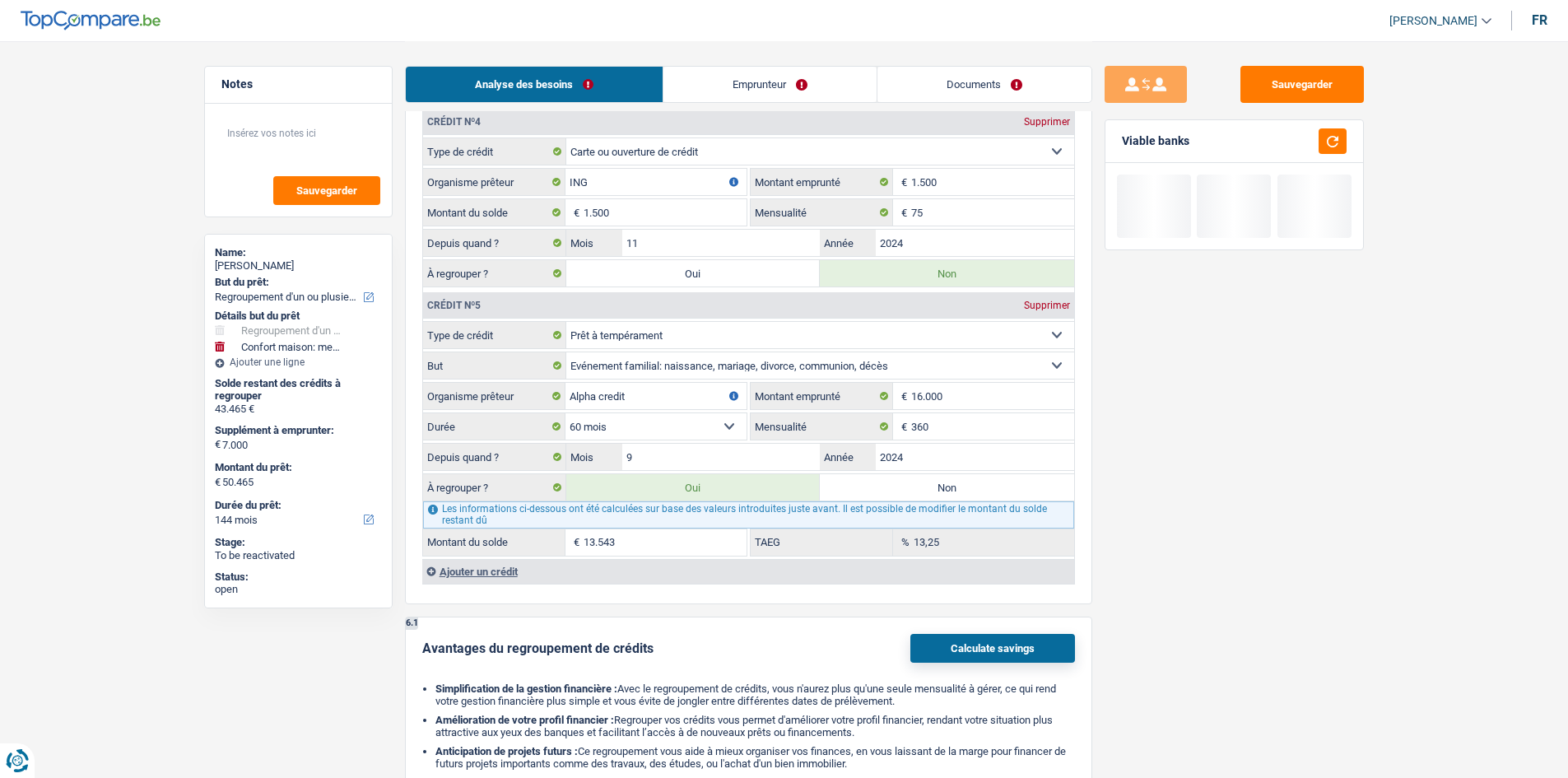
click at [1180, 500] on div "Sauvegarder Viable banks" at bounding box center [1234, 408] width 284 height 686
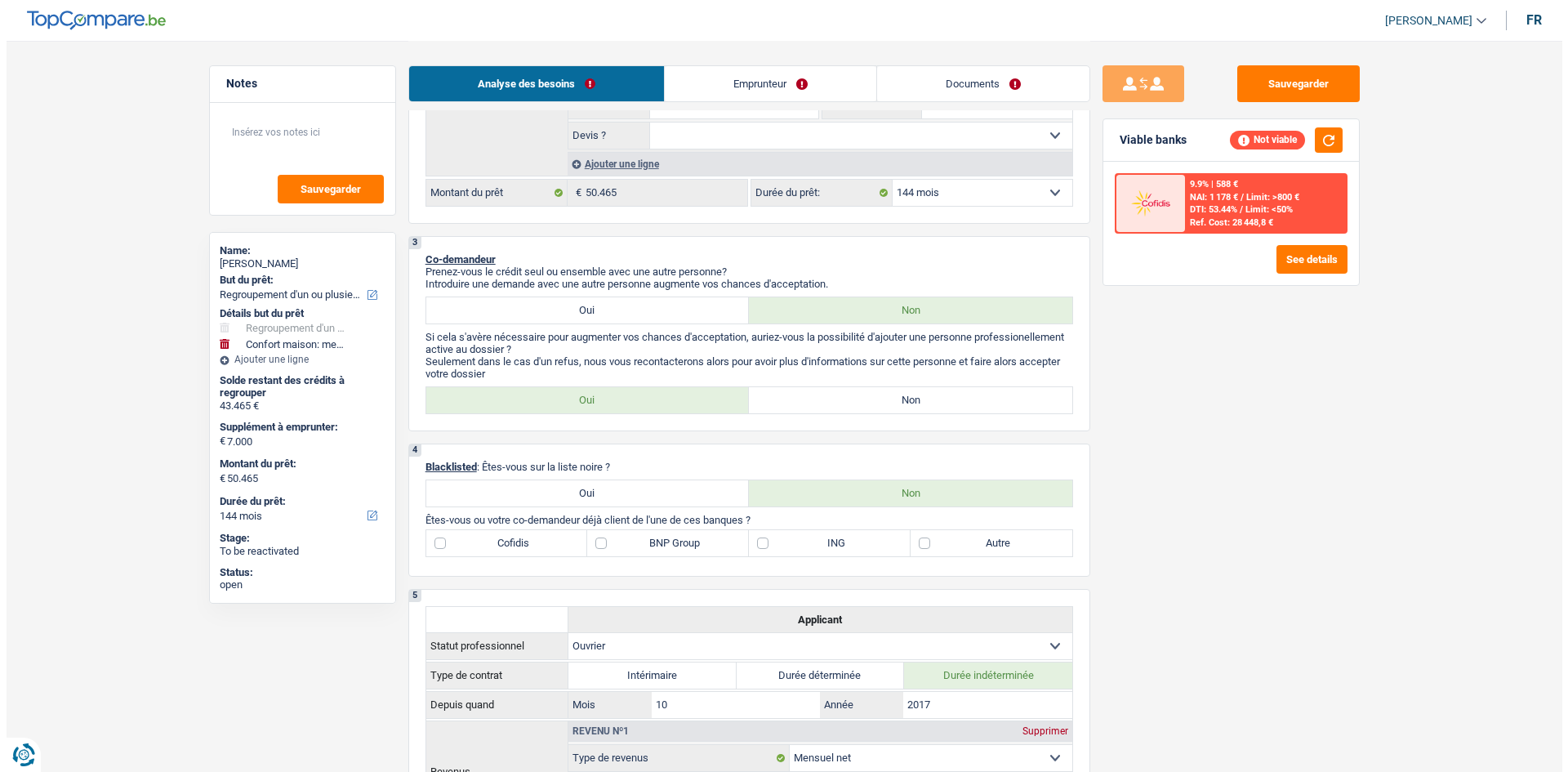
scroll to position [317, 0]
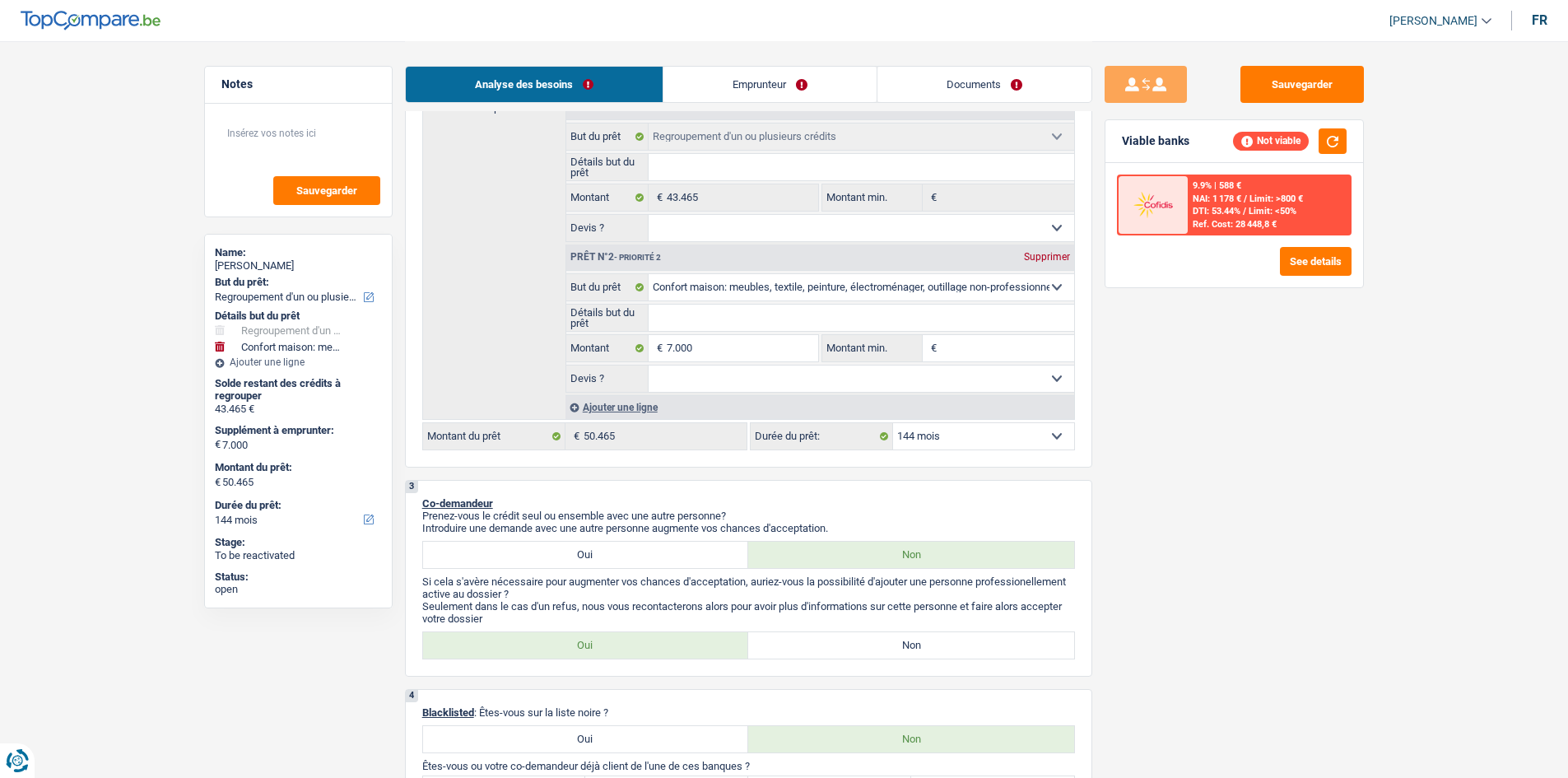
drag, startPoint x: 959, startPoint y: 431, endPoint x: 991, endPoint y: 445, distance: 34.9
click at [959, 431] on select "12 mois 18 mois 24 mois 30 mois 36 mois 42 mois 48 mois 60 mois 72 mois 84 mois…" at bounding box center [984, 436] width 181 height 27
select select "120"
click at [893, 423] on select "12 mois 18 mois 24 mois 30 mois 36 mois 42 mois 48 mois 60 mois 72 mois 84 mois…" at bounding box center [984, 436] width 181 height 27
select select "120"
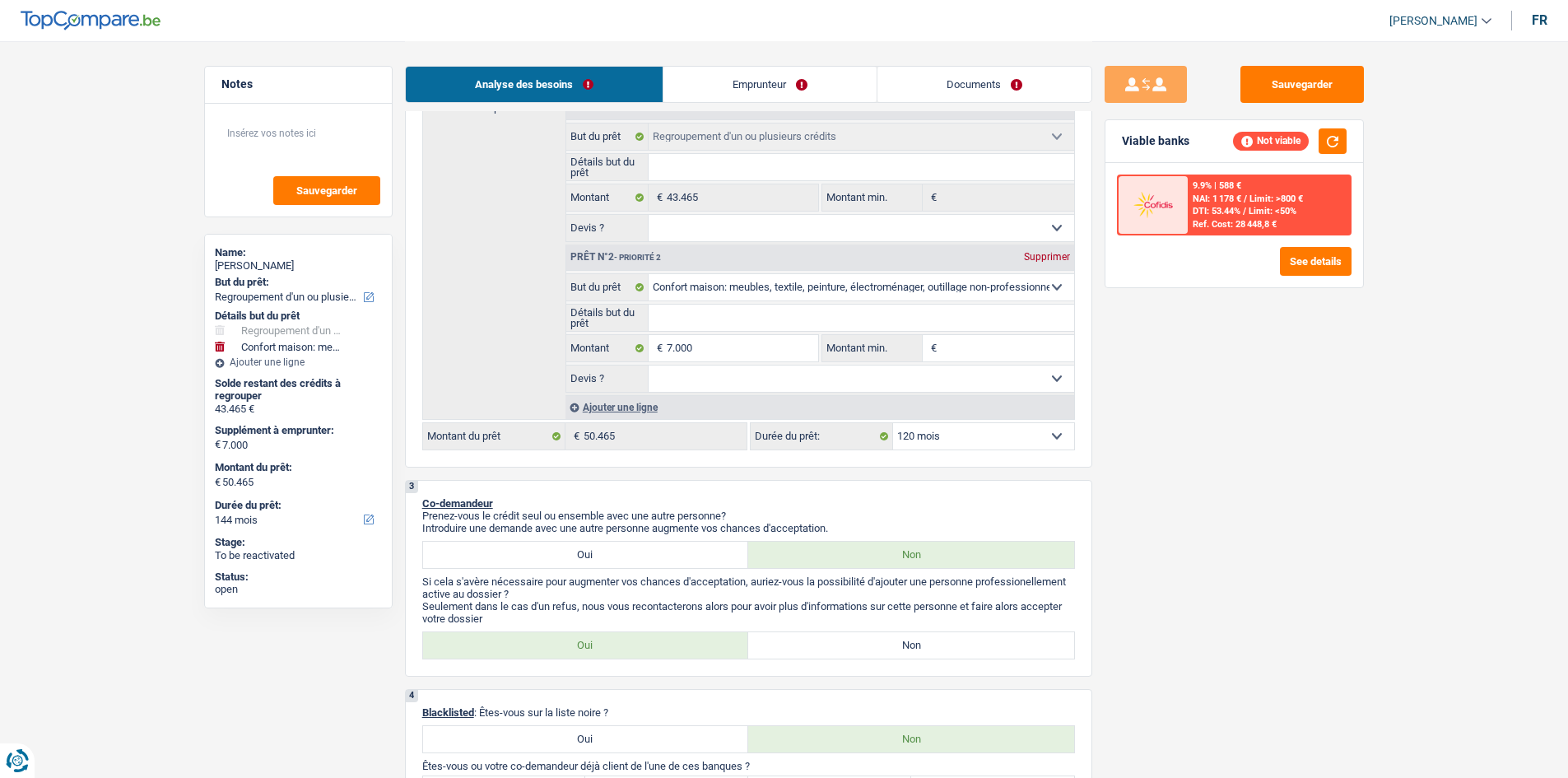
select select "120"
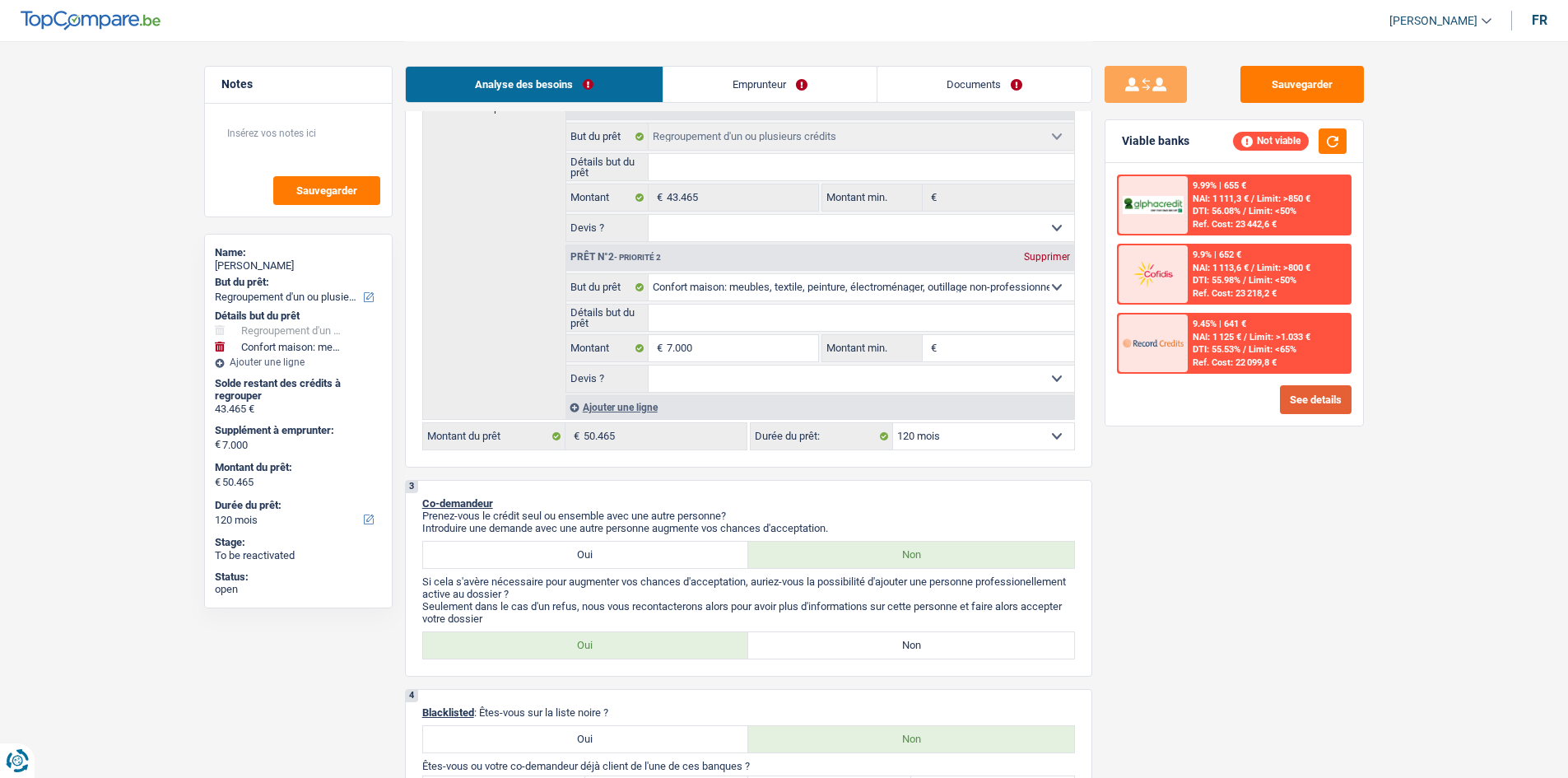
click at [1306, 409] on button "See details" at bounding box center [1315, 399] width 72 height 29
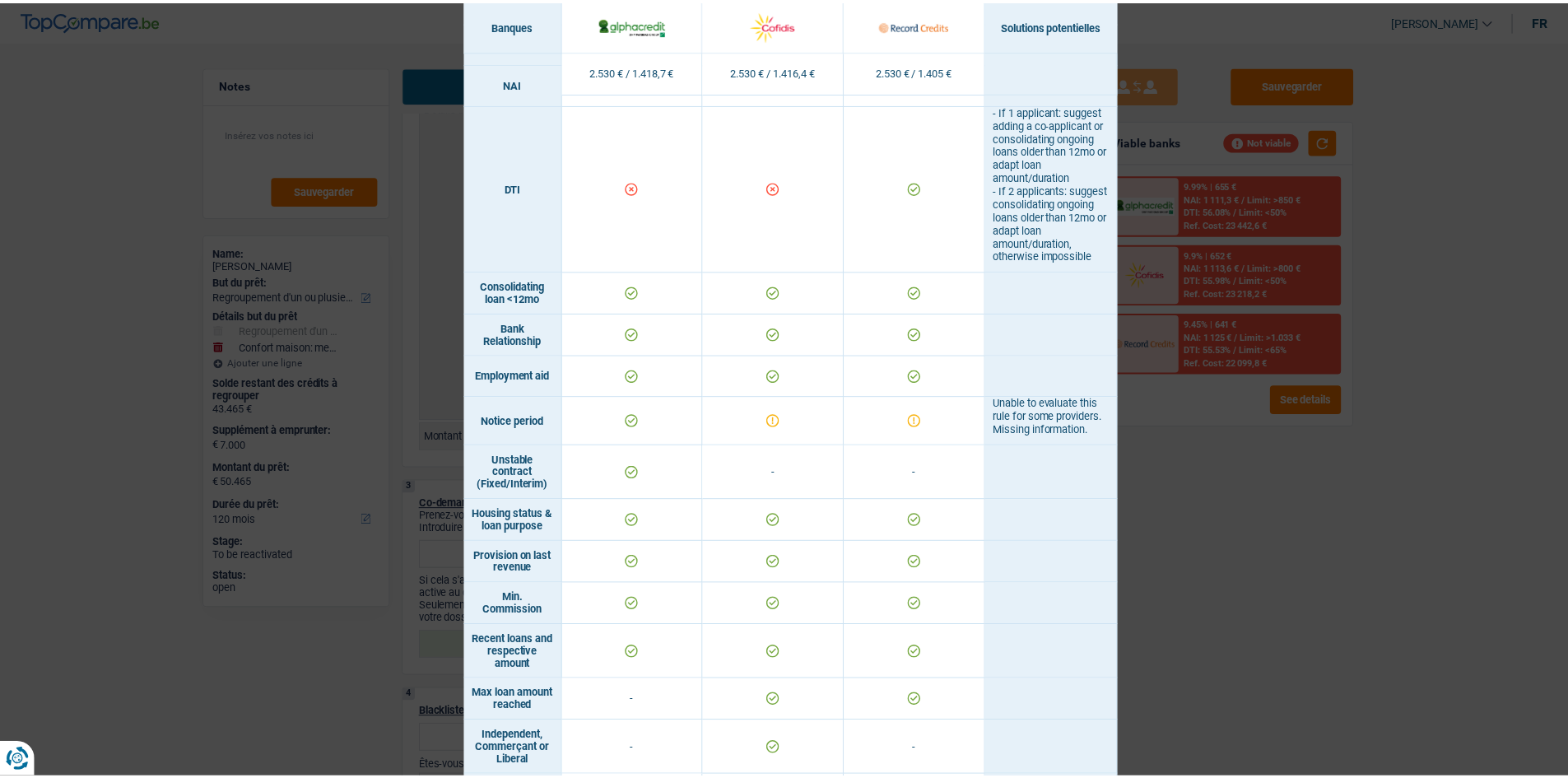
scroll to position [540, 0]
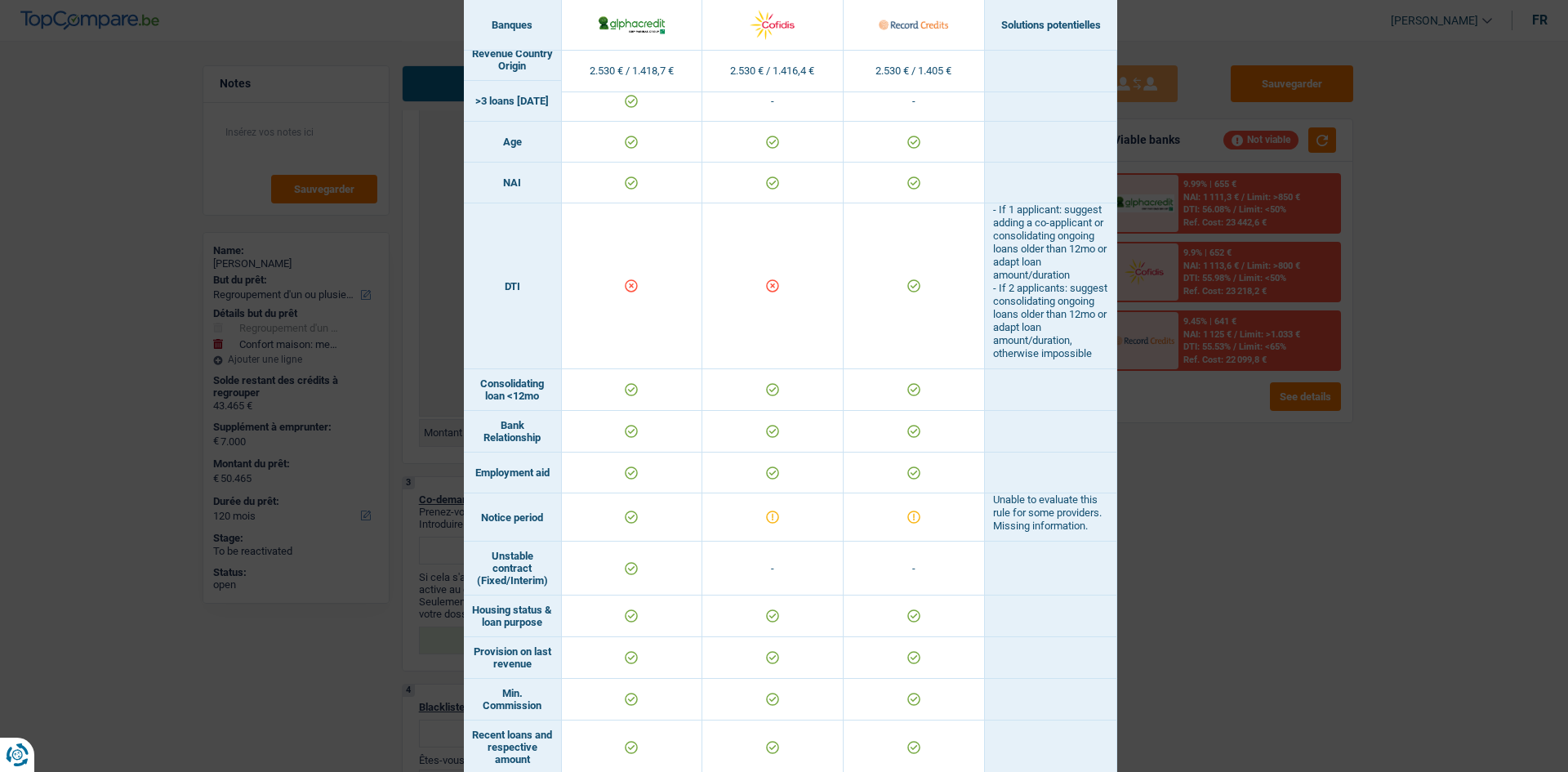
click at [1372, 577] on div "Banks conditions × Banques Solutions potentielles Revenus / Charges 2.530 € / 1…" at bounding box center [784, 386] width 1568 height 772
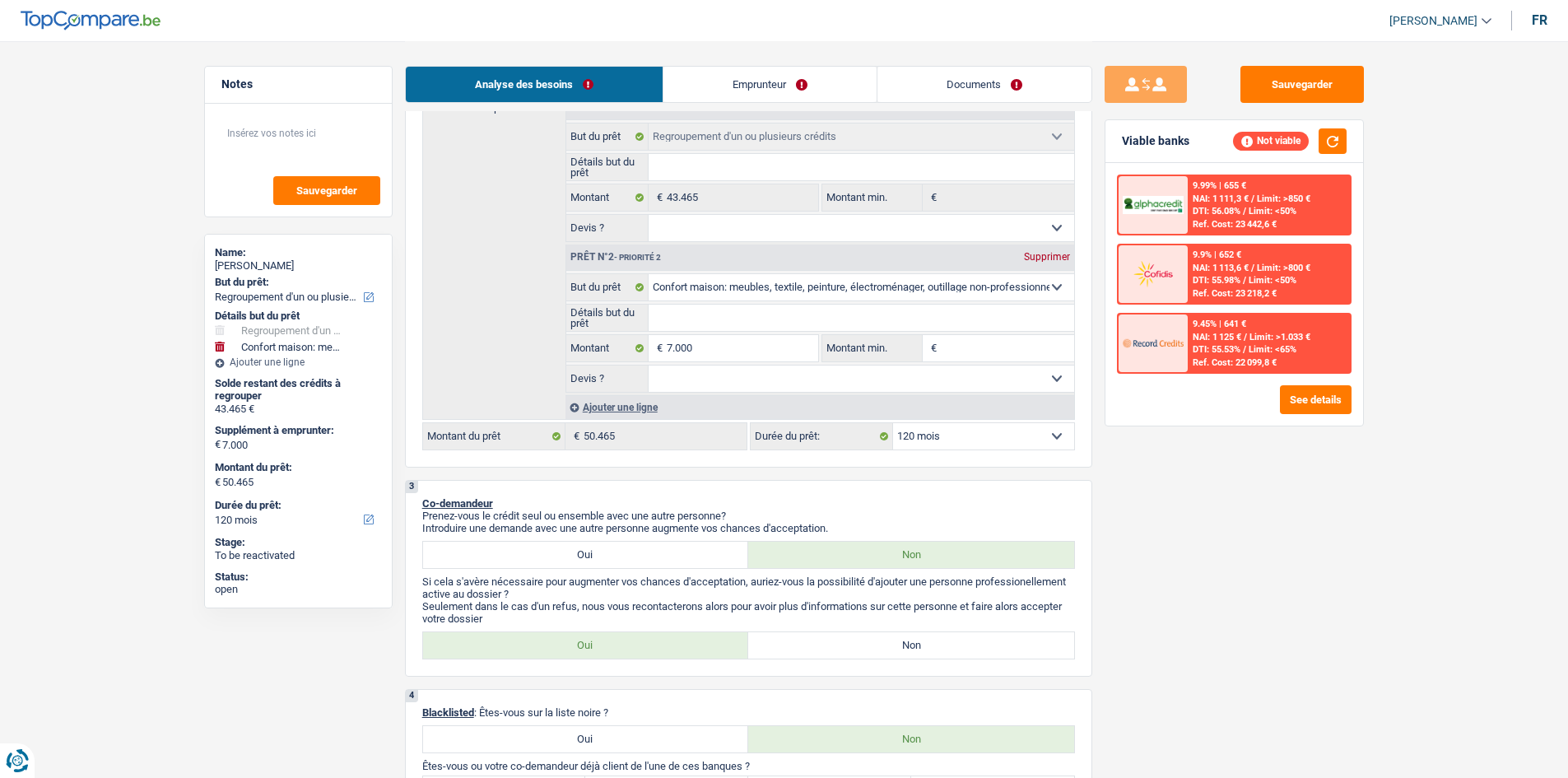
click at [1060, 255] on div "Supprimer" at bounding box center [1047, 257] width 54 height 10
select select "144"
type input "0"
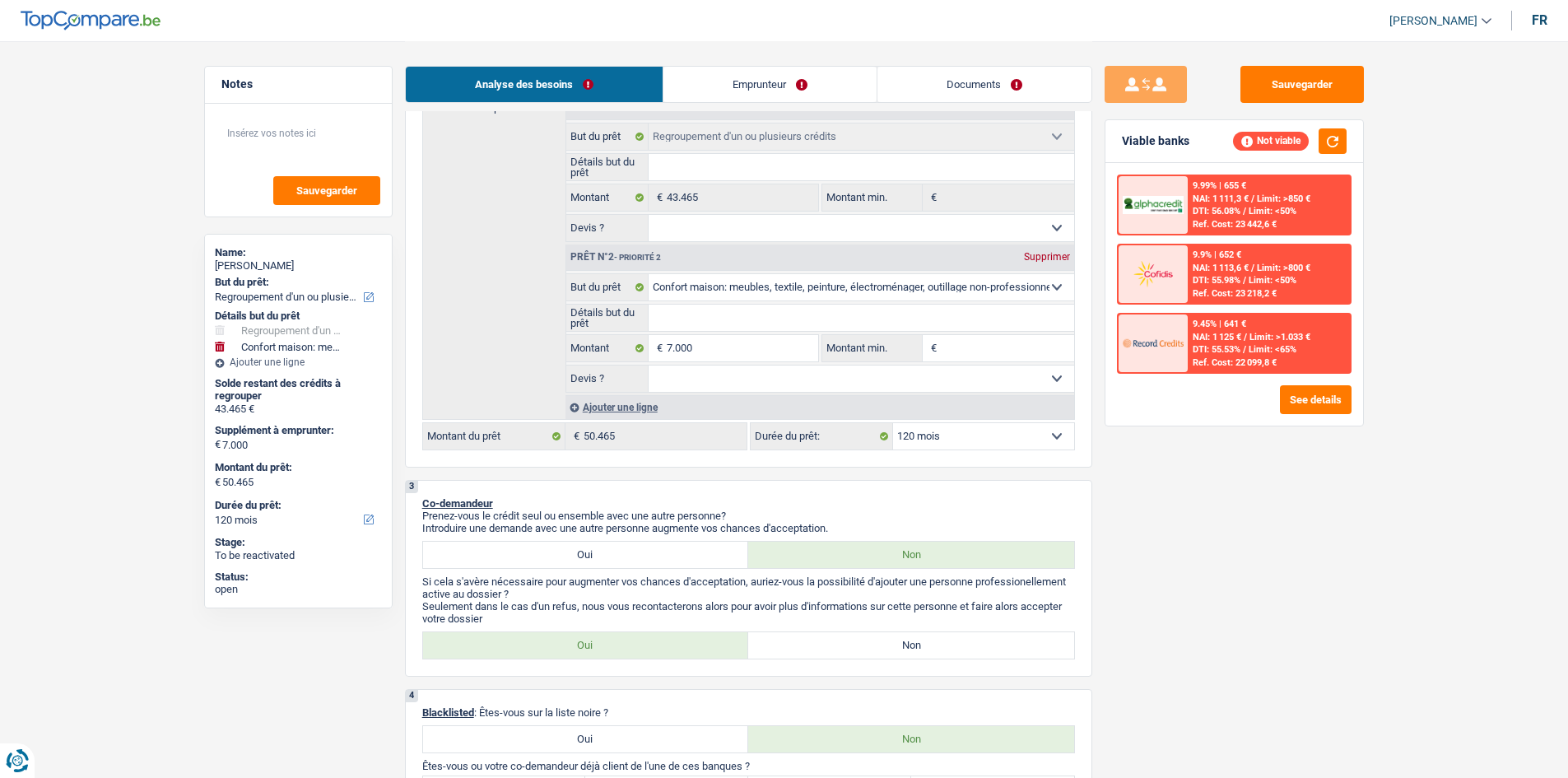
type input "43.465"
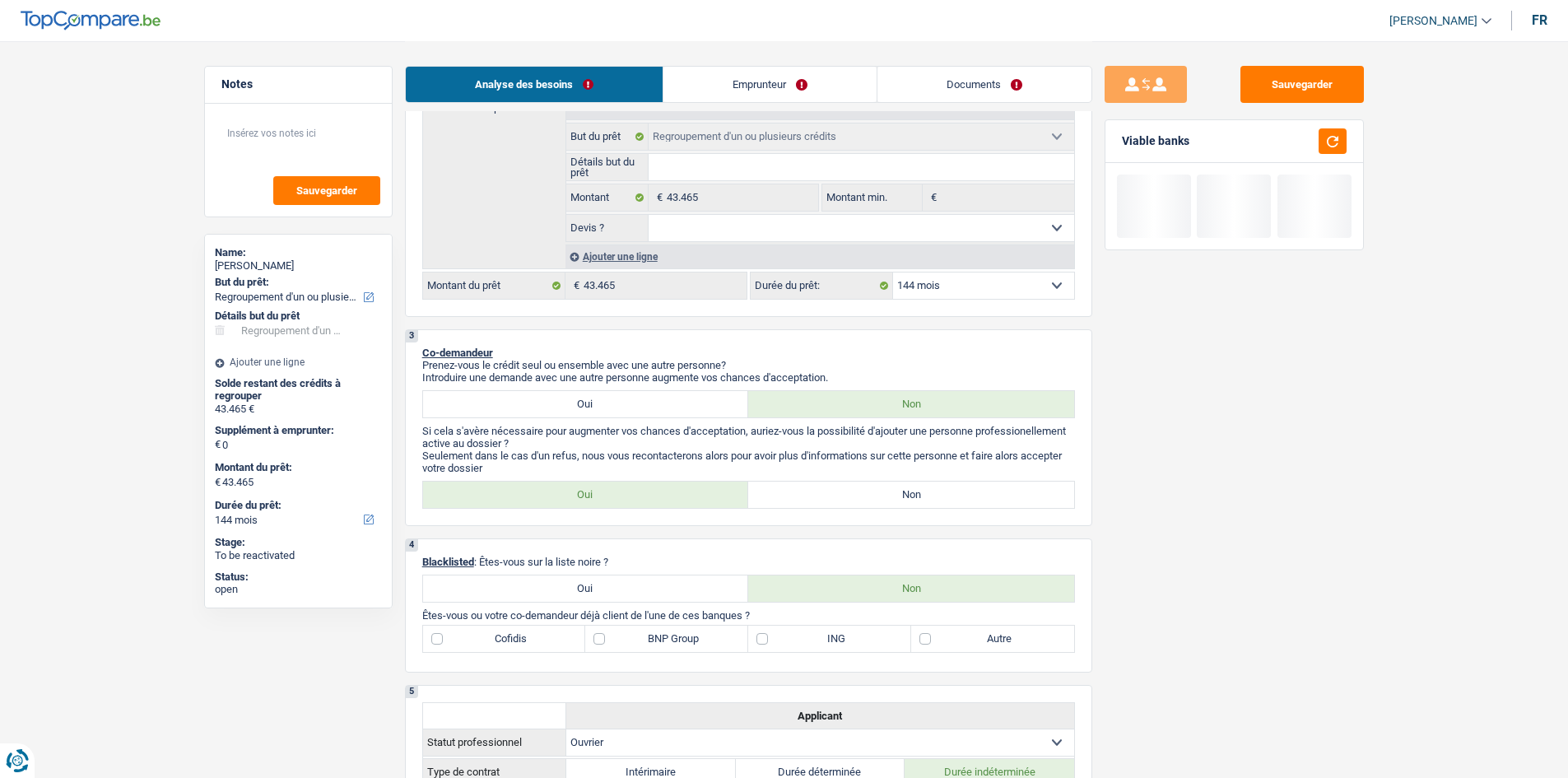
click at [1179, 538] on div "Sauvegarder Viable banks" at bounding box center [1234, 408] width 284 height 686
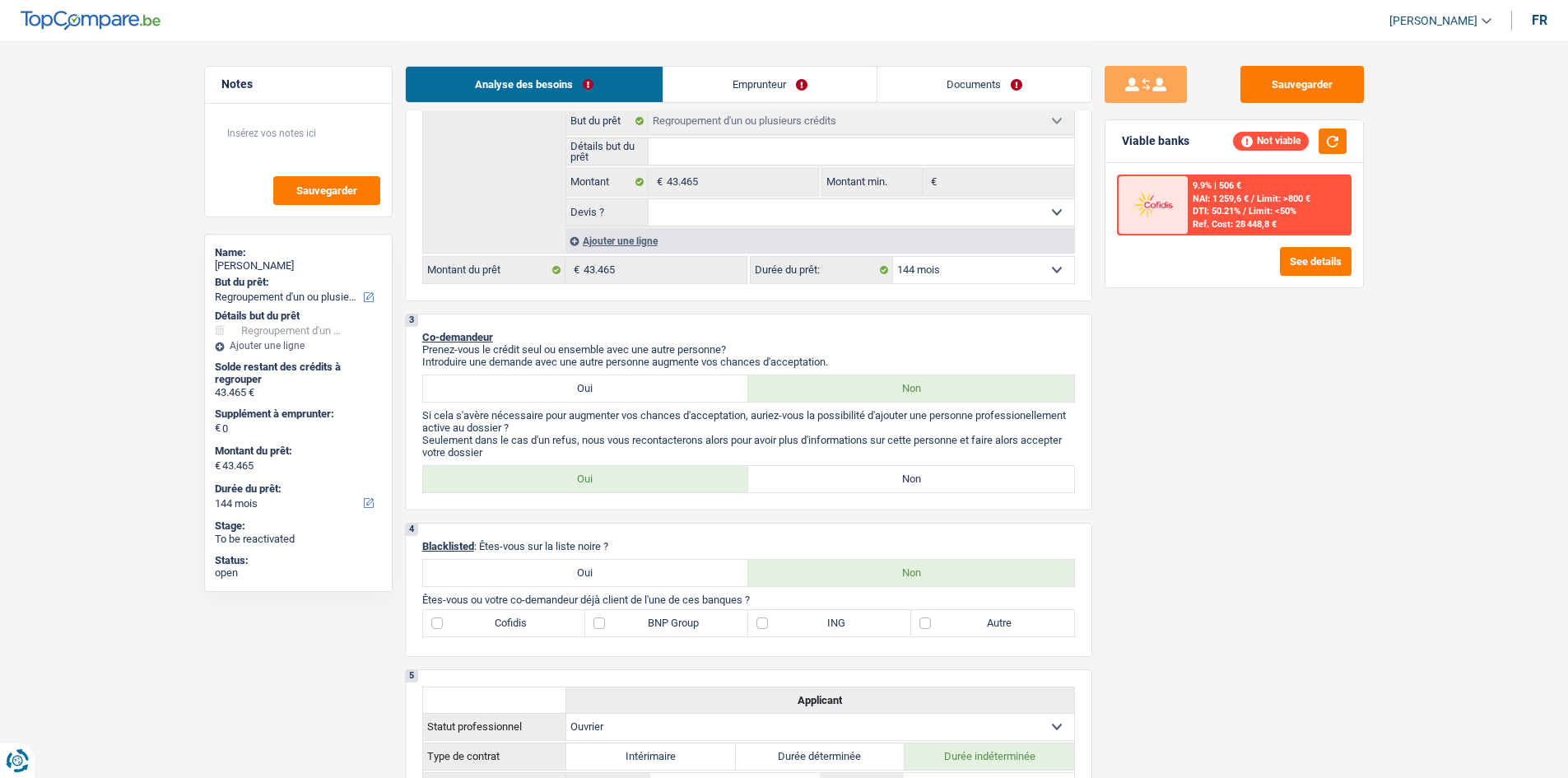
scroll to position [320, 0]
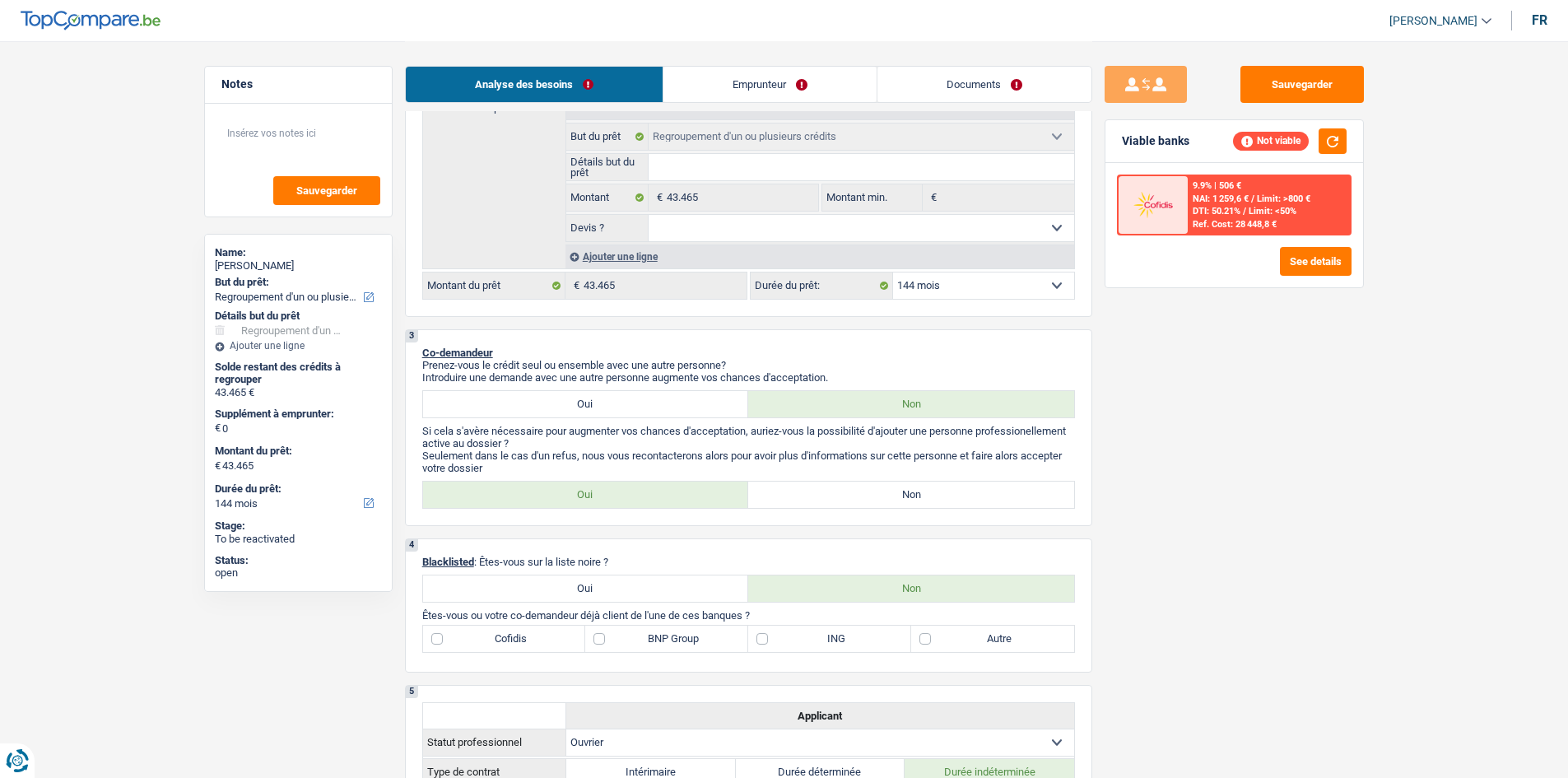
drag, startPoint x: 979, startPoint y: 281, endPoint x: 974, endPoint y: 289, distance: 9.4
click at [977, 281] on select "12 mois 18 mois 24 mois 30 mois 36 mois 42 mois 48 mois 60 mois 72 mois 84 mois…" at bounding box center [984, 285] width 181 height 27
click at [893, 272] on select "12 mois 18 mois 24 mois 30 mois 36 mois 42 mois 48 mois 60 mois 72 mois 84 mois…" at bounding box center [984, 285] width 181 height 27
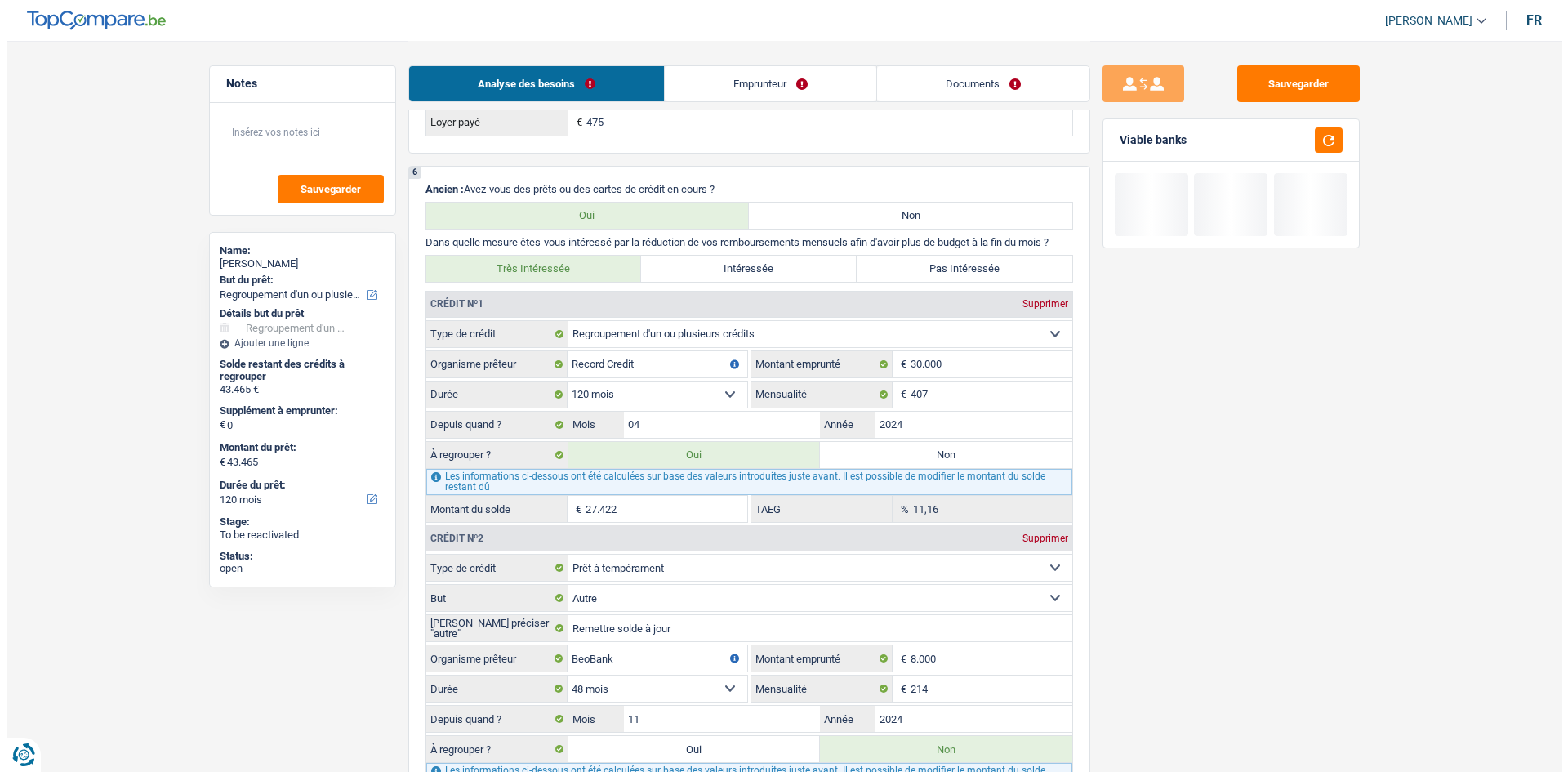
scroll to position [1297, 0]
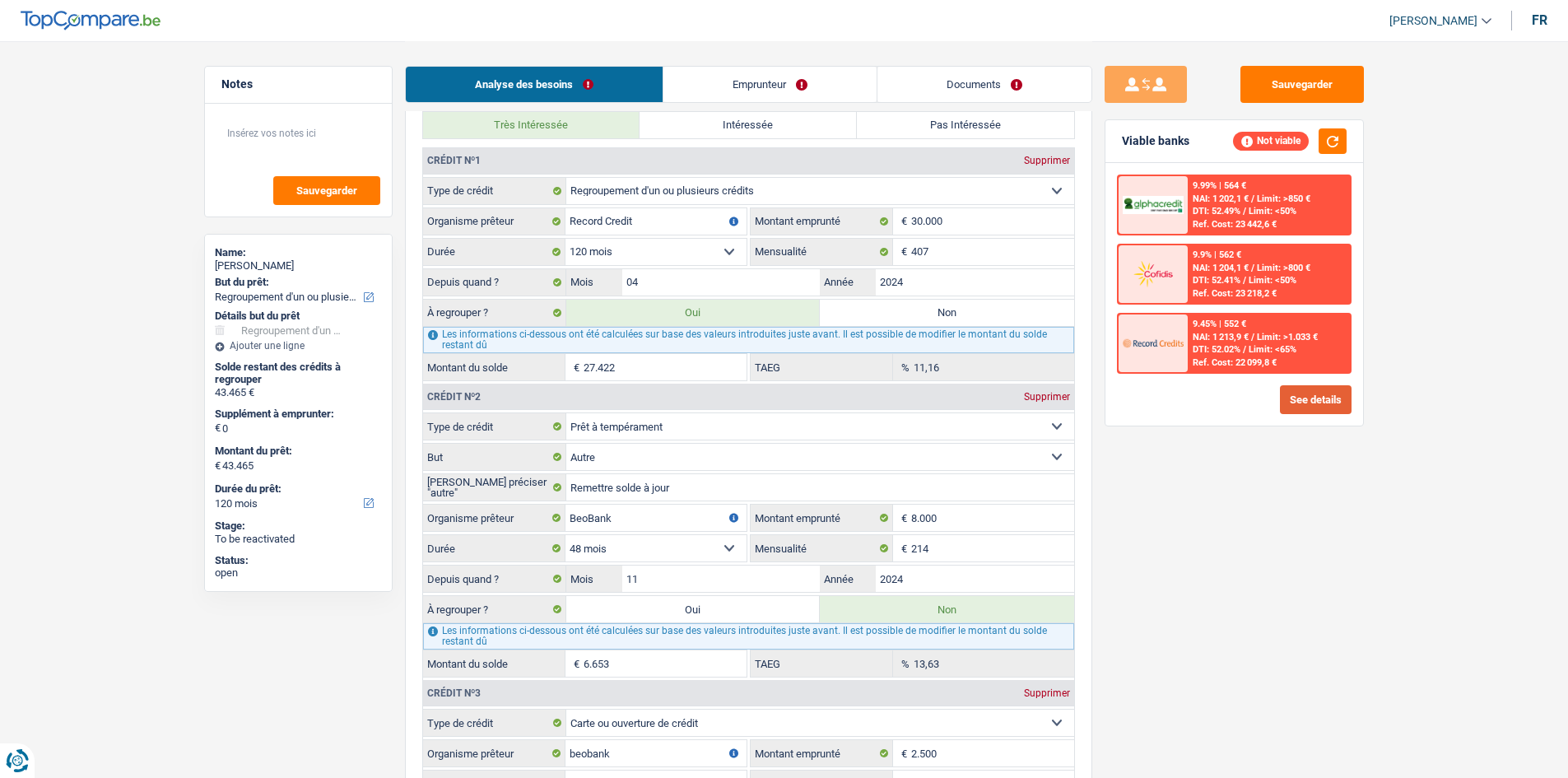
click at [1316, 391] on button "See details" at bounding box center [1315, 399] width 72 height 29
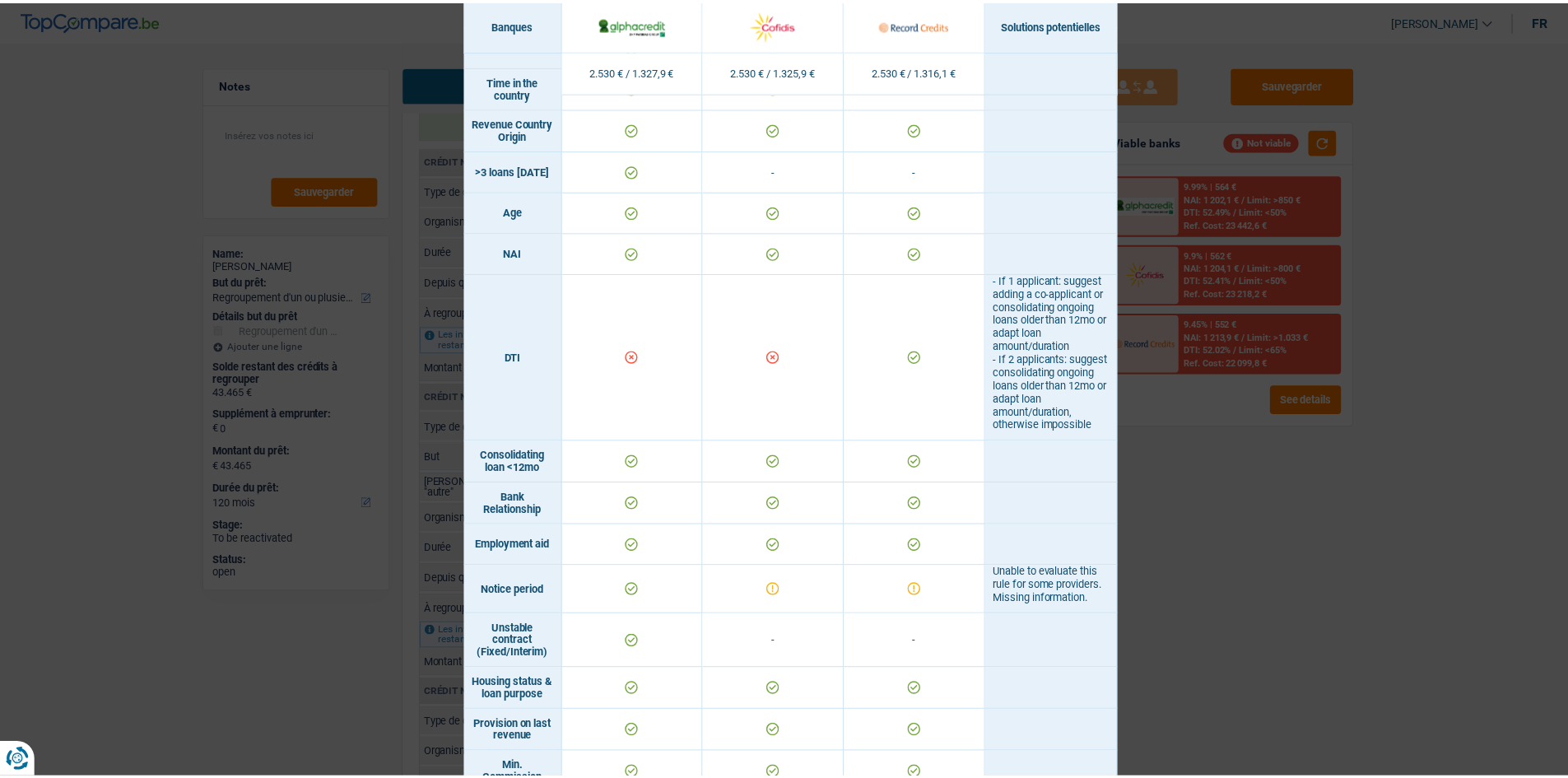
scroll to position [741, 0]
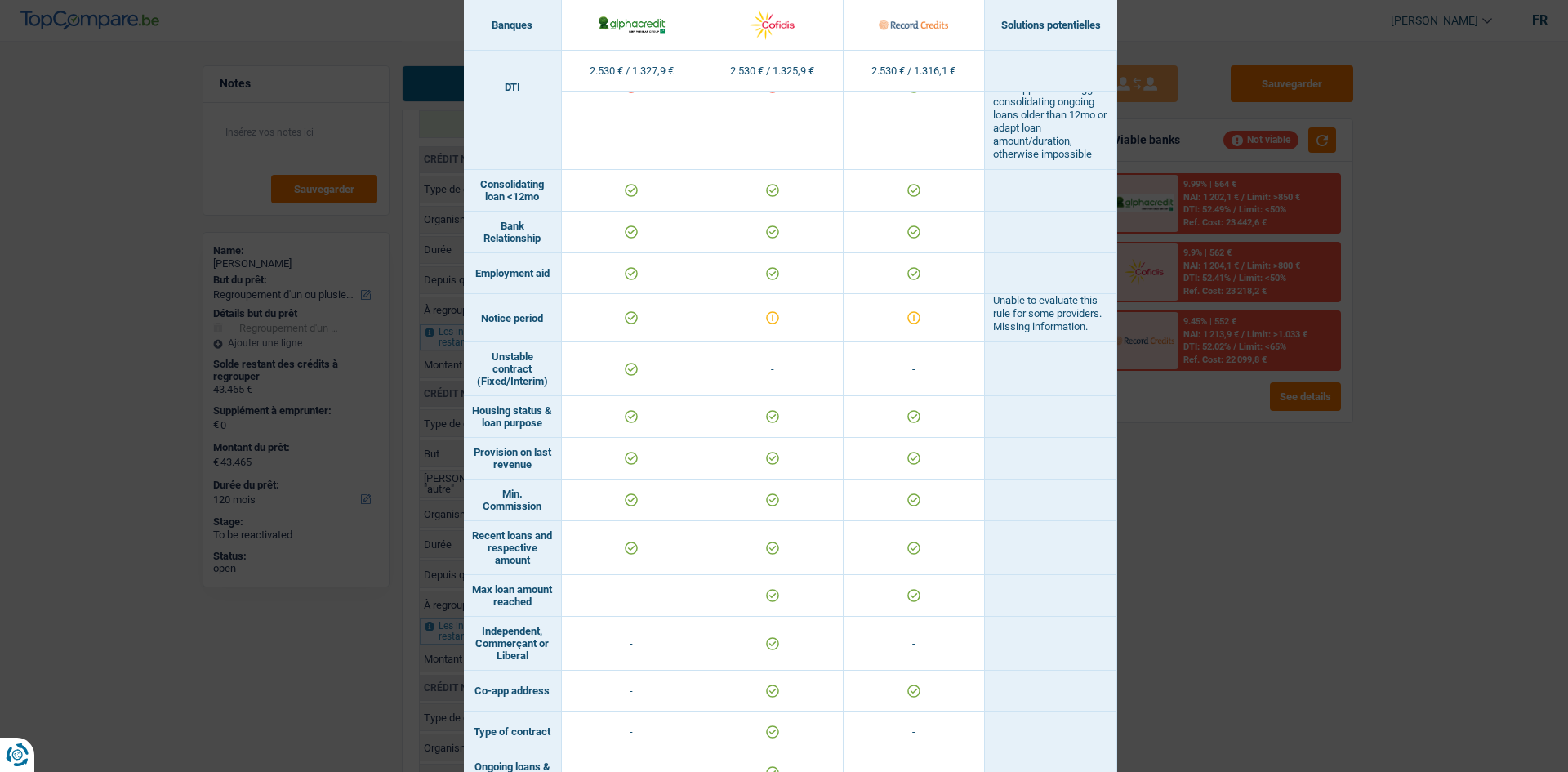
drag, startPoint x: 1409, startPoint y: 548, endPoint x: 1367, endPoint y: 557, distance: 43.0
click at [1411, 551] on div "Banks conditions × Banques Solutions potentielles Revenus / Charges 2.530 € / 1…" at bounding box center [784, 386] width 1568 height 772
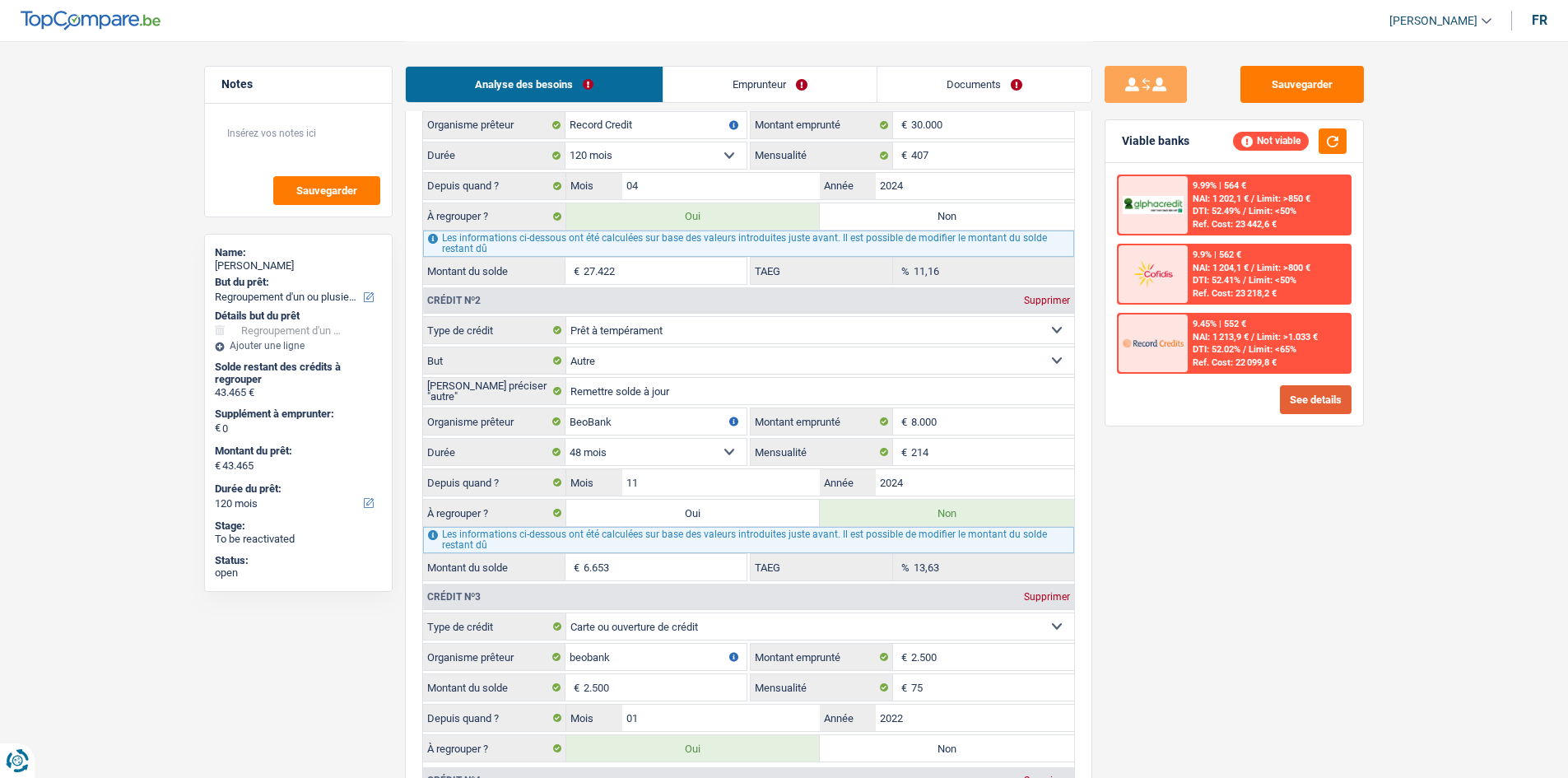
scroll to position [1564, 0]
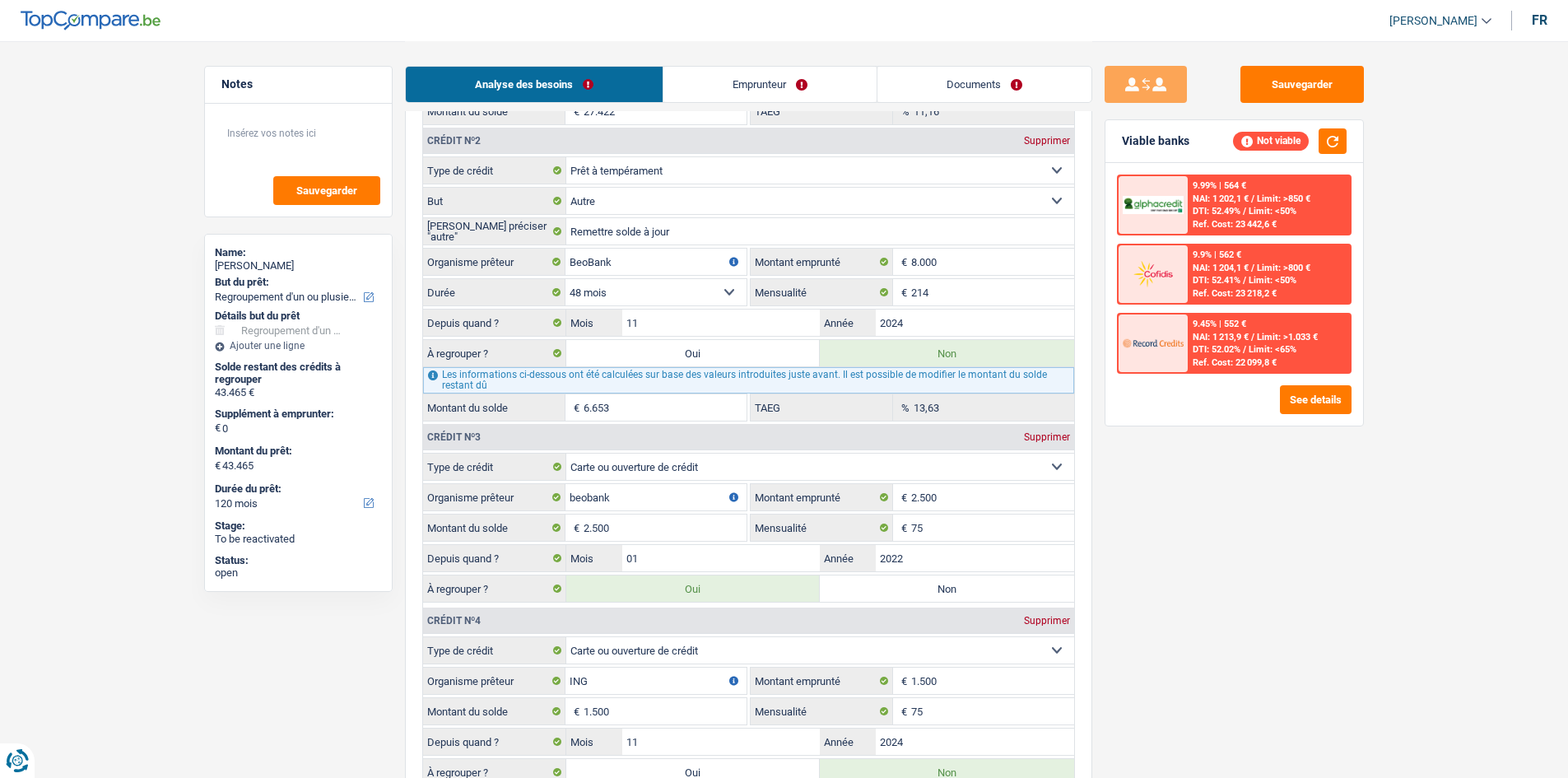
click at [712, 359] on label "Oui" at bounding box center [694, 353] width 255 height 27
click at [712, 359] on input "Oui" at bounding box center [694, 353] width 255 height 27
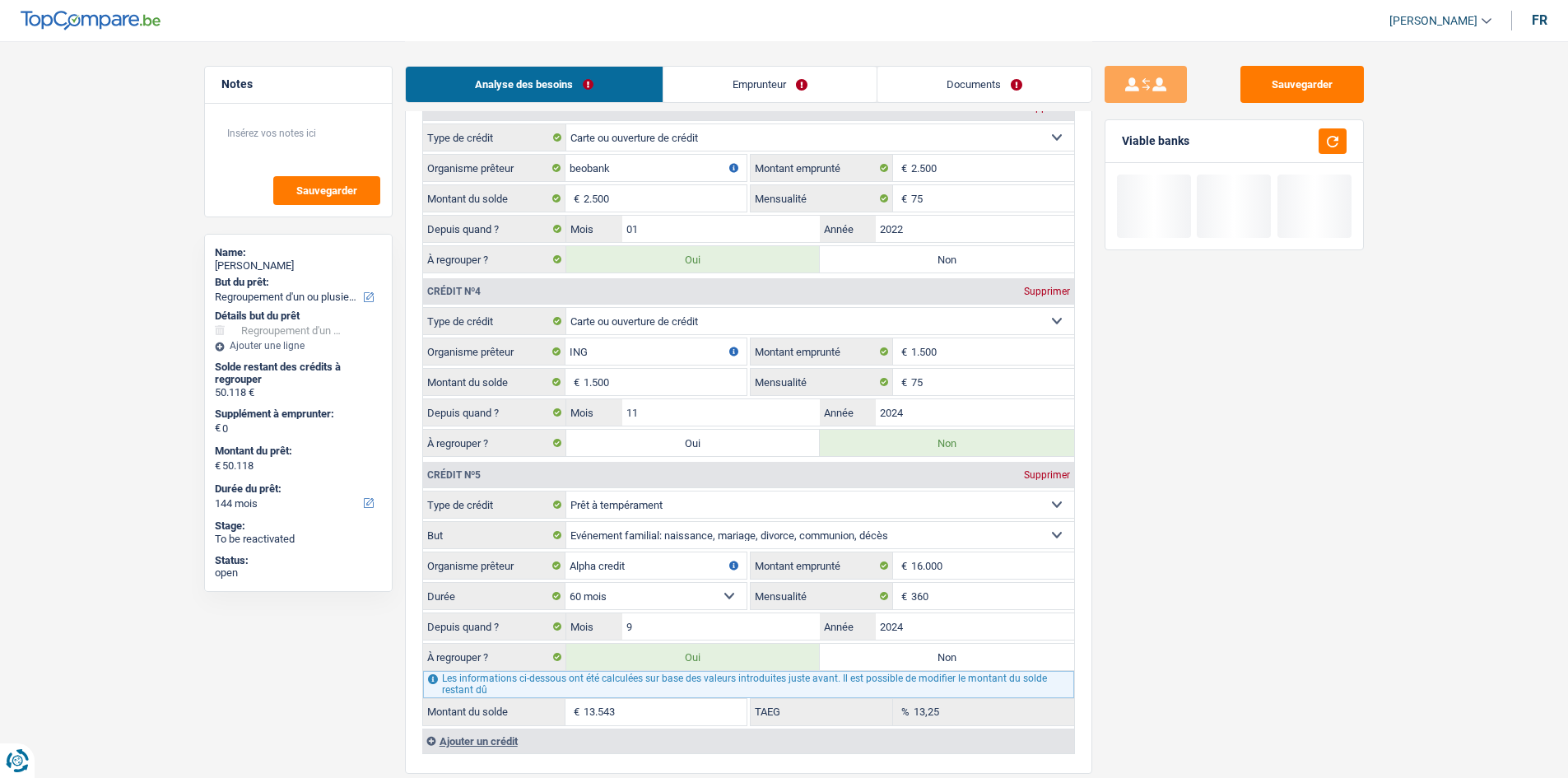
click at [741, 450] on label "Oui" at bounding box center [694, 443] width 255 height 27
click at [741, 450] on input "Oui" at bounding box center [694, 443] width 255 height 27
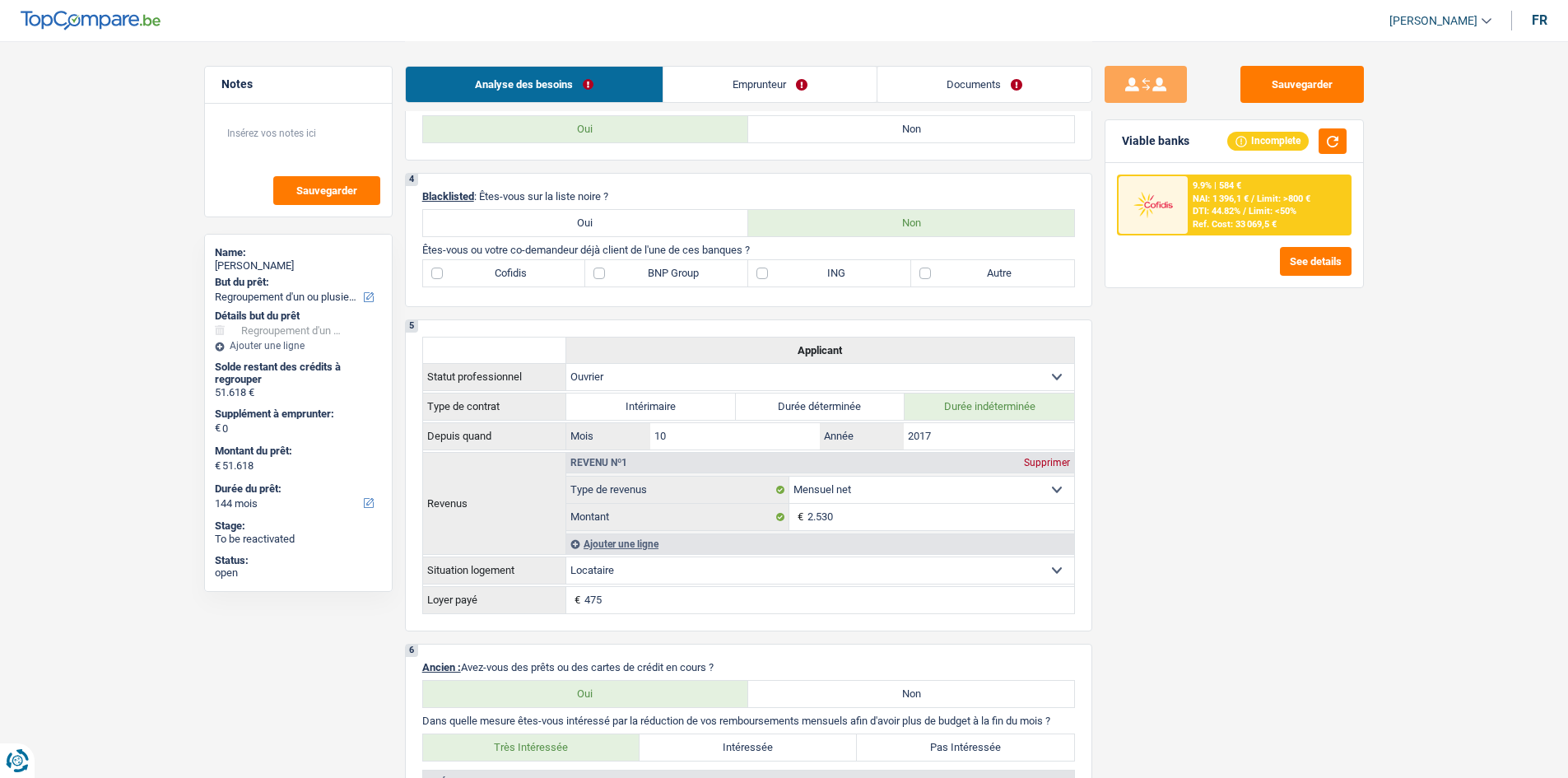
scroll to position [411, 0]
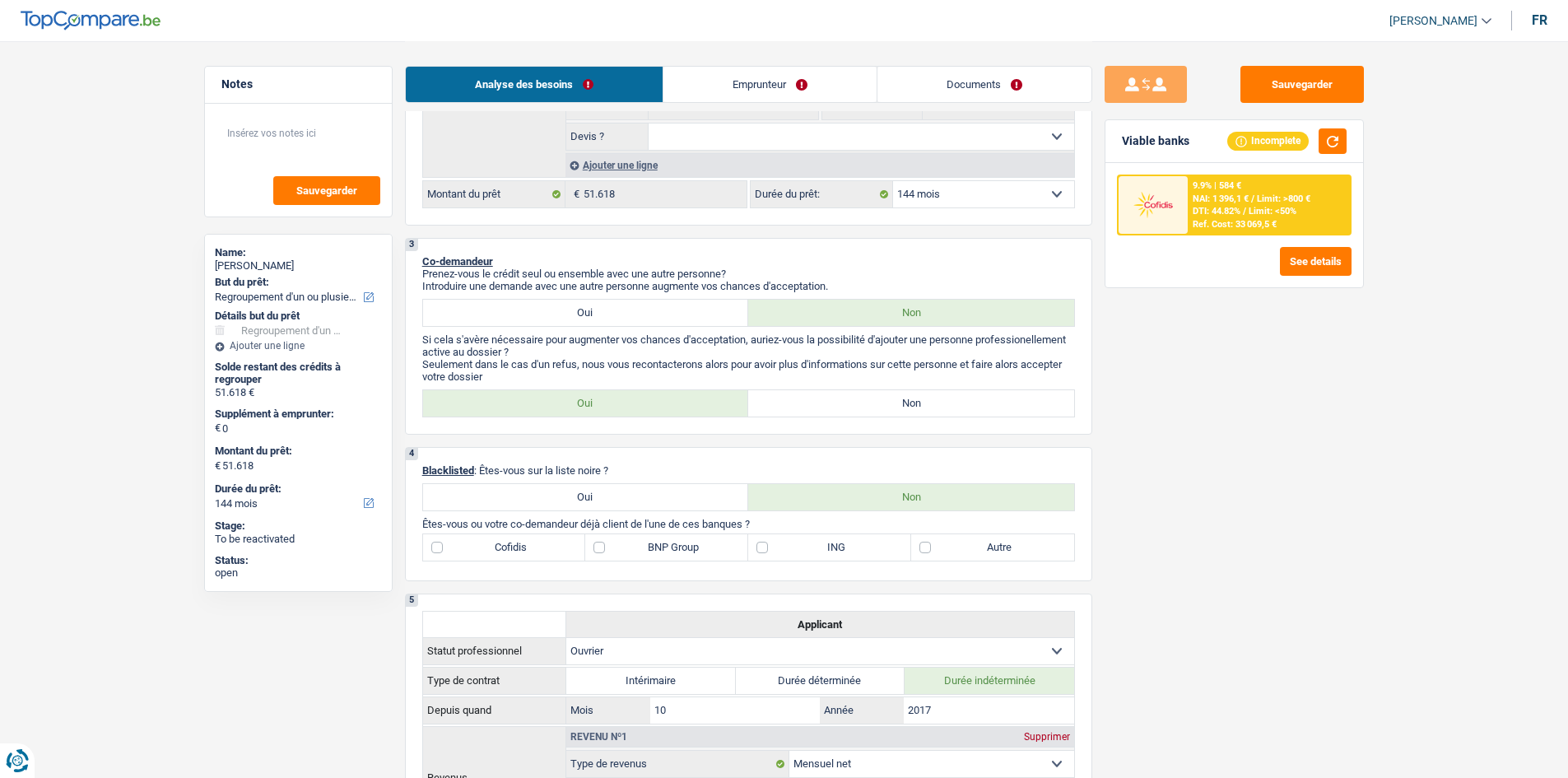
drag, startPoint x: 990, startPoint y: 197, endPoint x: 989, endPoint y: 206, distance: 9.1
click at [990, 197] on select "12 mois 18 mois 24 mois 30 mois 36 mois 42 mois 48 mois 60 mois 72 mois 84 mois…" at bounding box center [984, 194] width 181 height 27
click at [893, 181] on select "12 mois 18 mois 24 mois 30 mois 36 mois 42 mois 48 mois 60 mois 72 mois 84 mois…" at bounding box center [984, 194] width 181 height 27
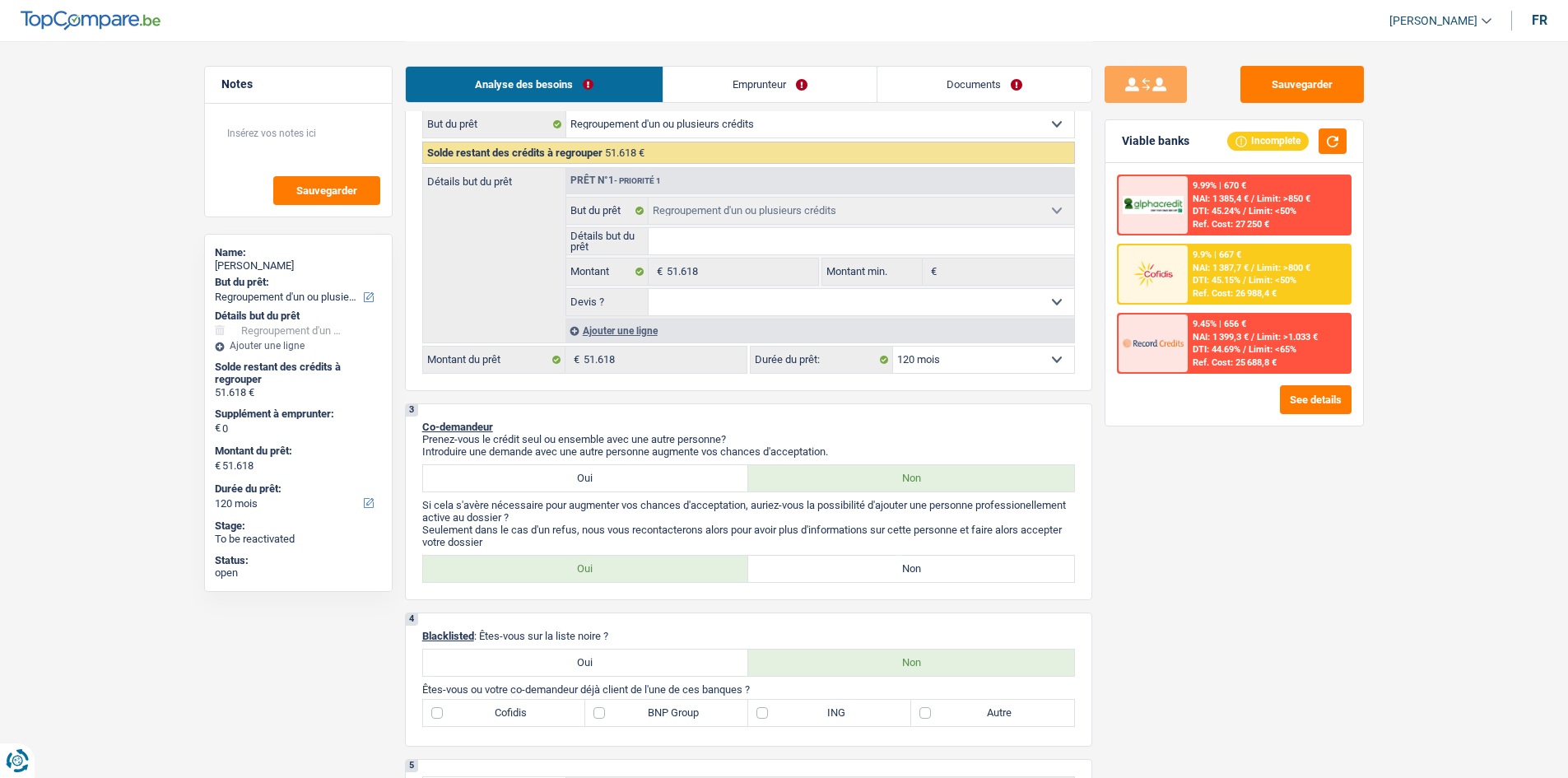
scroll to position [83, 0]
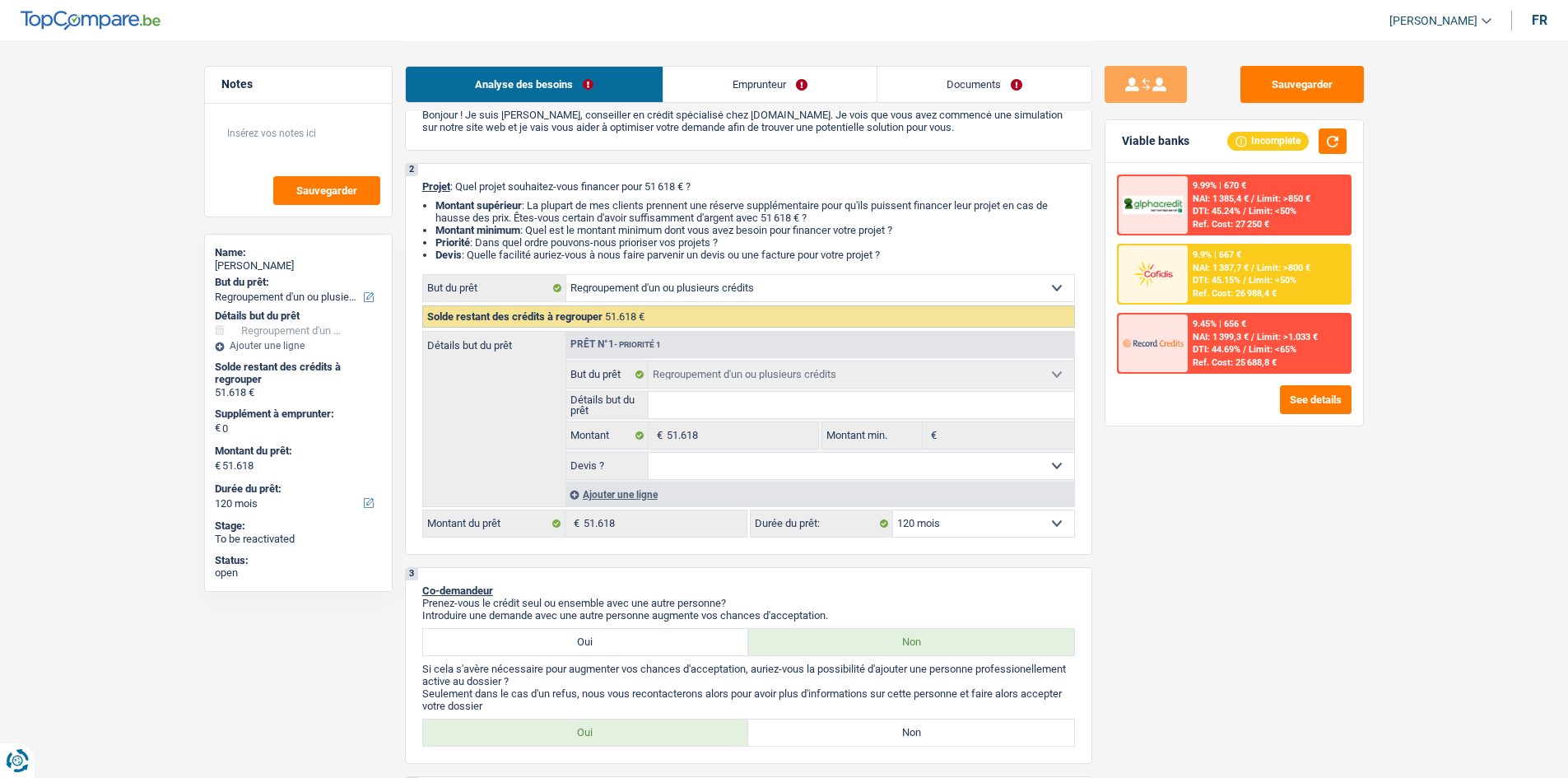
click at [1256, 270] on div "NAI: 1 387,7 € / Limit: >800 €" at bounding box center [1251, 268] width 118 height 11
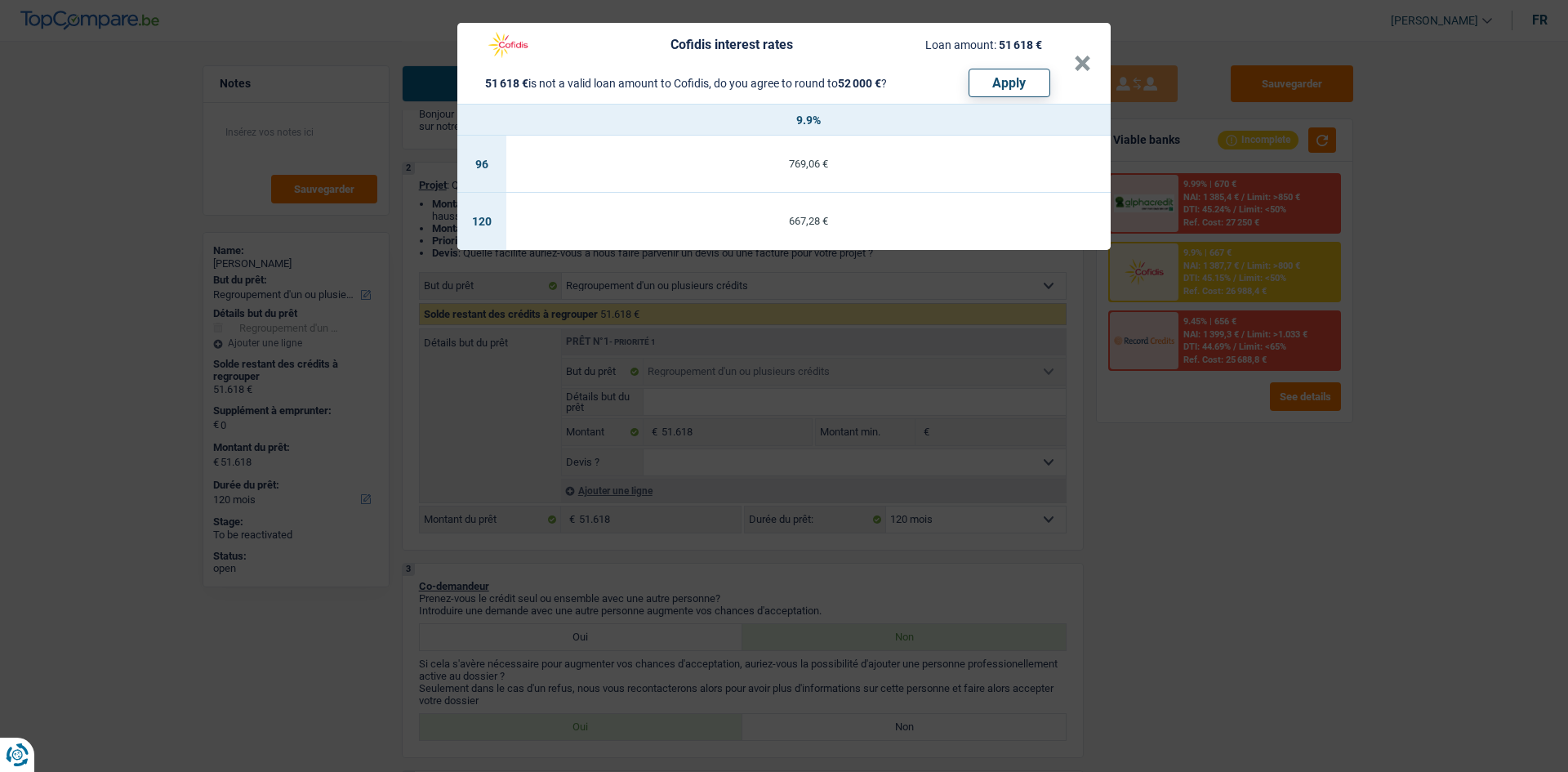
click at [1190, 612] on div "Cofidis interest rates Loan amount: 51 618 € 51 618 € is not a valid loan amoun…" at bounding box center [784, 386] width 1568 height 772
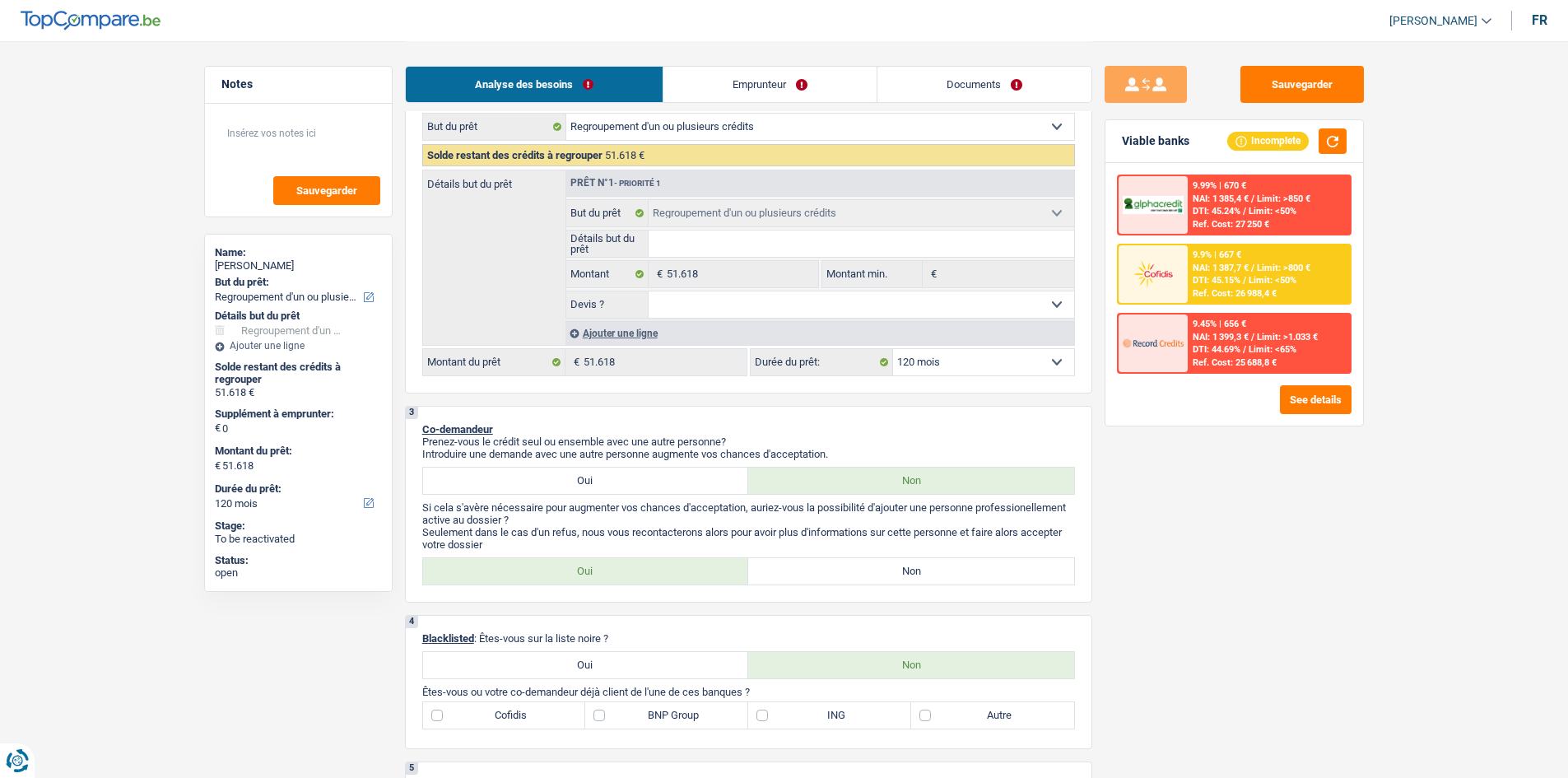
scroll to position [164, 0]
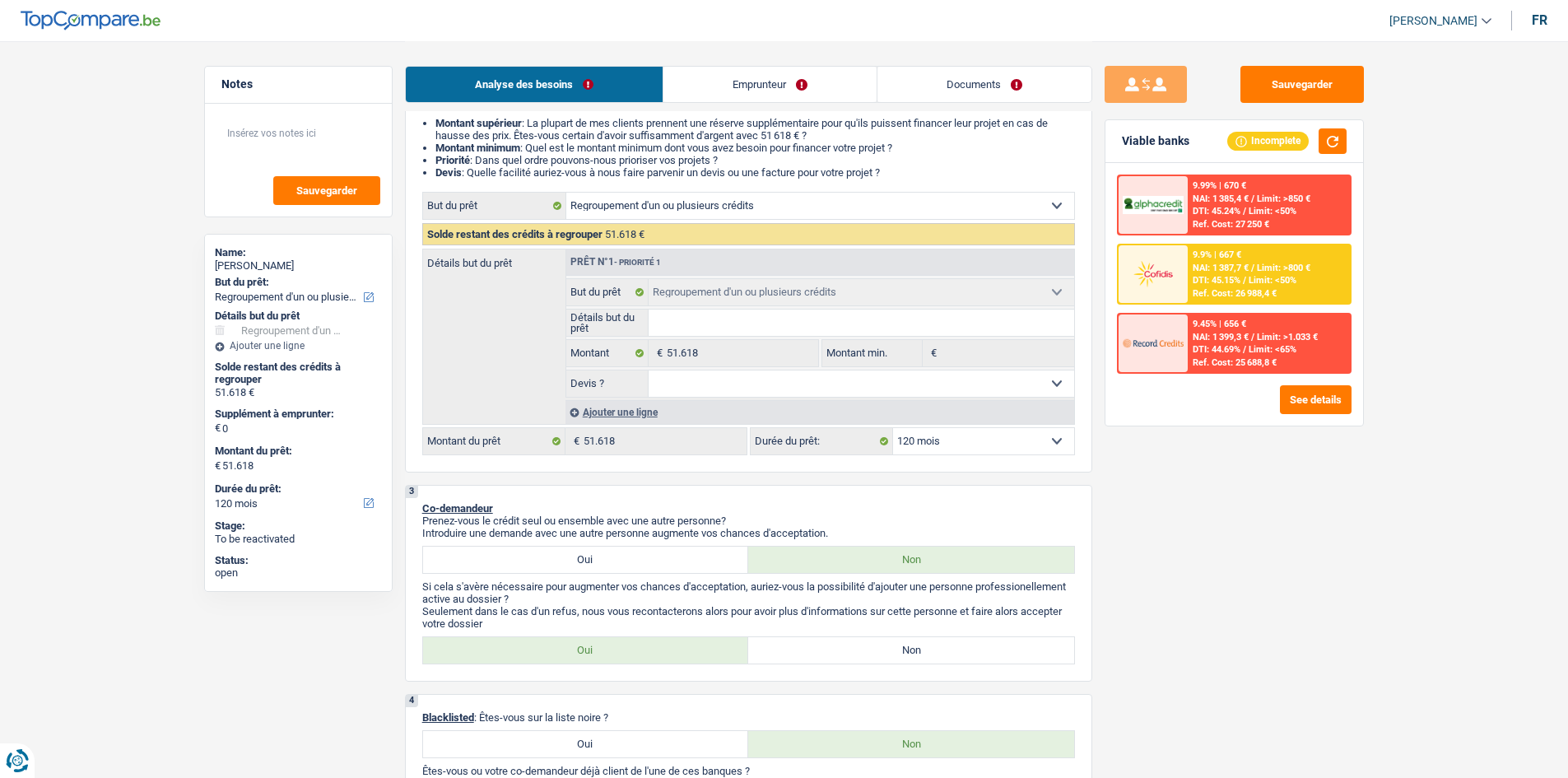
click at [975, 432] on select "12 mois 18 mois 24 mois 30 mois 36 mois 42 mois 48 mois 60 mois 72 mois 84 mois…" at bounding box center [984, 441] width 181 height 27
click at [893, 428] on select "12 mois 18 mois 24 mois 30 mois 36 mois 42 mois 48 mois 60 mois 72 mois 84 mois…" at bounding box center [984, 441] width 181 height 27
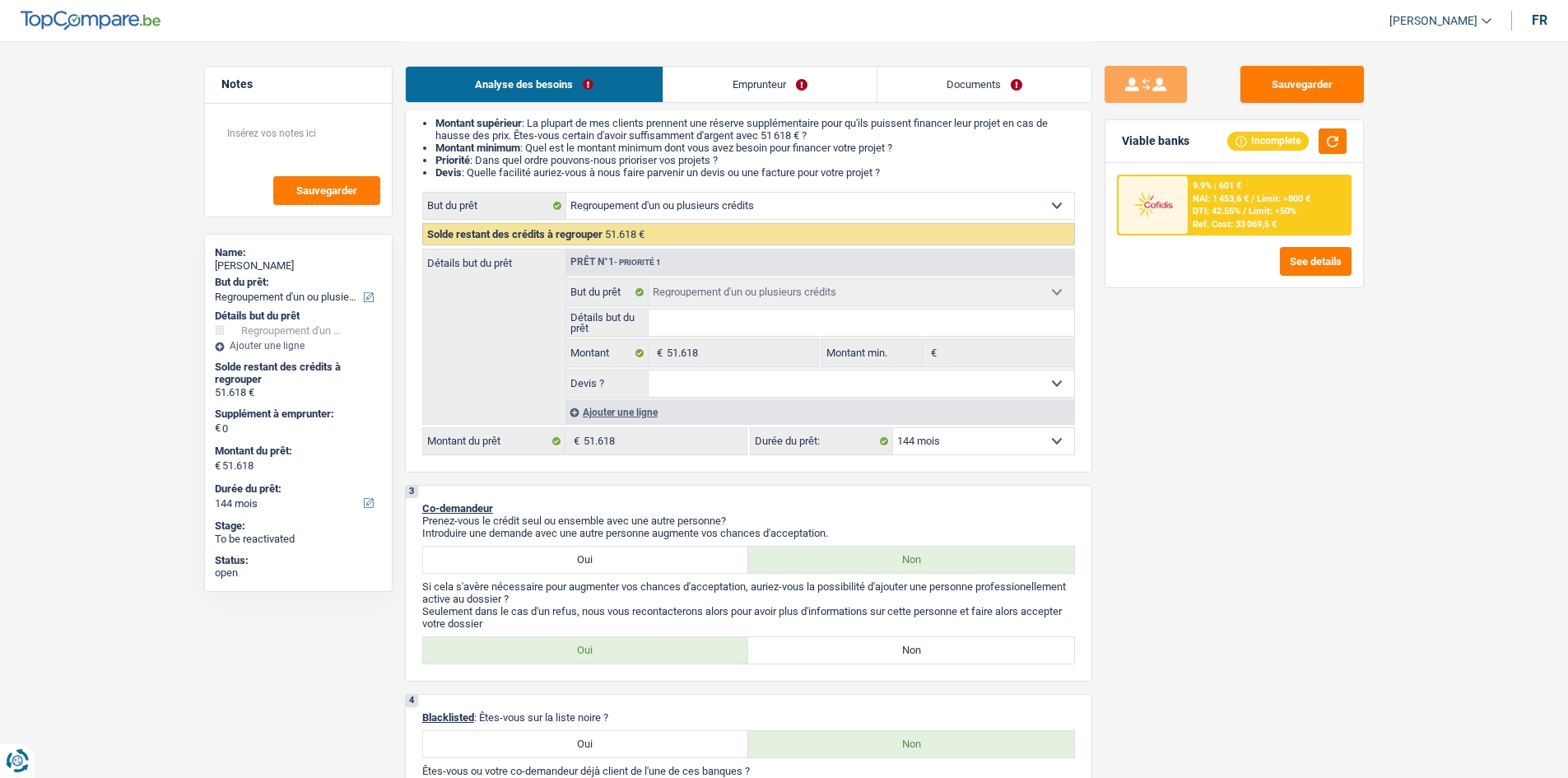
click at [1002, 444] on select "12 mois 18 mois 24 mois 30 mois 36 mois 42 mois 48 mois 60 mois 72 mois 84 mois…" at bounding box center [984, 441] width 181 height 27
click at [893, 428] on select "12 mois 18 mois 24 mois 30 mois 36 mois 42 mois 48 mois 60 mois 72 mois 84 mois…" at bounding box center [984, 441] width 181 height 27
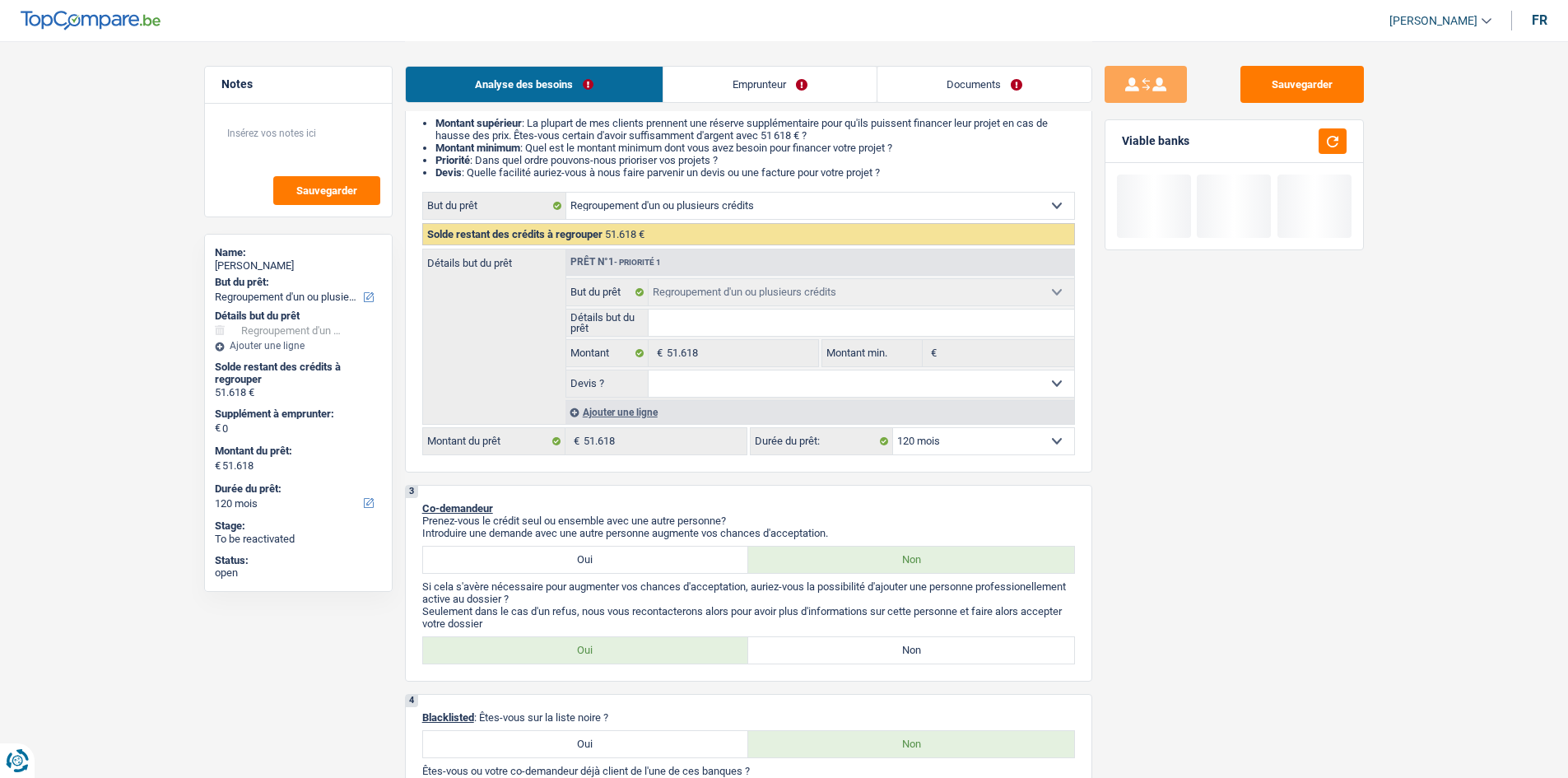
click at [931, 642] on label "Non" at bounding box center [910, 650] width 326 height 27
click at [931, 642] on input "Non" at bounding box center [910, 650] width 326 height 27
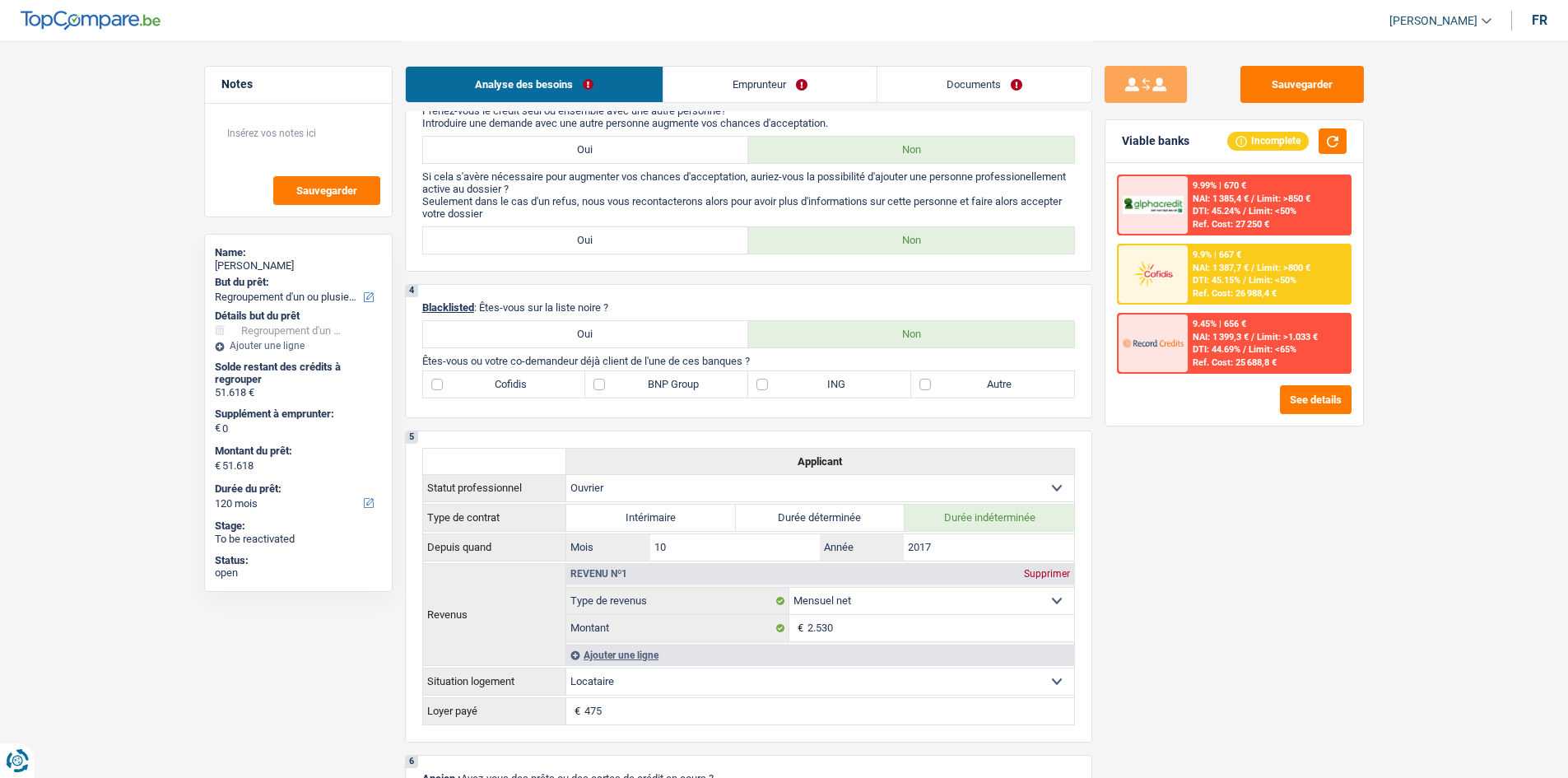
scroll to position [494, 0]
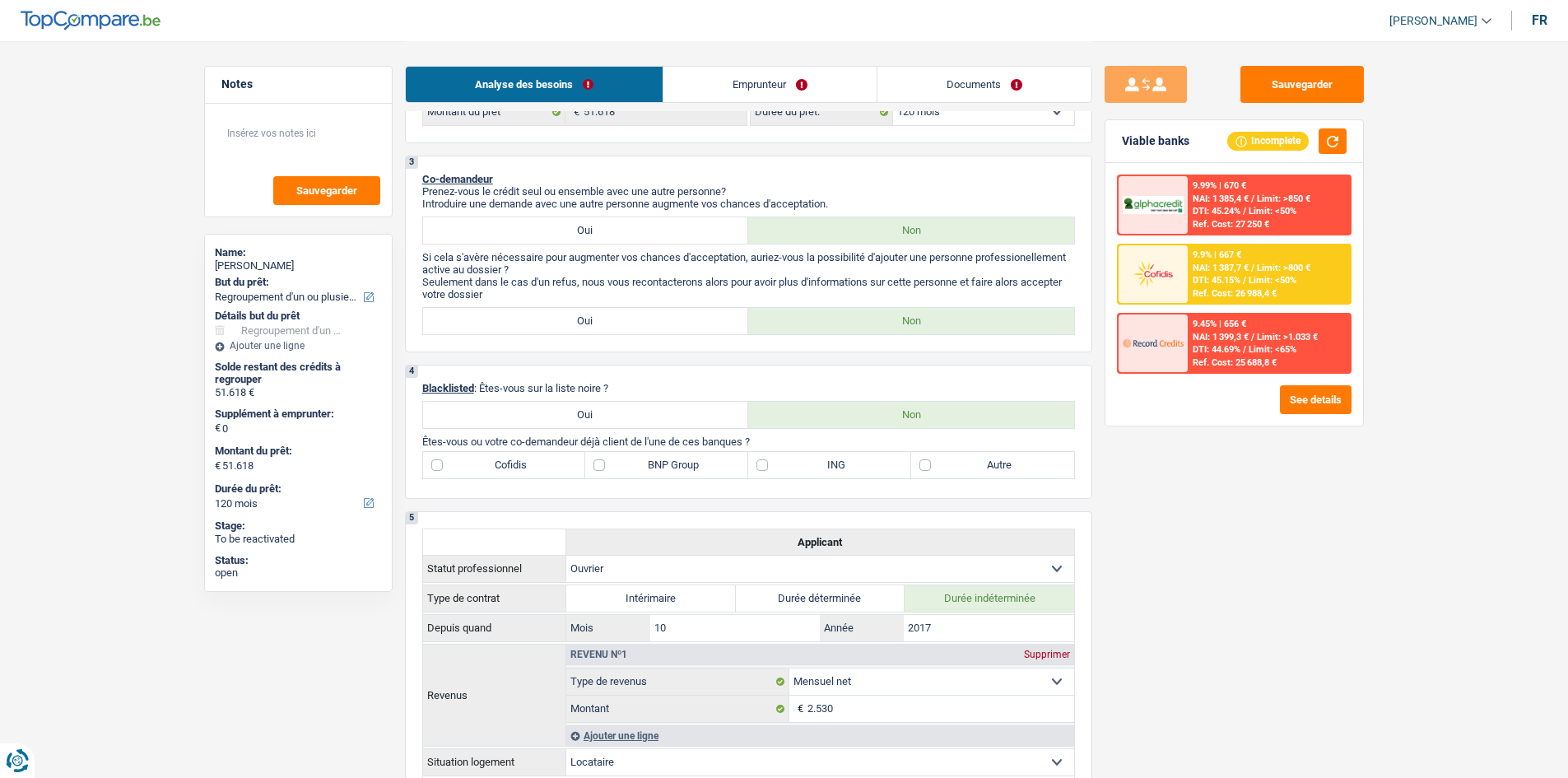
click at [837, 473] on label "ING" at bounding box center [829, 464] width 163 height 27
click at [837, 473] on input "ING" at bounding box center [829, 464] width 163 height 27
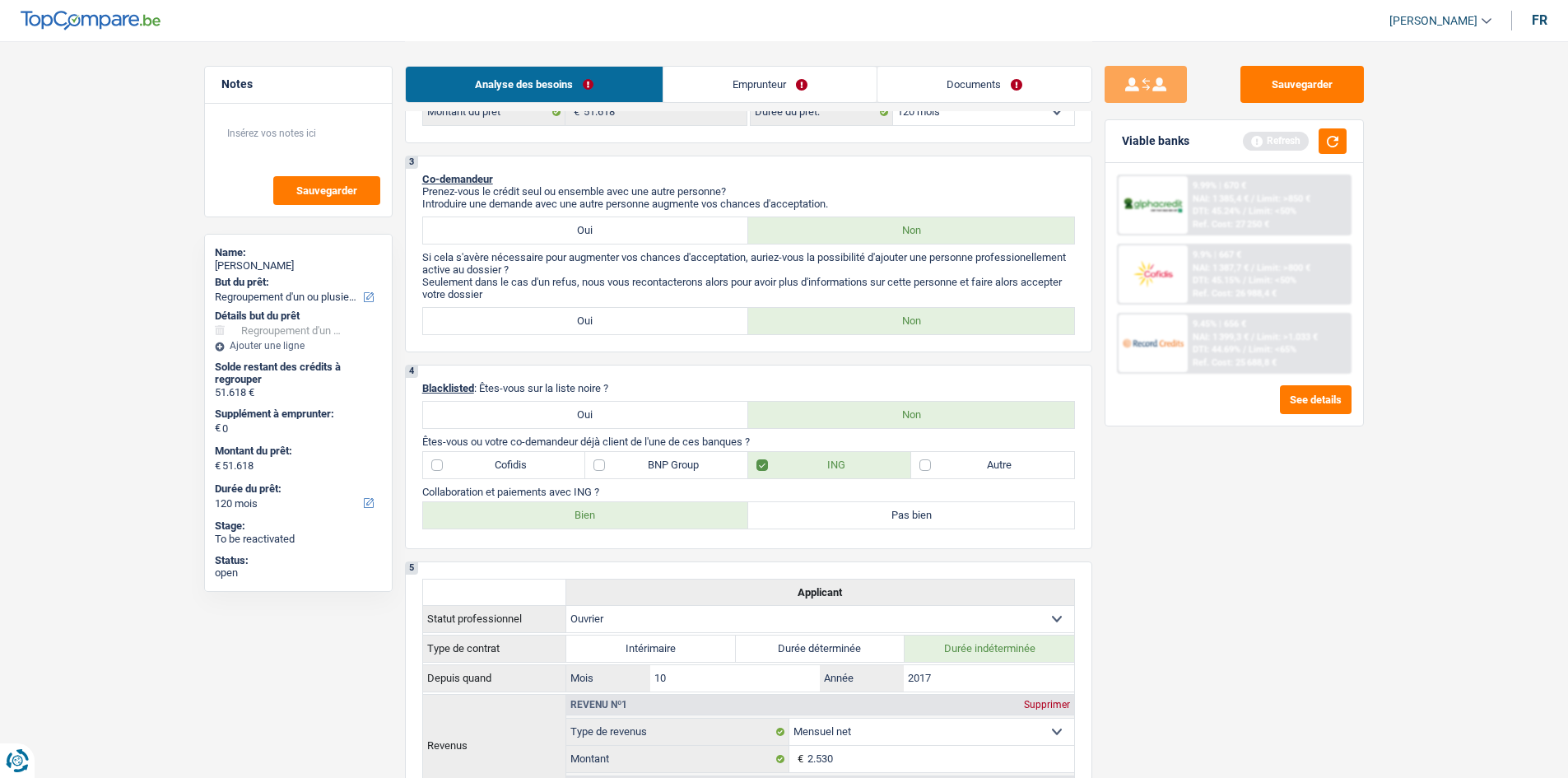
click at [585, 503] on label "Bien" at bounding box center [585, 514] width 326 height 27
click at [585, 503] on input "Bien" at bounding box center [585, 514] width 326 height 27
click at [984, 466] on label "Autre" at bounding box center [993, 464] width 163 height 27
click at [984, 466] on input "Autre" at bounding box center [993, 464] width 163 height 27
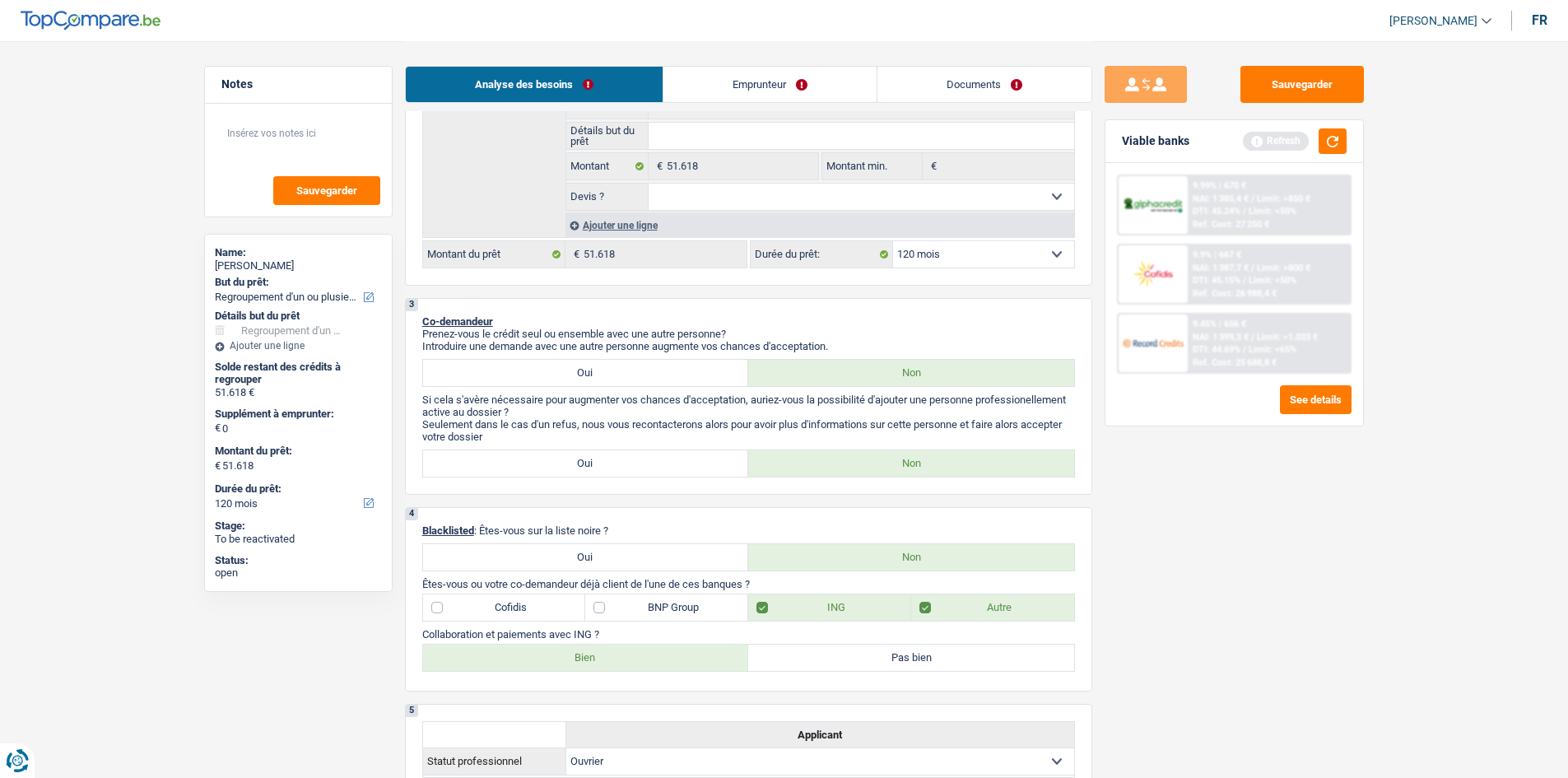
scroll to position [411, 0]
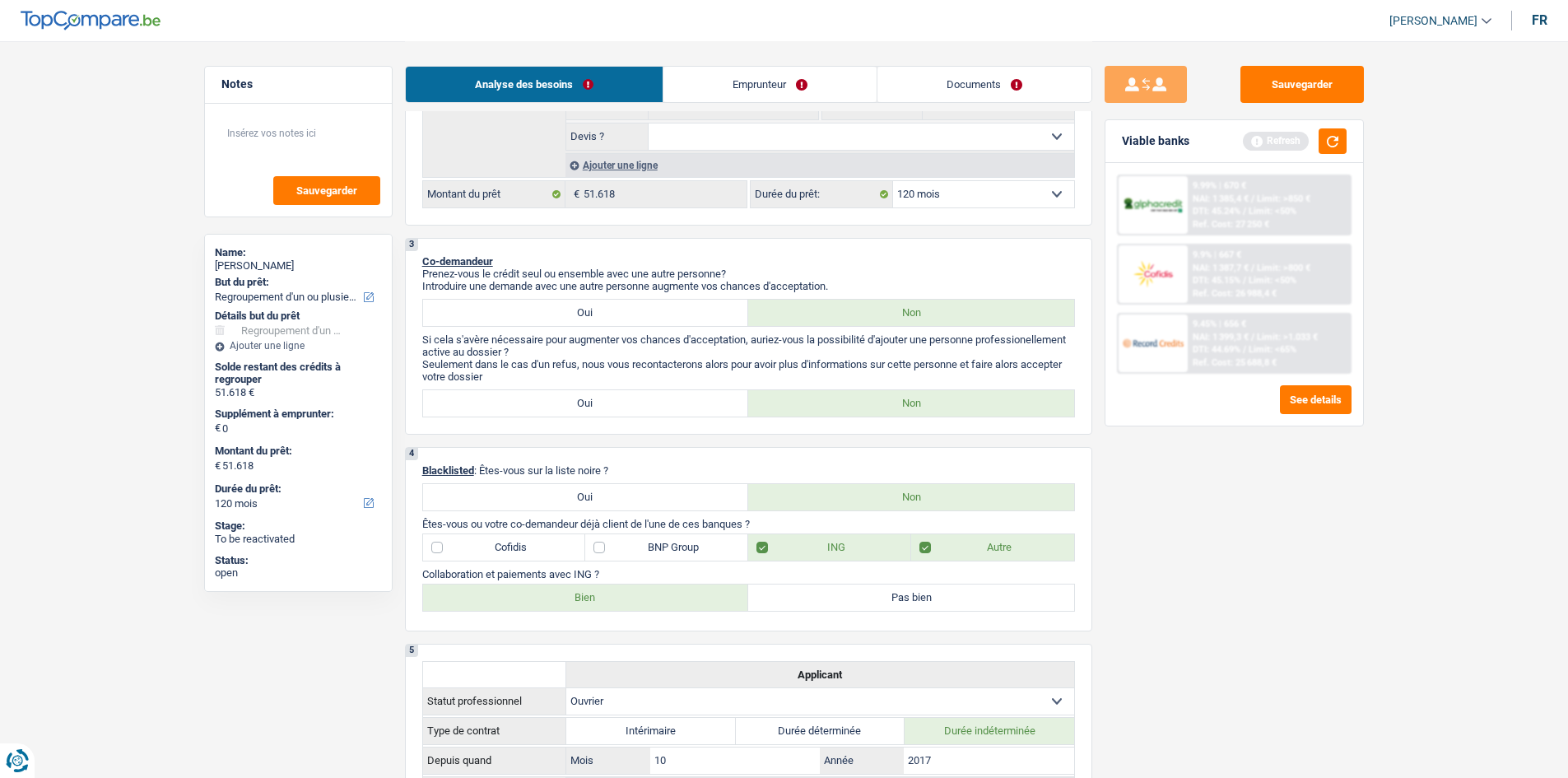
click at [677, 551] on label "BNP Group" at bounding box center [667, 547] width 163 height 27
click at [677, 551] on input "BNP Group" at bounding box center [667, 547] width 163 height 27
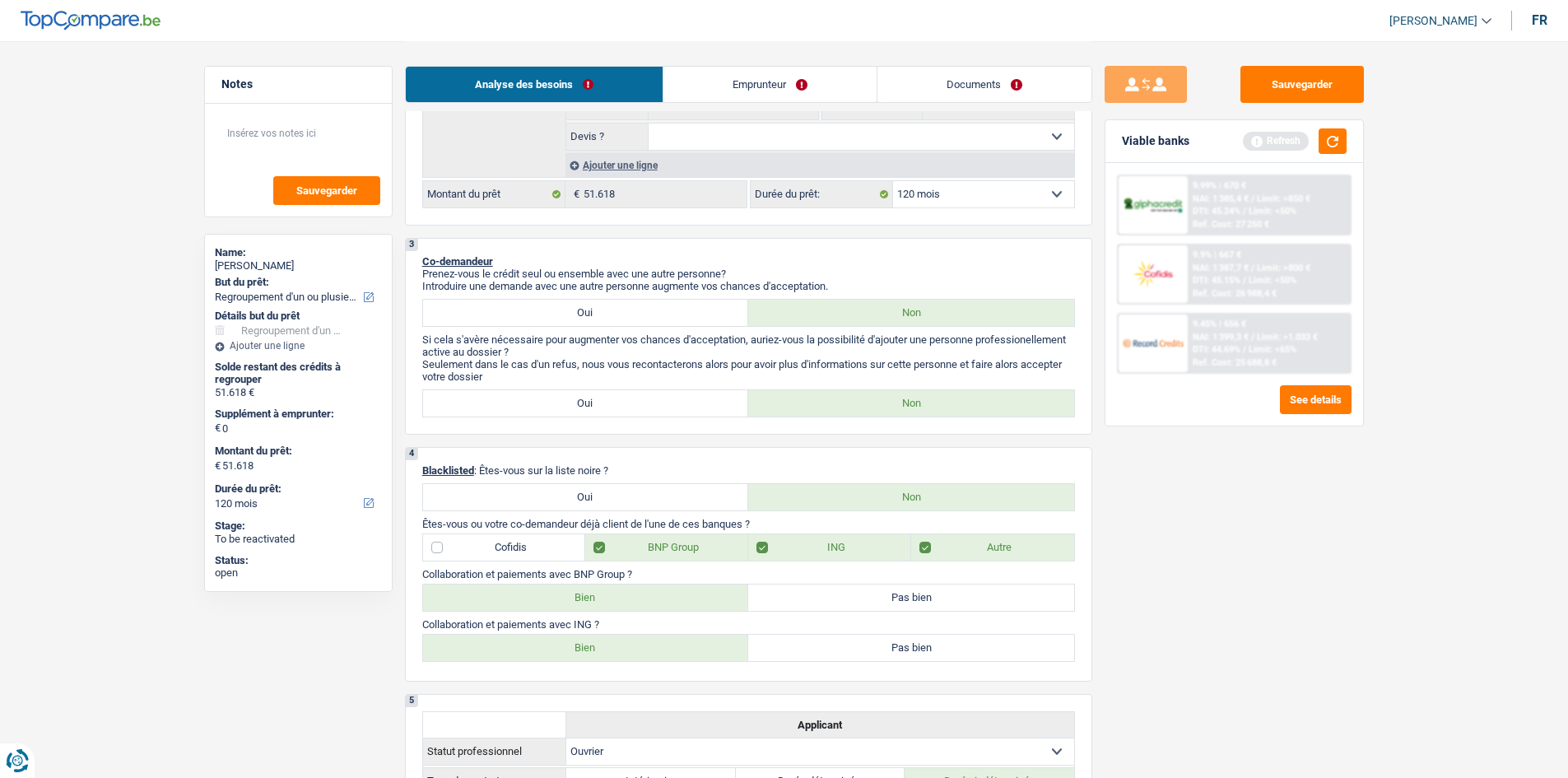
click at [586, 588] on label "Bien" at bounding box center [585, 597] width 326 height 27
click at [586, 588] on input "Bien" at bounding box center [585, 597] width 326 height 27
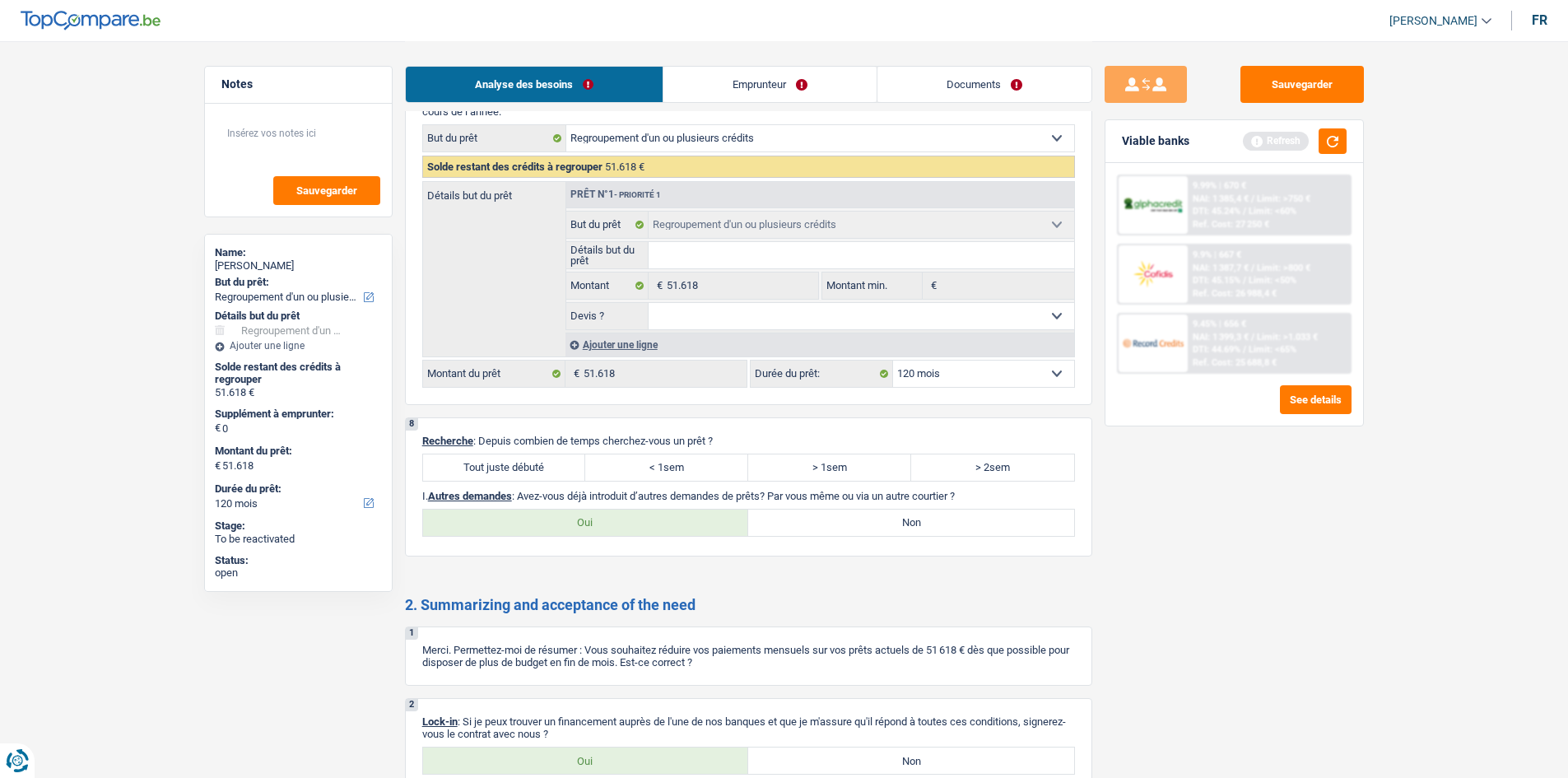
scroll to position [3001, 0]
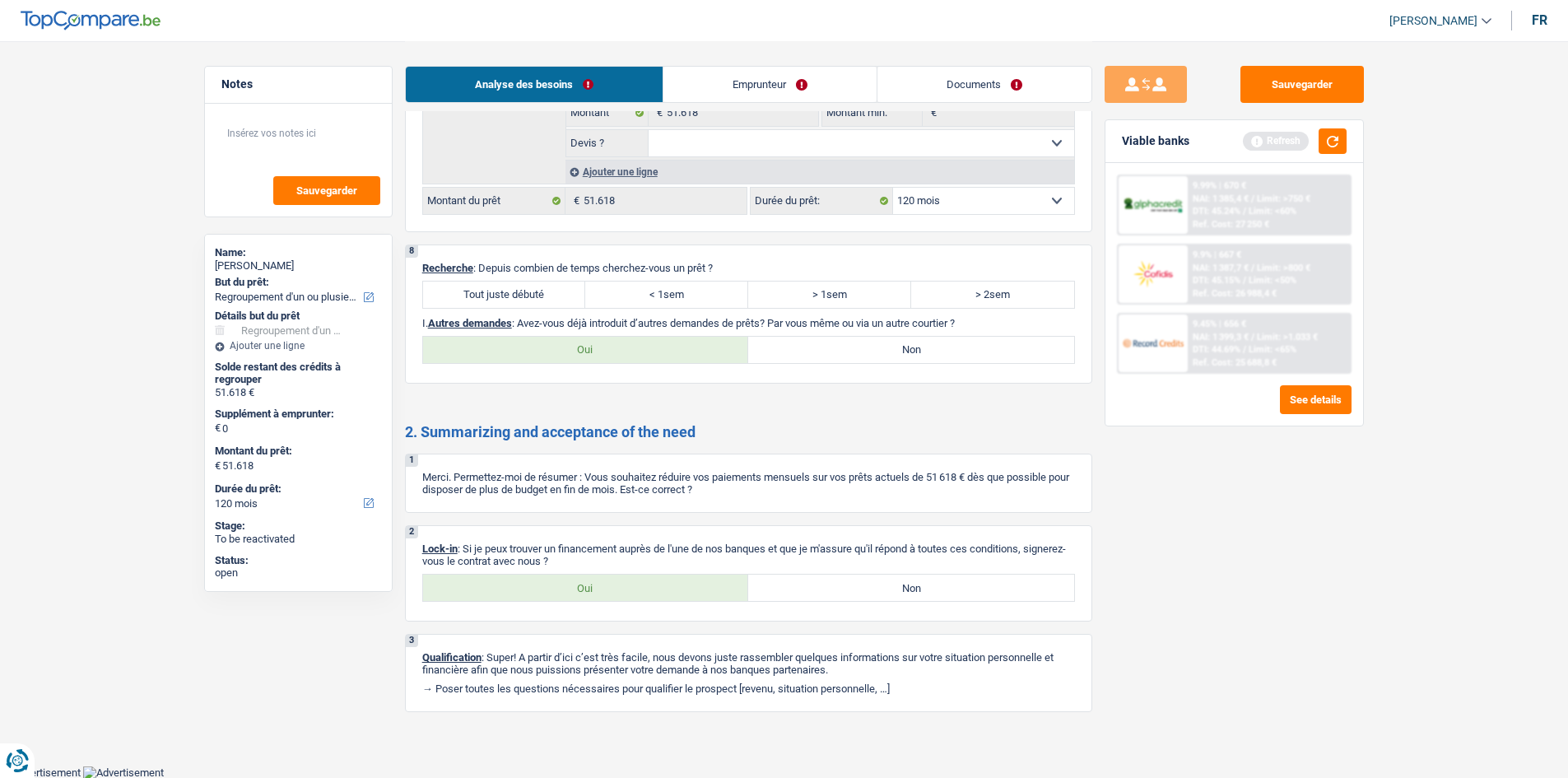
click at [516, 295] on label "Tout juste débuté" at bounding box center [505, 294] width 163 height 27
click at [516, 295] on input "Tout juste débuté" at bounding box center [505, 294] width 163 height 27
click at [550, 571] on div "2 Lock-in : Si je peux trouver un financement auprès de l'une de nos banques et…" at bounding box center [749, 573] width 688 height 96
click at [614, 574] on div "Oui Non Tous les champs sont obligatoires. Veuillez sélectionner une option" at bounding box center [748, 587] width 652 height 28
click at [882, 355] on label "Non" at bounding box center [910, 349] width 326 height 27
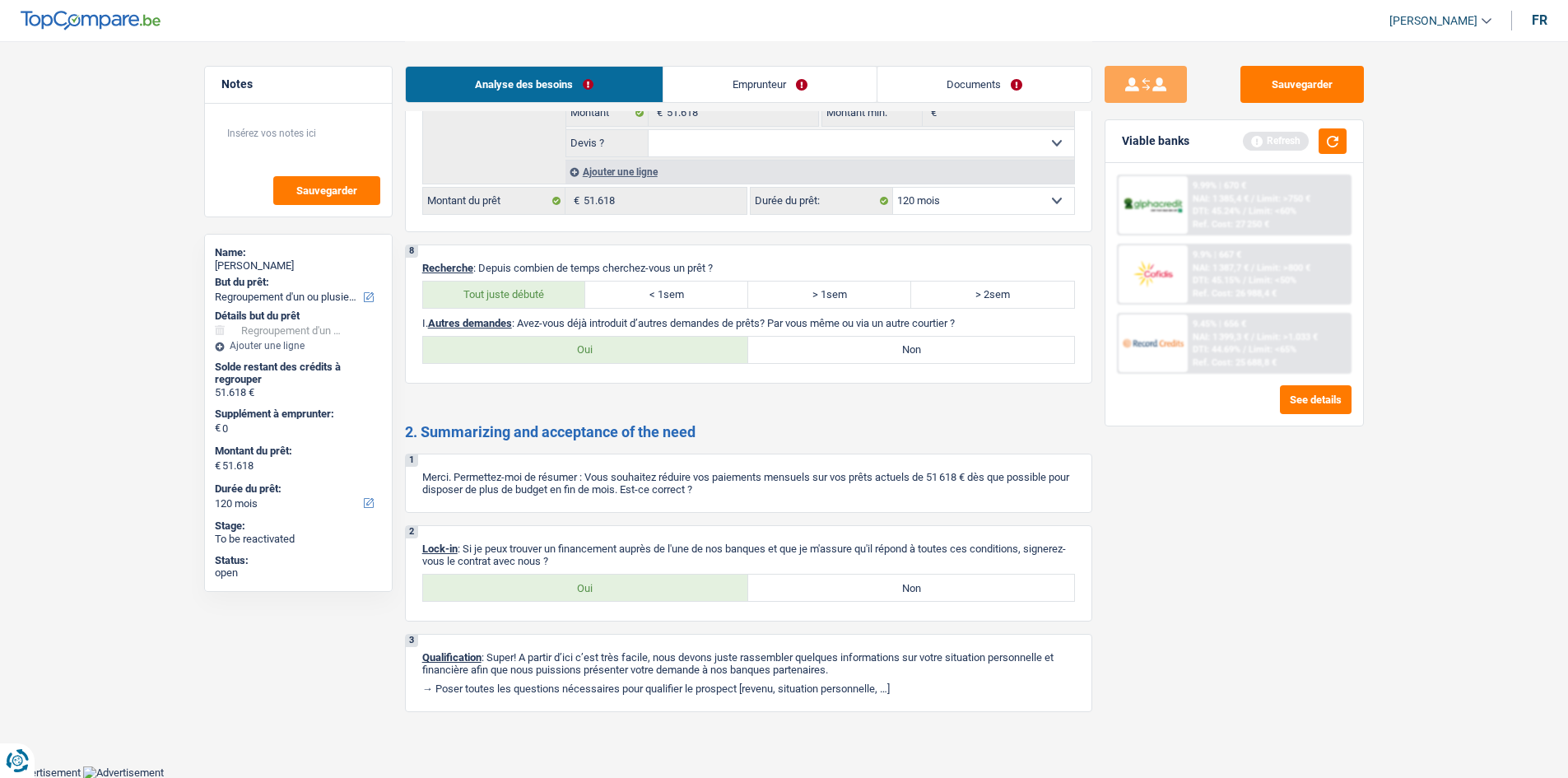
click at [882, 355] on input "Non" at bounding box center [910, 349] width 326 height 27
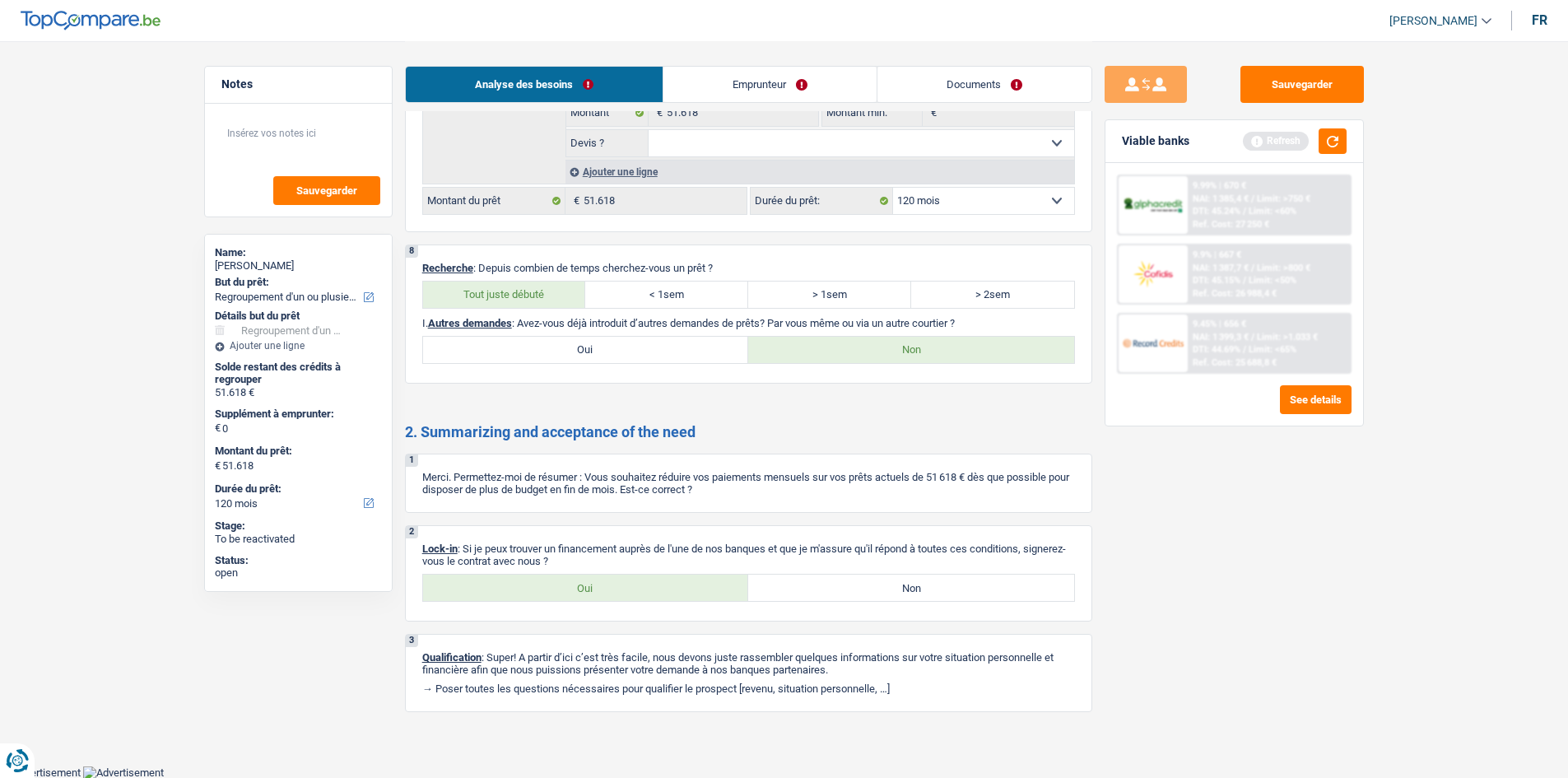
click at [567, 581] on label "Oui" at bounding box center [585, 587] width 326 height 27
click at [567, 581] on input "Oui" at bounding box center [585, 587] width 326 height 27
click at [768, 93] on link "Emprunteur" at bounding box center [769, 85] width 213 height 35
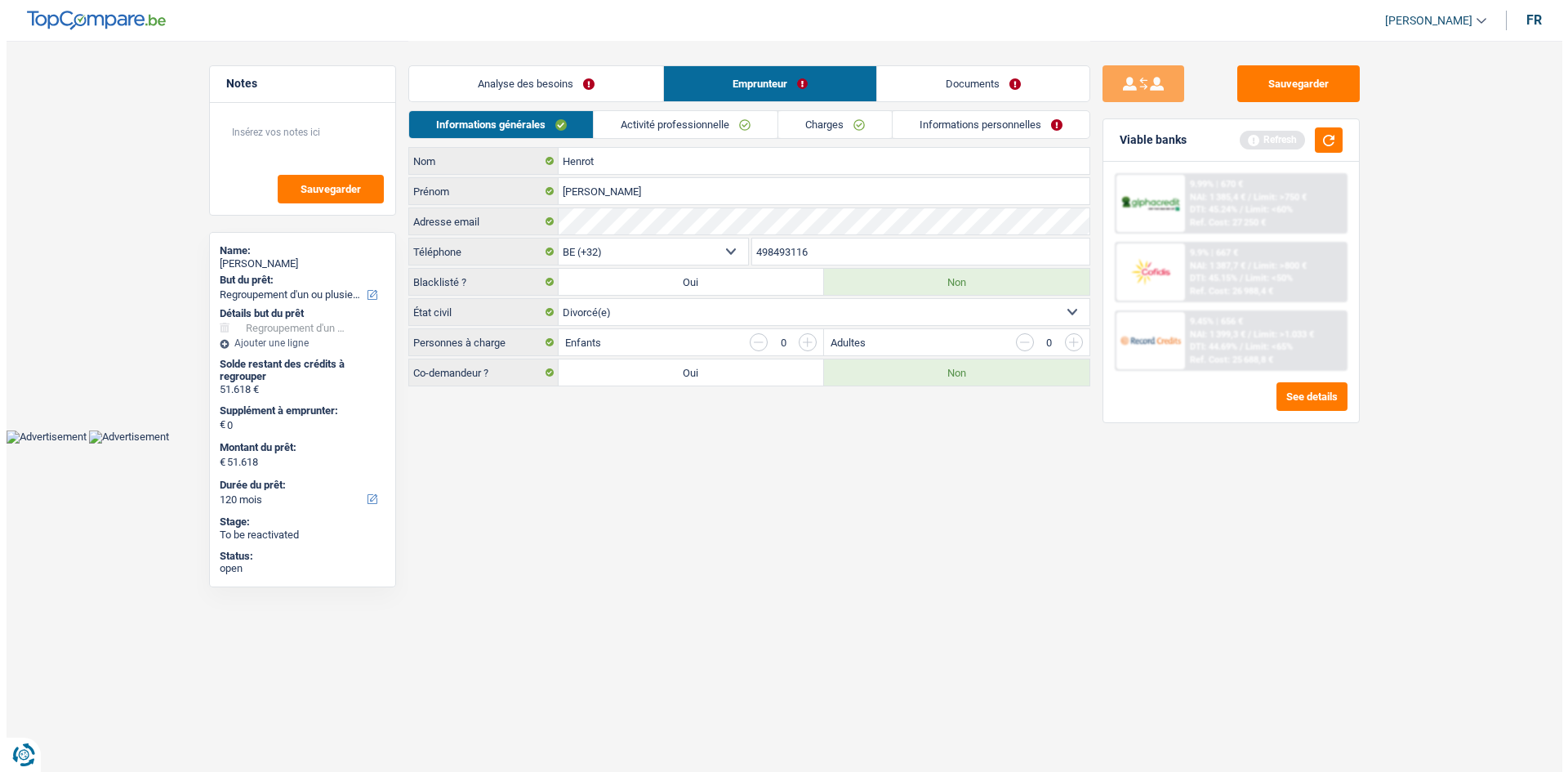
scroll to position [0, 0]
click at [689, 128] on link "Activité professionnelle" at bounding box center [685, 125] width 184 height 27
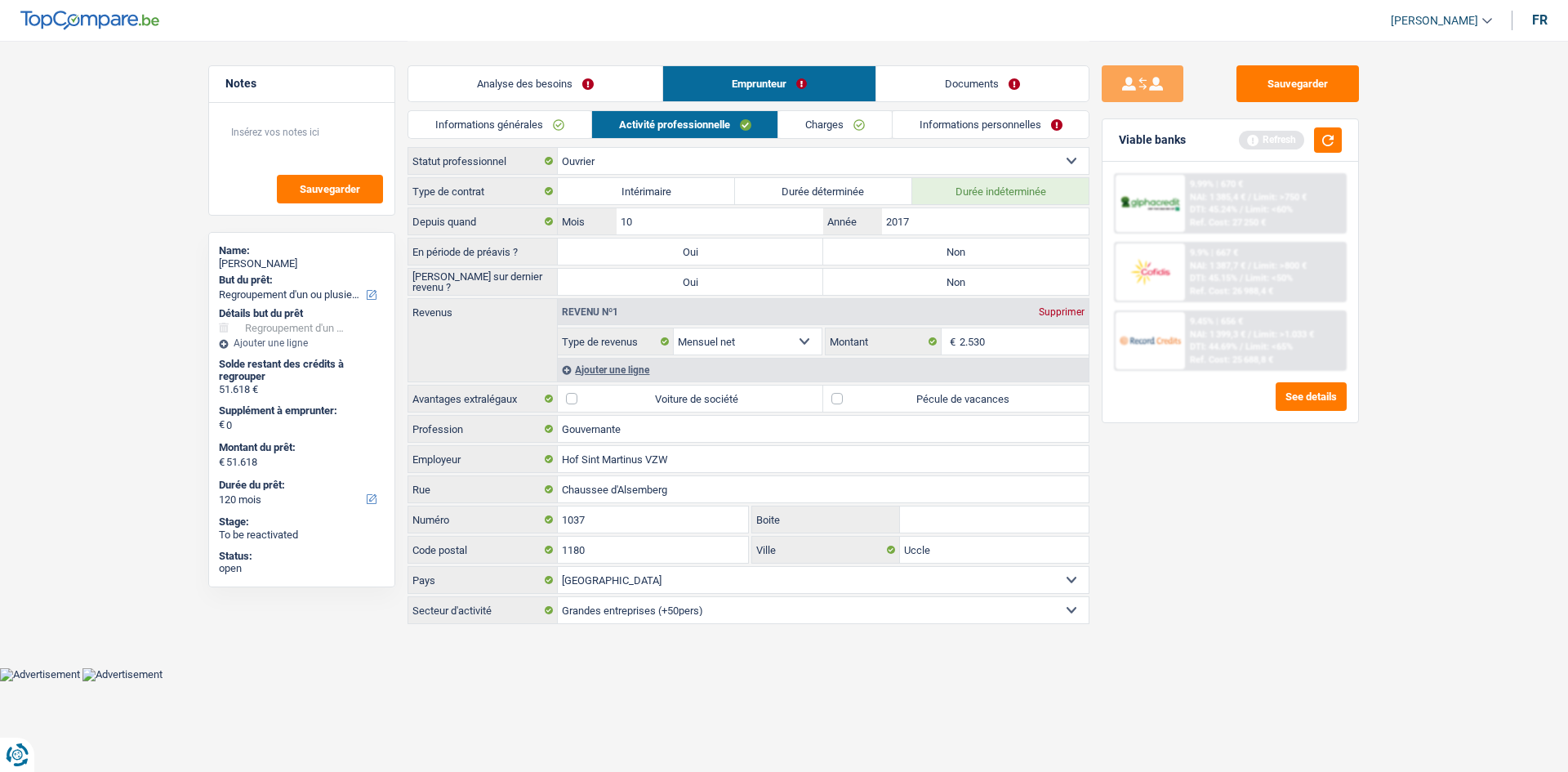
click at [875, 253] on label "Non" at bounding box center [956, 251] width 266 height 26
click at [875, 253] on input "Non" at bounding box center [956, 251] width 266 height 26
click at [891, 287] on label "Non" at bounding box center [956, 281] width 266 height 26
click at [891, 287] on input "Non" at bounding box center [956, 281] width 266 height 26
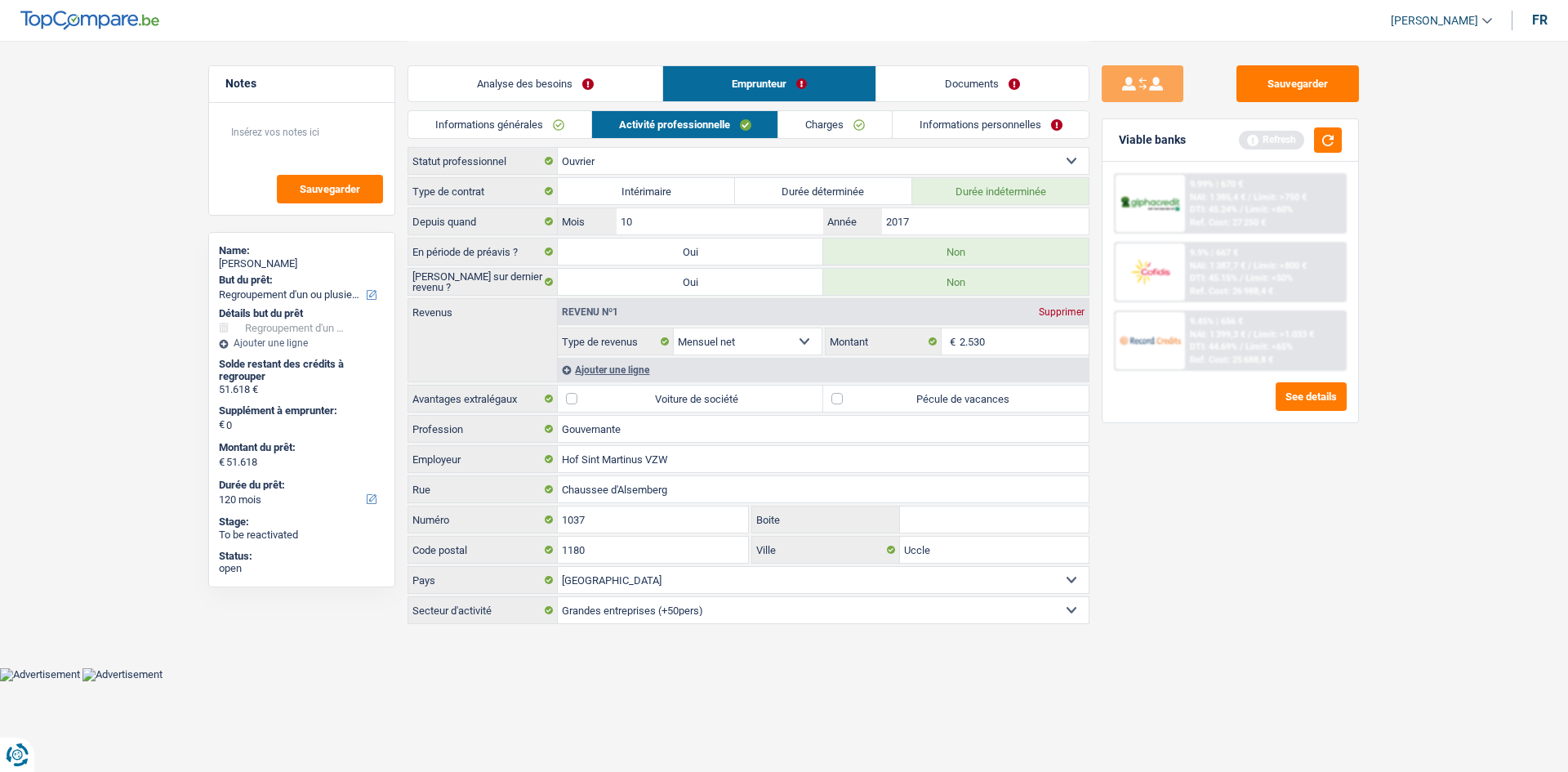
click at [1123, 473] on div "Sauvegarder Viable banks Refresh 9.99% | 670 € NAI: 1 385,4 € / Limit: >750 € D…" at bounding box center [1230, 405] width 282 height 680
click at [891, 395] on label "Pécule de vacances" at bounding box center [956, 398] width 266 height 26
click at [891, 395] on input "Pécule de vacances" at bounding box center [956, 398] width 266 height 26
click at [1014, 356] on div "Revenu nº1 Supprimer Allocation d'handicap Allocations chômage Allocations fami…" at bounding box center [823, 340] width 532 height 82
click at [918, 223] on input "2017" at bounding box center [986, 221] width 207 height 26
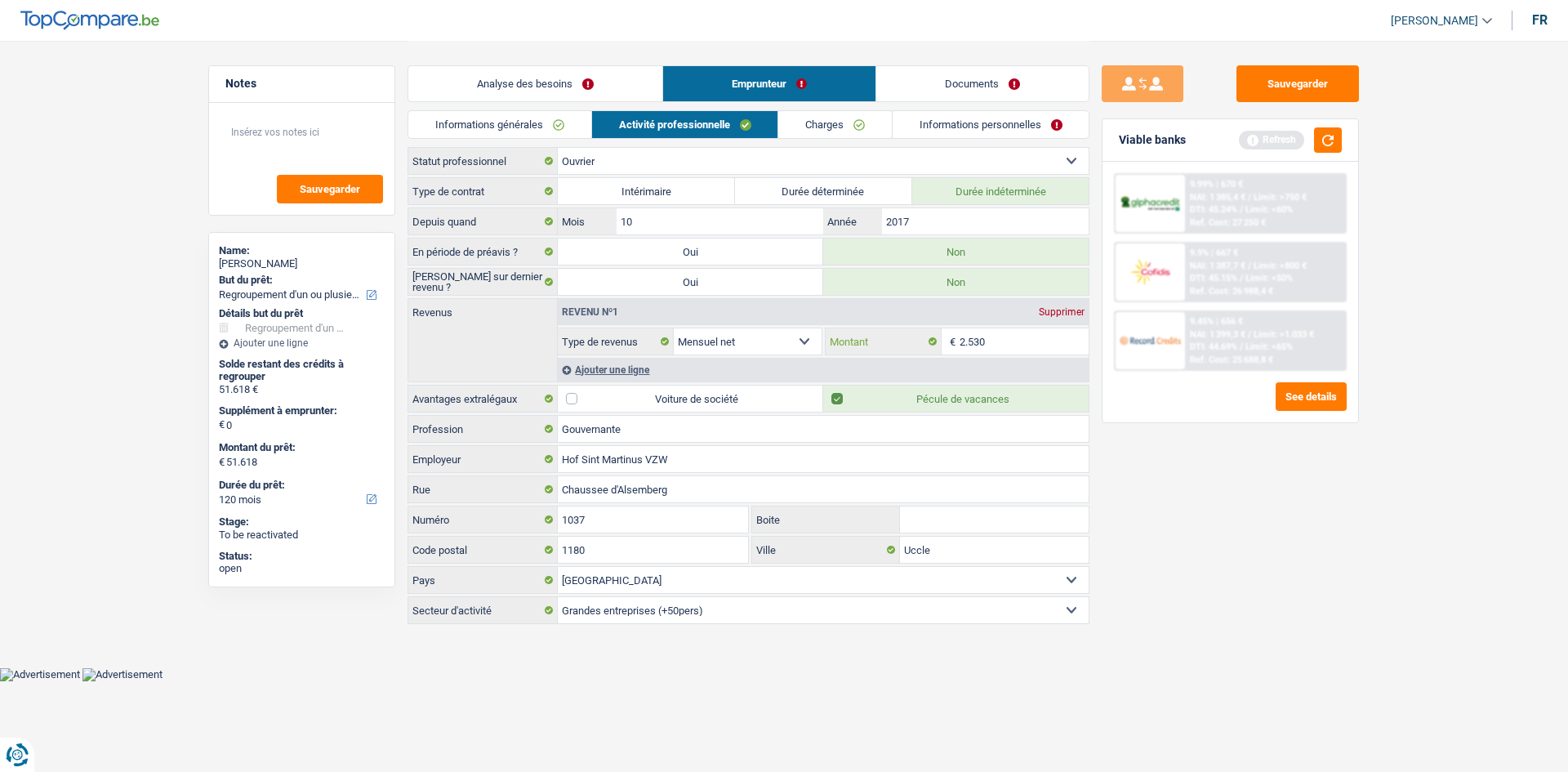
click at [1012, 333] on input "2.530" at bounding box center [1024, 341] width 130 height 26
click at [638, 364] on div "Ajouter une ligne" at bounding box center [823, 369] width 531 height 23
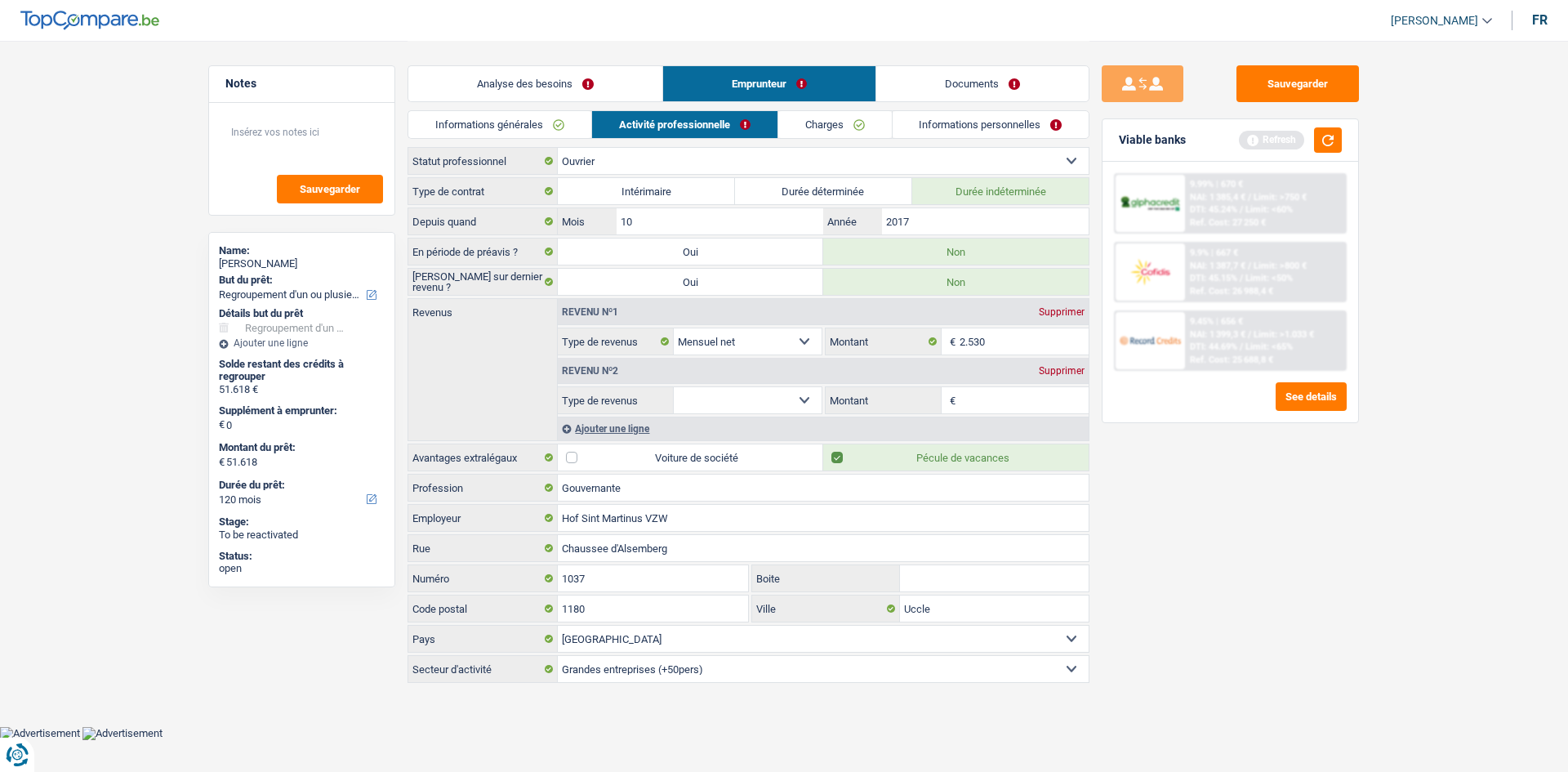
click at [752, 400] on select "Allocation d'handicap Allocations chômage Allocations familiales Chèques repas …" at bounding box center [747, 400] width 147 height 26
click at [674, 387] on select "Allocation d'handicap Allocations chômage Allocations familiales Chèques repas …" at bounding box center [747, 400] width 147 height 26
click at [1003, 346] on input "2.530" at bounding box center [1024, 341] width 130 height 26
click at [1163, 475] on div "Sauvegarder Viable banks Refresh 9.99% | 670 € NAI: 1 385,4 € / Limit: >750 € D…" at bounding box center [1230, 405] width 282 height 680
click at [992, 401] on input "Montant par jour" at bounding box center [1024, 400] width 130 height 26
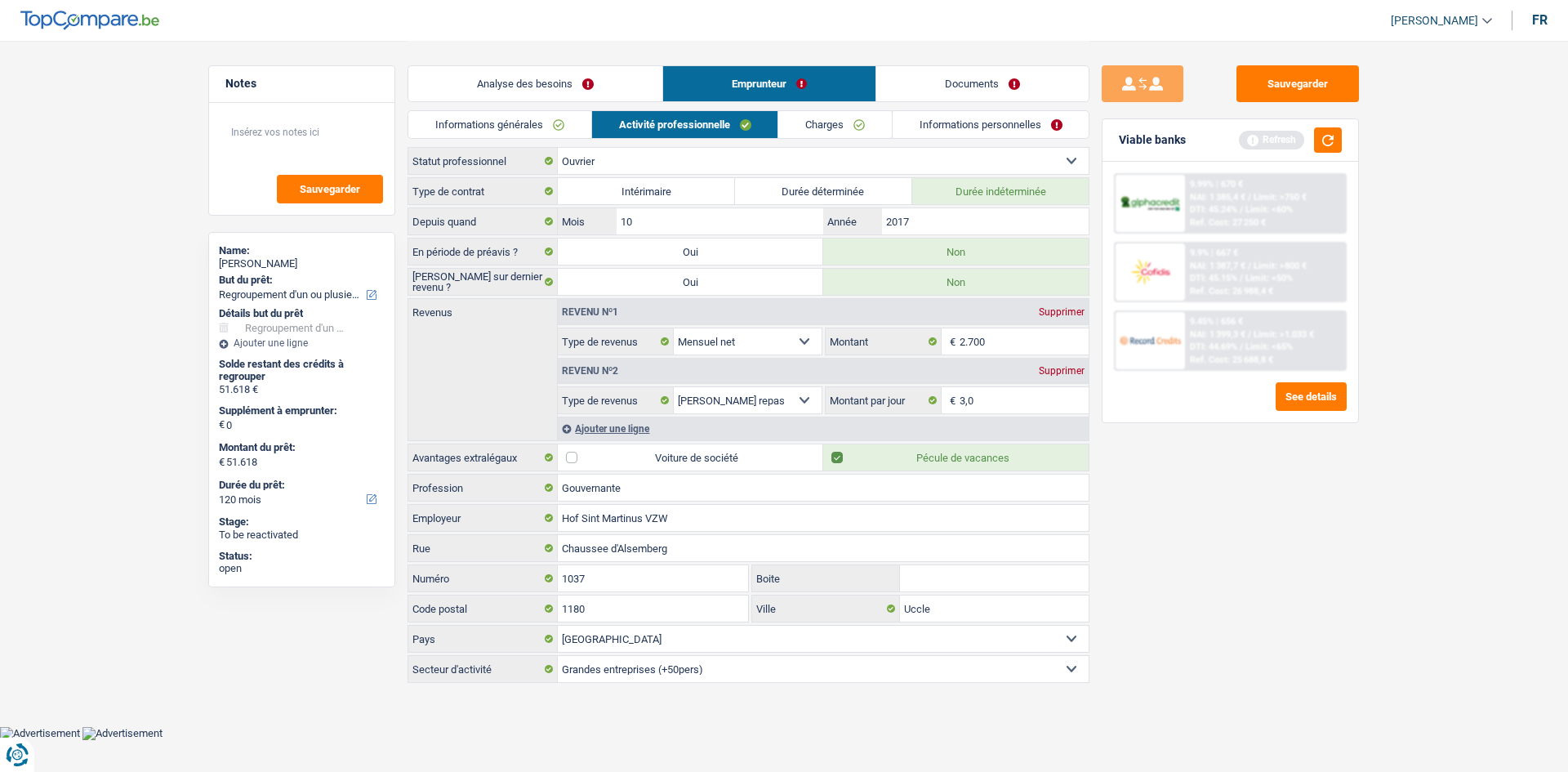
click at [1337, 682] on div "Sauvegarder Viable banks Refresh 9.99% | 670 € NAI: 1 385,4 € / Limit: >750 € D…" at bounding box center [1230, 405] width 282 height 680
click at [826, 110] on li "Charges" at bounding box center [834, 124] width 114 height 28
click at [819, 132] on link "Charges" at bounding box center [835, 125] width 113 height 27
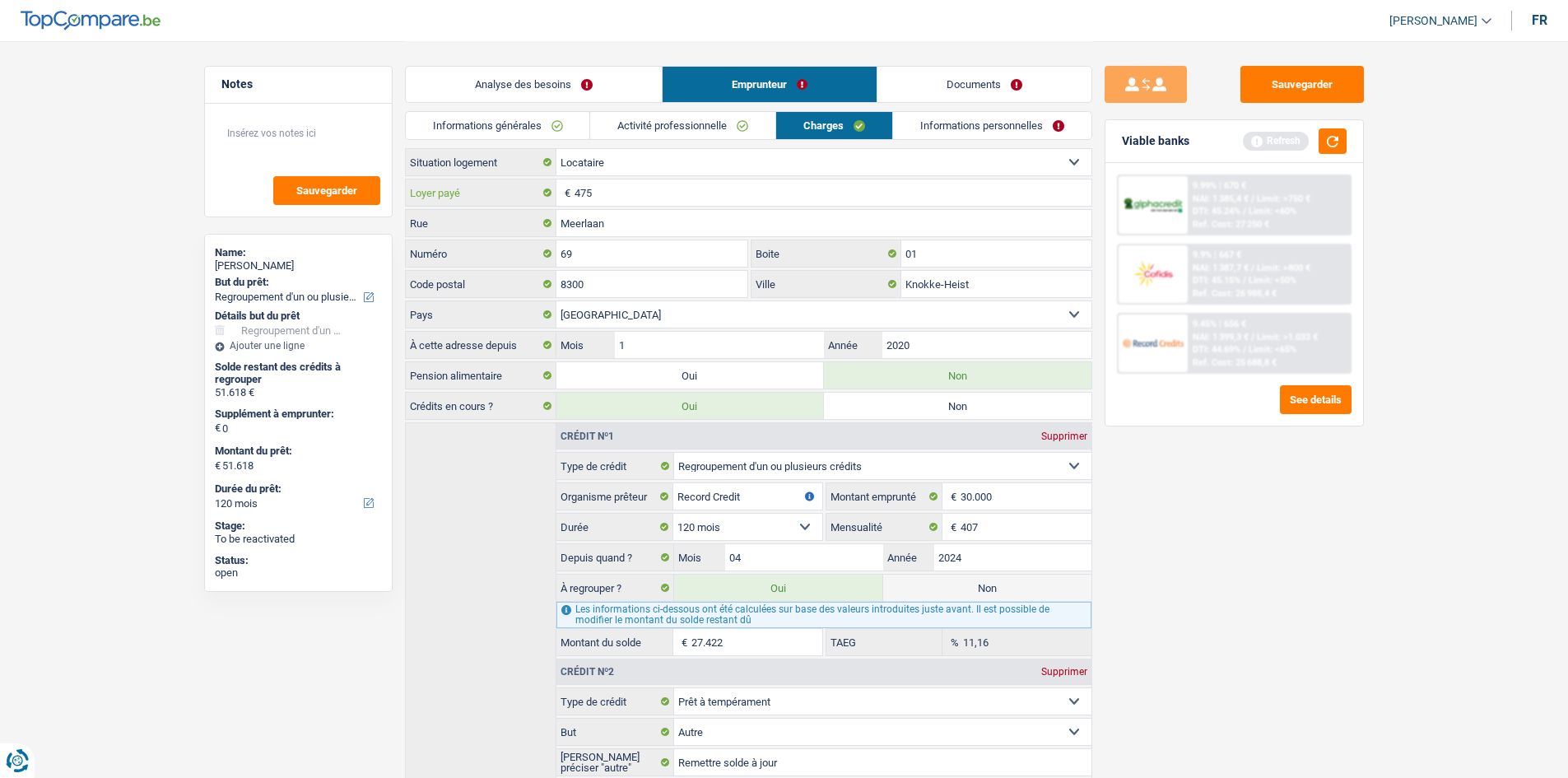
click at [686, 201] on input "475" at bounding box center [832, 192] width 516 height 27
drag, startPoint x: 1302, startPoint y: 595, endPoint x: 1291, endPoint y: 598, distance: 11.4
click at [1303, 597] on div "Sauvegarder Viable banks Refresh 9.99% | 670 € NAI: 1 385,4 € / Limit: >750 € D…" at bounding box center [1234, 408] width 284 height 686
click at [1028, 121] on link "Informations personnelles" at bounding box center [993, 126] width 199 height 28
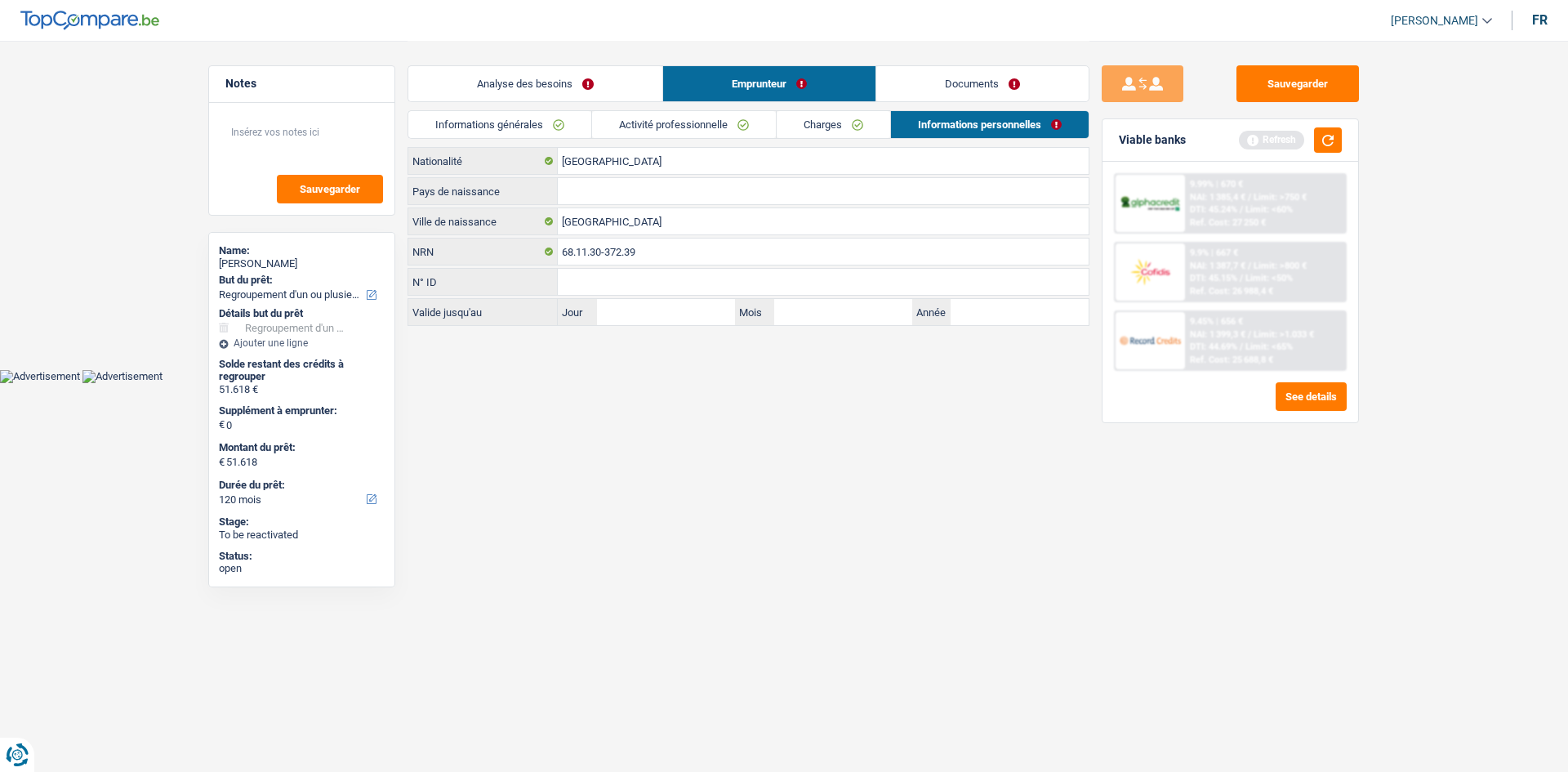
drag, startPoint x: 665, startPoint y: 204, endPoint x: 642, endPoint y: 218, distance: 26.9
click at [664, 204] on div "Pays de naissance Tous les champs sont obligatoires. Veuillez sélectionner une …" at bounding box center [748, 191] width 682 height 27
click at [614, 194] on input "Pays de naissance" at bounding box center [823, 190] width 531 height 26
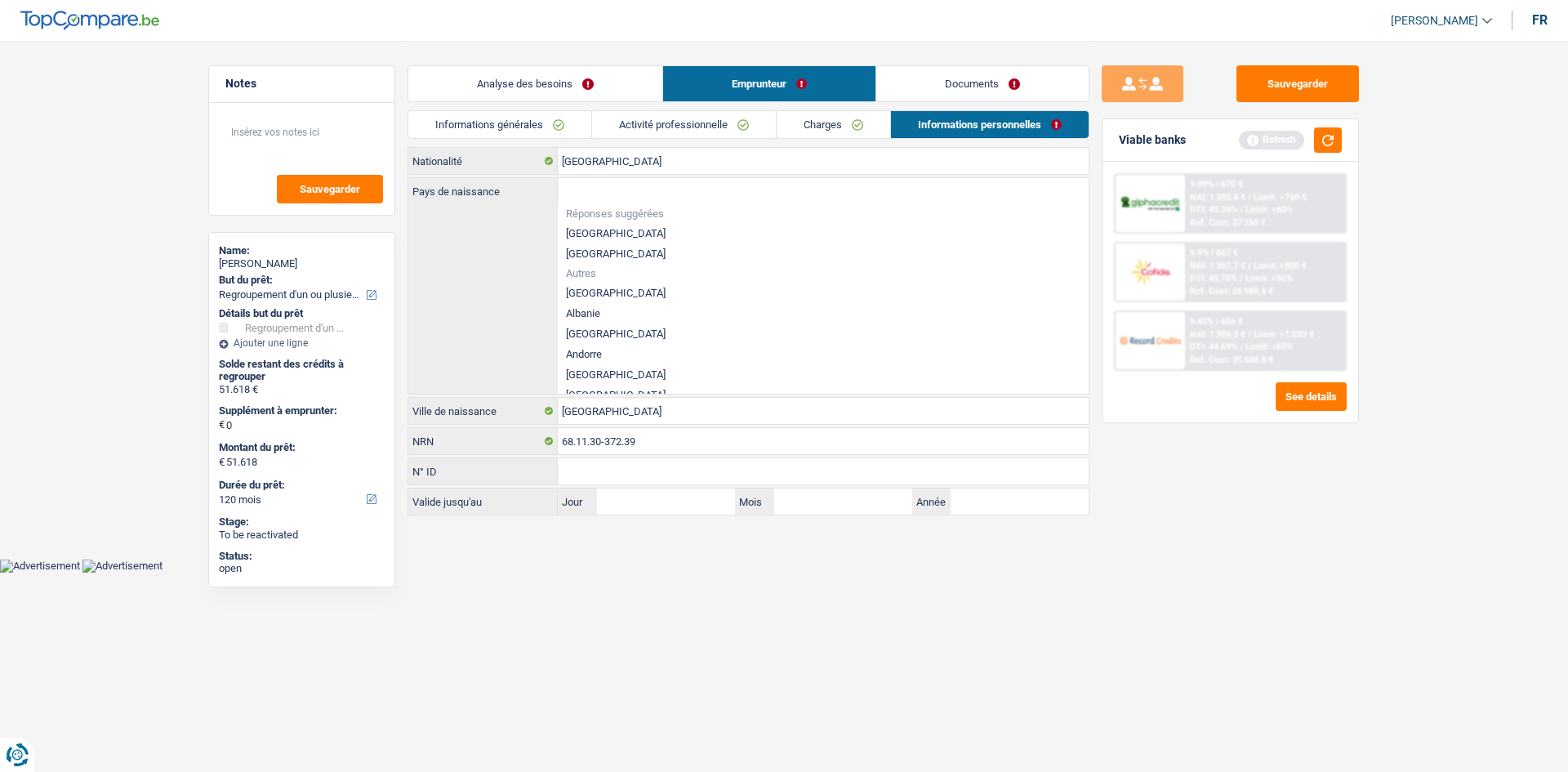
click at [603, 237] on li "[GEOGRAPHIC_DATA]" at bounding box center [823, 232] width 531 height 20
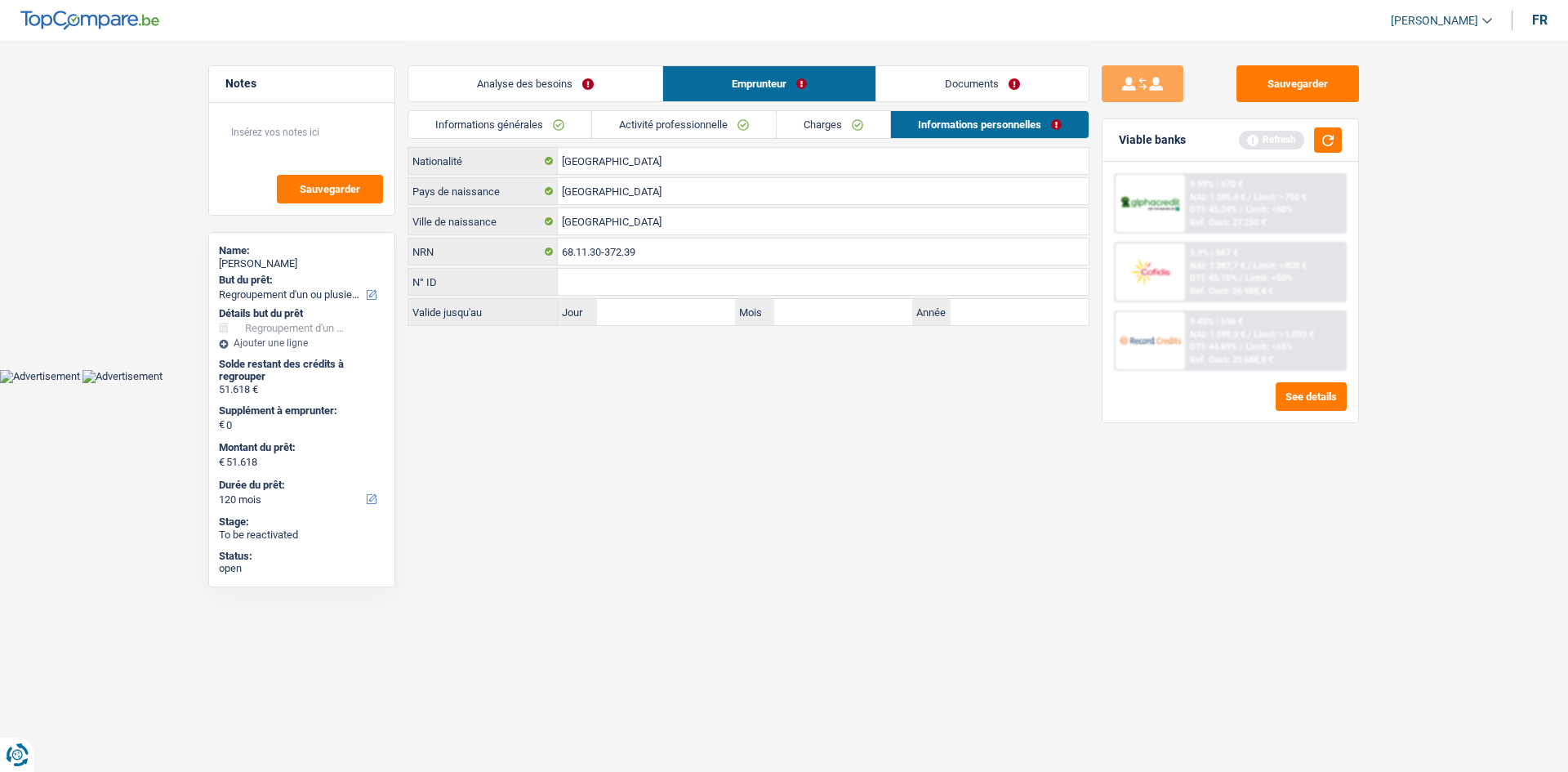
click at [1014, 73] on link "Documents" at bounding box center [983, 84] width 213 height 35
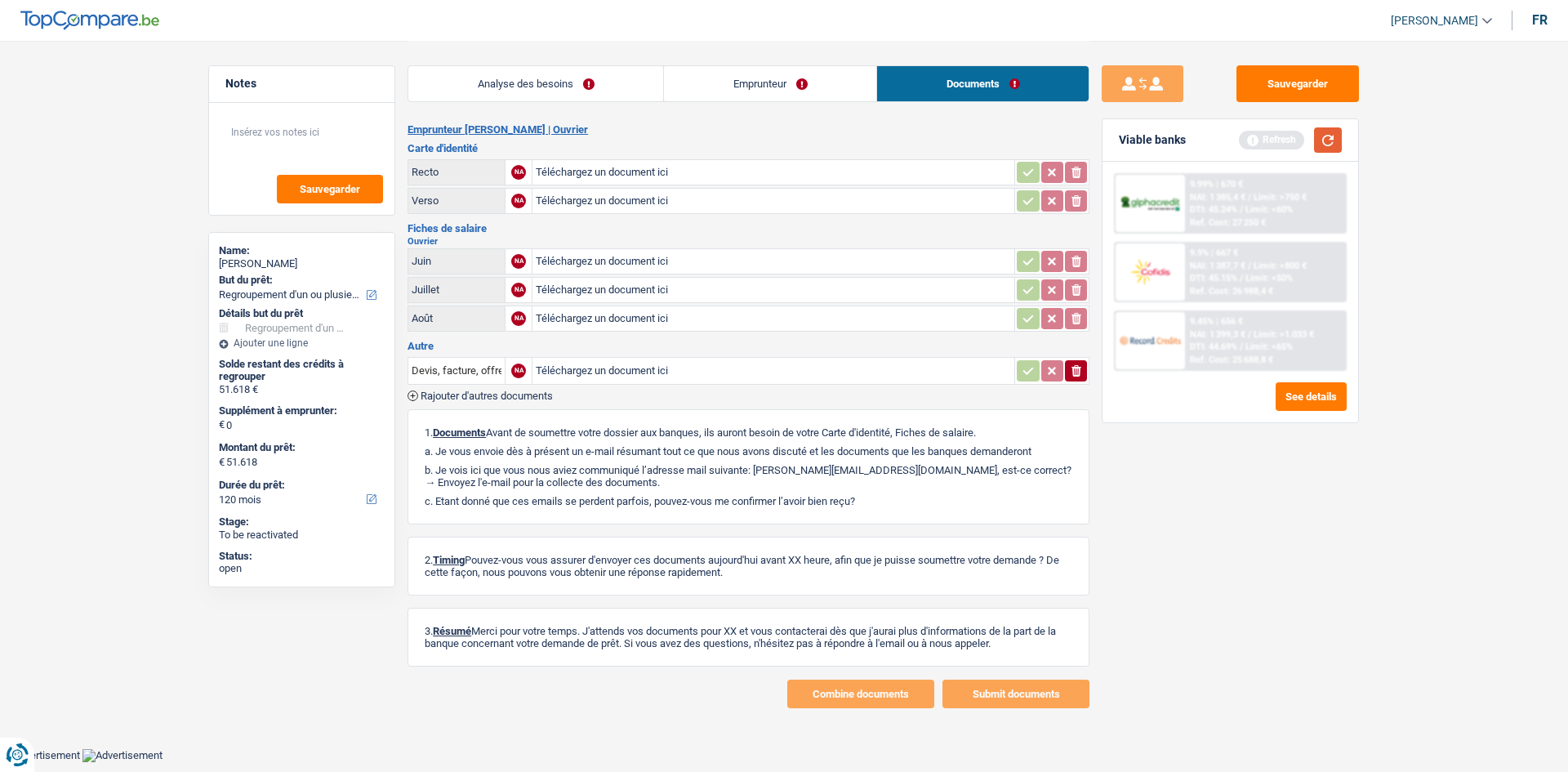
click at [1341, 140] on button "button" at bounding box center [1328, 141] width 27 height 25
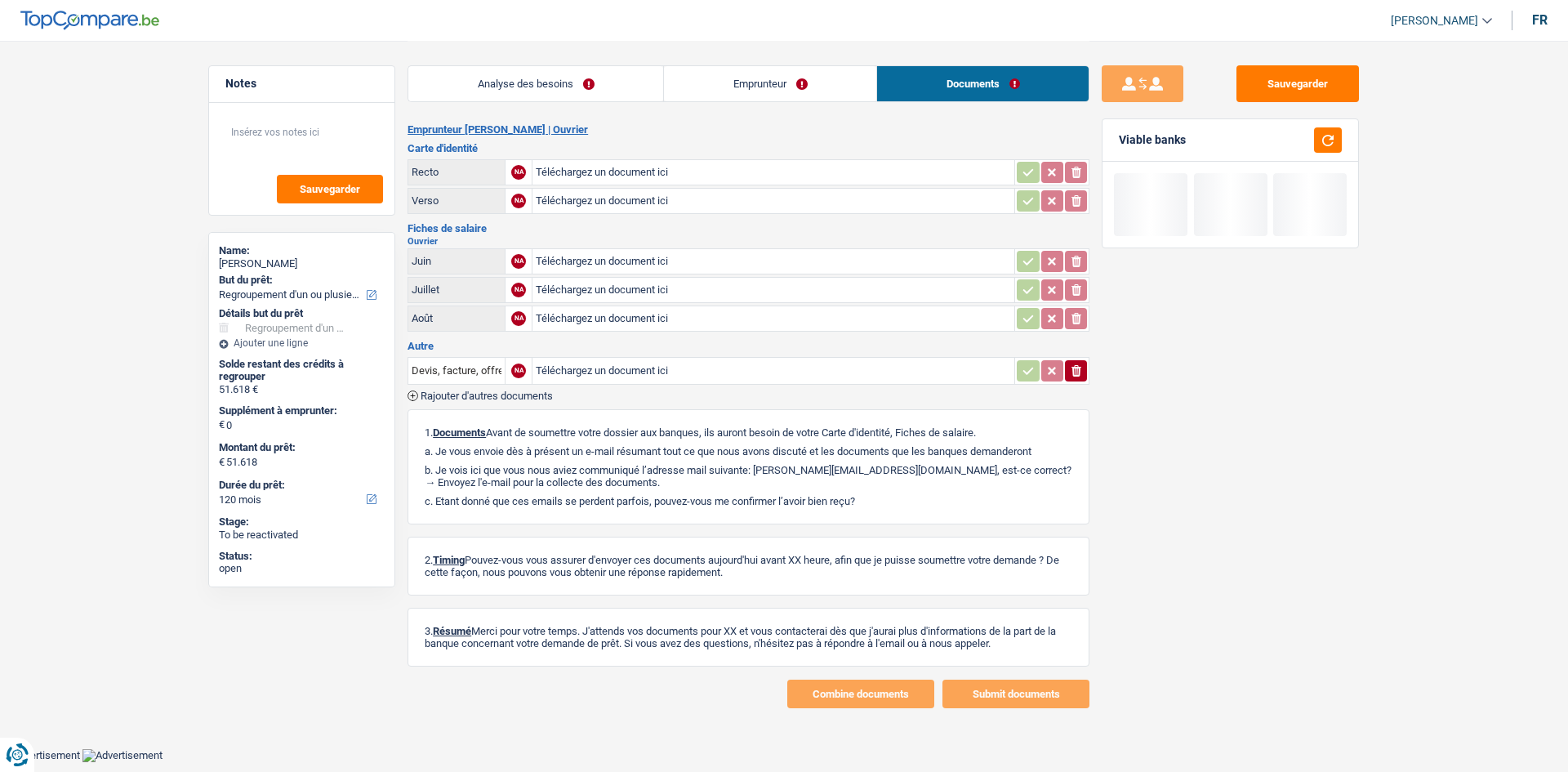
click at [784, 59] on div "Analyse des besoins Emprunteur Documents" at bounding box center [748, 75] width 682 height 69
click at [810, 90] on link "Emprunteur" at bounding box center [770, 84] width 213 height 35
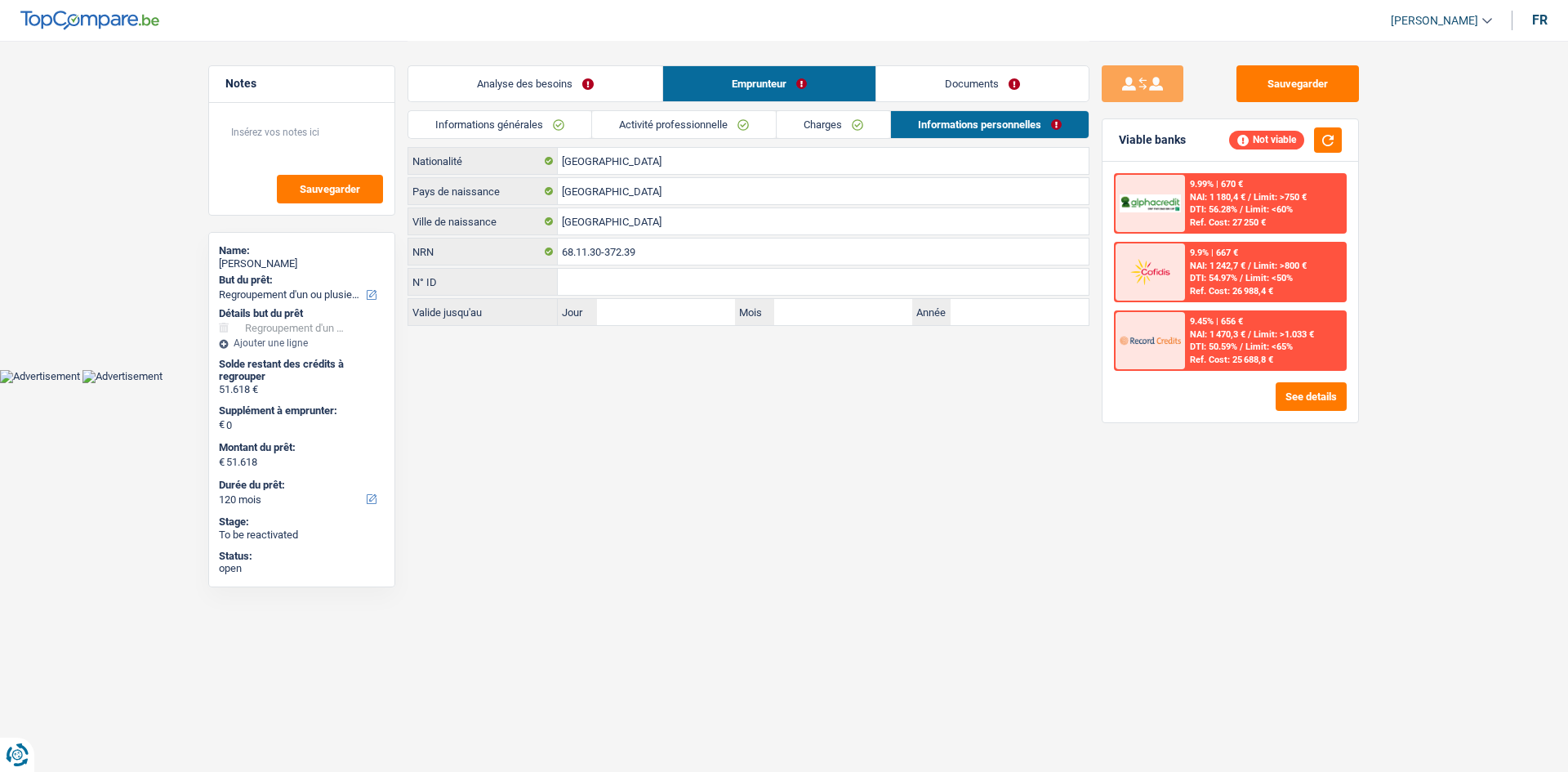
click at [830, 127] on link "Charges" at bounding box center [834, 125] width 113 height 27
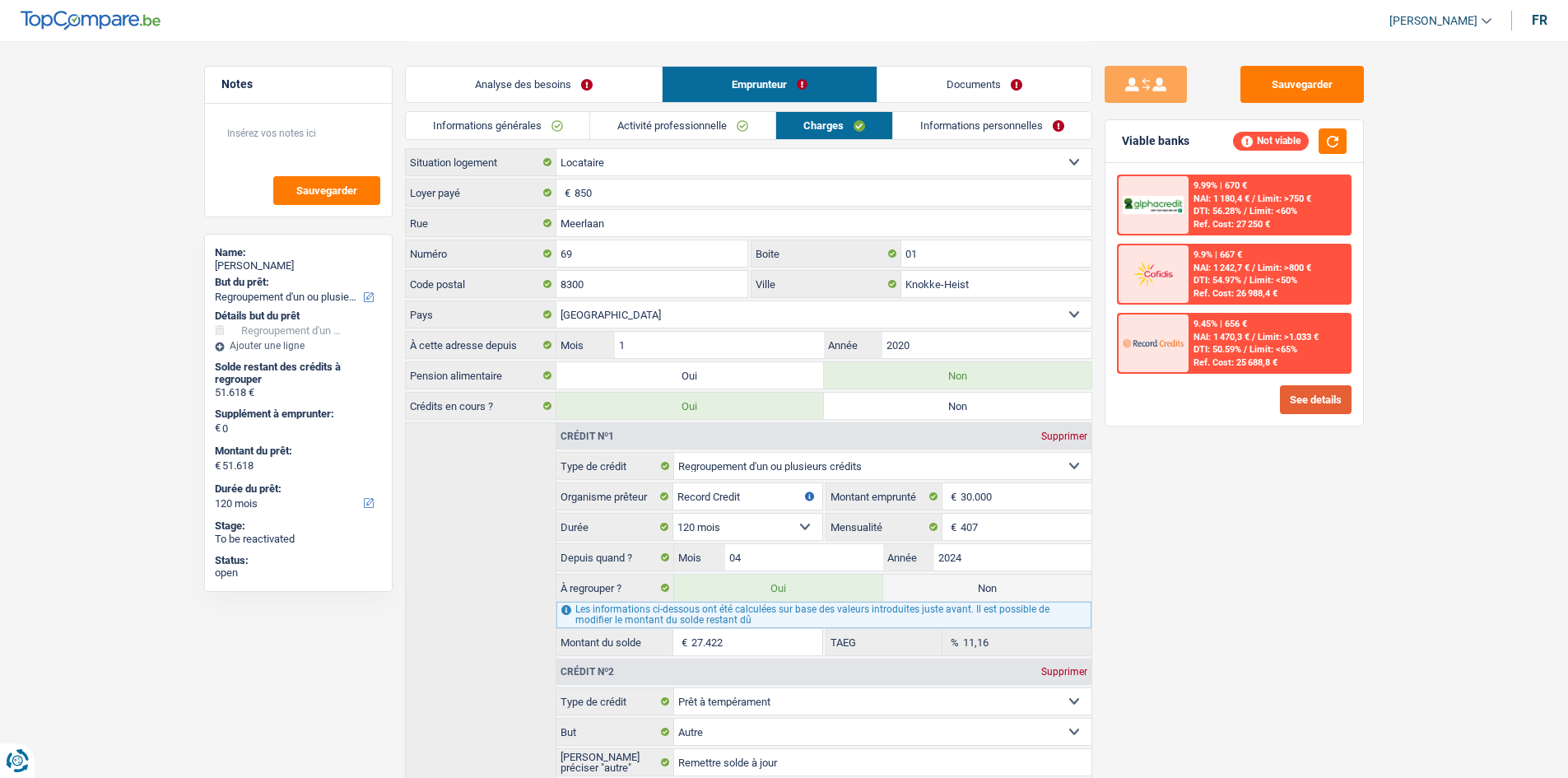
click at [1326, 400] on button "See details" at bounding box center [1315, 399] width 72 height 29
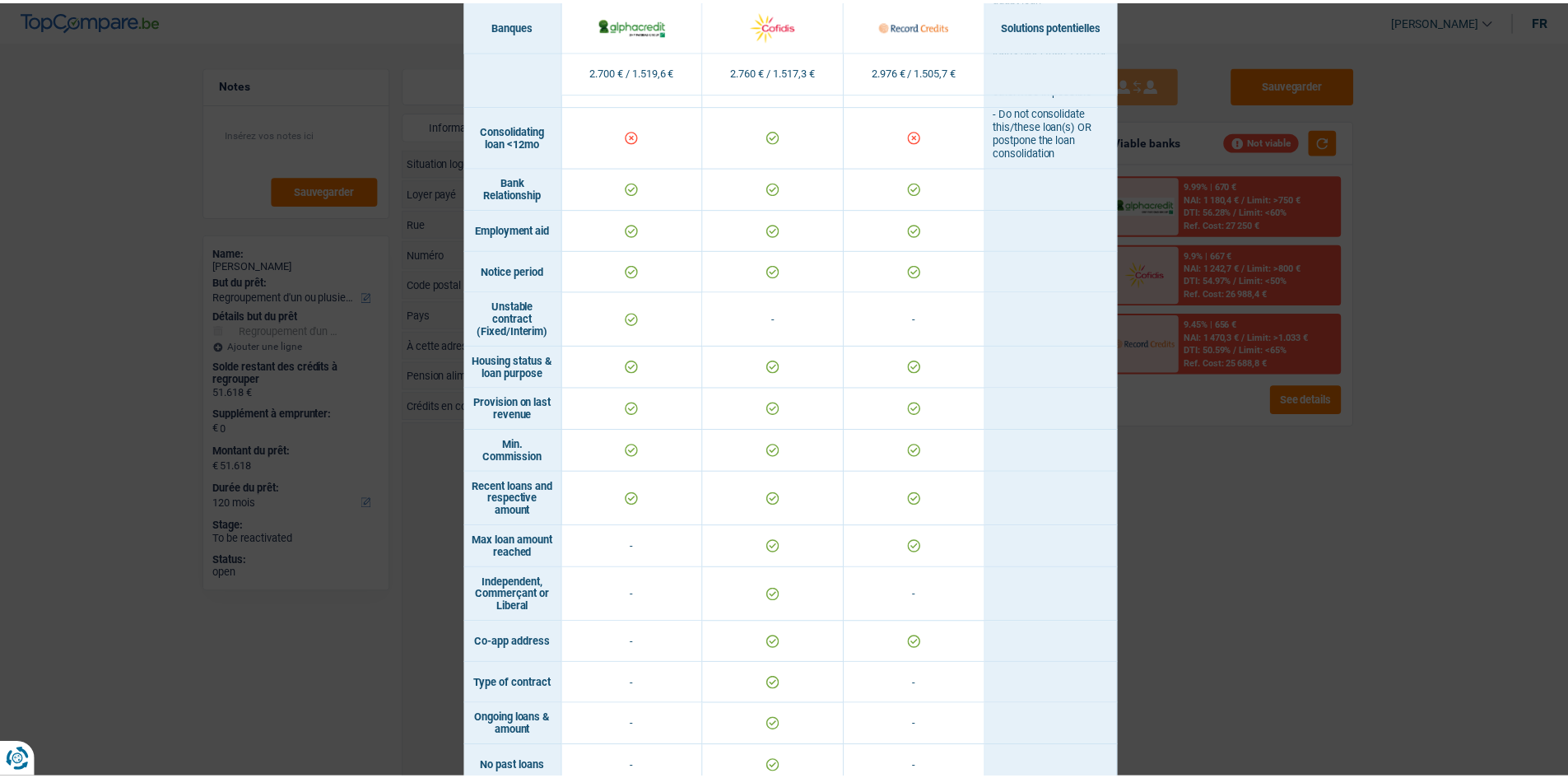
scroll to position [494, 0]
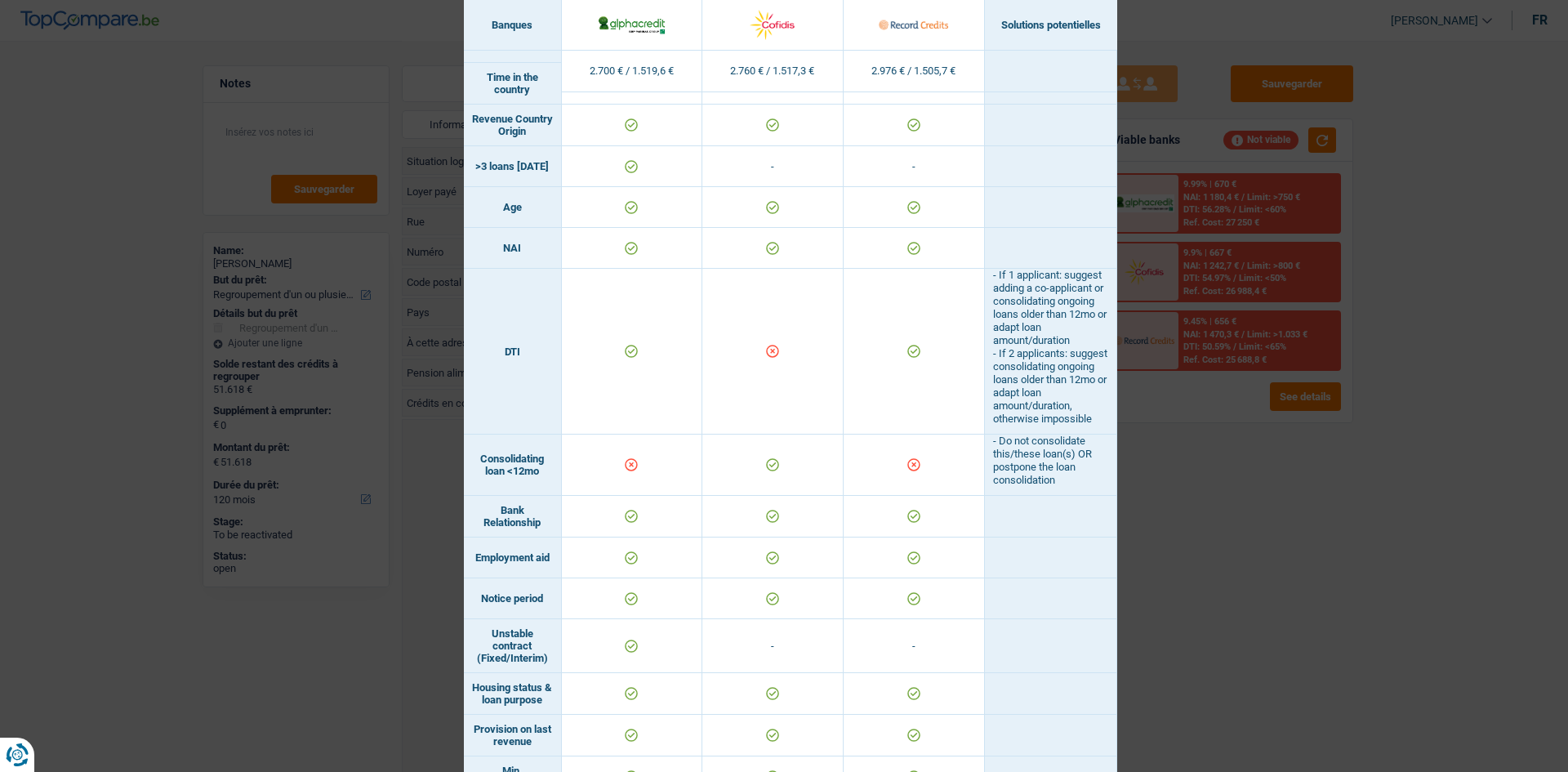
click at [1236, 520] on div "Banks conditions × Banques Solutions potentielles Revenus / Charges 2.700 € / 1…" at bounding box center [784, 386] width 1568 height 772
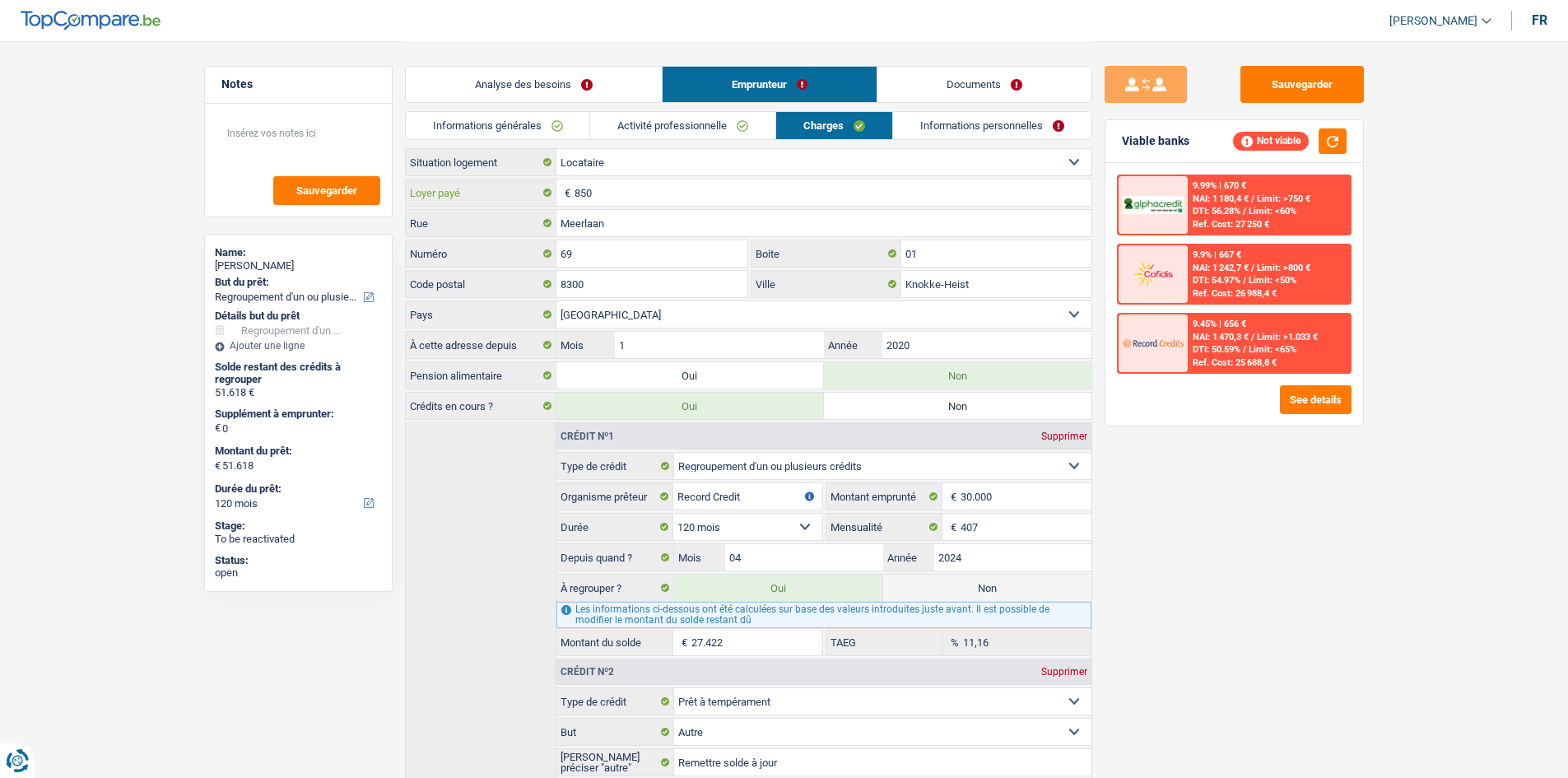
click at [672, 184] on input "850" at bounding box center [832, 192] width 516 height 27
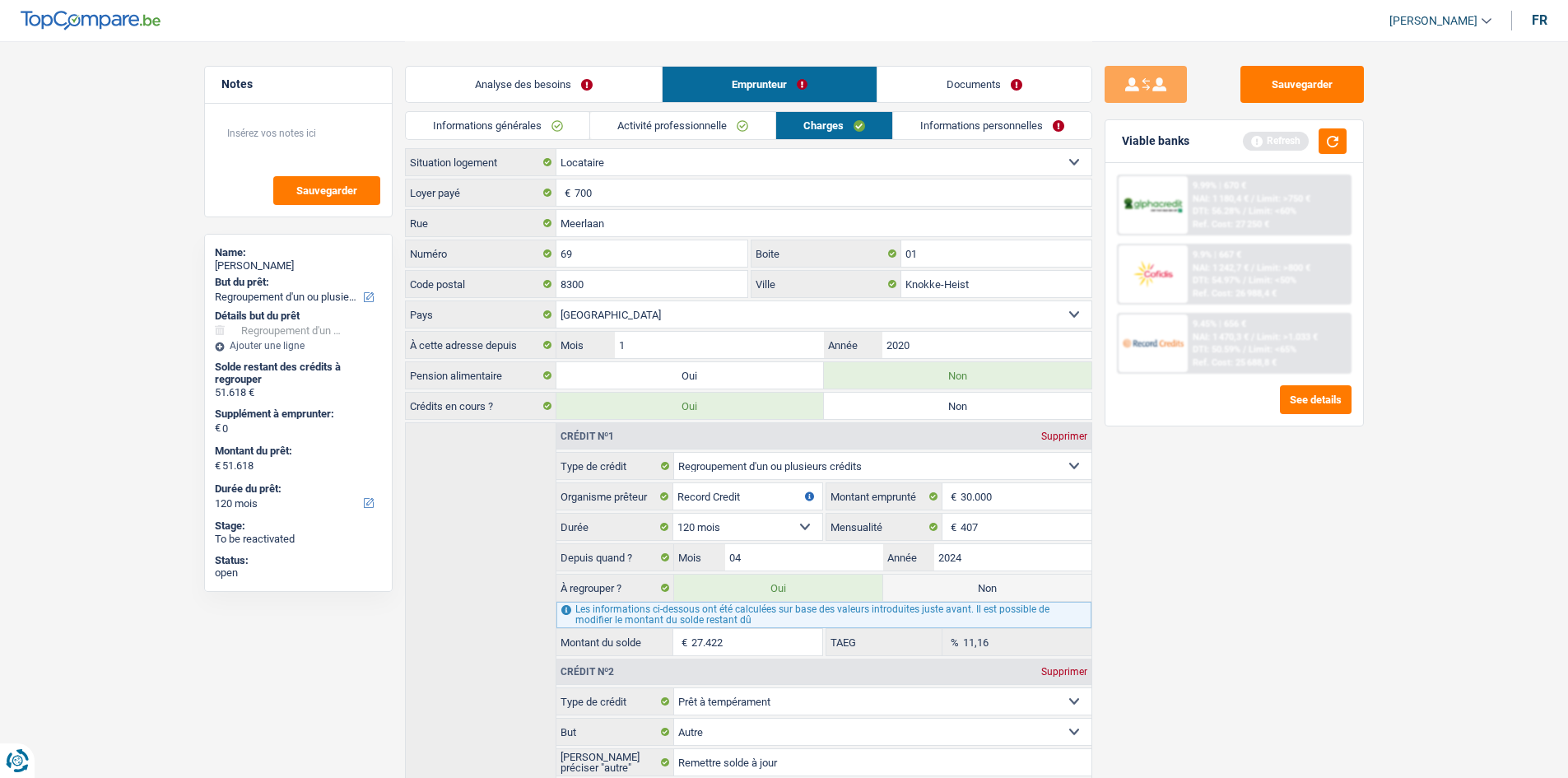
click at [1316, 565] on div "Sauvegarder Viable banks Refresh 9.99% | 670 € NAI: 1 180,4 € / Limit: >750 € D…" at bounding box center [1234, 408] width 284 height 686
click at [1047, 139] on li "Informations personnelles" at bounding box center [992, 125] width 200 height 29
click at [1334, 133] on button "button" at bounding box center [1332, 142] width 28 height 26
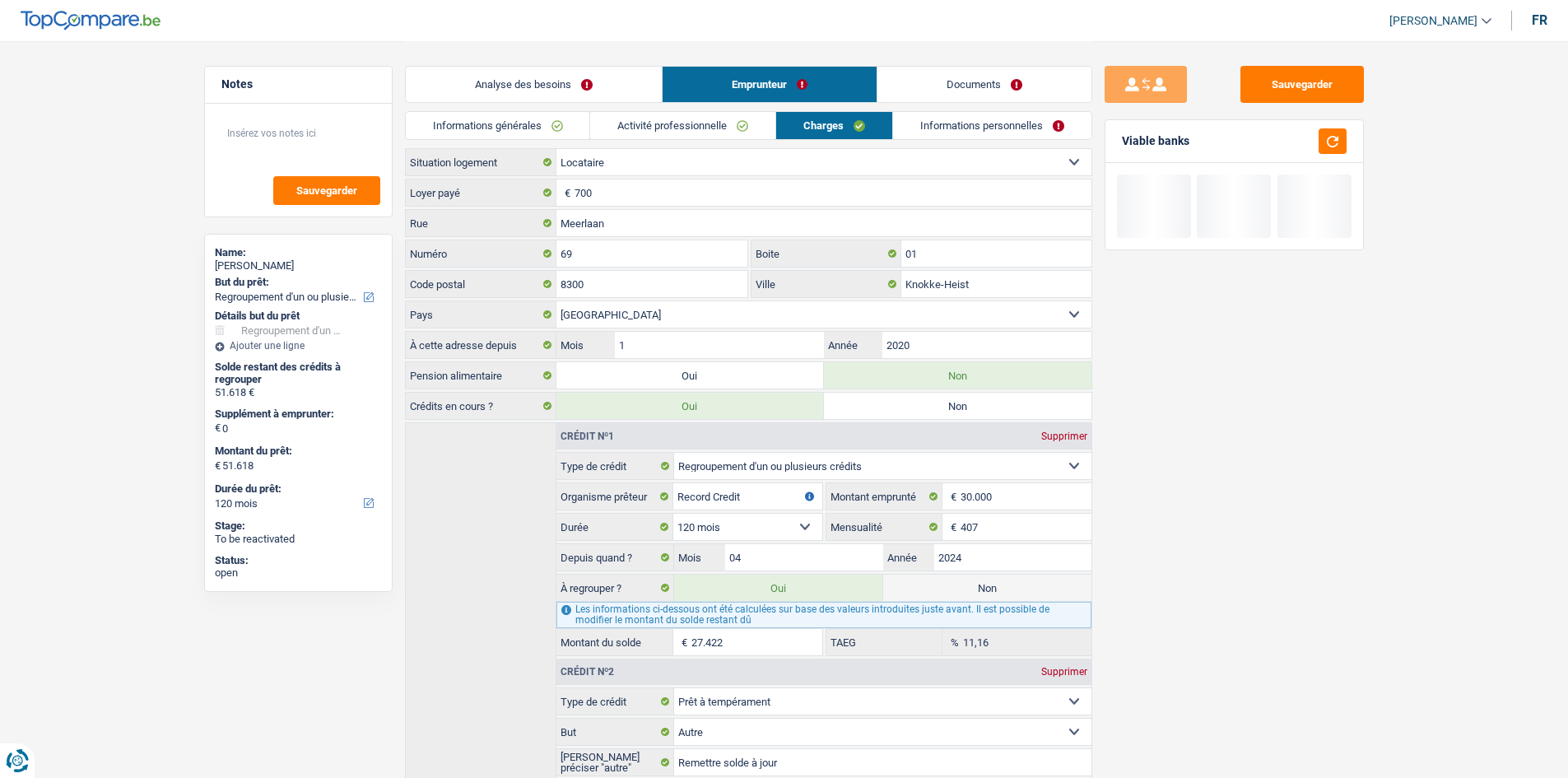
click at [1081, 118] on link "Informations personnelles" at bounding box center [993, 126] width 199 height 28
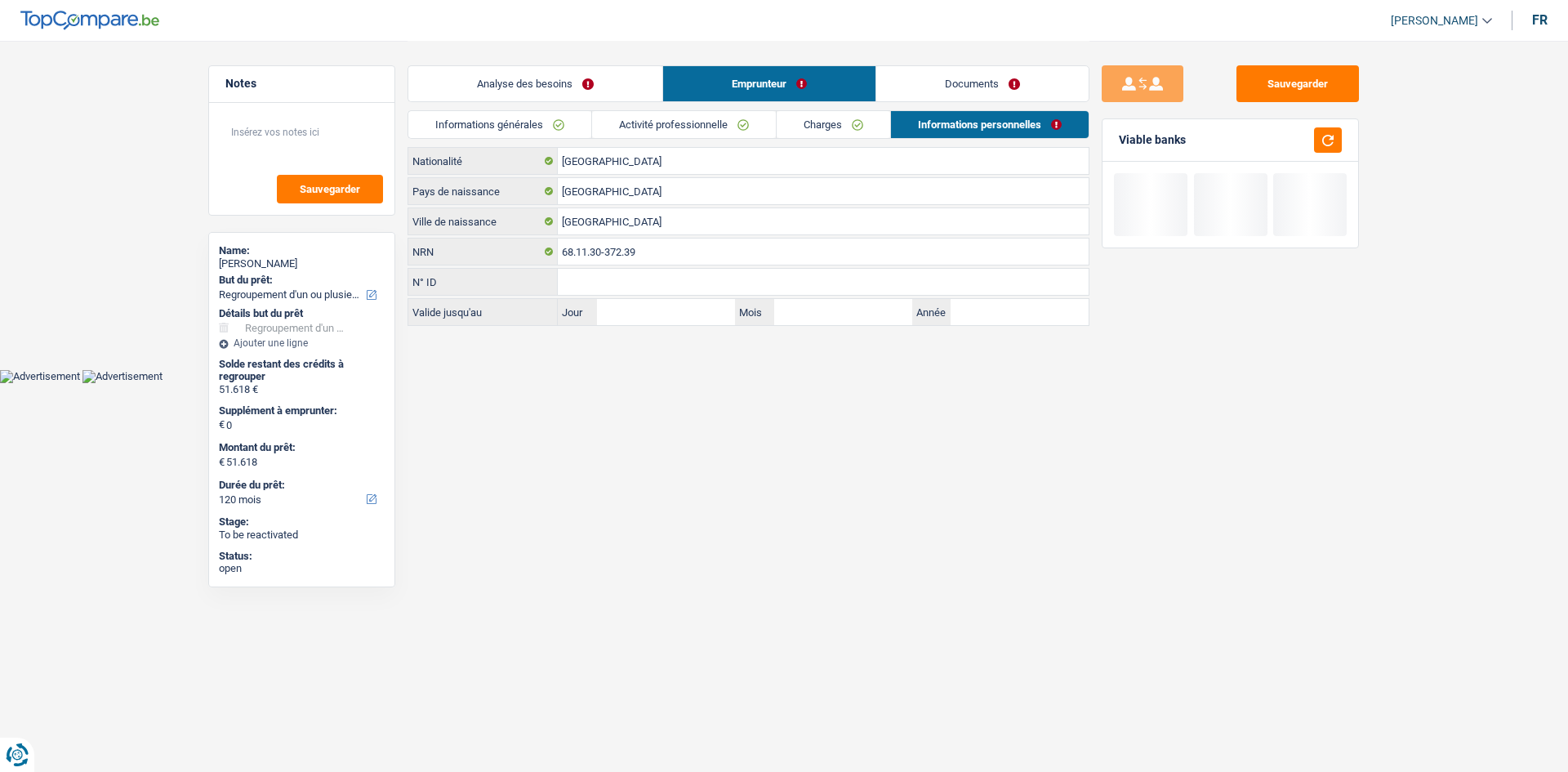
drag, startPoint x: 557, startPoint y: 80, endPoint x: 1075, endPoint y: 179, distance: 527.4
click at [557, 80] on link "Analyse des besoins" at bounding box center [535, 84] width 254 height 35
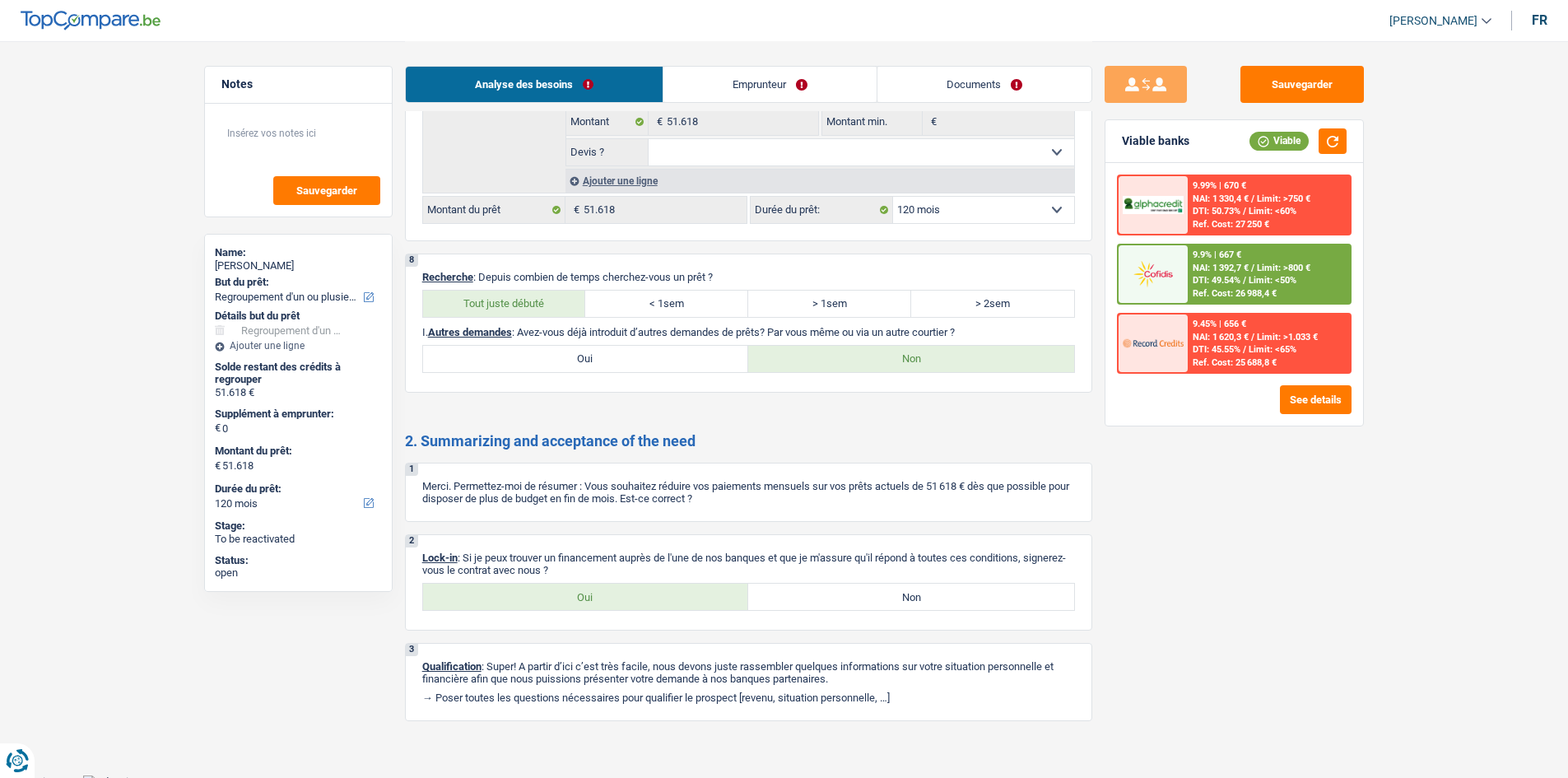
scroll to position [3070, 0]
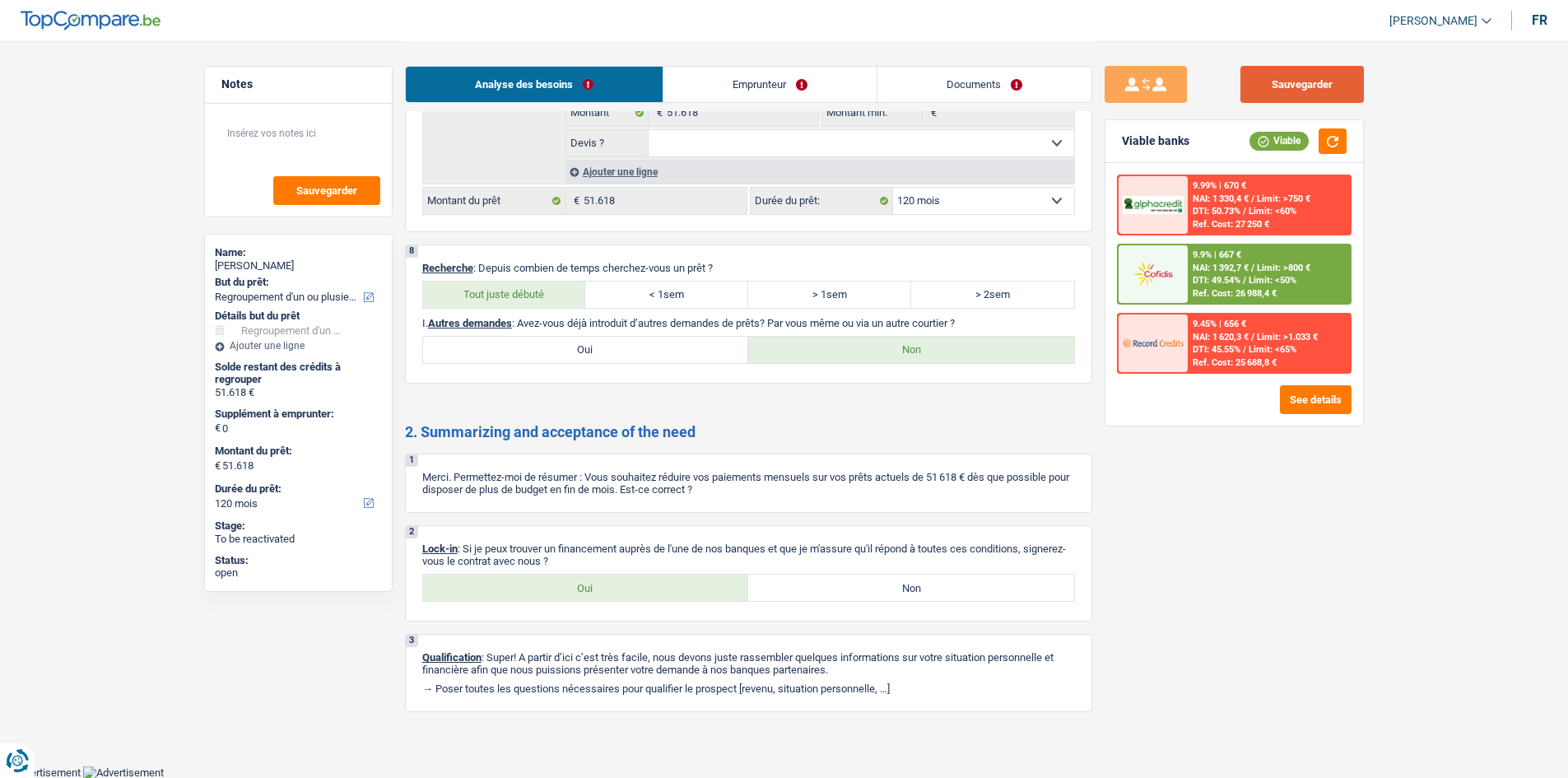
click at [1254, 85] on button "Sauvegarder" at bounding box center [1301, 85] width 123 height 37
click at [1000, 89] on link "Documents" at bounding box center [985, 85] width 214 height 35
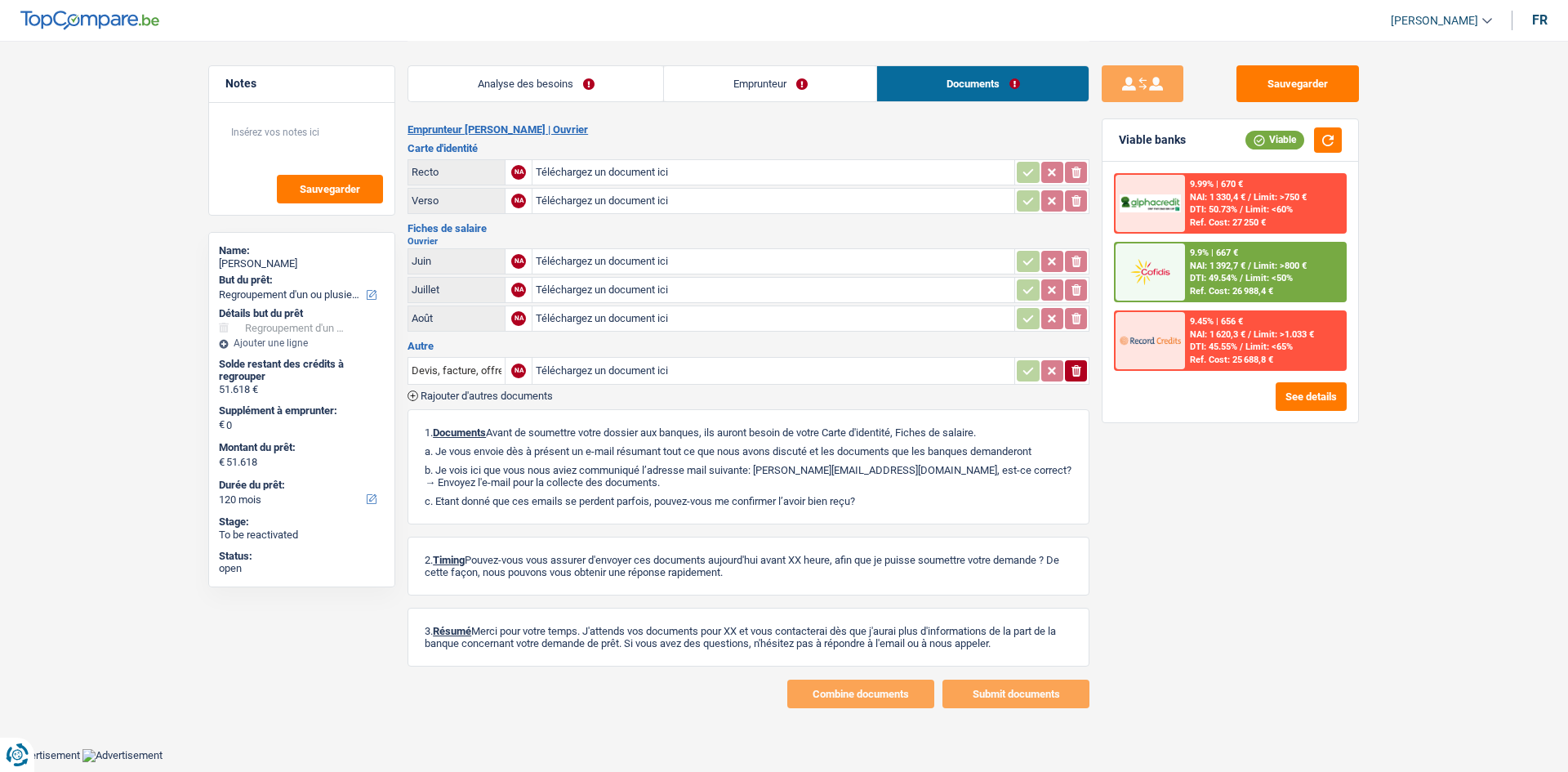
drag, startPoint x: 540, startPoint y: 89, endPoint x: 646, endPoint y: 121, distance: 110.7
click at [540, 89] on link "Analyse des besoins" at bounding box center [535, 84] width 255 height 35
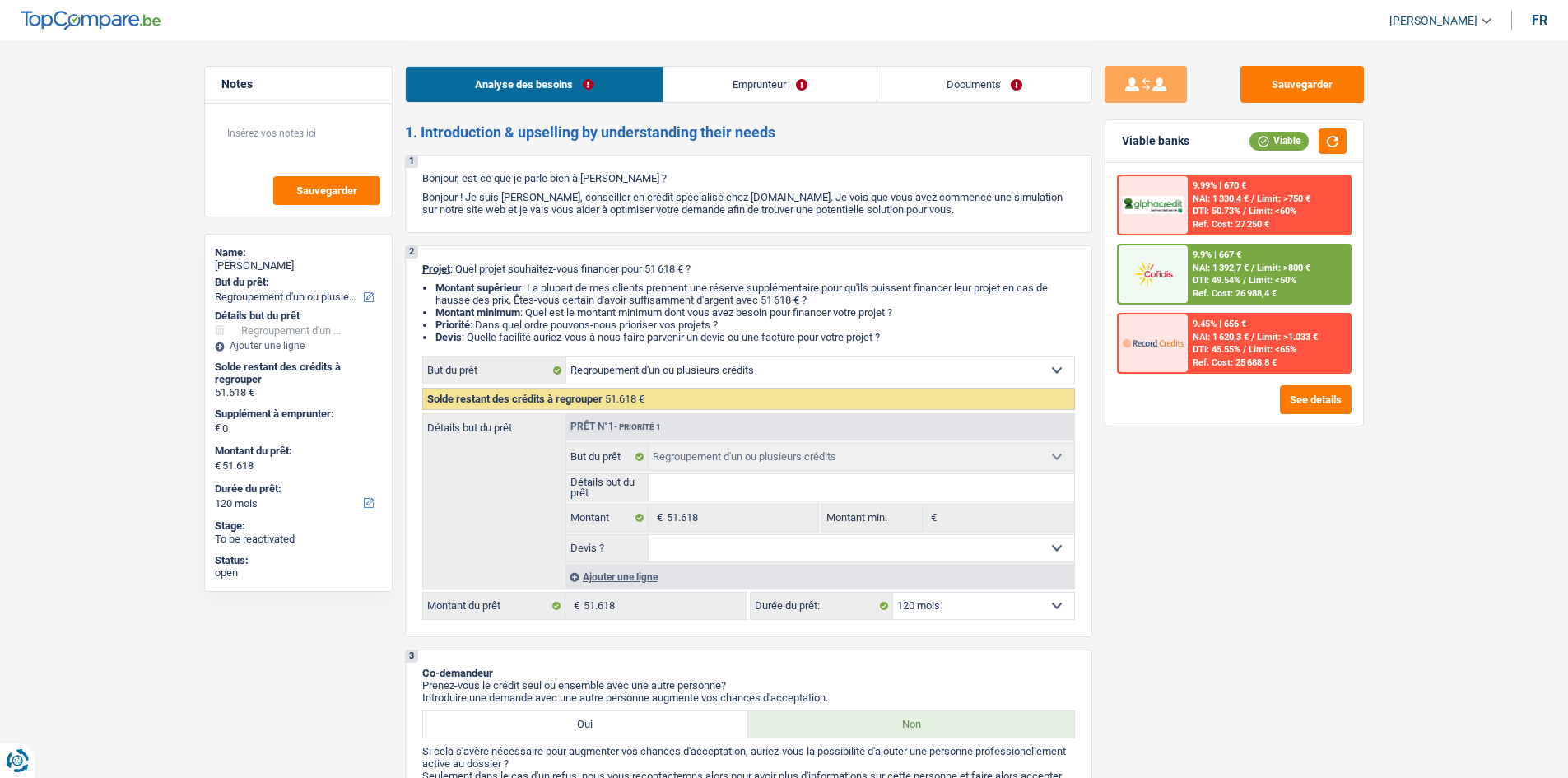
click at [734, 90] on link "Emprunteur" at bounding box center [769, 85] width 213 height 35
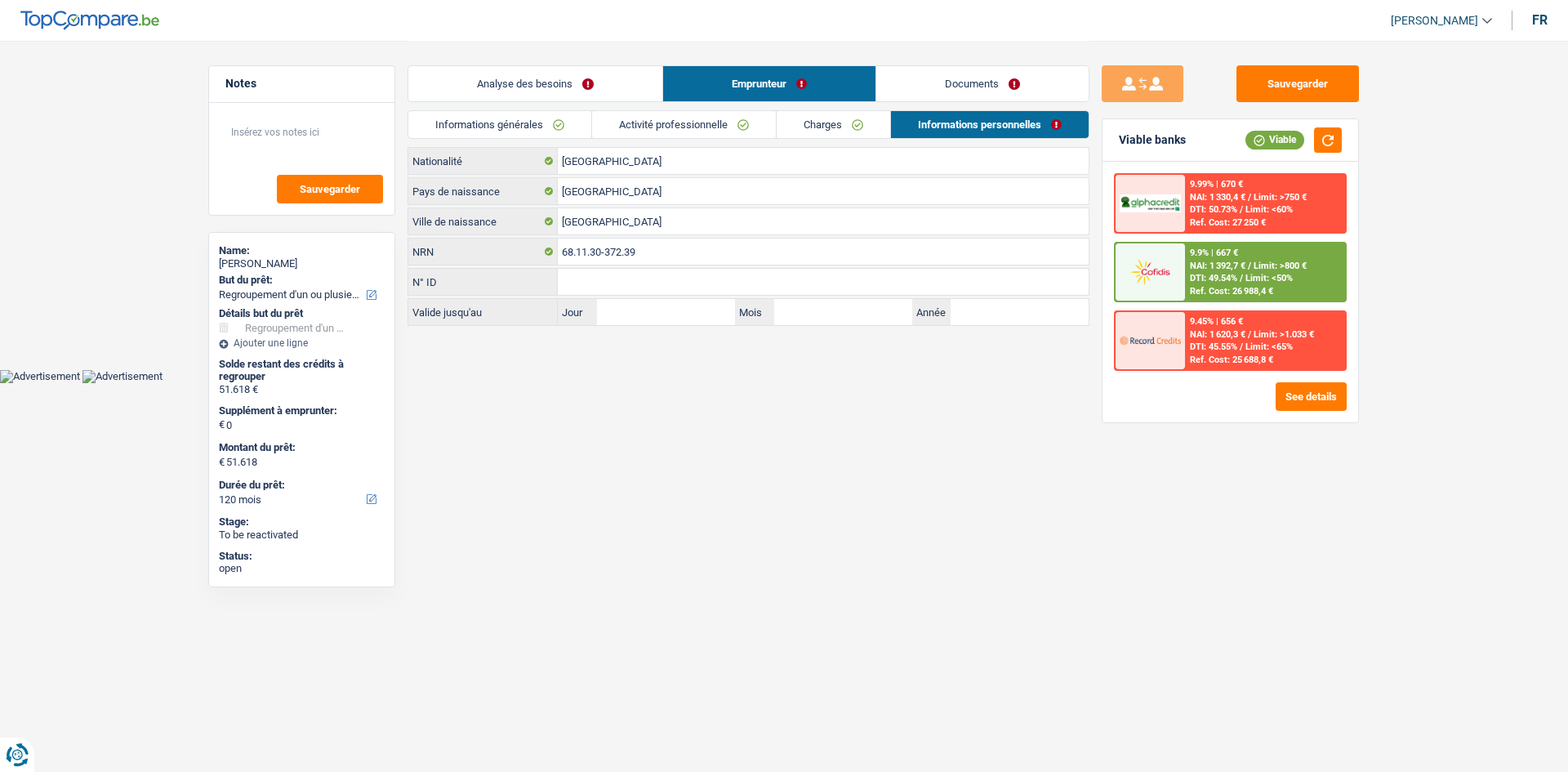
click at [825, 126] on link "Charges" at bounding box center [834, 125] width 113 height 27
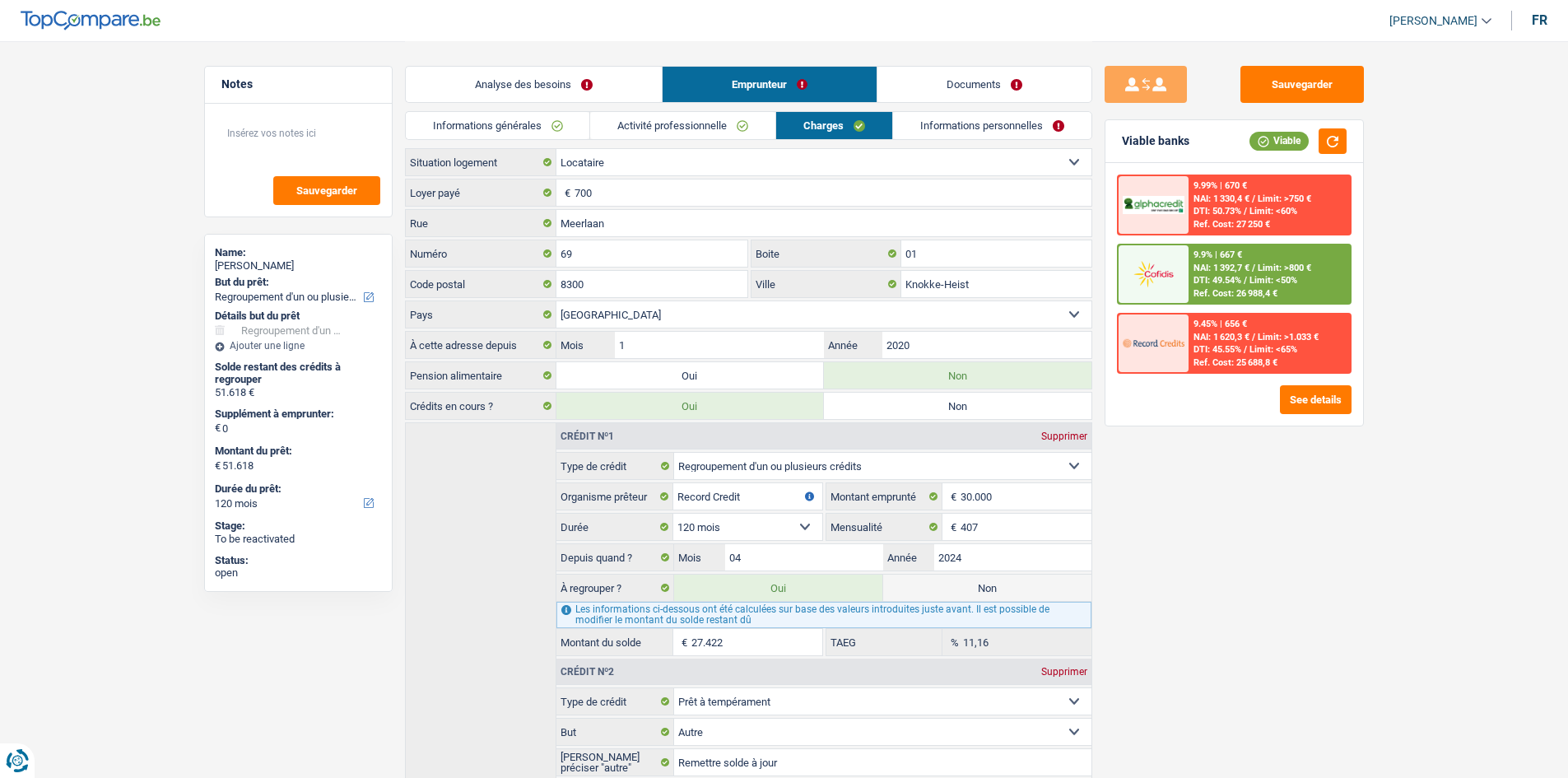
click at [531, 128] on link "Informations générales" at bounding box center [497, 126] width 184 height 28
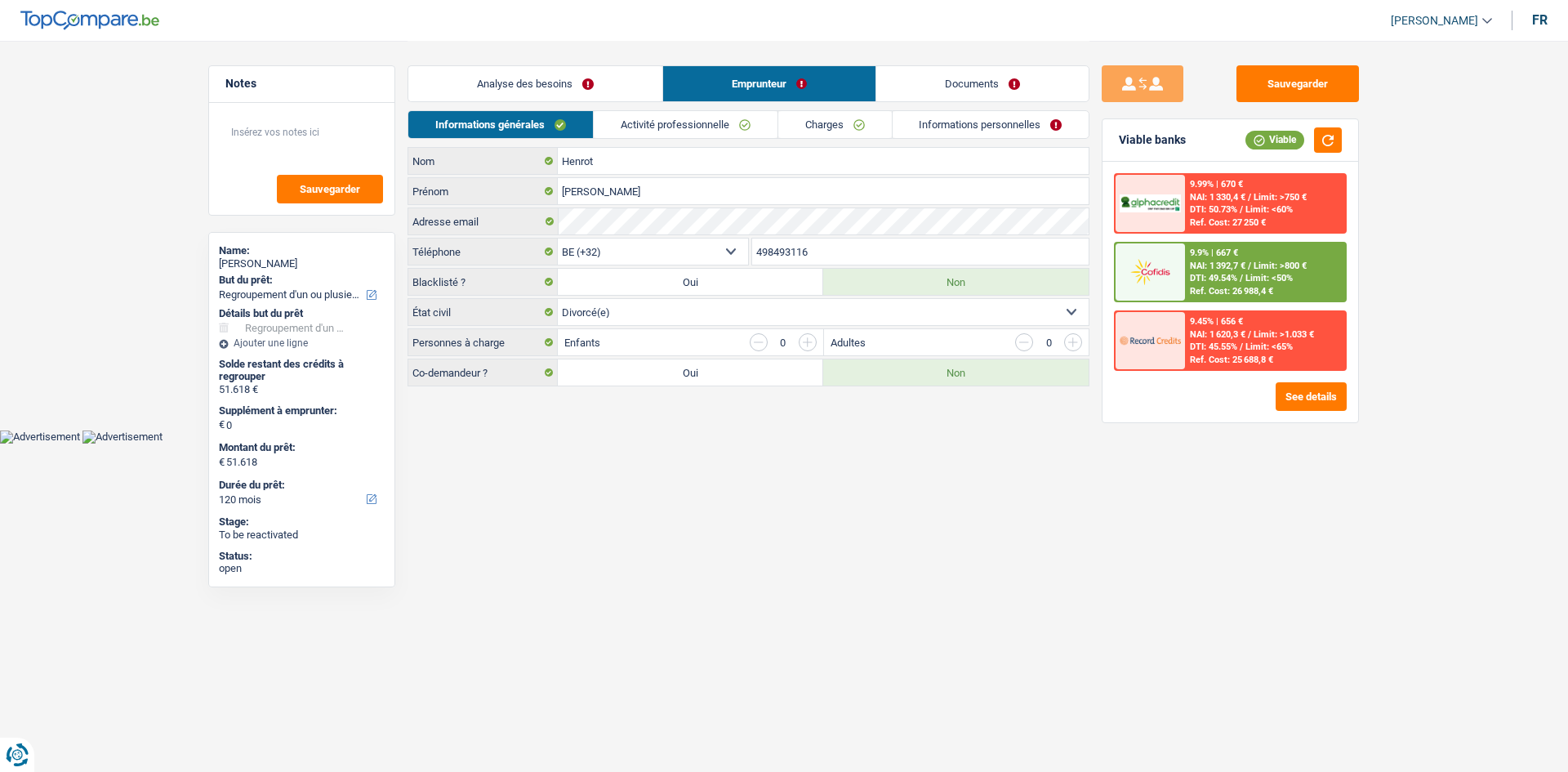
click at [927, 81] on link "Documents" at bounding box center [983, 84] width 213 height 35
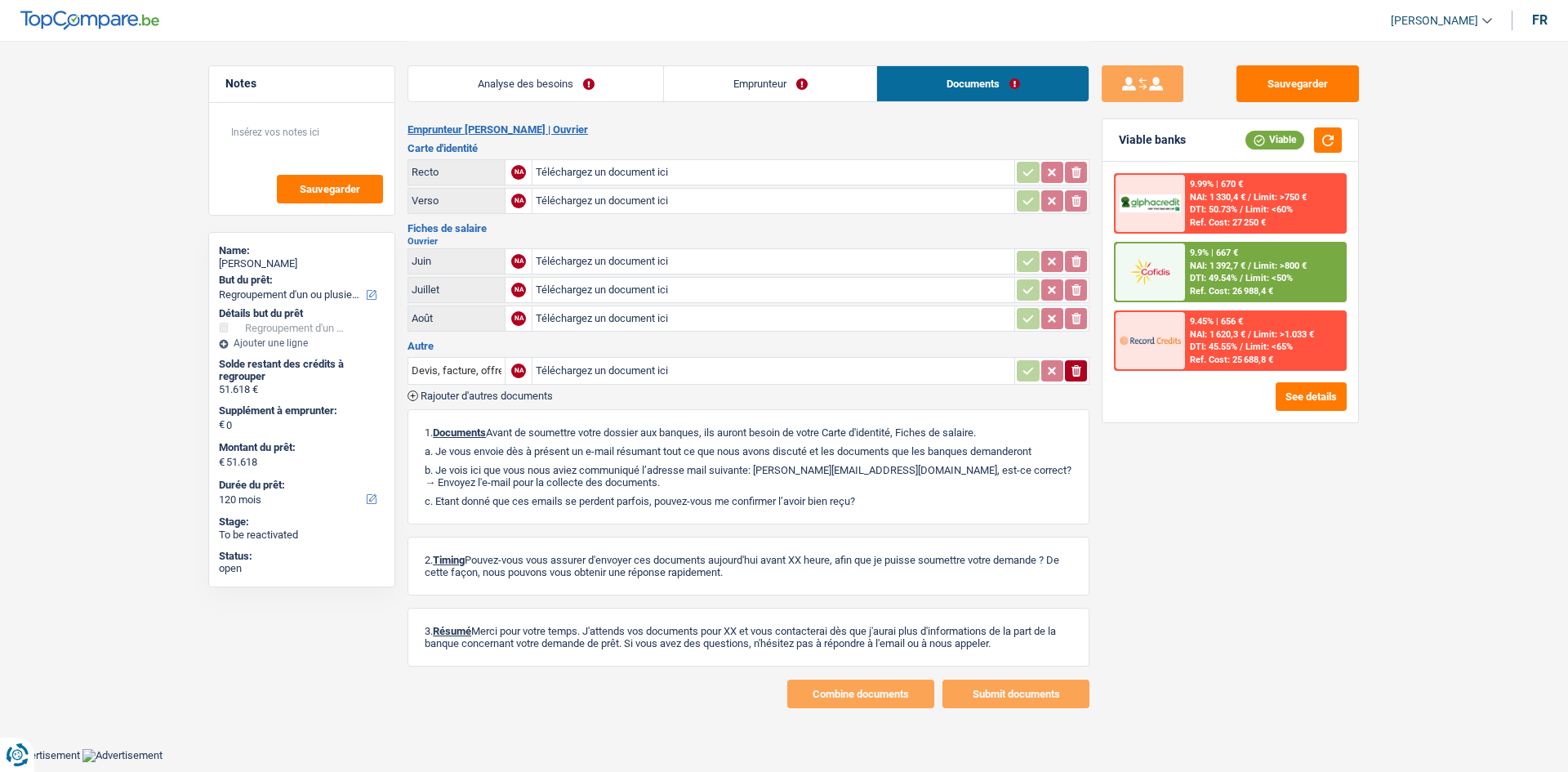
drag, startPoint x: 765, startPoint y: 77, endPoint x: 998, endPoint y: 185, distance: 256.8
click at [764, 77] on link "Emprunteur" at bounding box center [770, 84] width 213 height 35
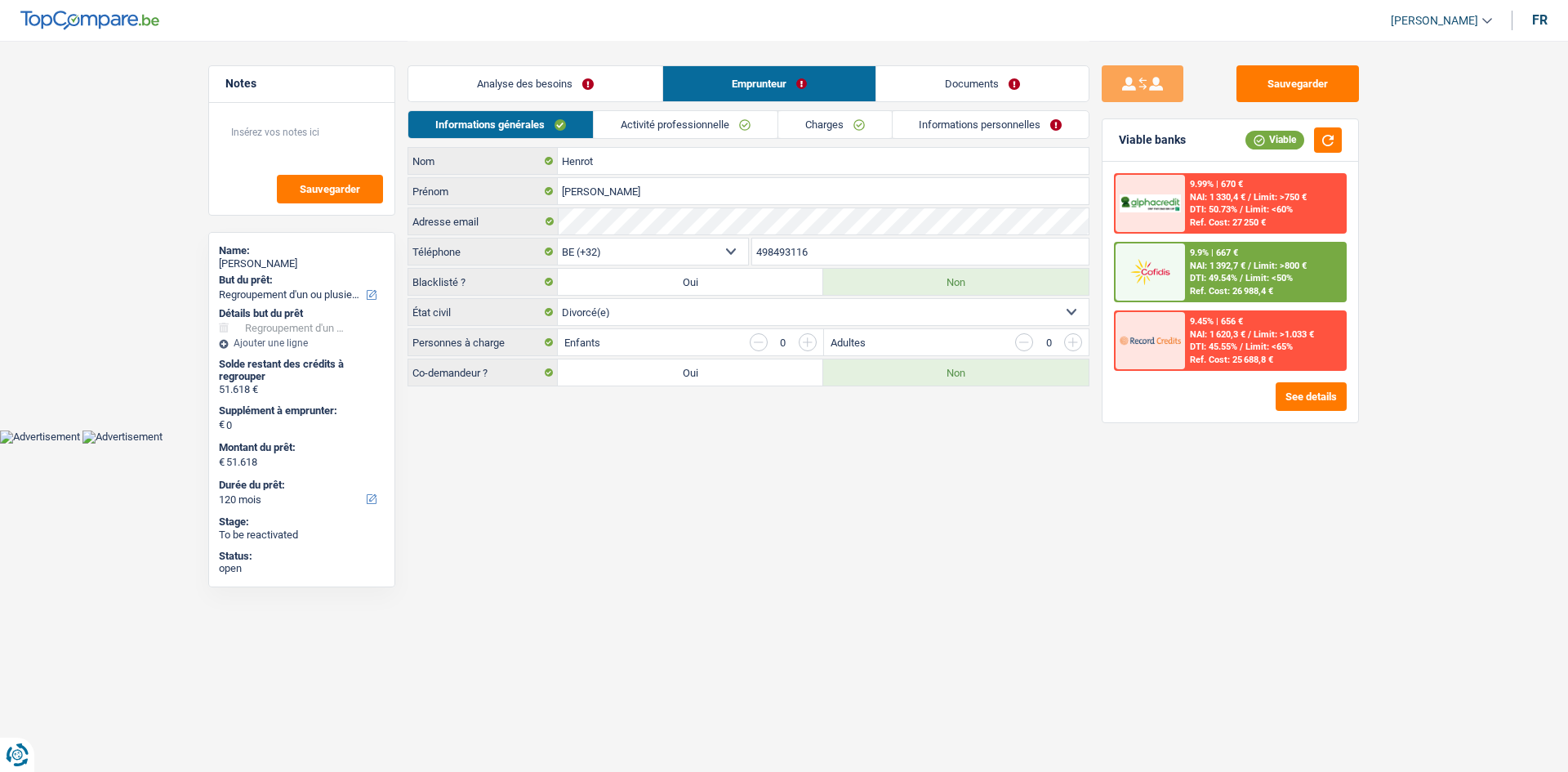
click at [967, 122] on link "Informations personnelles" at bounding box center [991, 125] width 197 height 27
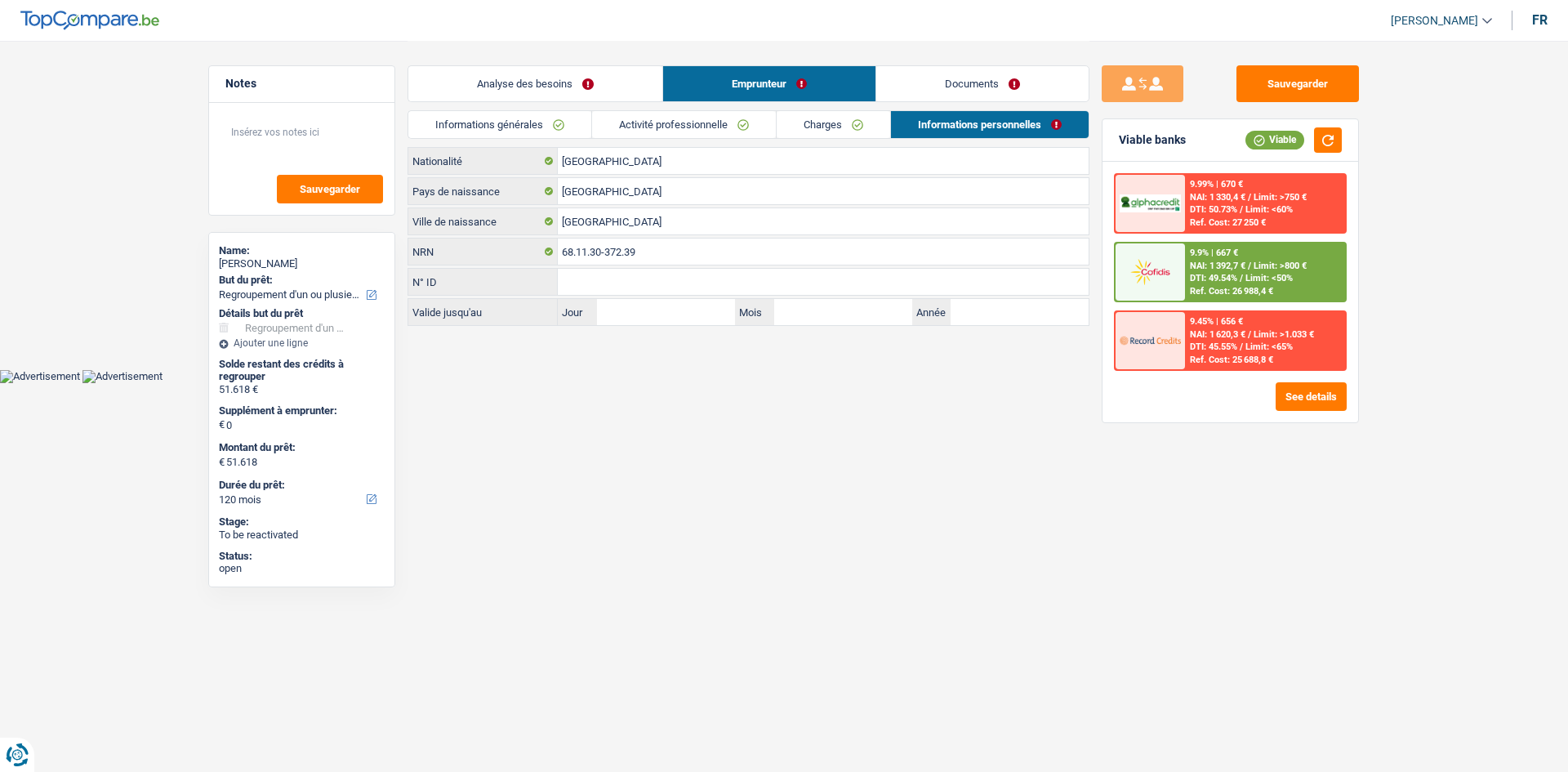
click at [843, 121] on link "Charges" at bounding box center [834, 125] width 113 height 27
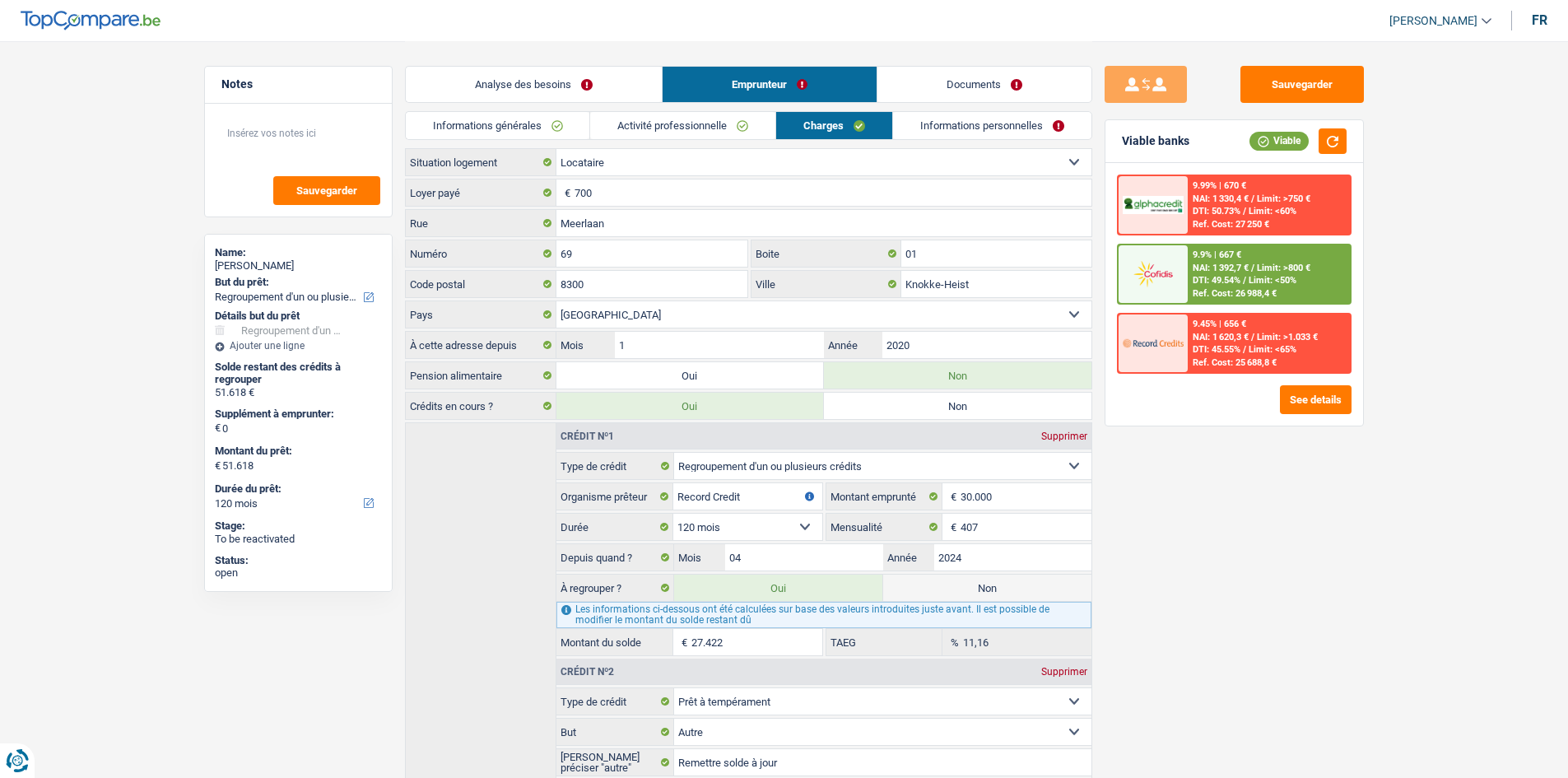
drag, startPoint x: 722, startPoint y: 127, endPoint x: 655, endPoint y: 146, distance: 69.6
click at [721, 127] on link "Activité professionnelle" at bounding box center [683, 126] width 185 height 28
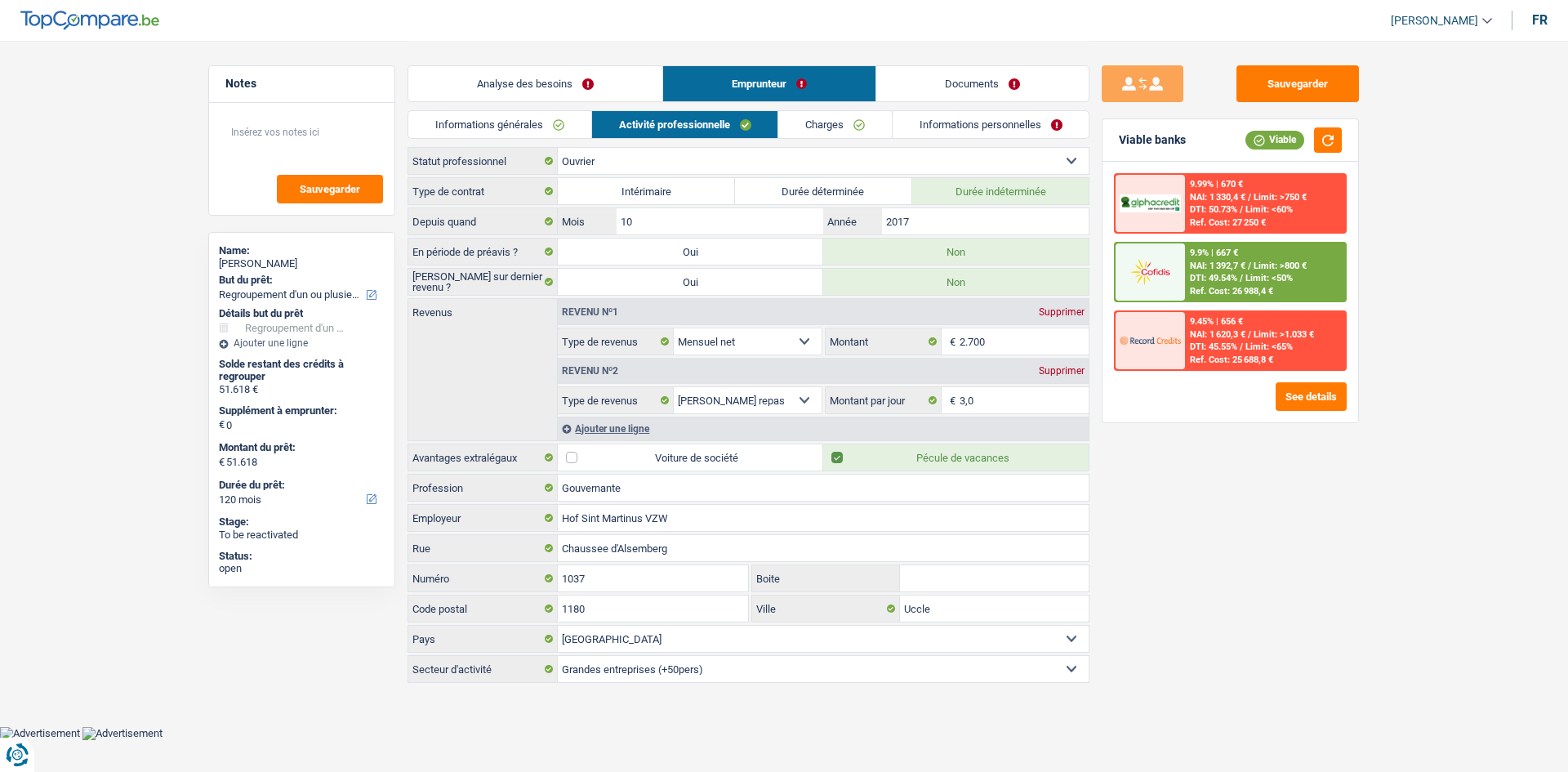
click at [546, 121] on link "Informations générales" at bounding box center [499, 125] width 183 height 27
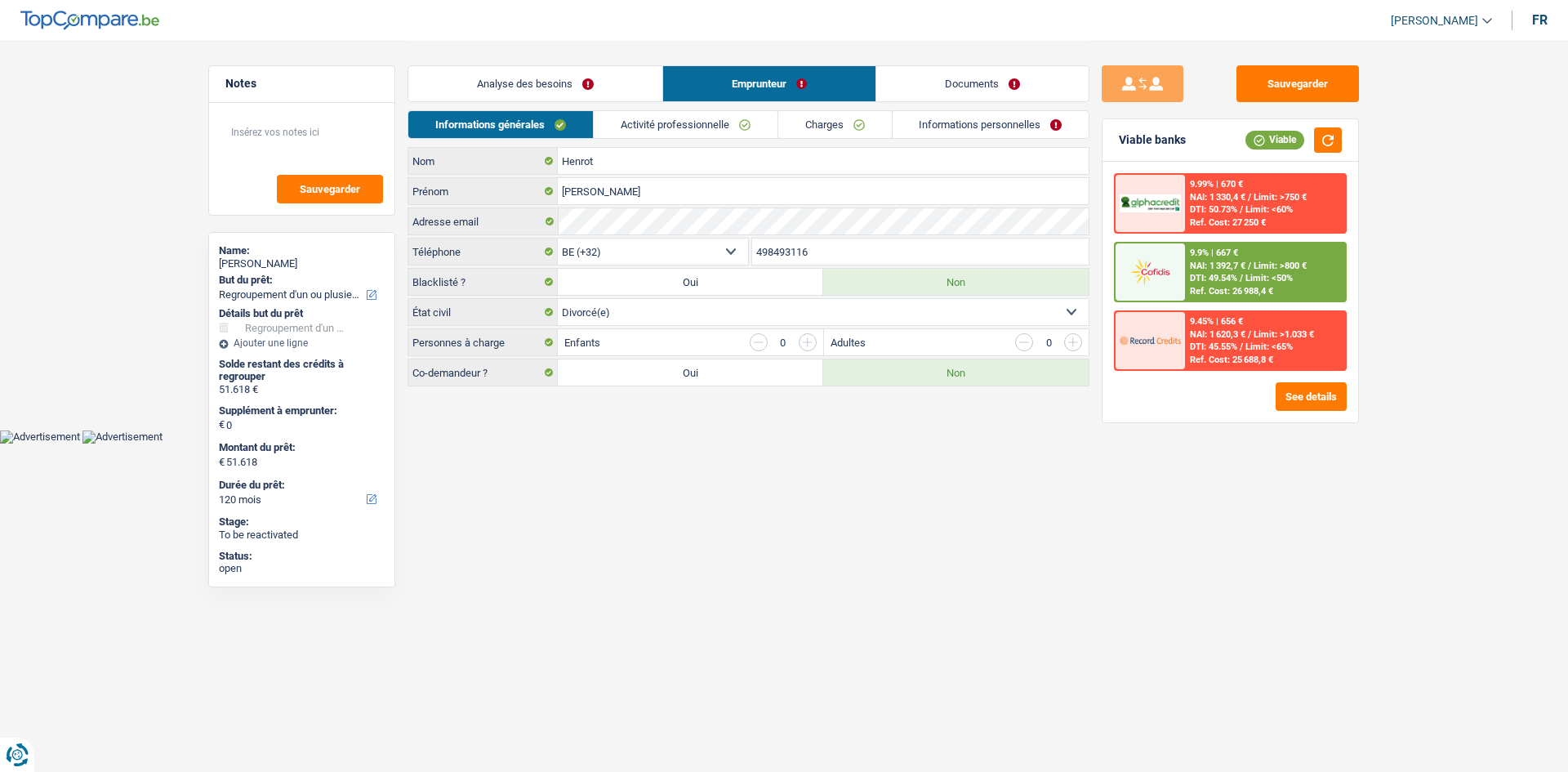
click at [571, 91] on link "Analyse des besoins" at bounding box center [535, 84] width 254 height 35
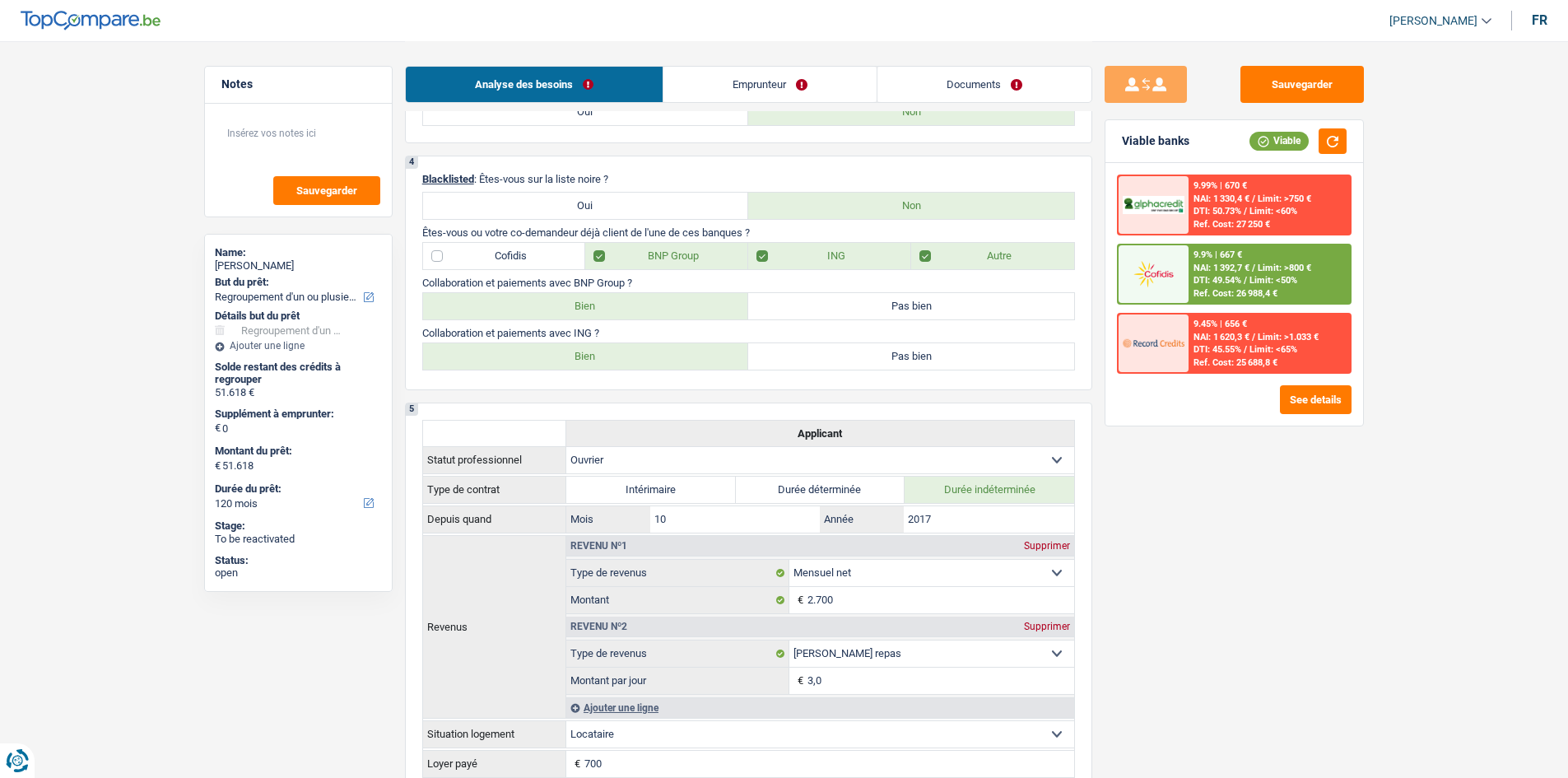
scroll to position [823, 0]
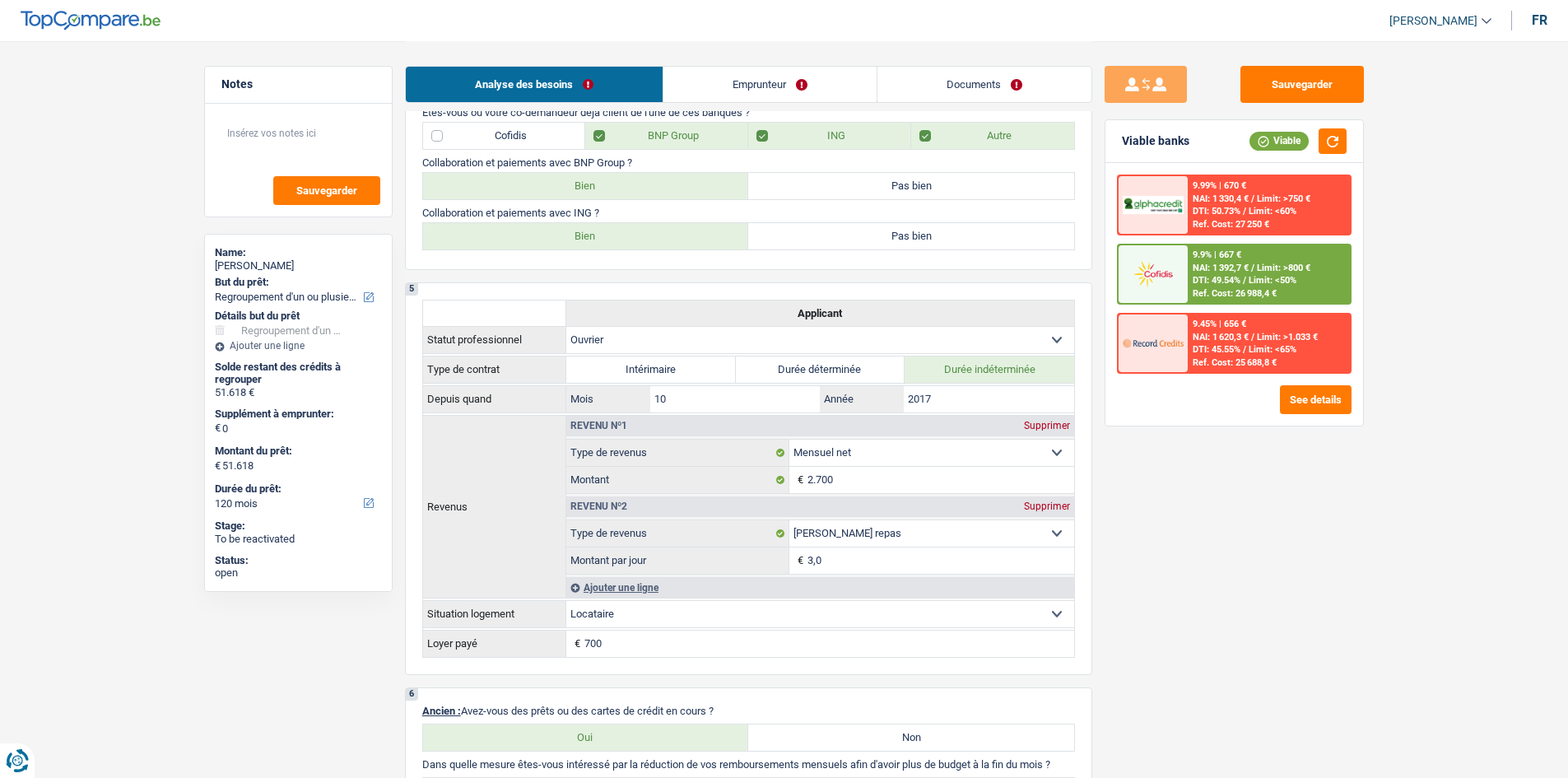
click at [1047, 94] on link "Documents" at bounding box center [985, 85] width 214 height 35
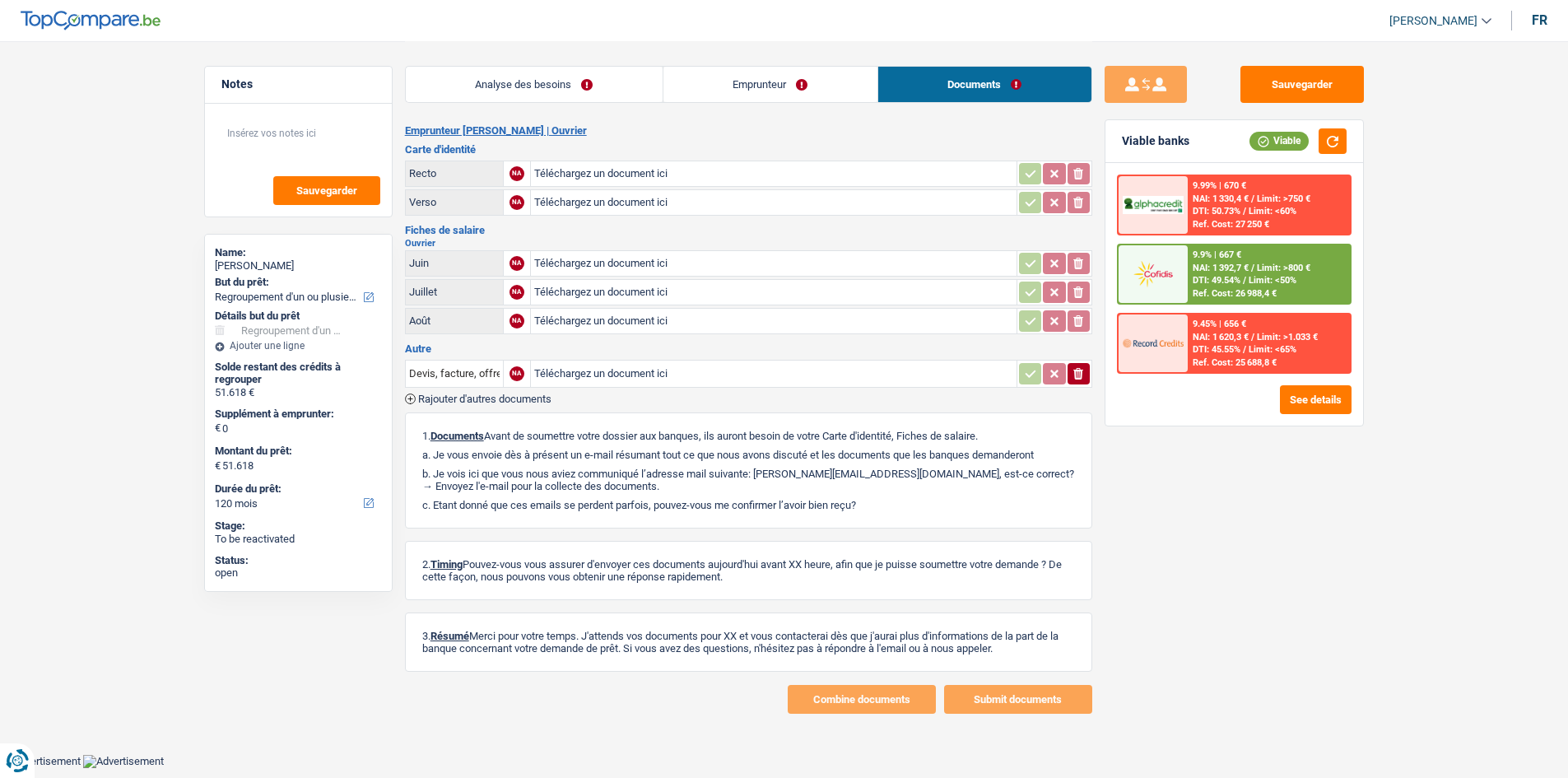
scroll to position [0, 0]
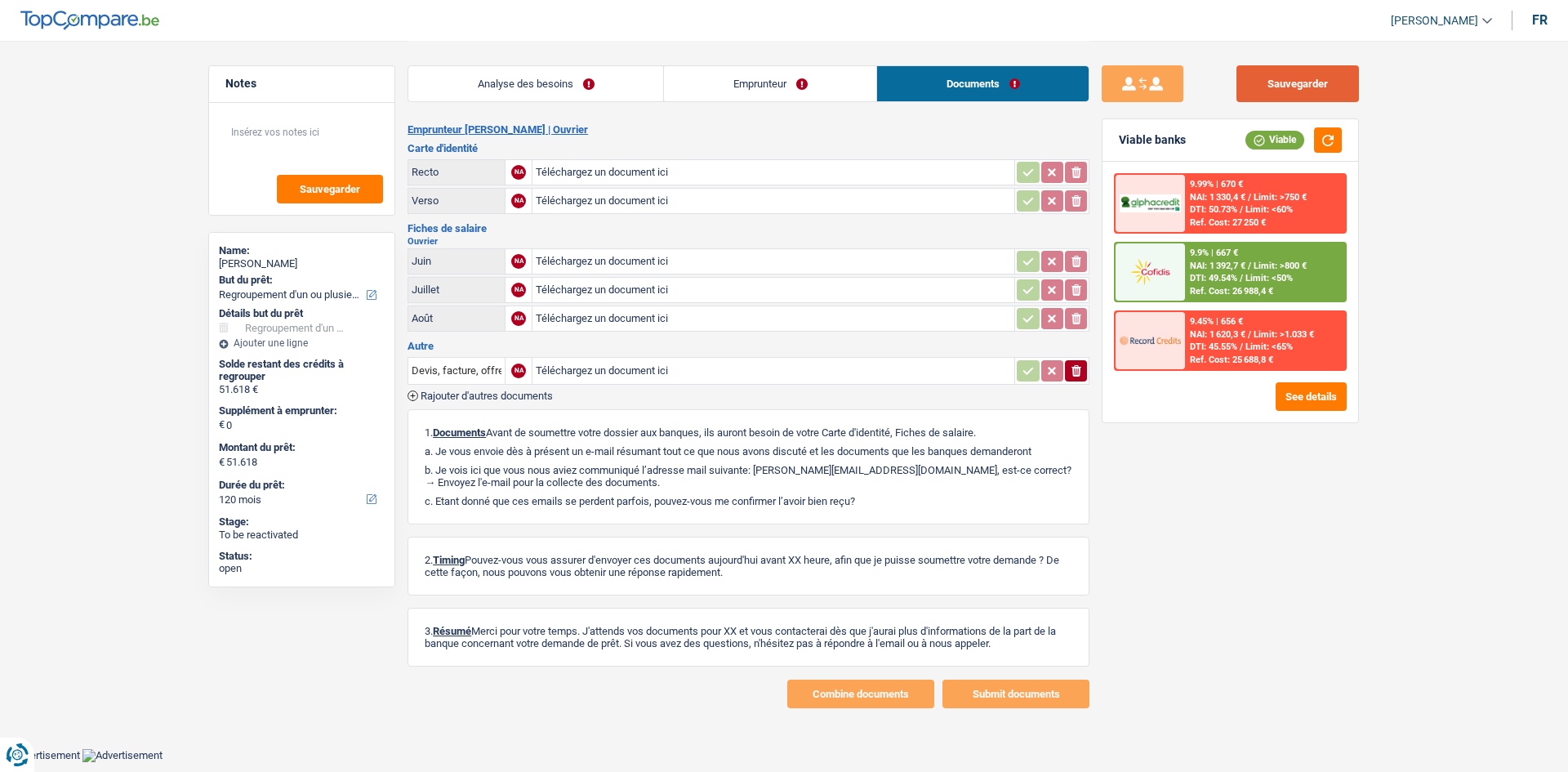
click at [1269, 88] on button "Sauvegarder" at bounding box center [1298, 84] width 122 height 37
drag, startPoint x: 475, startPoint y: 75, endPoint x: 696, endPoint y: 102, distance: 222.6
click at [475, 75] on link "Analyse des besoins" at bounding box center [535, 84] width 255 height 35
